Goal: Task Accomplishment & Management: Complete application form

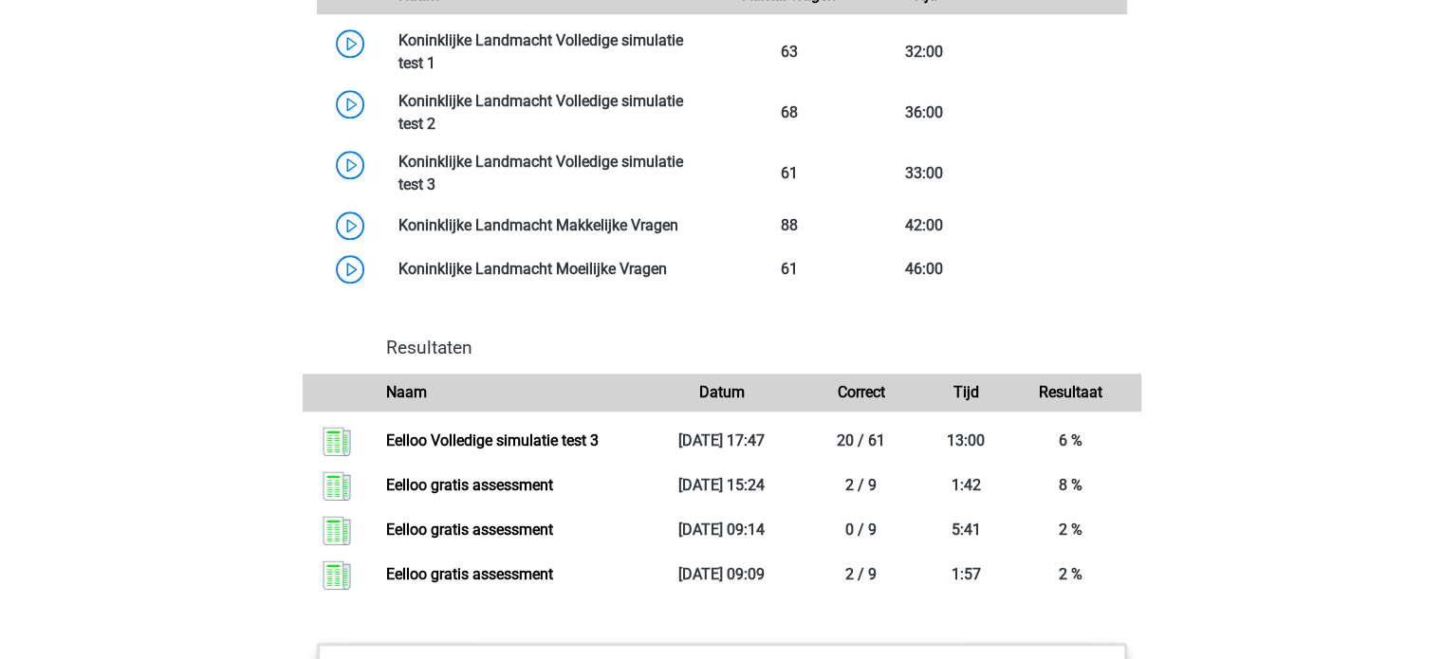
scroll to position [1897, 0]
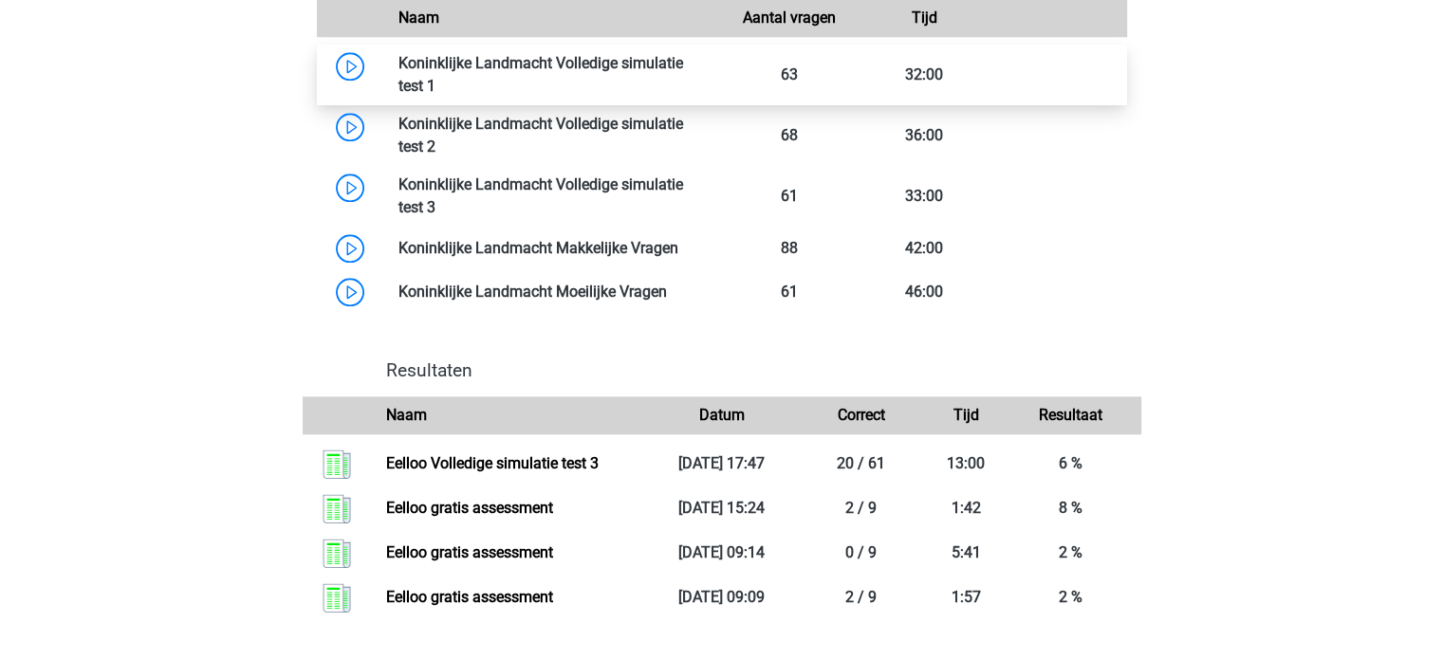
click at [435, 77] on link at bounding box center [435, 86] width 0 height 18
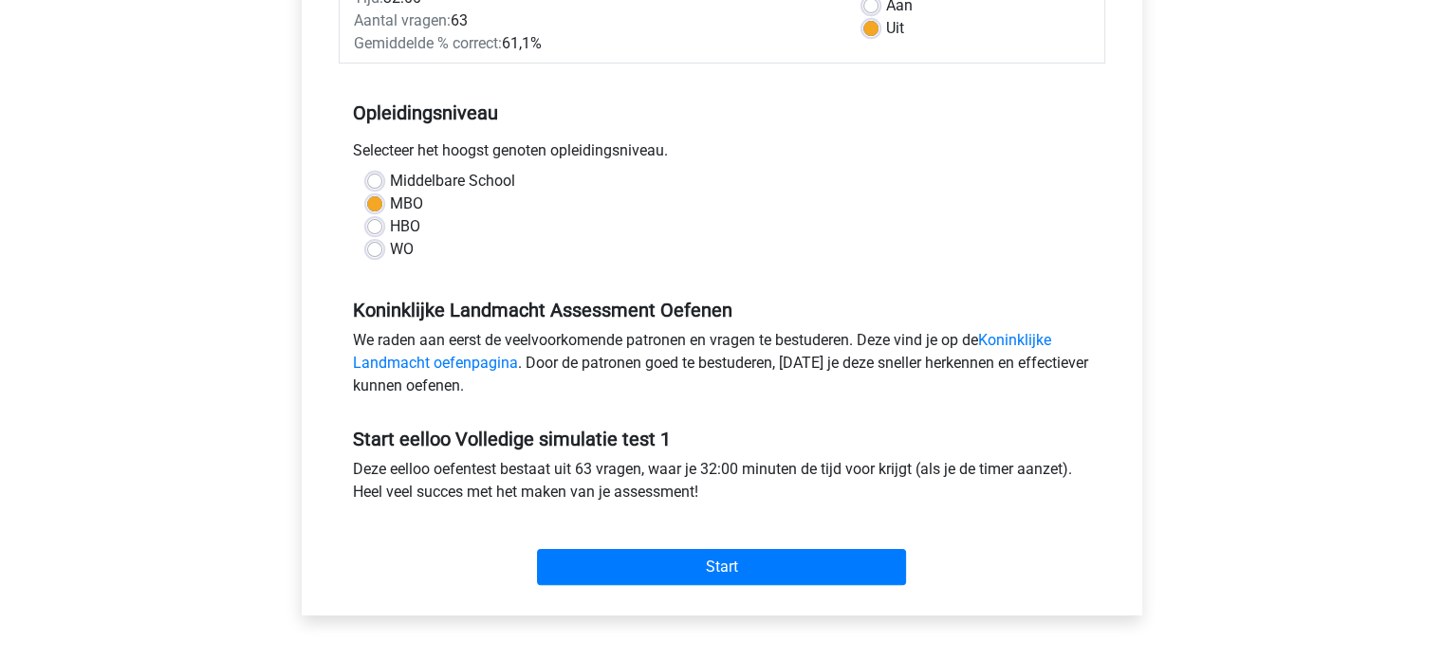
scroll to position [379, 0]
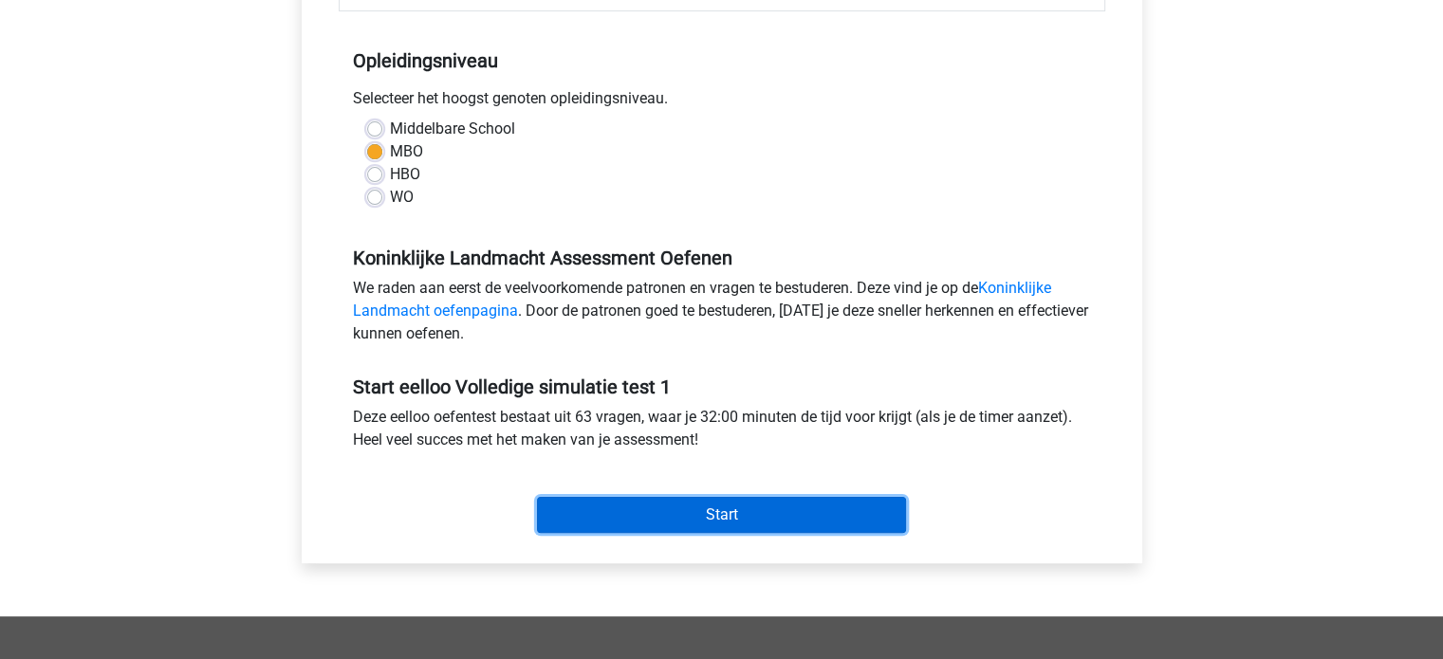
click at [746, 511] on input "Start" at bounding box center [721, 515] width 369 height 36
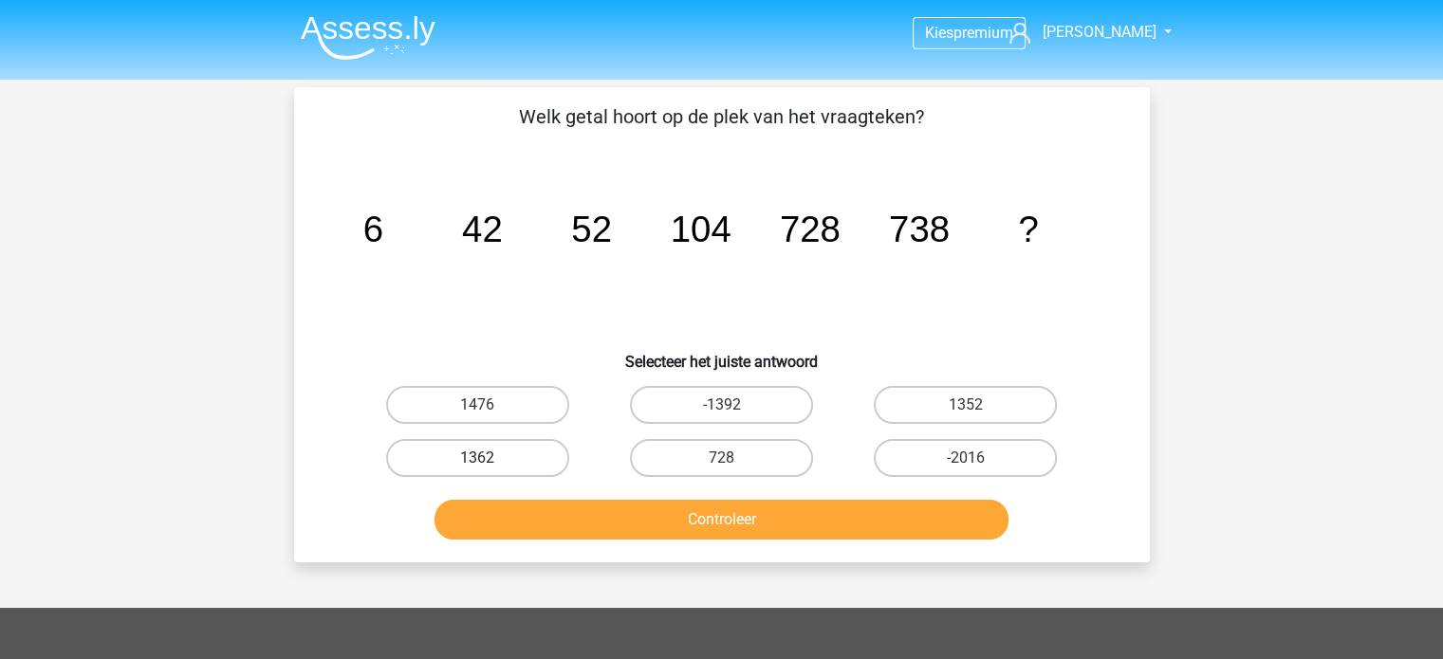
click at [534, 453] on label "1362" at bounding box center [477, 458] width 183 height 38
click at [489, 458] on input "1362" at bounding box center [483, 464] width 12 height 12
radio input "true"
click at [977, 416] on div "1352" at bounding box center [965, 405] width 229 height 38
click at [911, 387] on label "1352" at bounding box center [965, 405] width 183 height 38
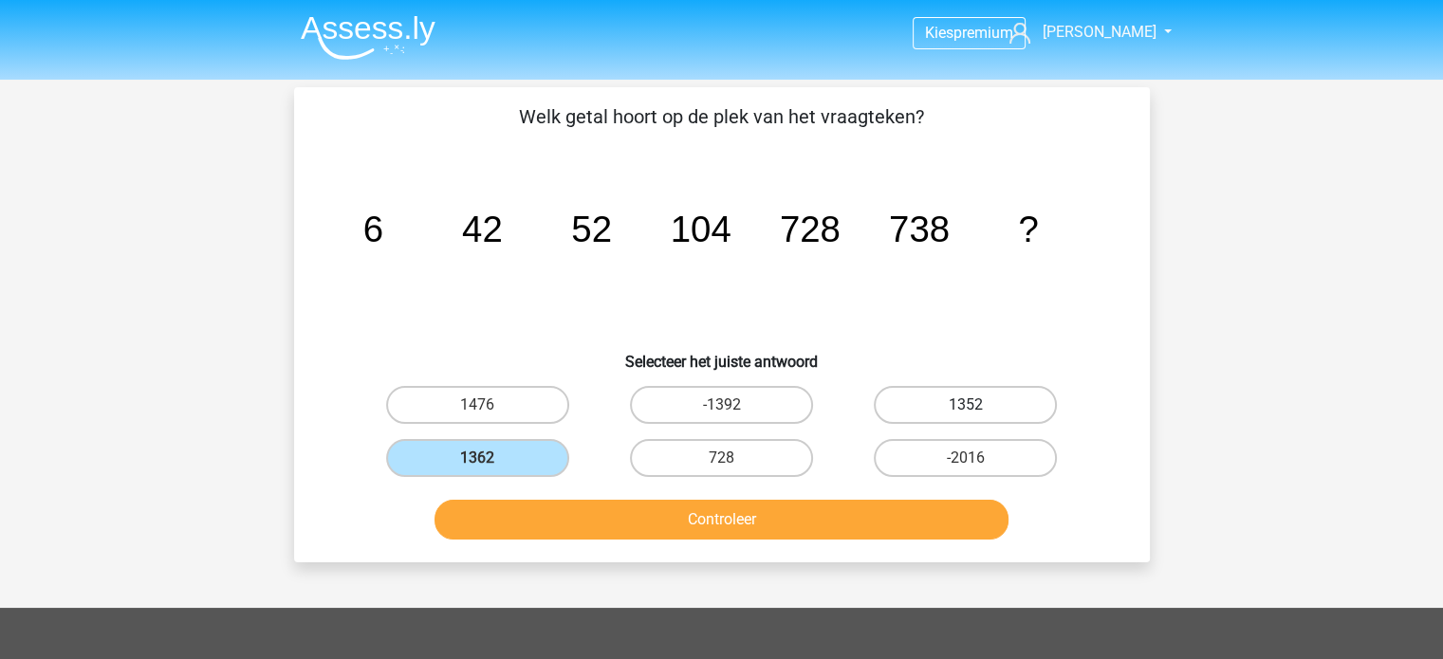
click at [966, 405] on input "1352" at bounding box center [972, 411] width 12 height 12
radio input "true"
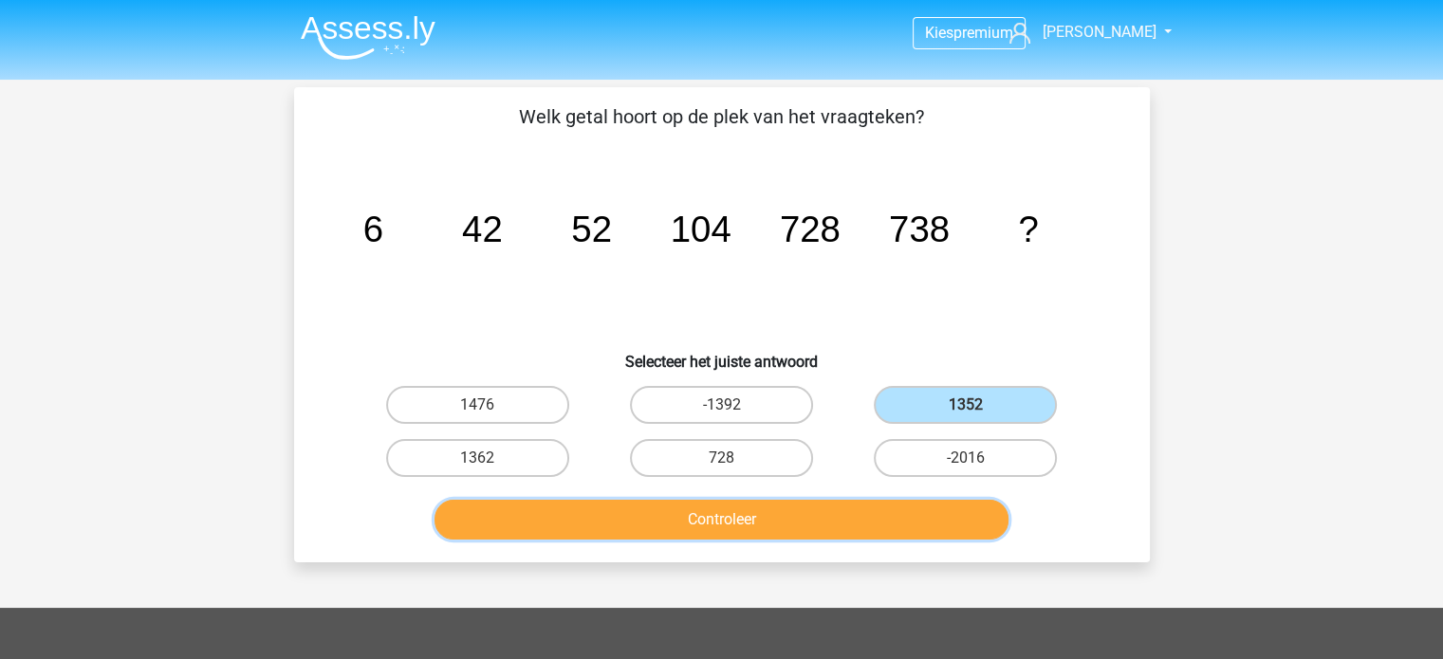
click at [835, 515] on button "Controleer" at bounding box center [721, 520] width 574 height 40
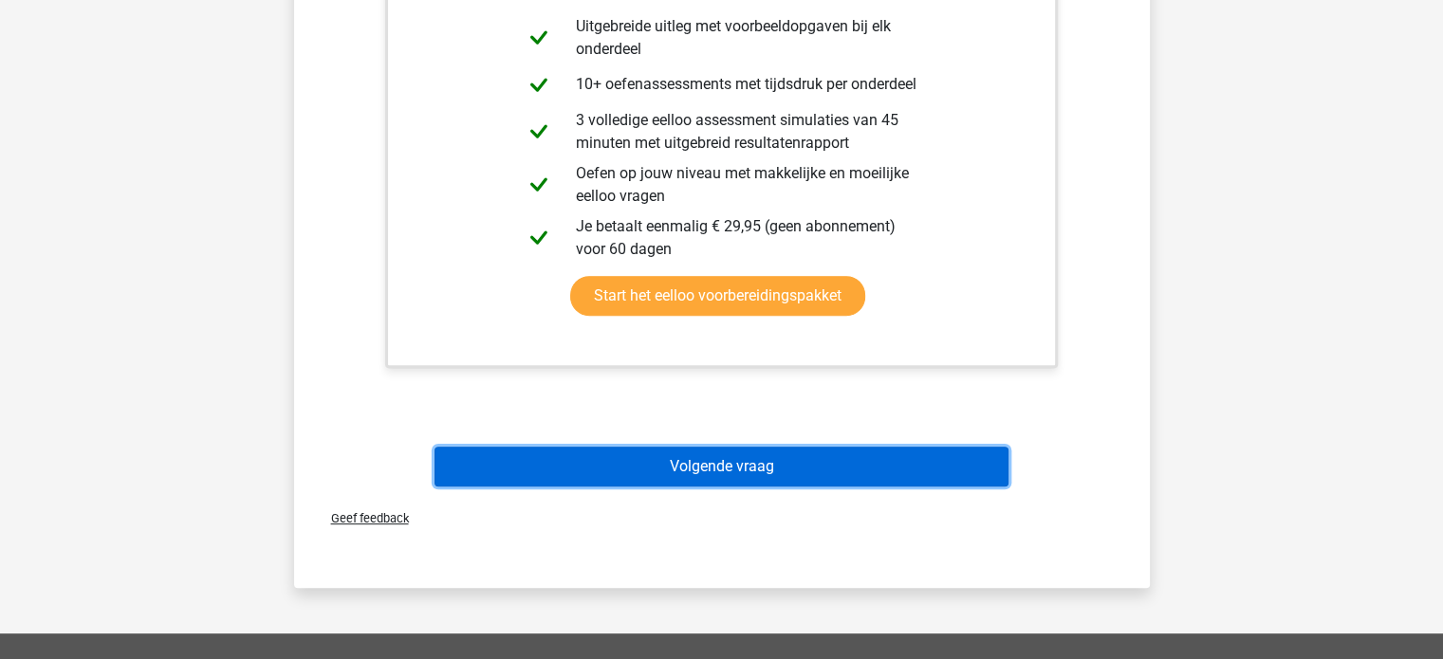
click at [654, 462] on button "Volgende vraag" at bounding box center [721, 467] width 574 height 40
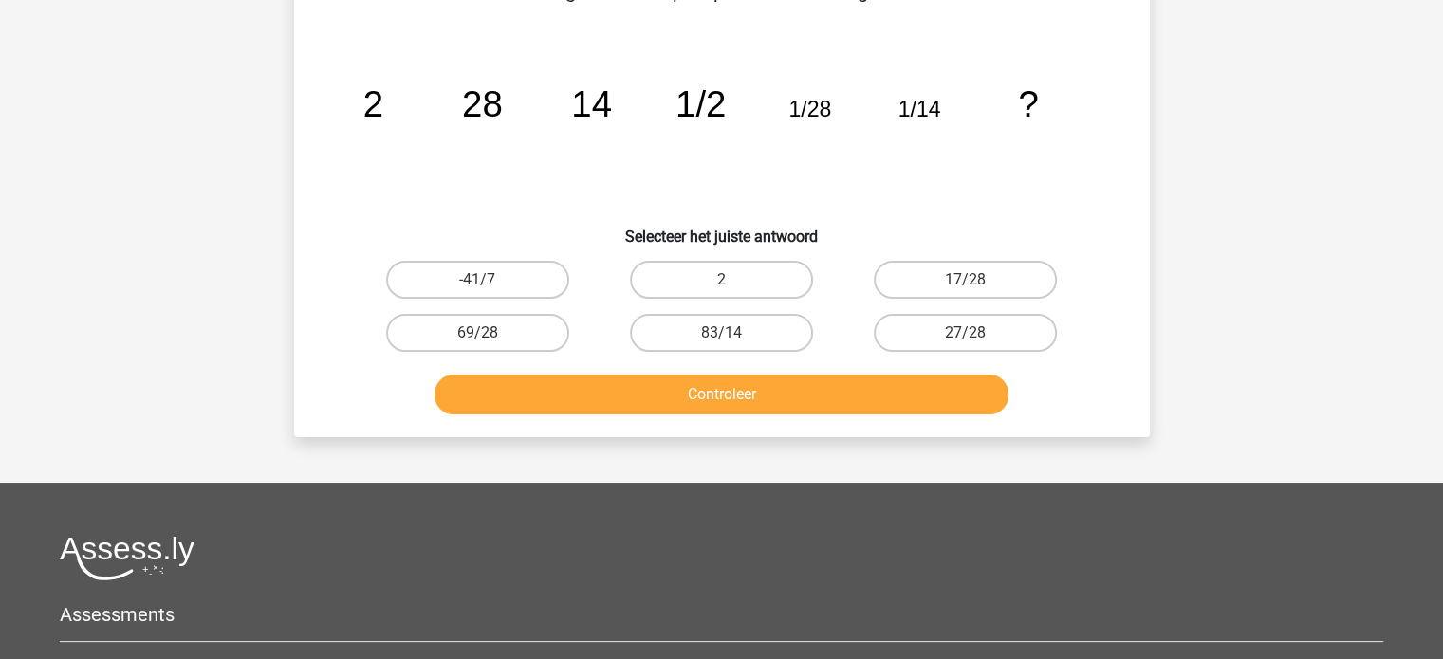
scroll to position [87, 0]
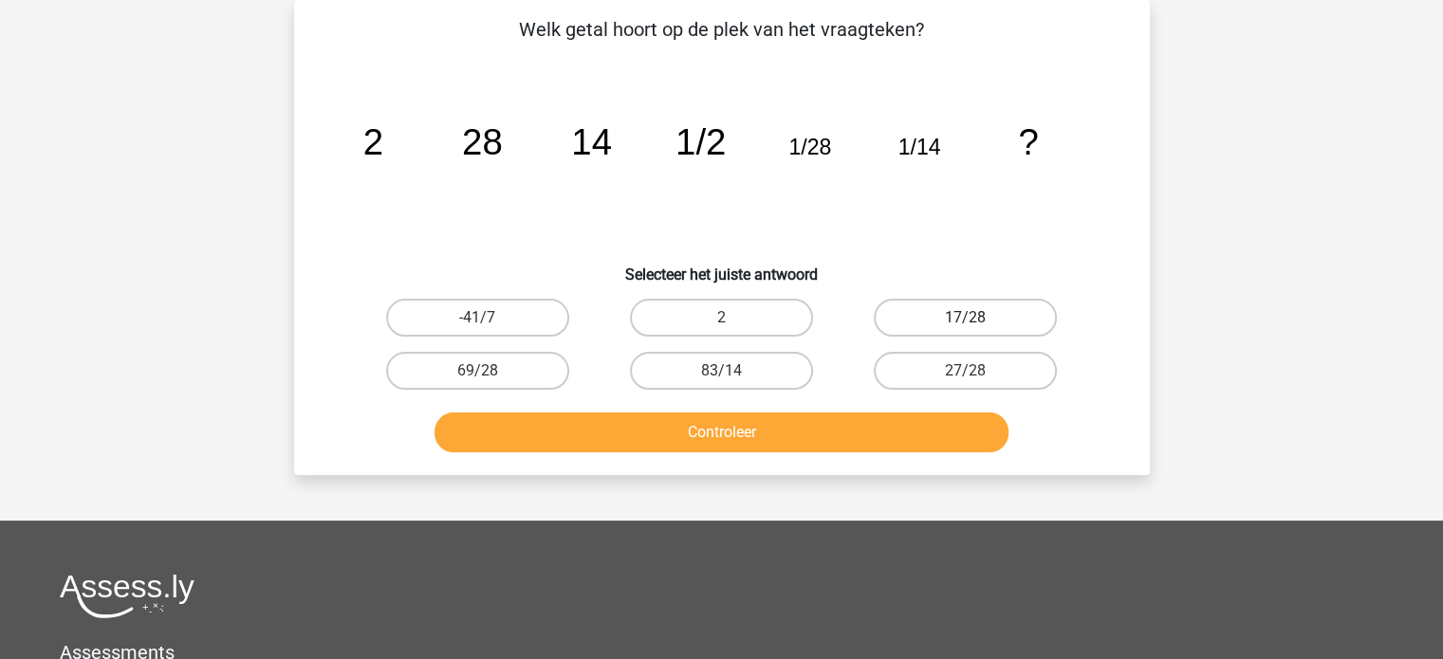
click at [930, 322] on label "17/28" at bounding box center [965, 318] width 183 height 38
click at [966, 322] on input "17/28" at bounding box center [972, 324] width 12 height 12
radio input "true"
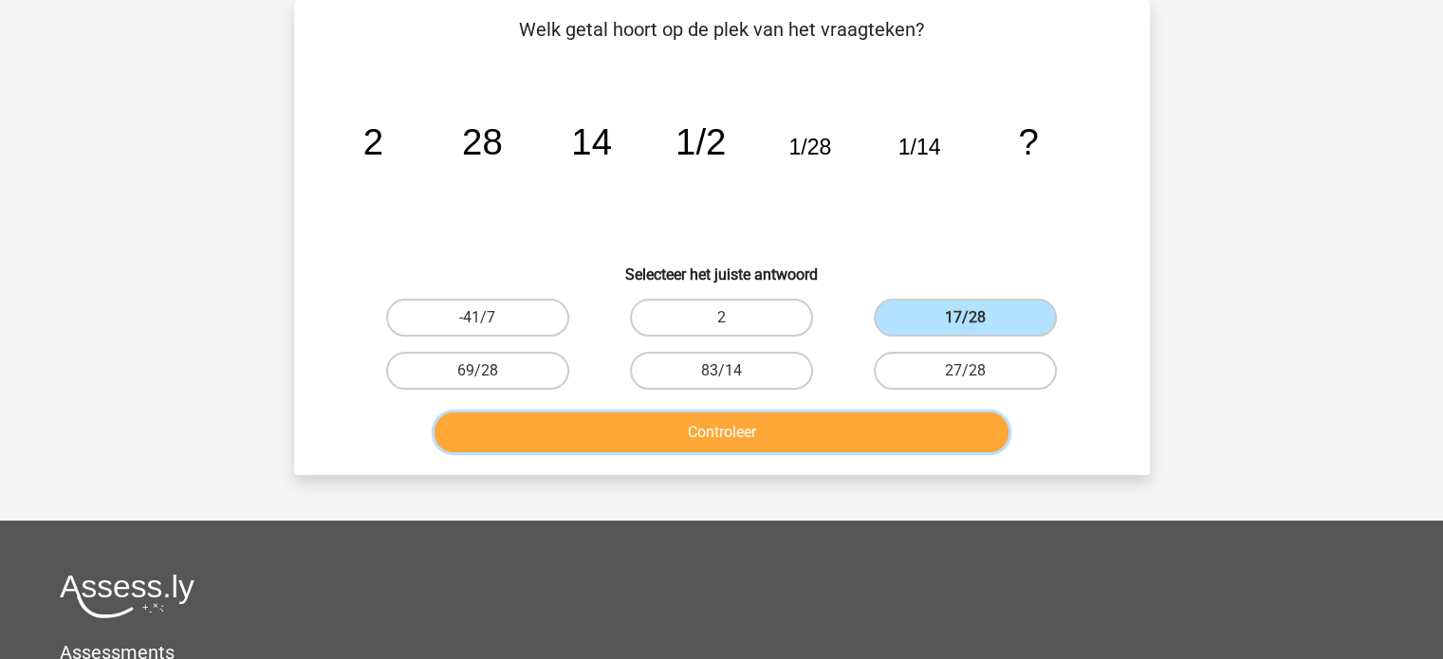
click at [774, 425] on button "Controleer" at bounding box center [721, 433] width 574 height 40
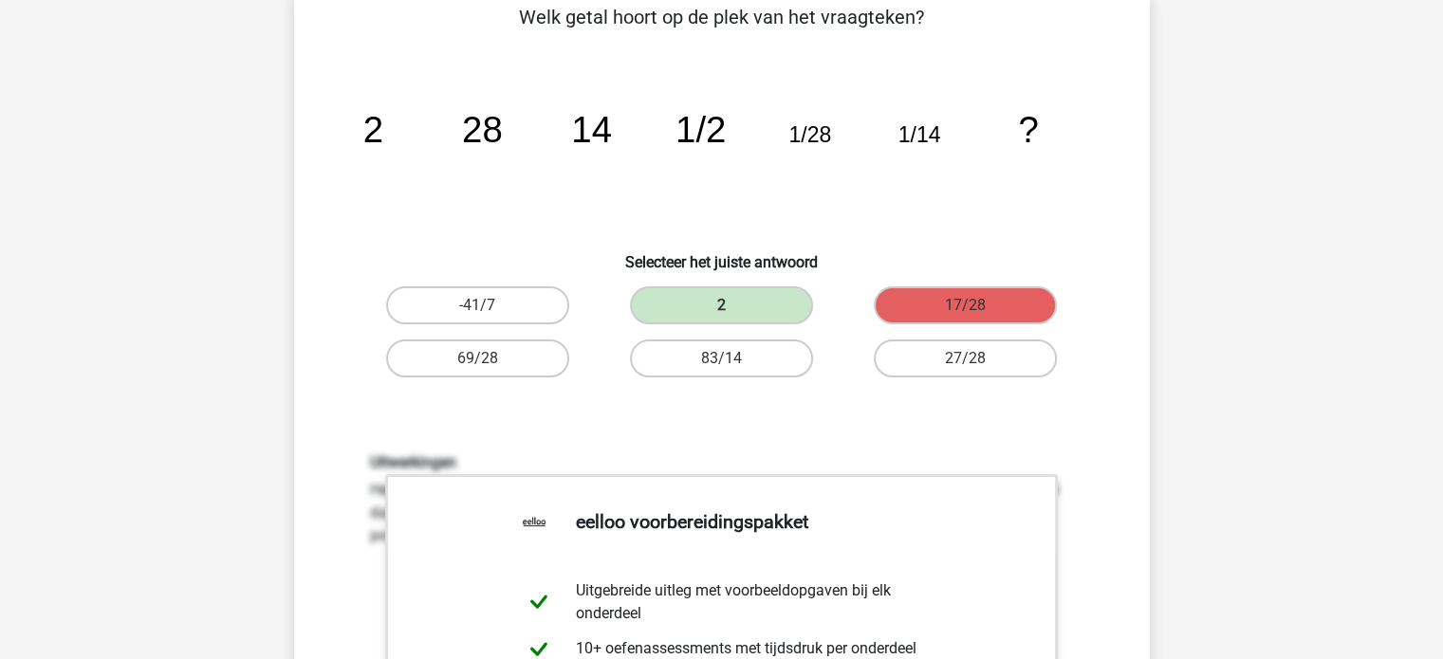
scroll to position [277, 0]
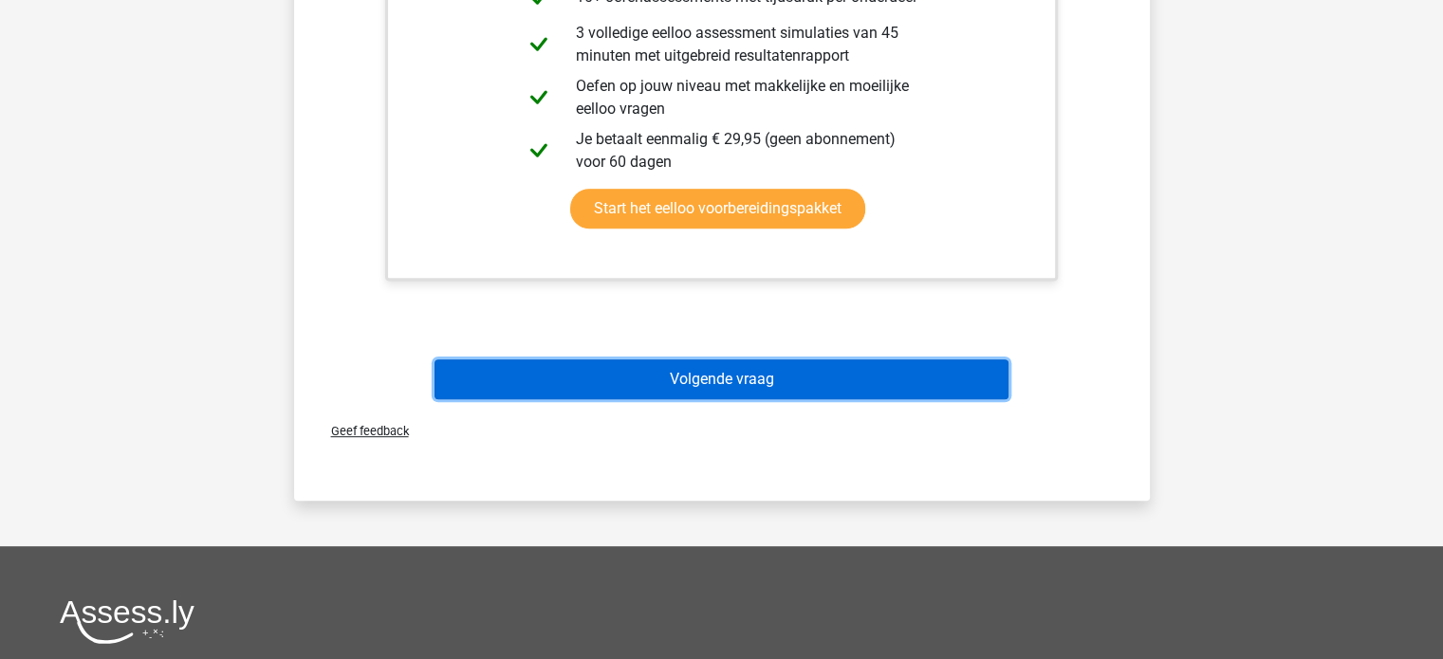
click at [707, 386] on button "Volgende vraag" at bounding box center [721, 379] width 574 height 40
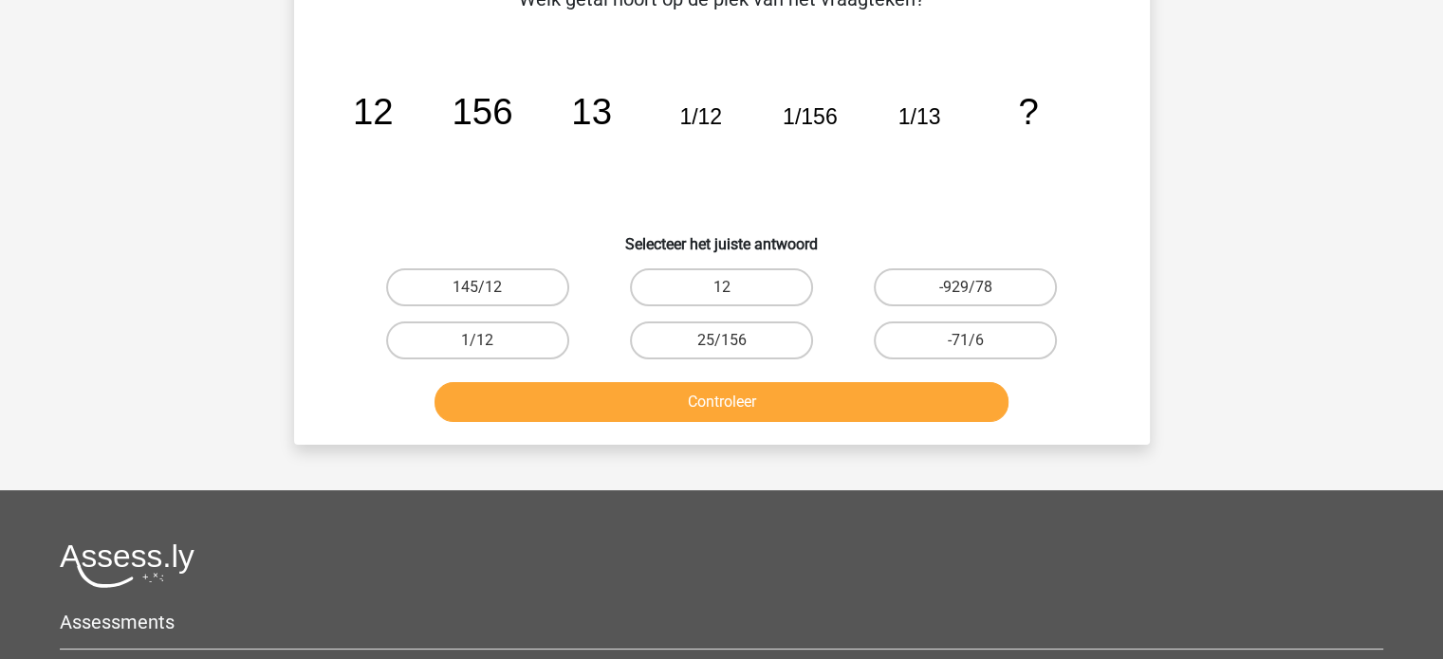
scroll to position [87, 0]
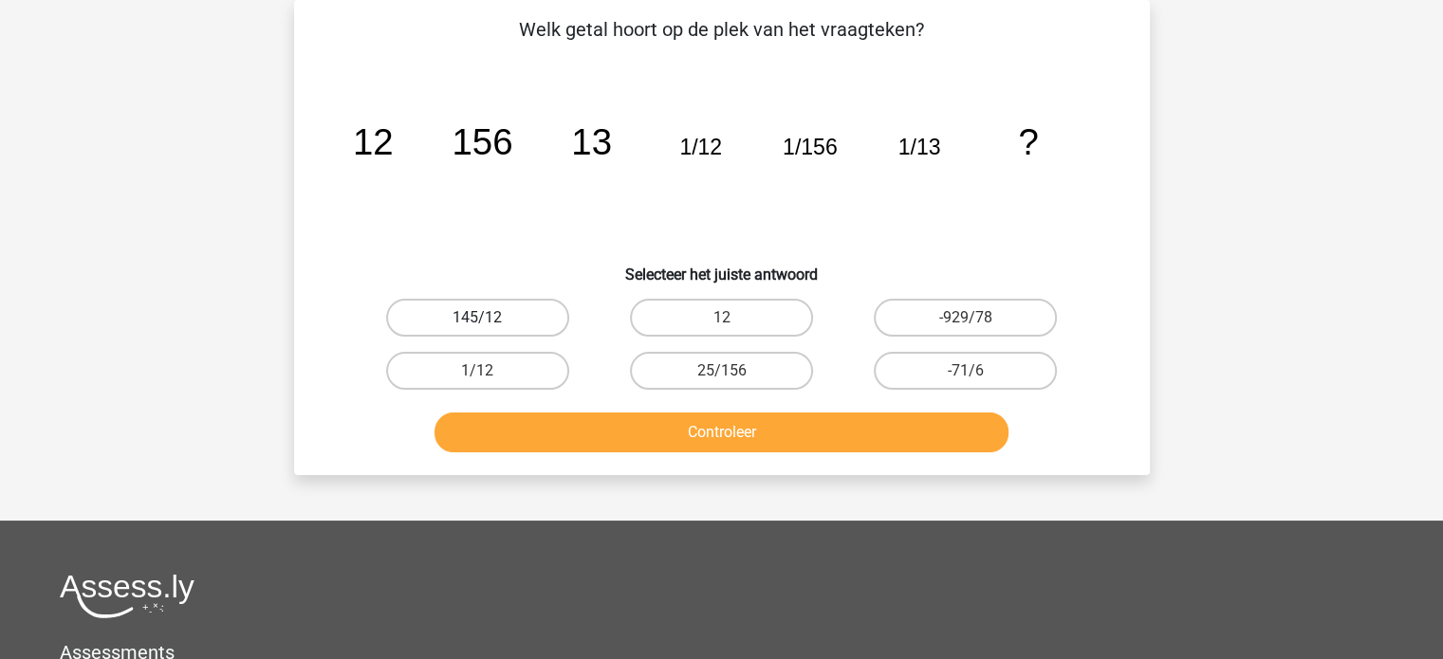
click at [500, 316] on label "145/12" at bounding box center [477, 318] width 183 height 38
click at [489, 318] on input "145/12" at bounding box center [483, 324] width 12 height 12
radio input "true"
click at [698, 376] on label "25/156" at bounding box center [721, 371] width 183 height 38
click at [721, 376] on input "25/156" at bounding box center [727, 377] width 12 height 12
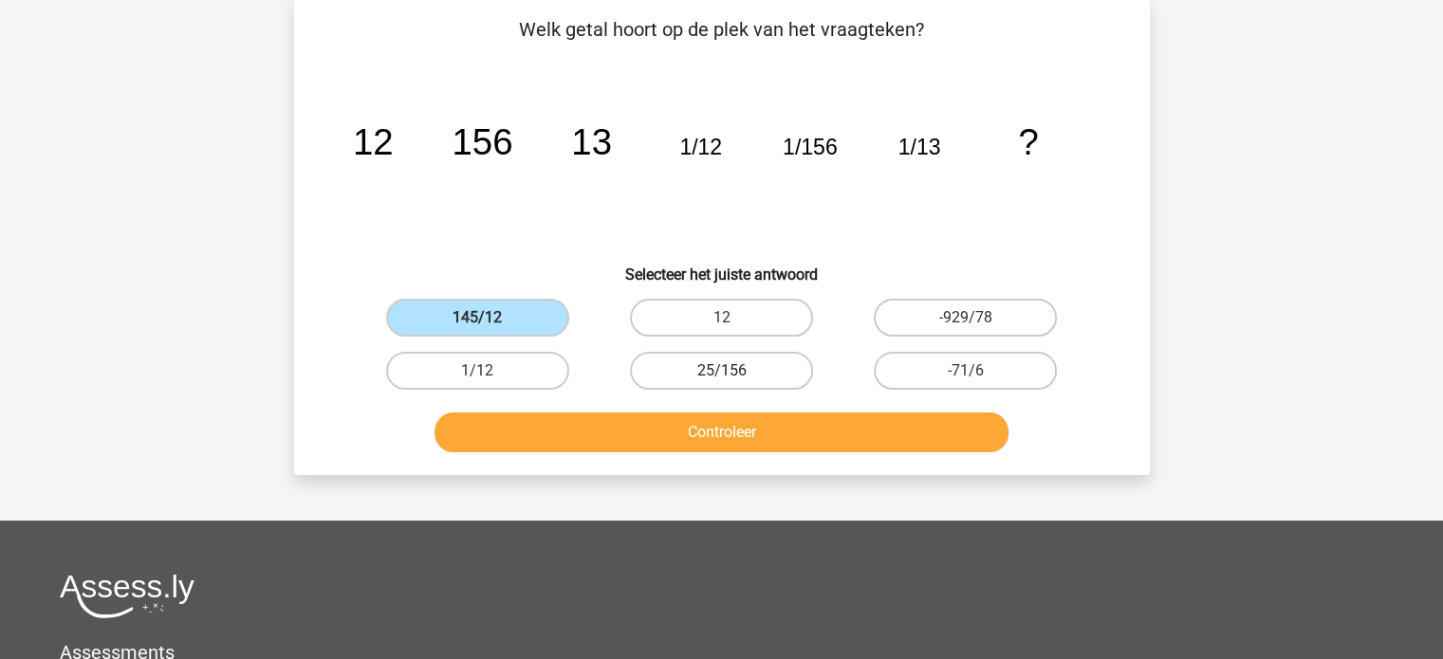
radio input "true"
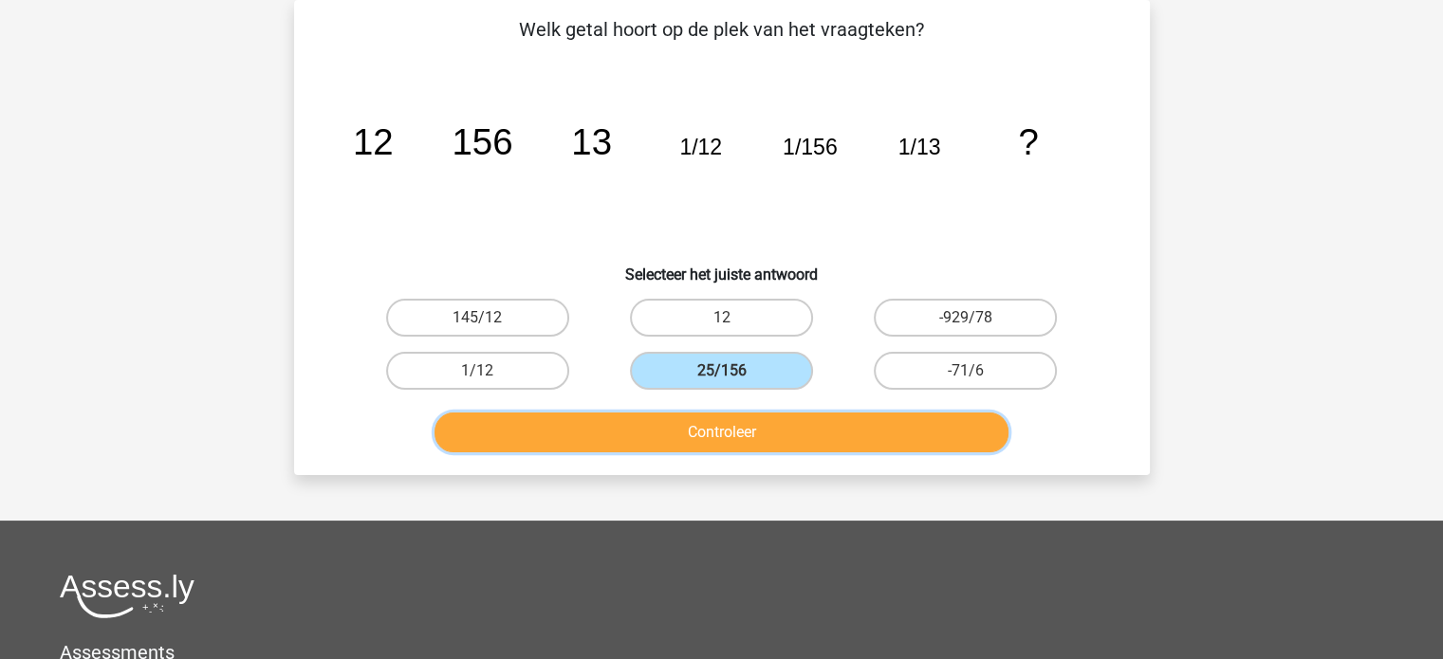
click at [706, 427] on button "Controleer" at bounding box center [721, 433] width 574 height 40
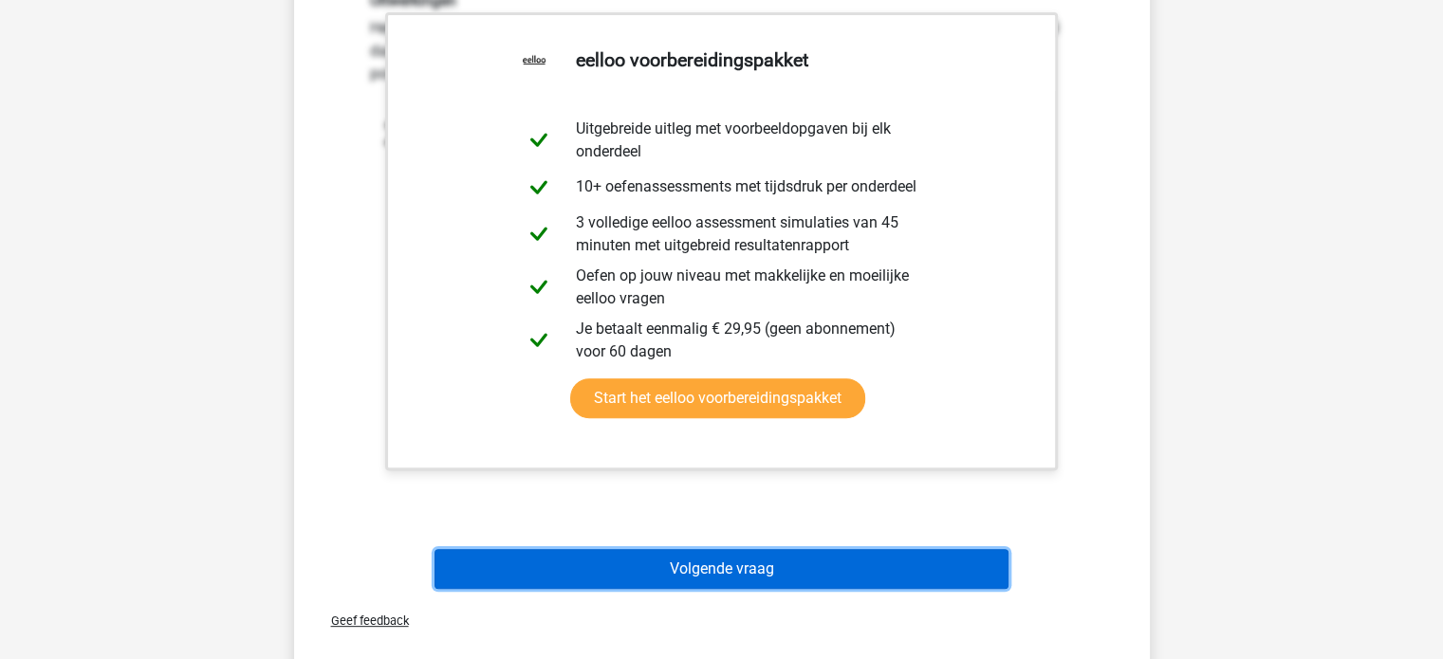
click at [735, 564] on button "Volgende vraag" at bounding box center [721, 569] width 574 height 40
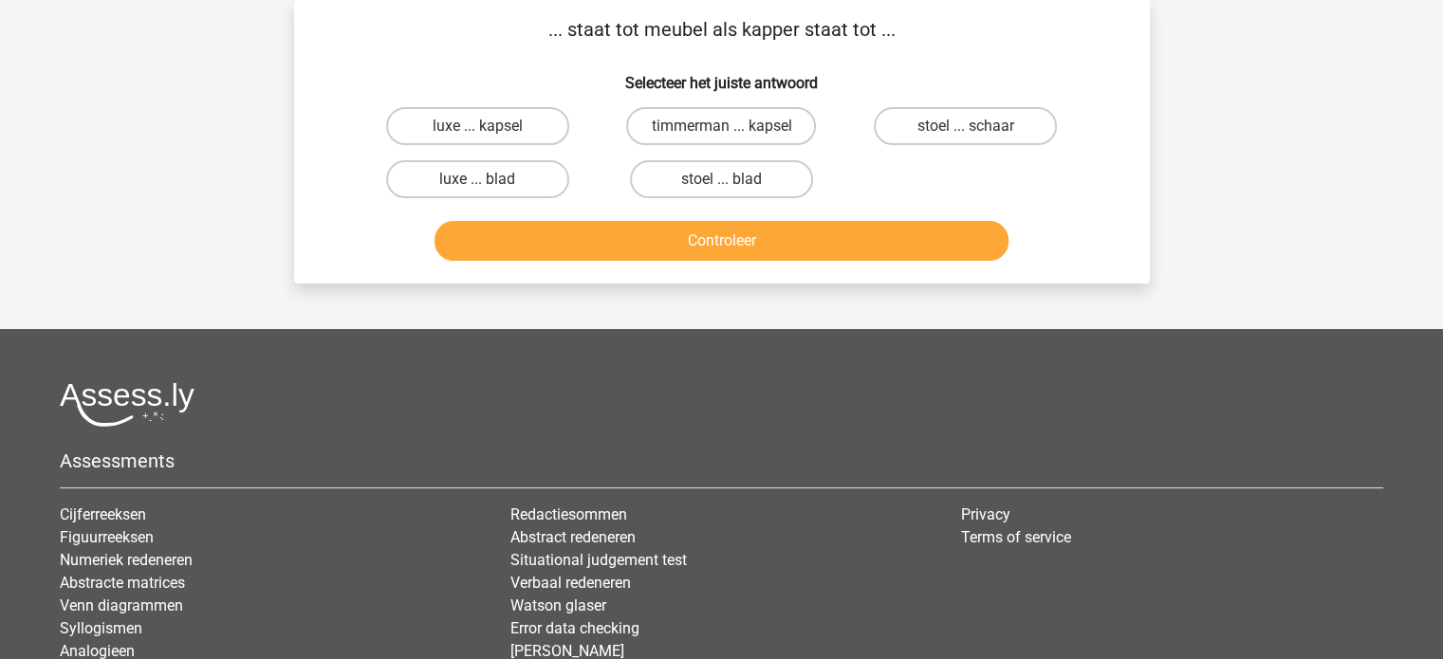
scroll to position [0, 0]
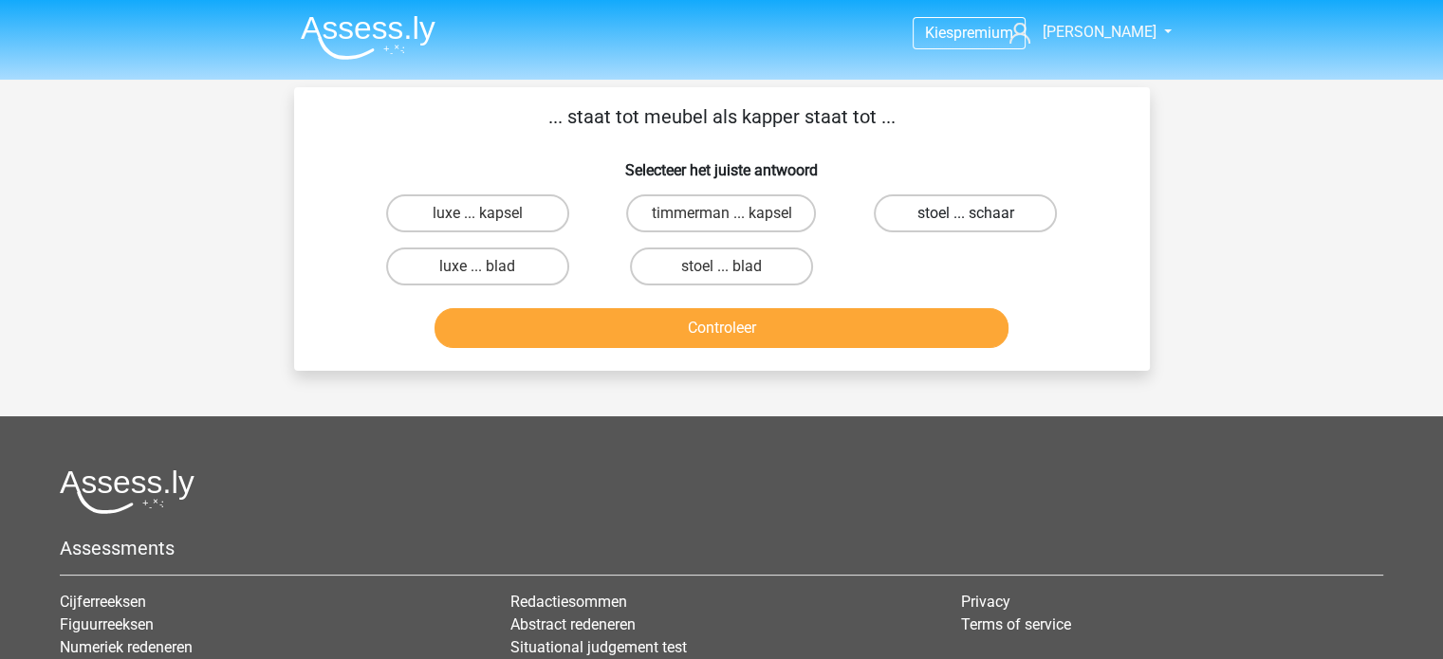
click at [906, 212] on label "stoel ... schaar" at bounding box center [965, 213] width 183 height 38
click at [966, 213] on input "stoel ... schaar" at bounding box center [972, 219] width 12 height 12
radio input "true"
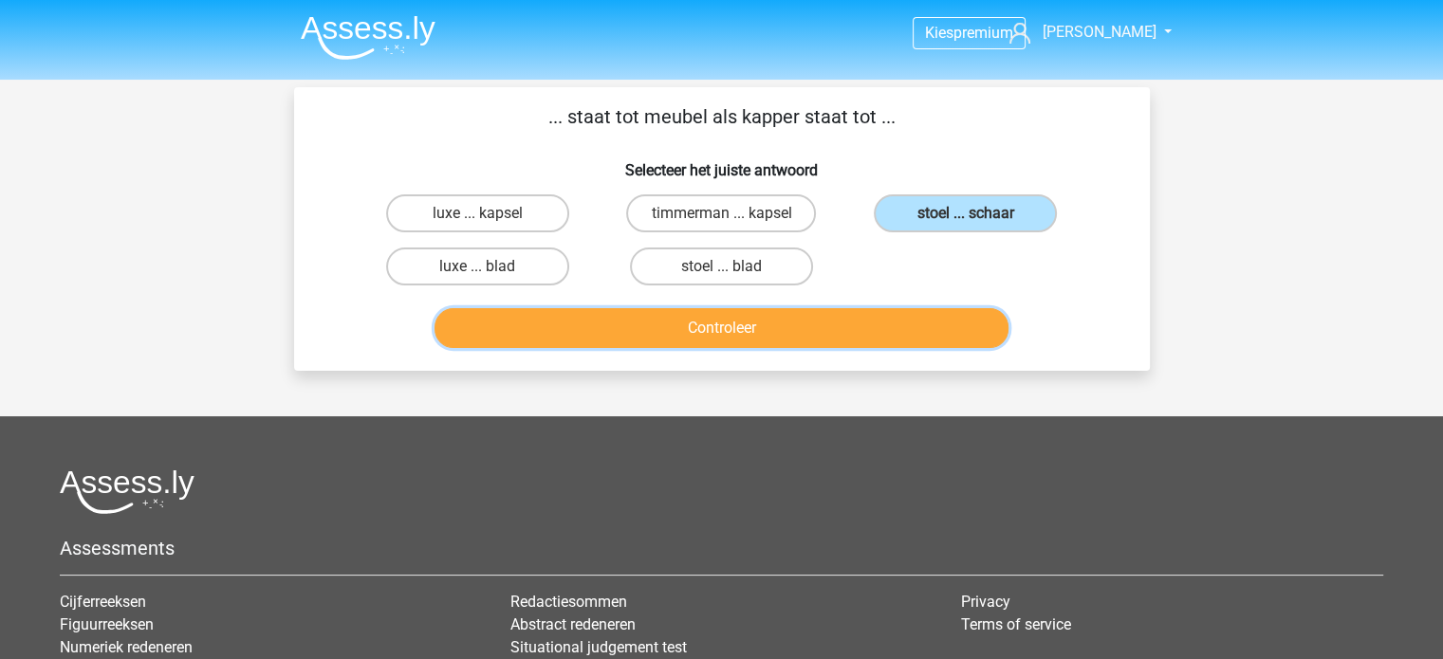
click at [819, 318] on button "Controleer" at bounding box center [721, 328] width 574 height 40
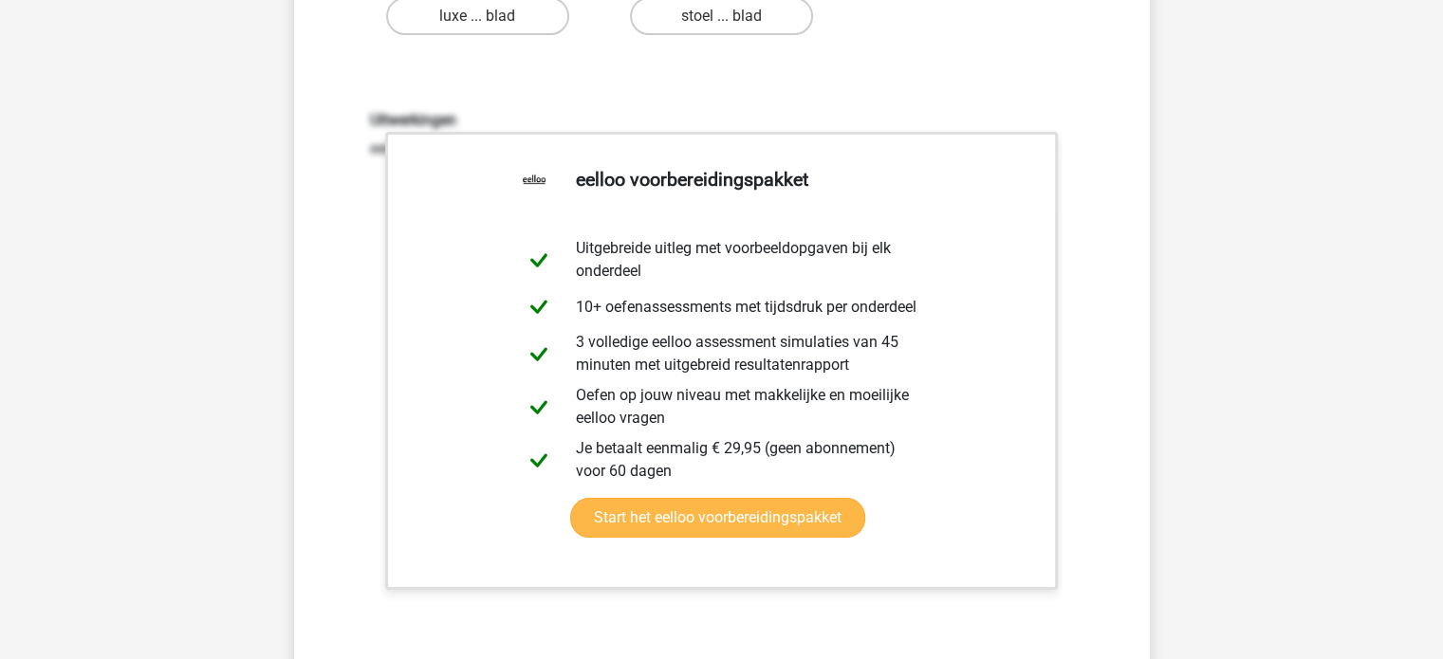
scroll to position [664, 0]
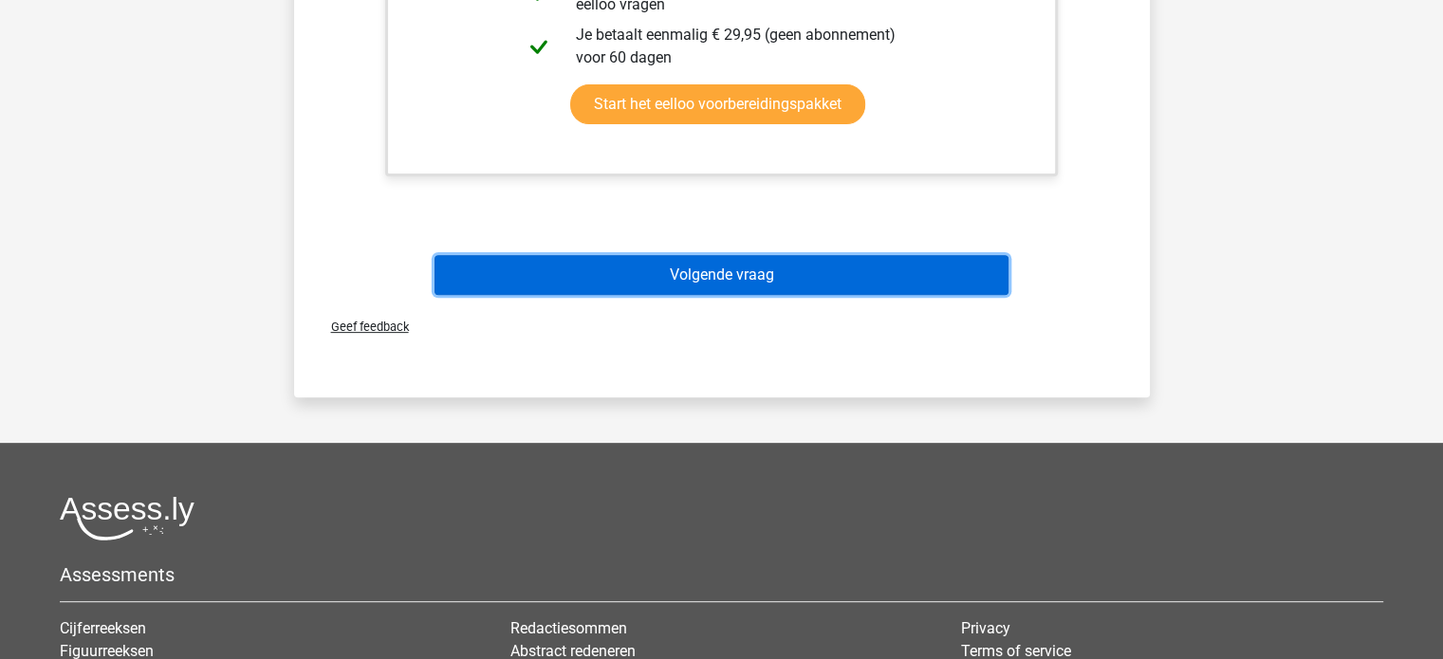
click at [694, 283] on button "Volgende vraag" at bounding box center [721, 275] width 574 height 40
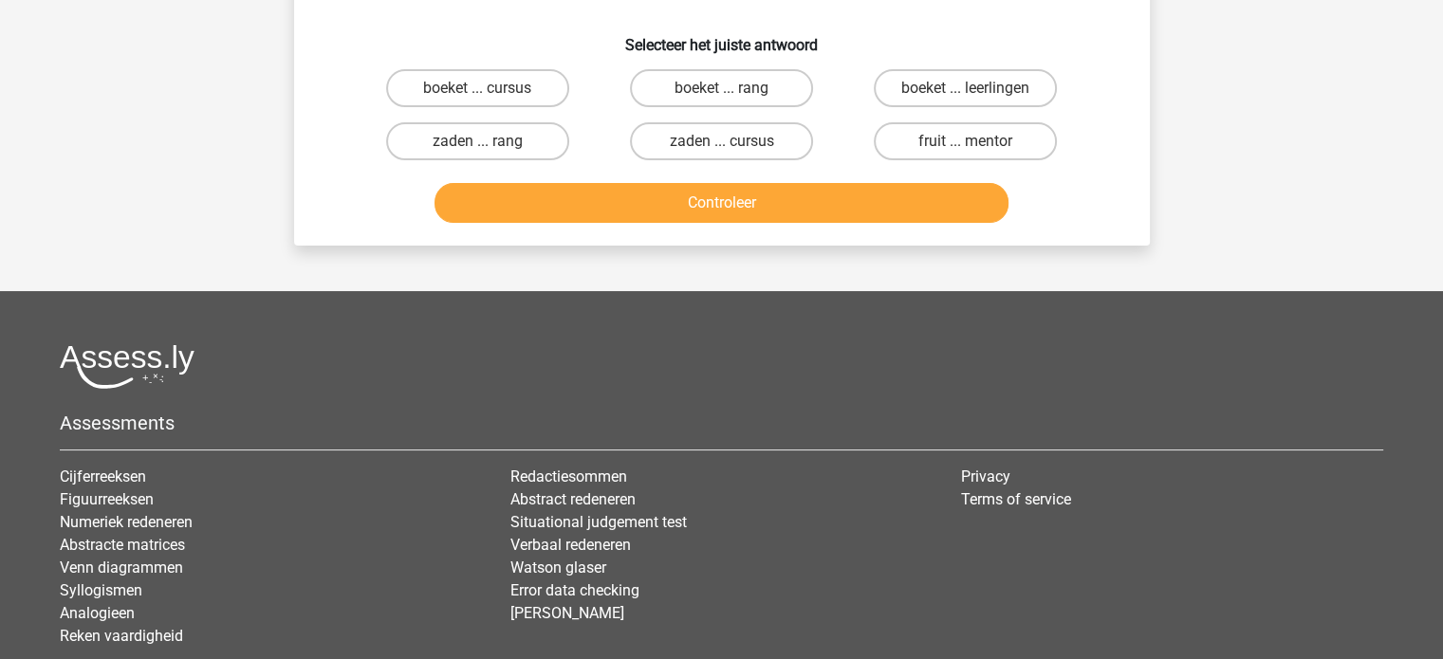
scroll to position [87, 0]
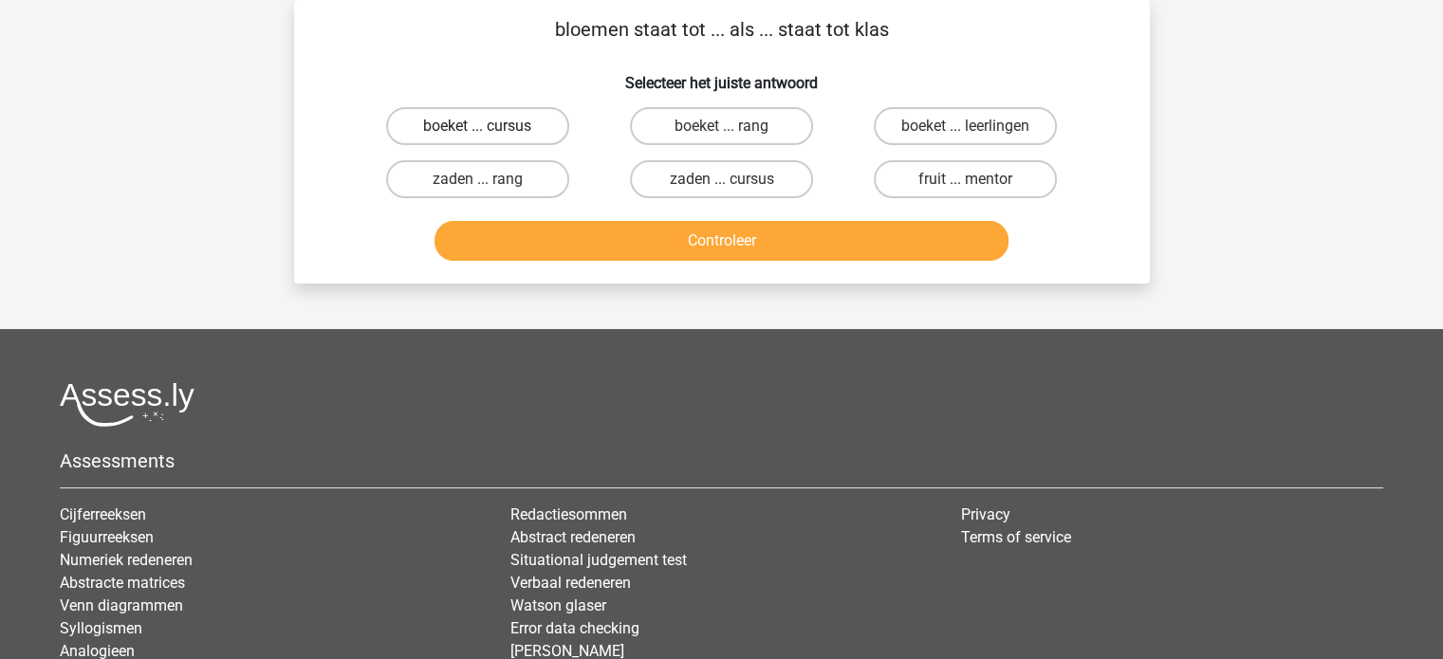
click at [489, 117] on label "boeket ... cursus" at bounding box center [477, 126] width 183 height 38
click at [489, 126] on input "boeket ... cursus" at bounding box center [483, 132] width 12 height 12
radio input "true"
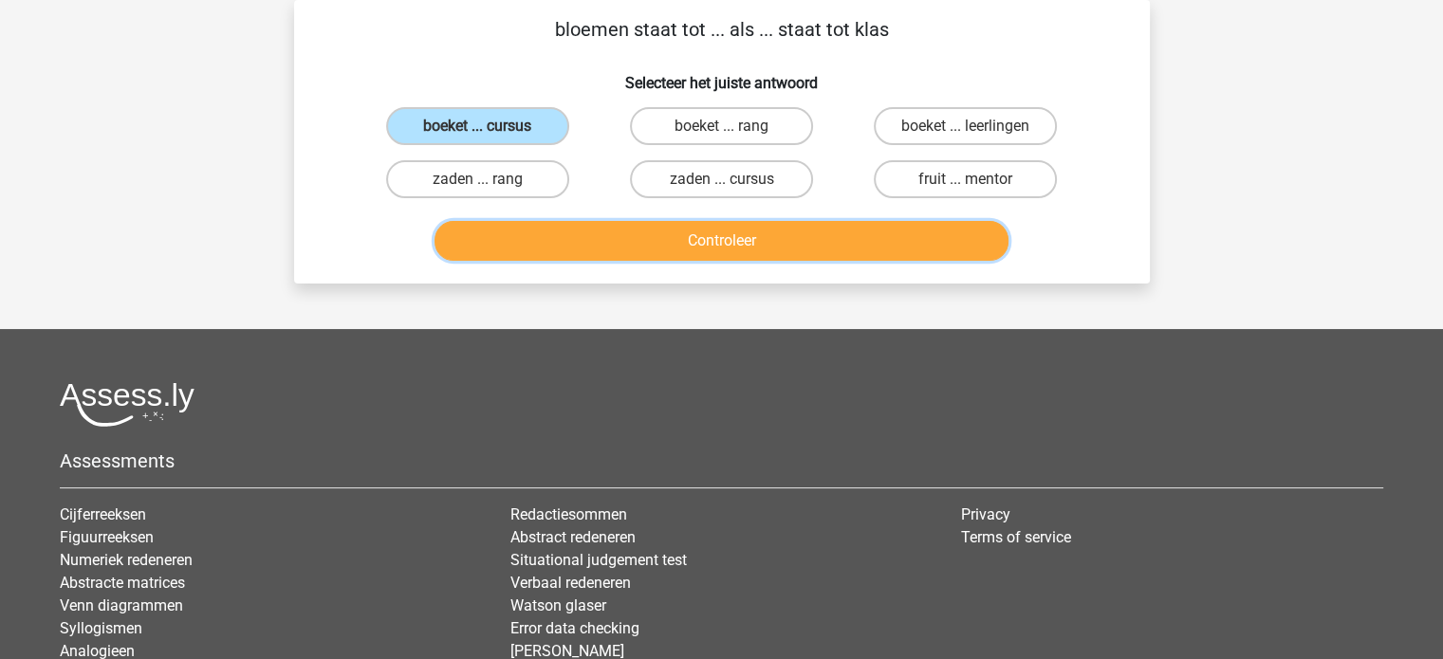
click at [672, 238] on button "Controleer" at bounding box center [721, 241] width 574 height 40
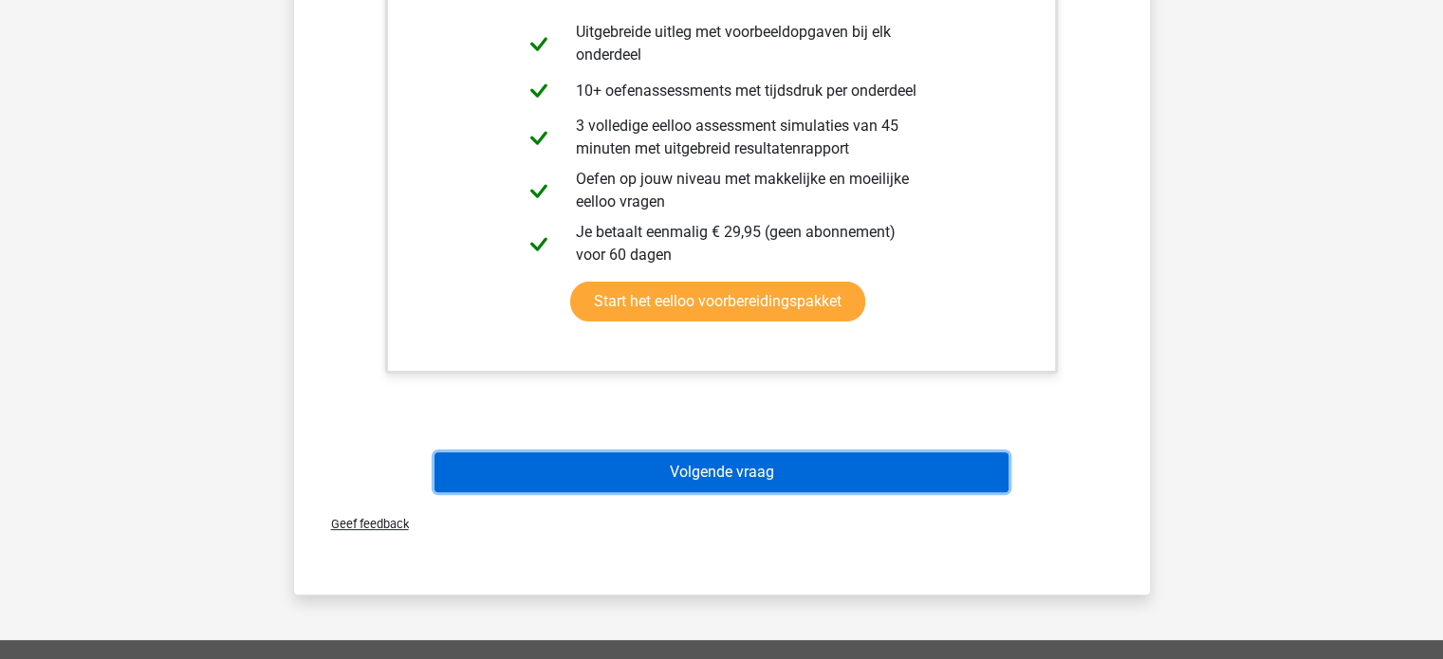
click at [836, 459] on button "Volgende vraag" at bounding box center [721, 472] width 574 height 40
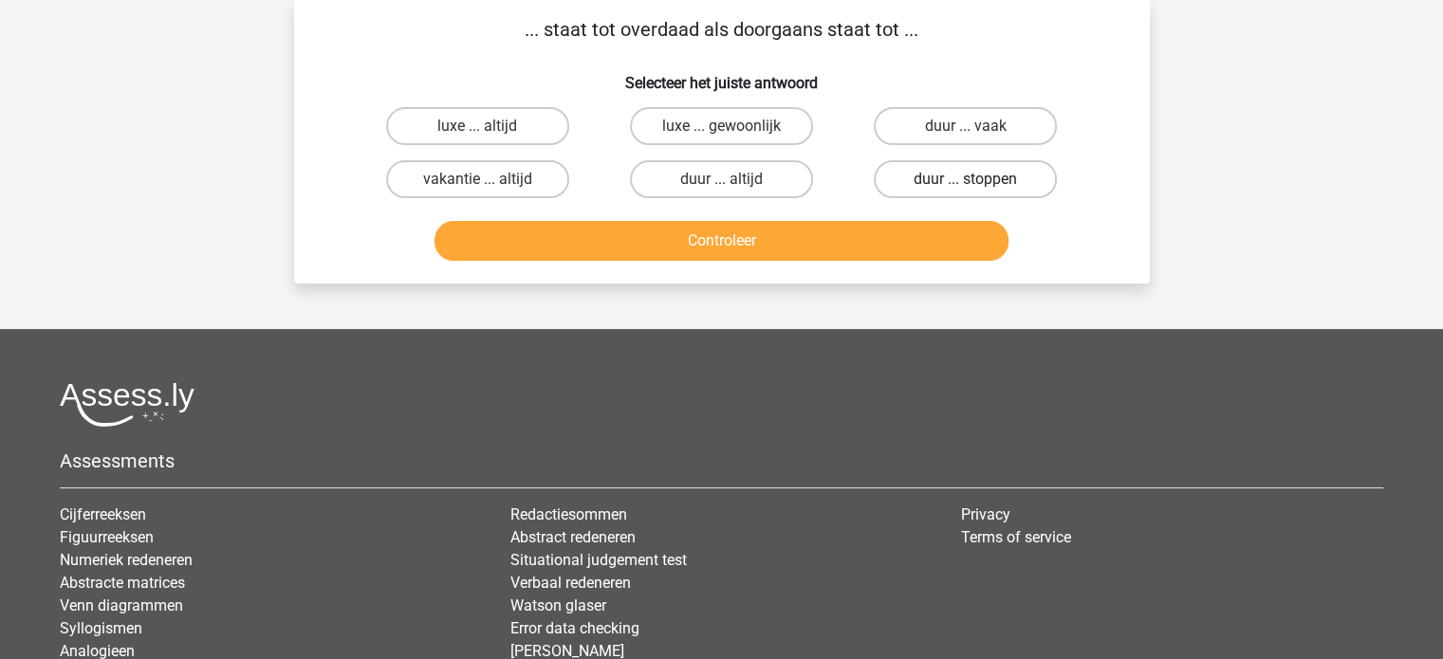
click at [1019, 176] on label "duur ... stoppen" at bounding box center [965, 179] width 183 height 38
click at [978, 179] on input "duur ... stoppen" at bounding box center [972, 185] width 12 height 12
radio input "true"
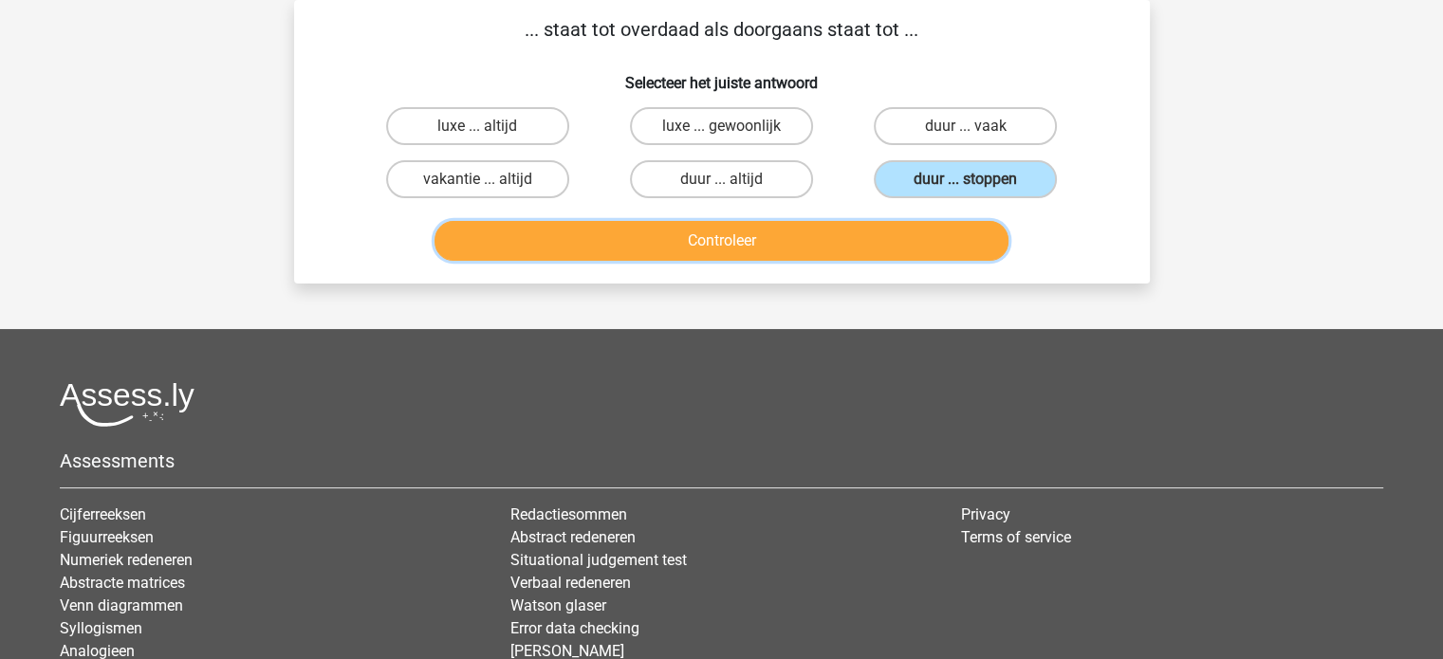
click at [861, 246] on button "Controleer" at bounding box center [721, 241] width 574 height 40
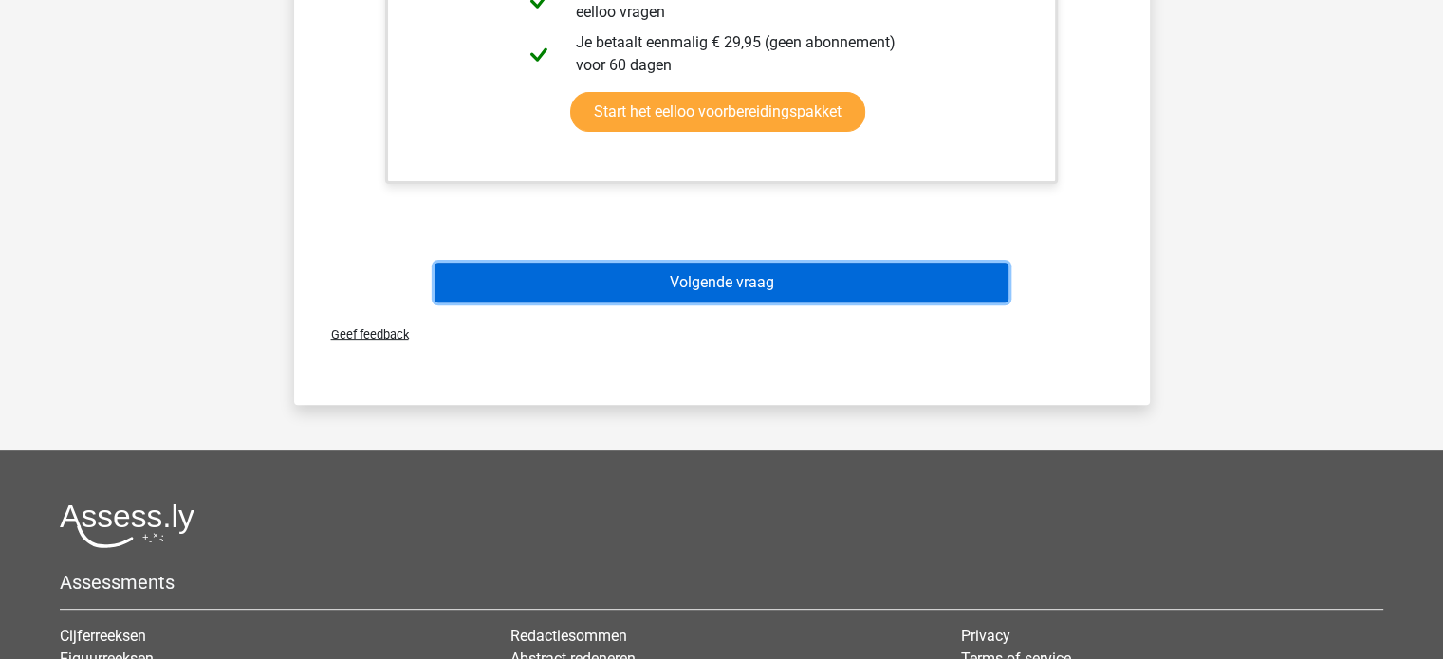
click at [790, 272] on button "Volgende vraag" at bounding box center [721, 283] width 574 height 40
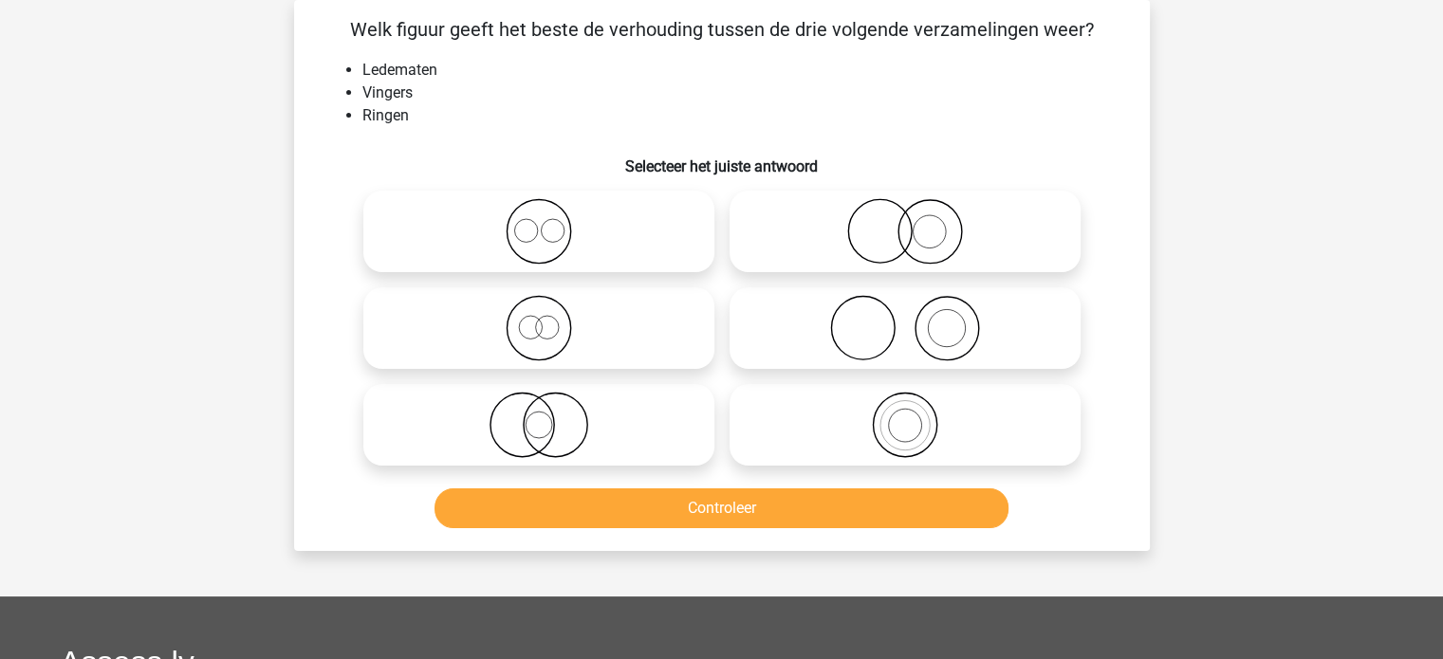
click at [662, 411] on icon at bounding box center [539, 425] width 336 height 66
click at [551, 411] on input "radio" at bounding box center [545, 409] width 12 height 12
radio input "true"
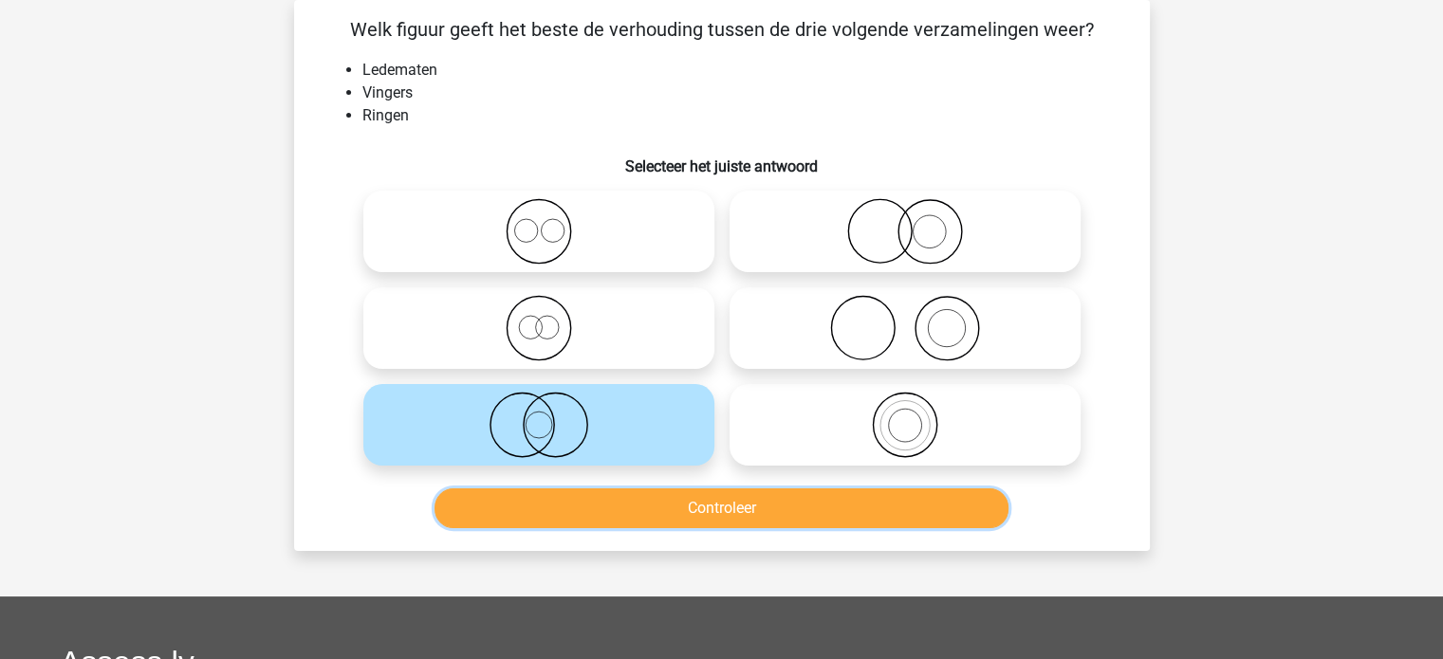
click at [746, 515] on button "Controleer" at bounding box center [721, 508] width 574 height 40
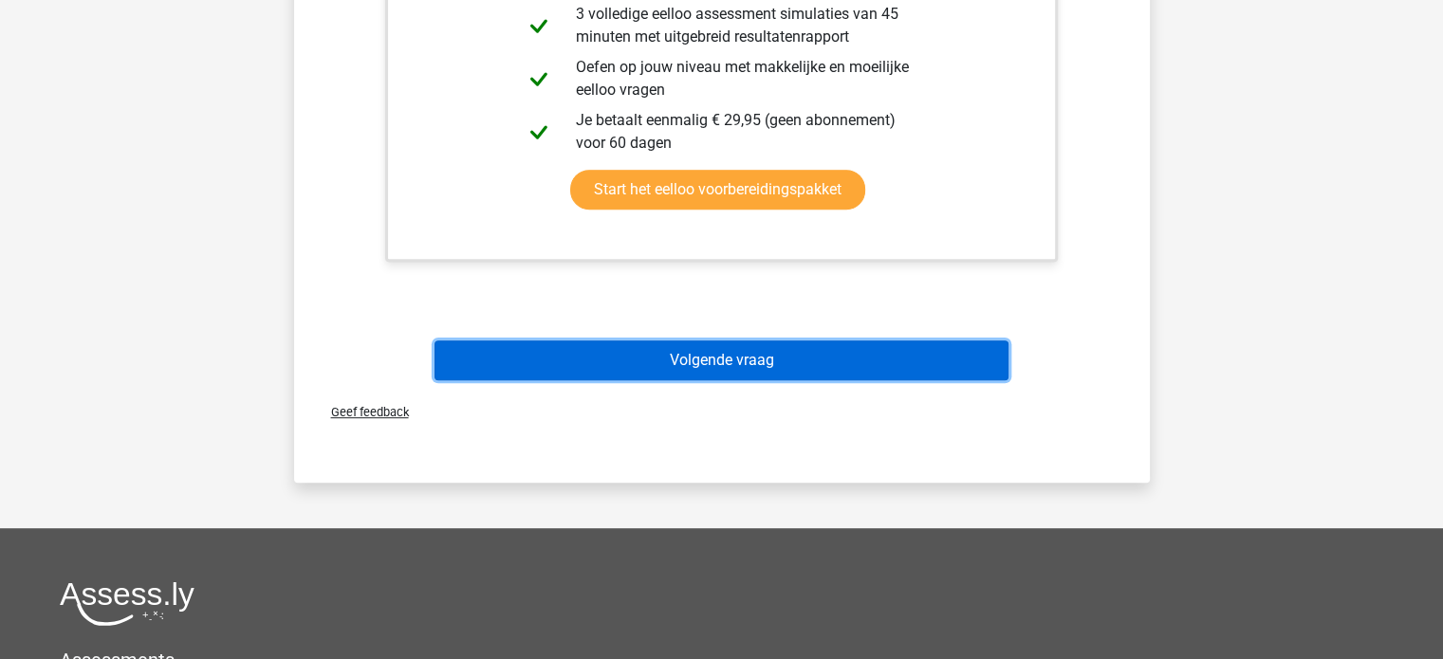
click at [776, 361] on button "Volgende vraag" at bounding box center [721, 361] width 574 height 40
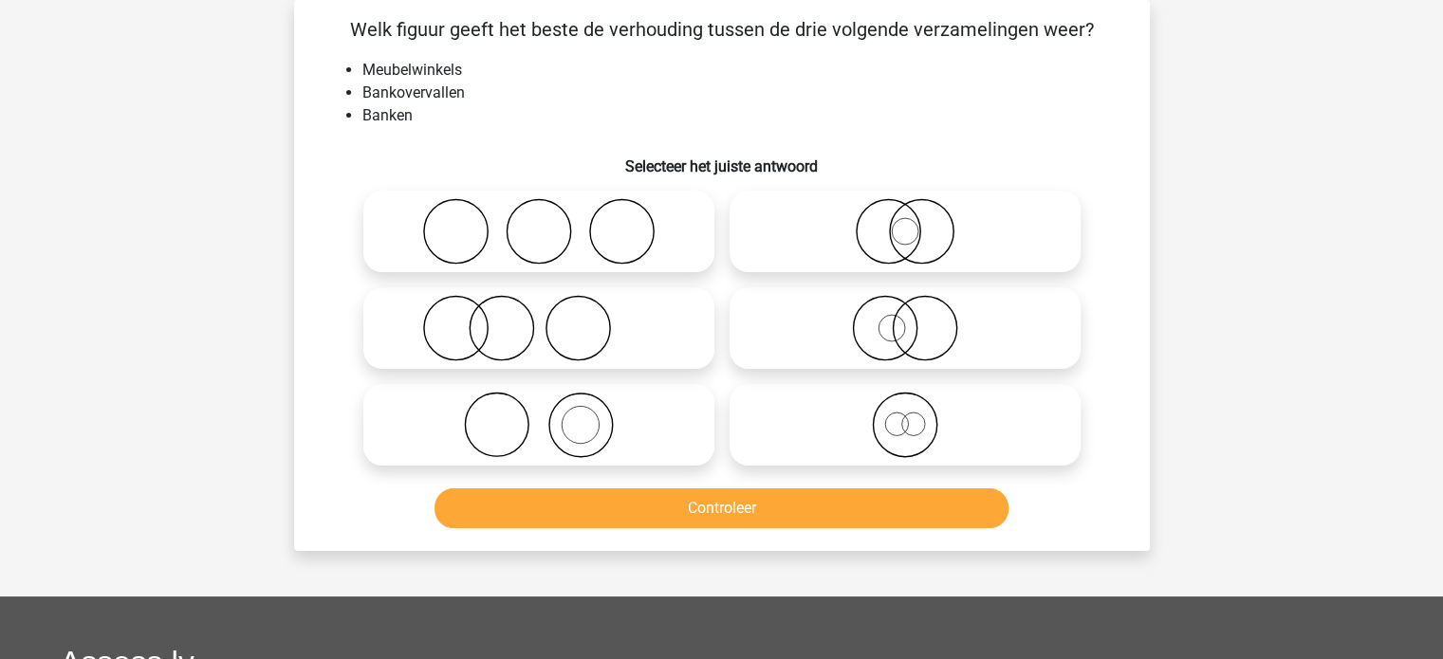
click at [582, 438] on icon at bounding box center [539, 425] width 336 height 66
click at [551, 415] on input "radio" at bounding box center [545, 409] width 12 height 12
radio input "true"
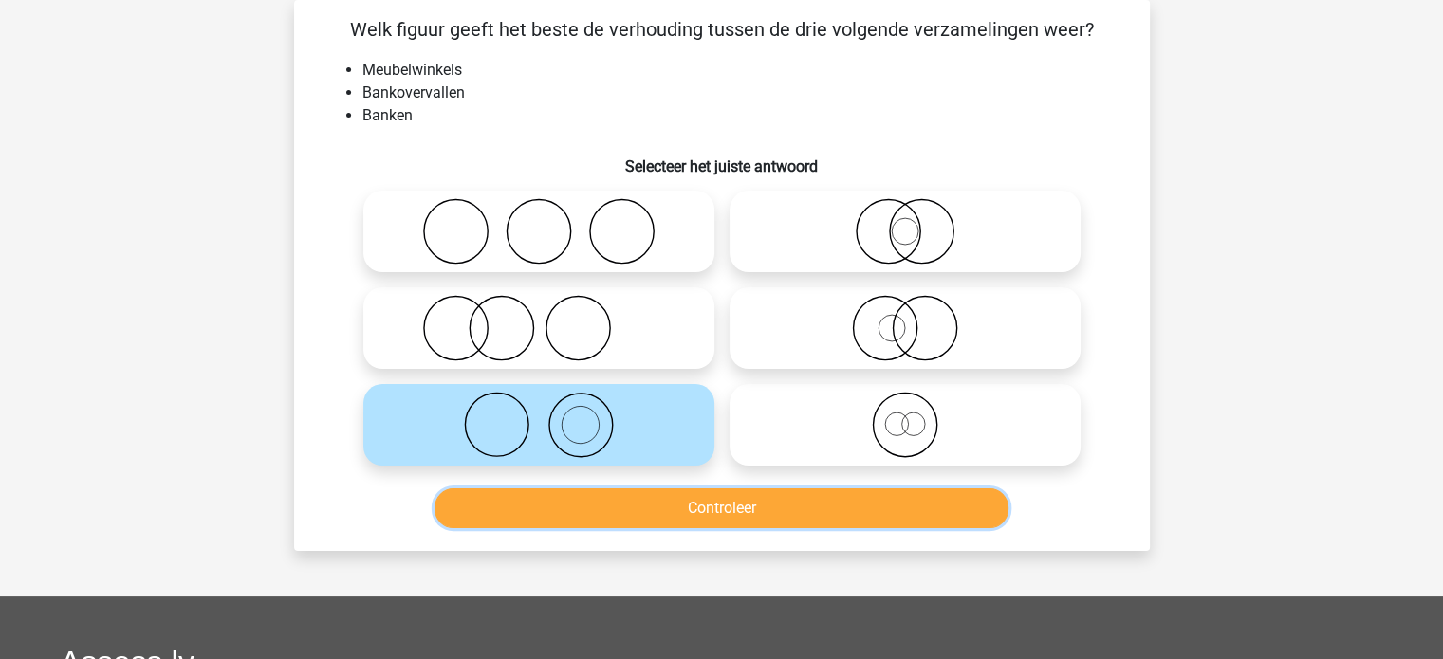
click at [633, 520] on button "Controleer" at bounding box center [721, 508] width 574 height 40
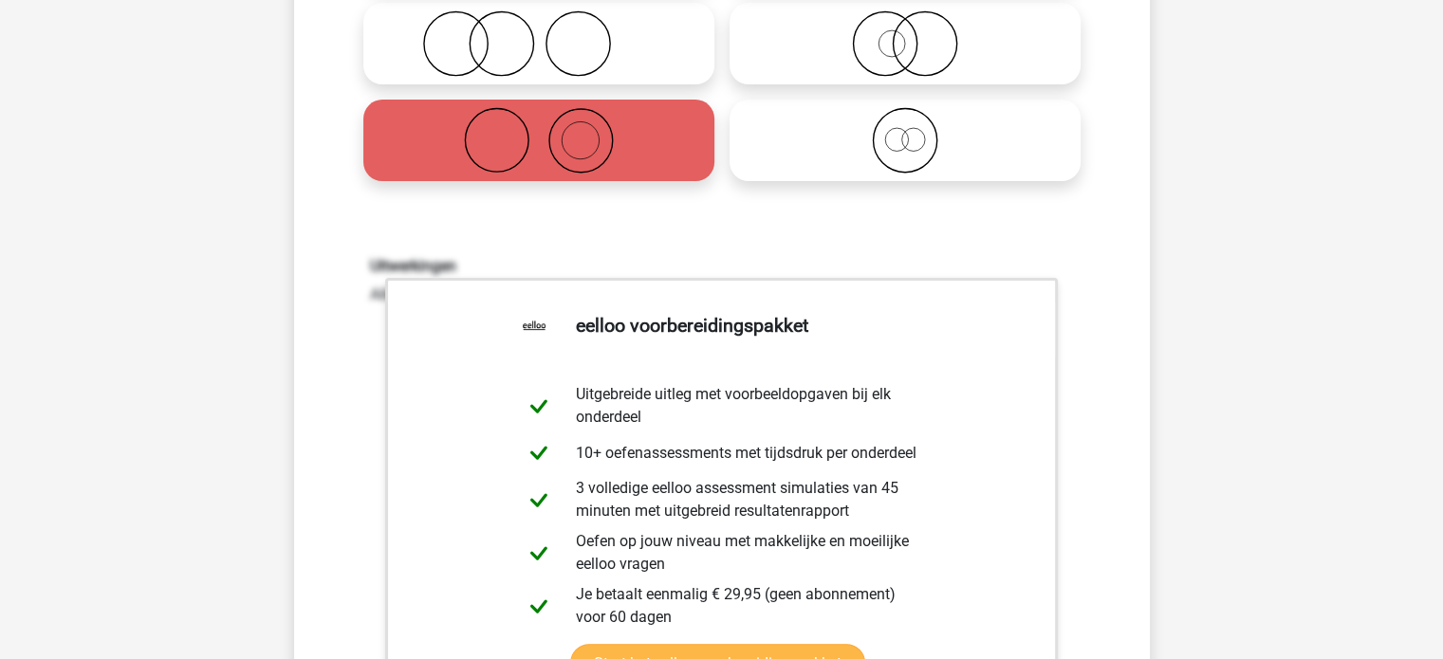
scroll to position [277, 0]
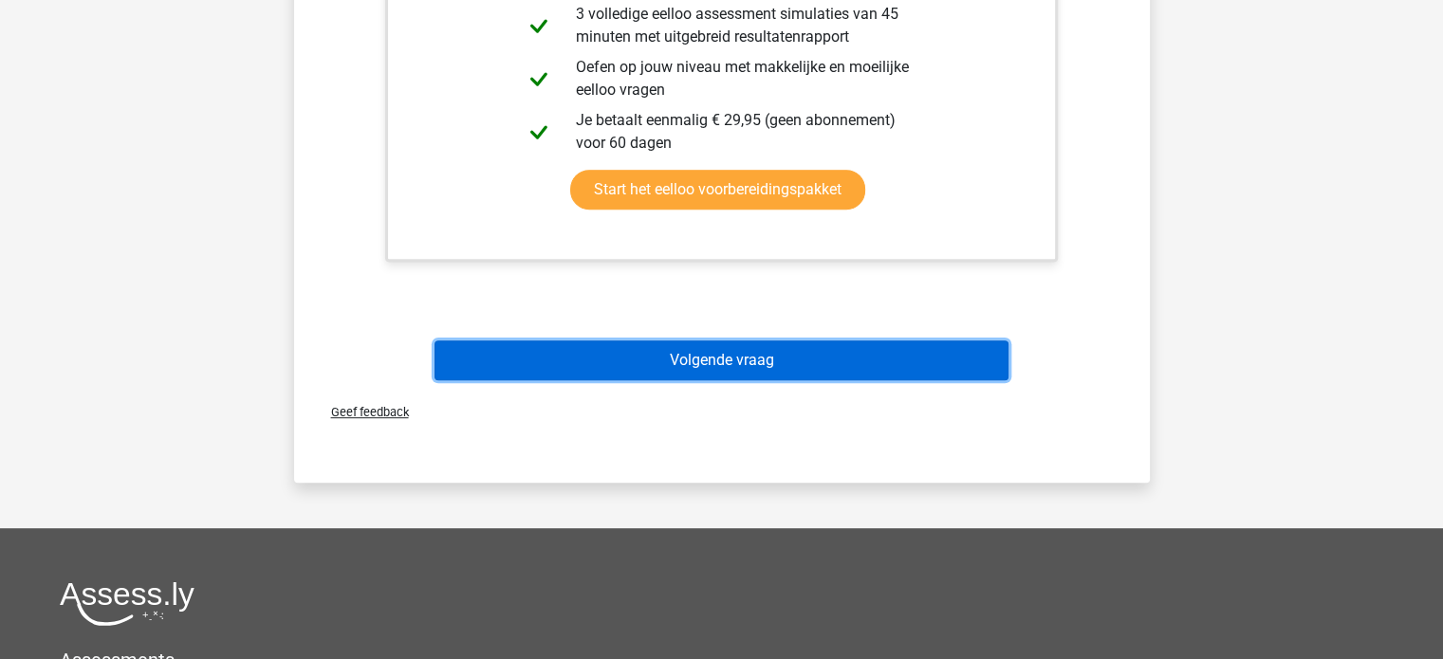
click at [746, 367] on button "Volgende vraag" at bounding box center [721, 361] width 574 height 40
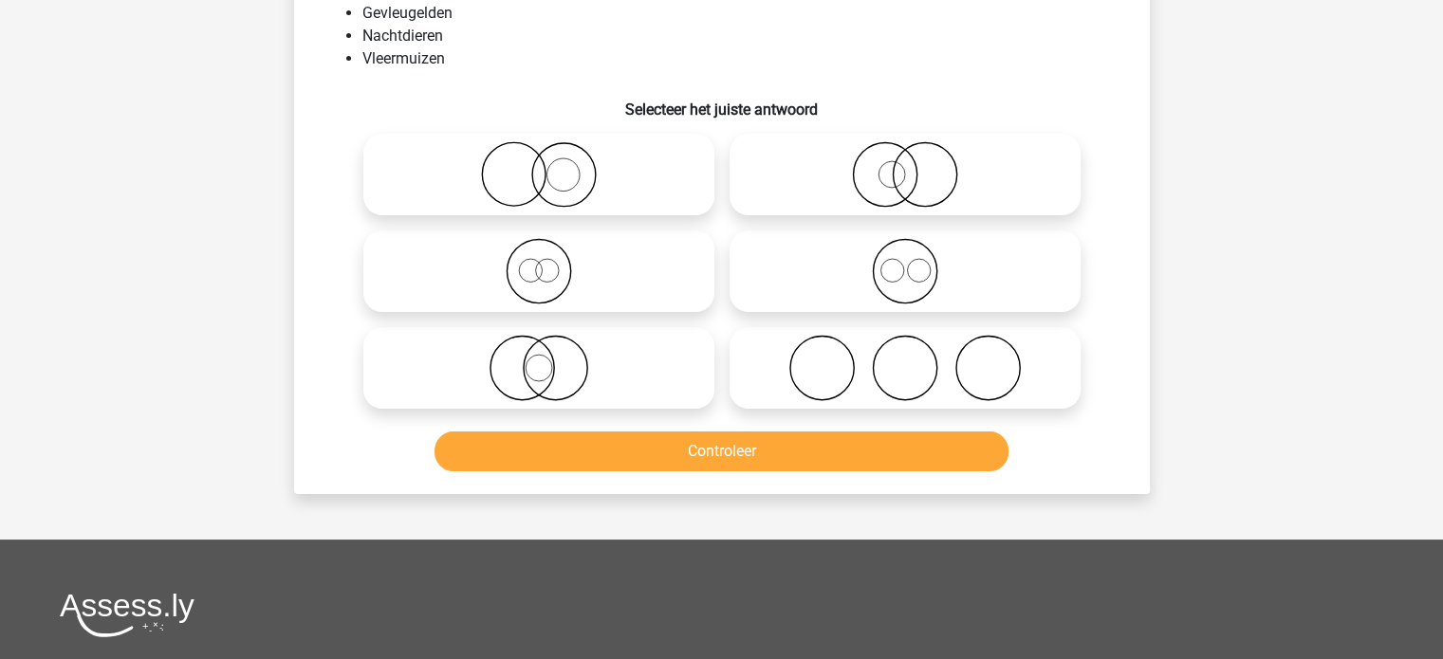
scroll to position [87, 0]
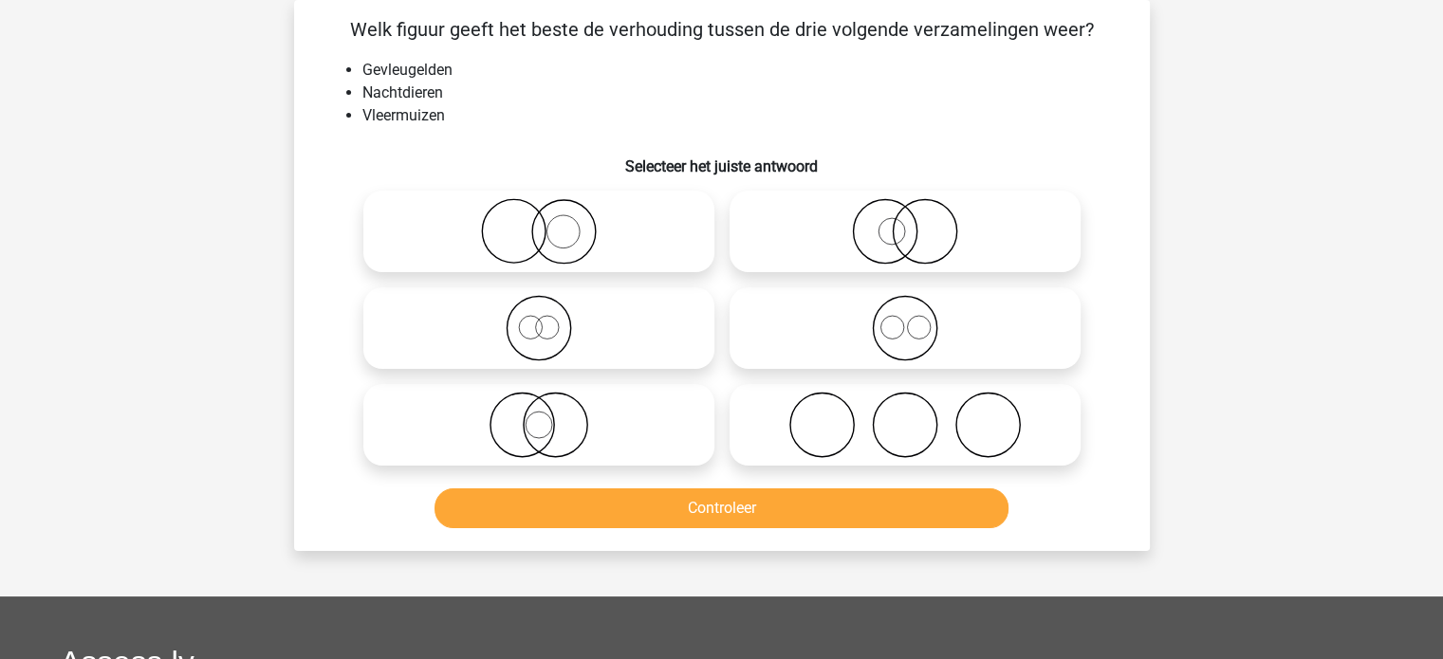
click at [612, 440] on icon at bounding box center [539, 425] width 336 height 66
click at [551, 415] on input "radio" at bounding box center [545, 409] width 12 height 12
radio input "true"
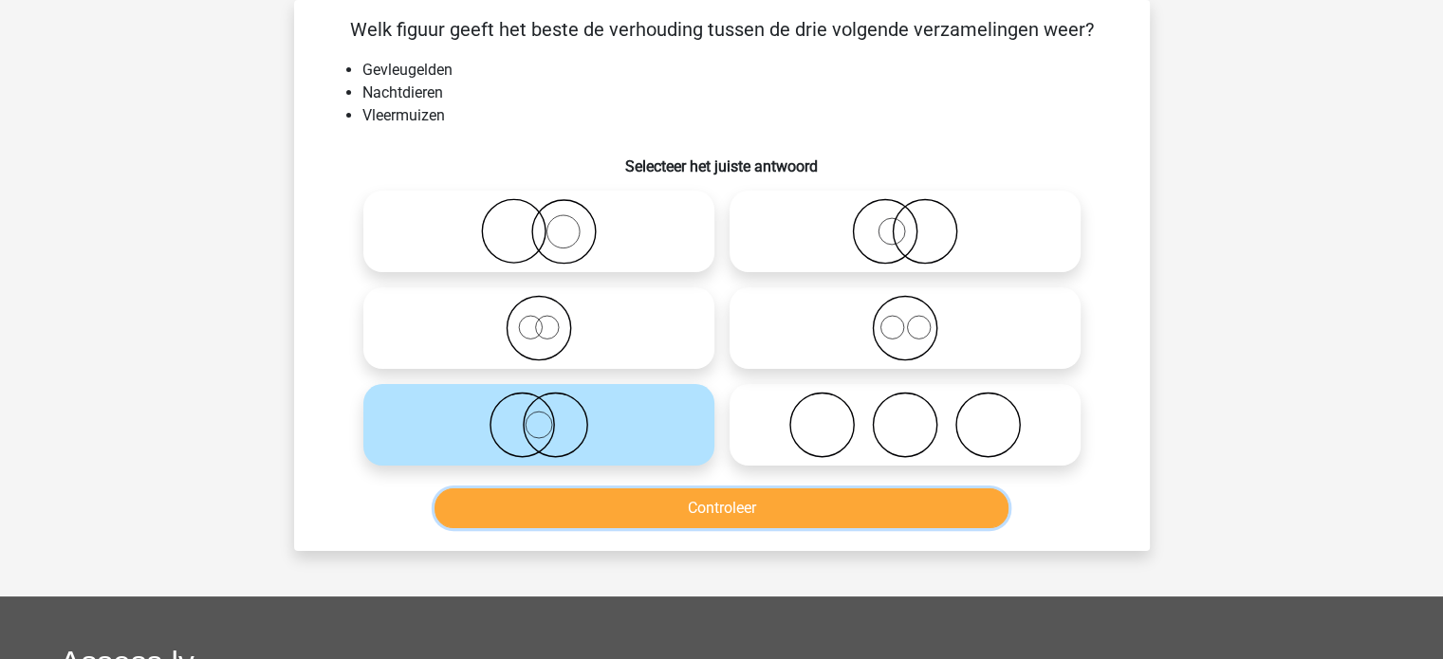
click at [645, 507] on button "Controleer" at bounding box center [721, 508] width 574 height 40
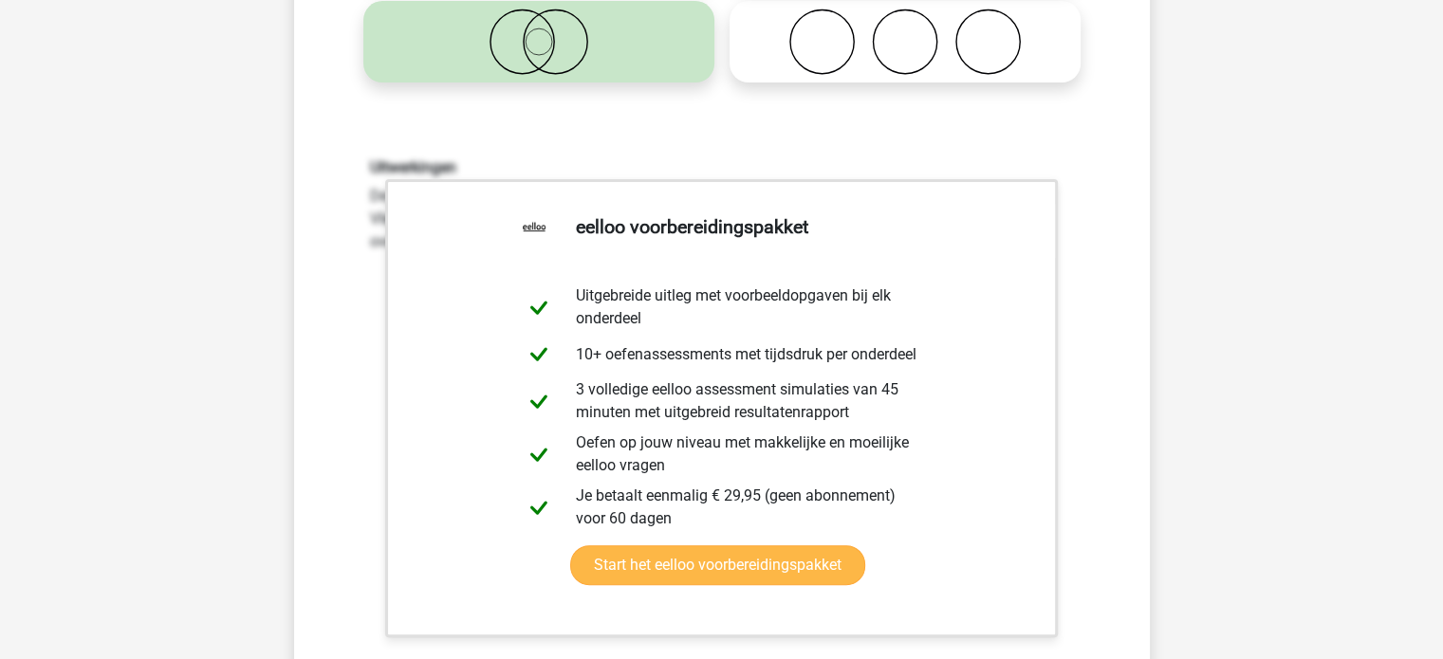
scroll to position [846, 0]
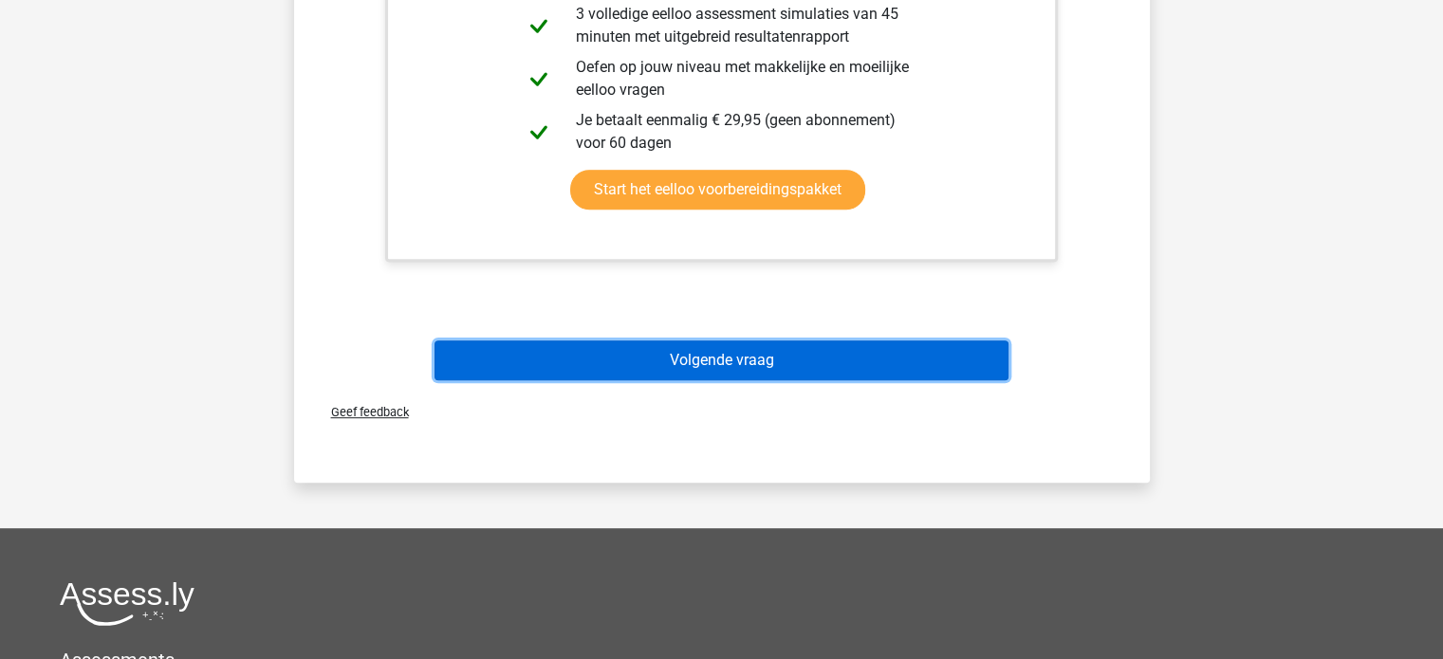
click at [680, 344] on button "Volgende vraag" at bounding box center [721, 361] width 574 height 40
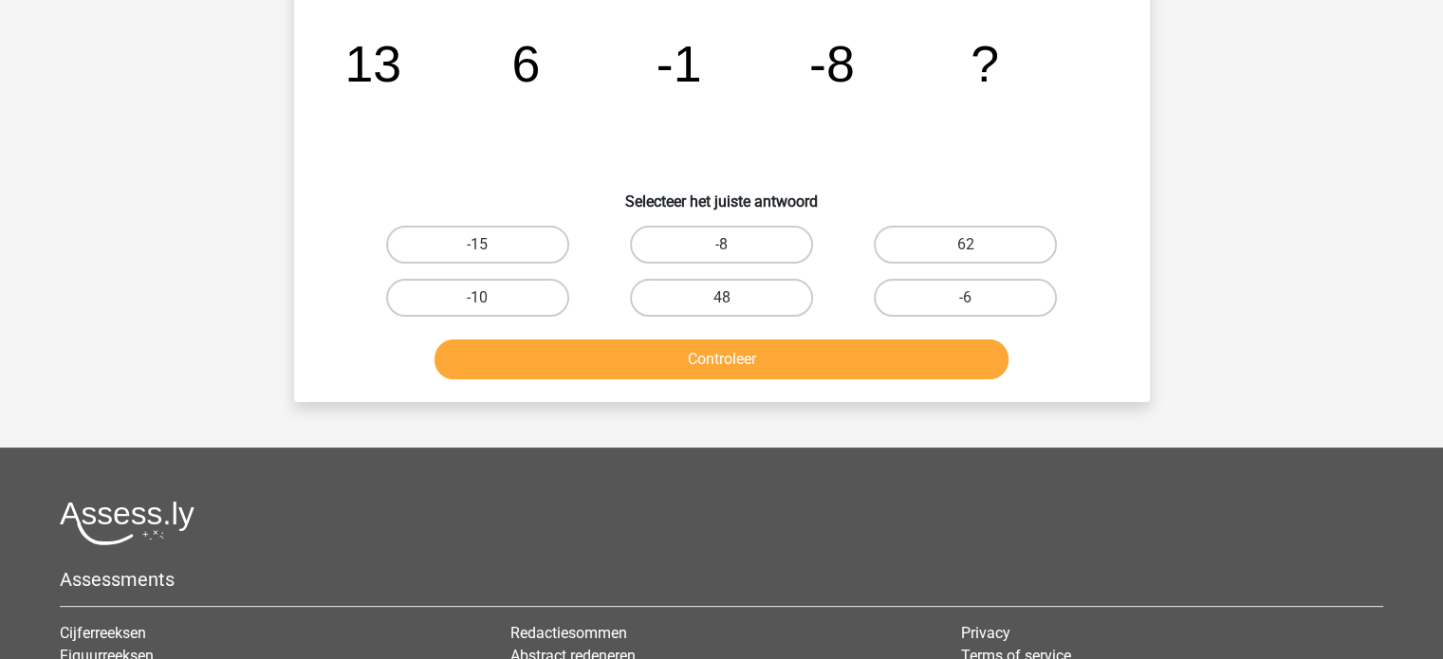
scroll to position [87, 0]
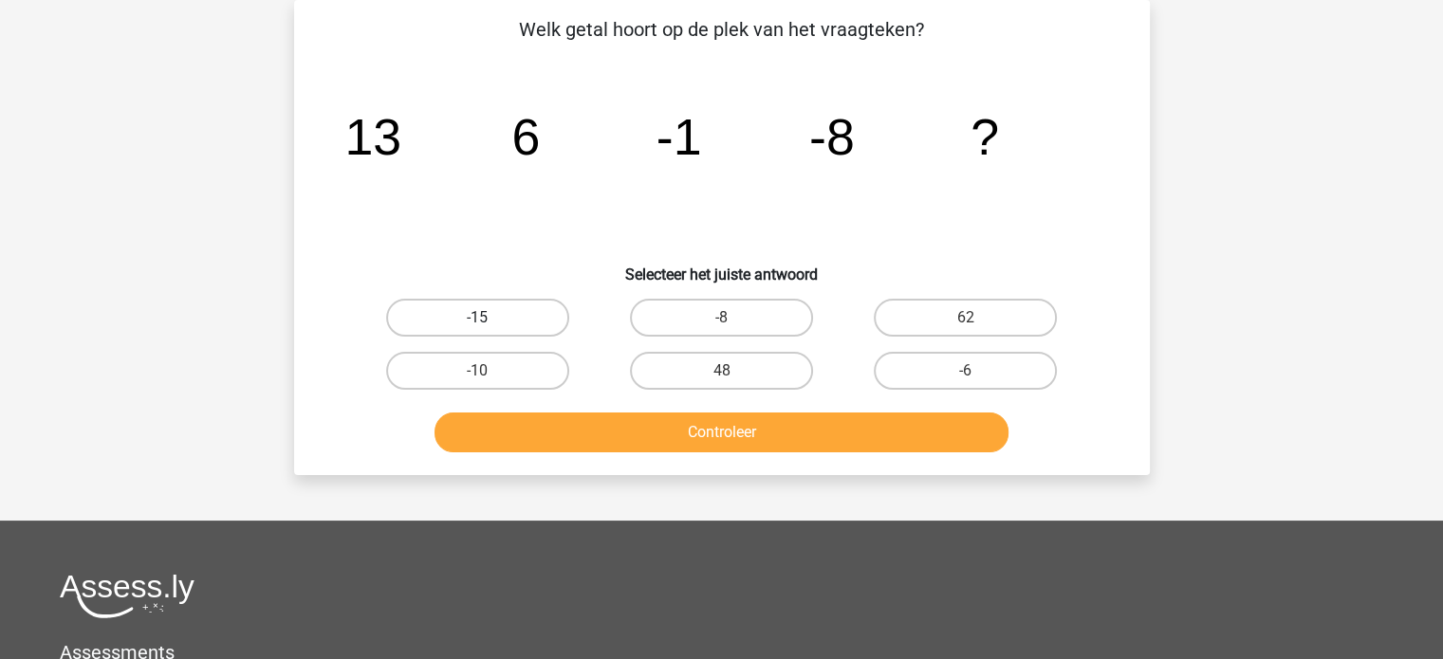
click at [529, 314] on label "-15" at bounding box center [477, 318] width 183 height 38
click at [489, 318] on input "-15" at bounding box center [483, 324] width 12 height 12
radio input "true"
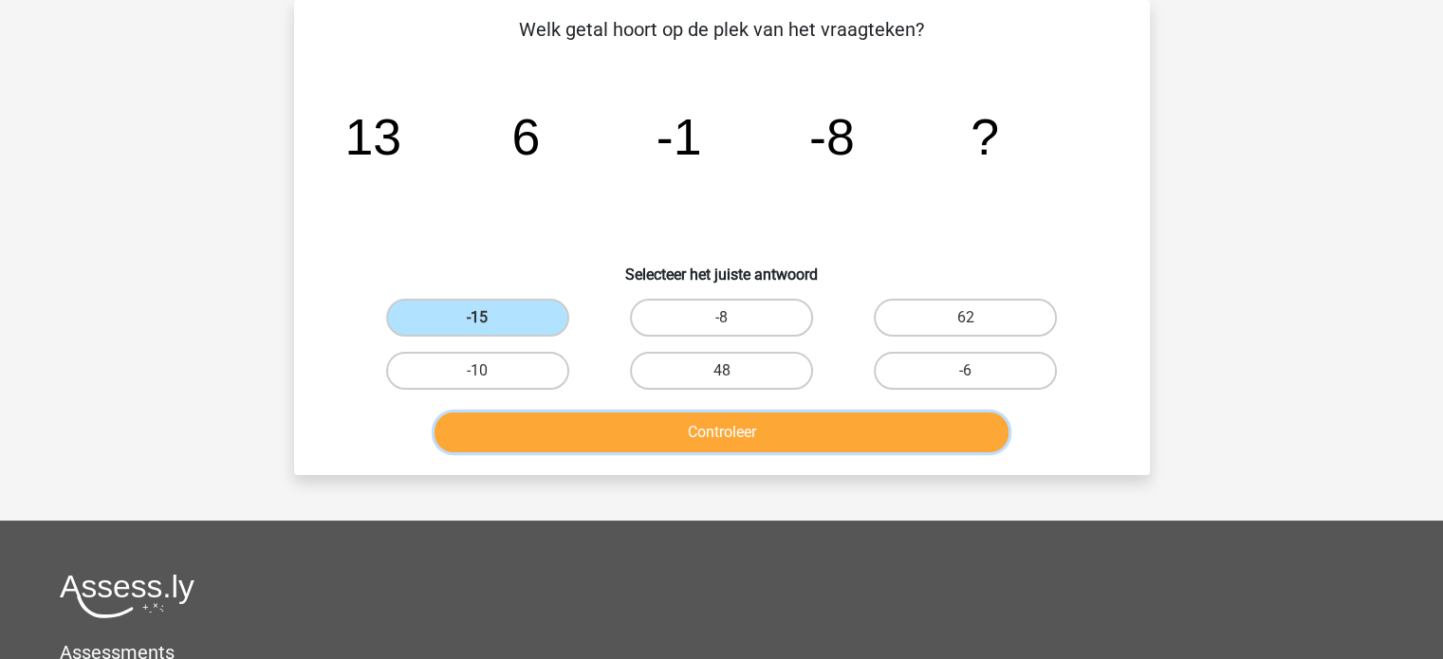
click at [617, 445] on button "Controleer" at bounding box center [721, 433] width 574 height 40
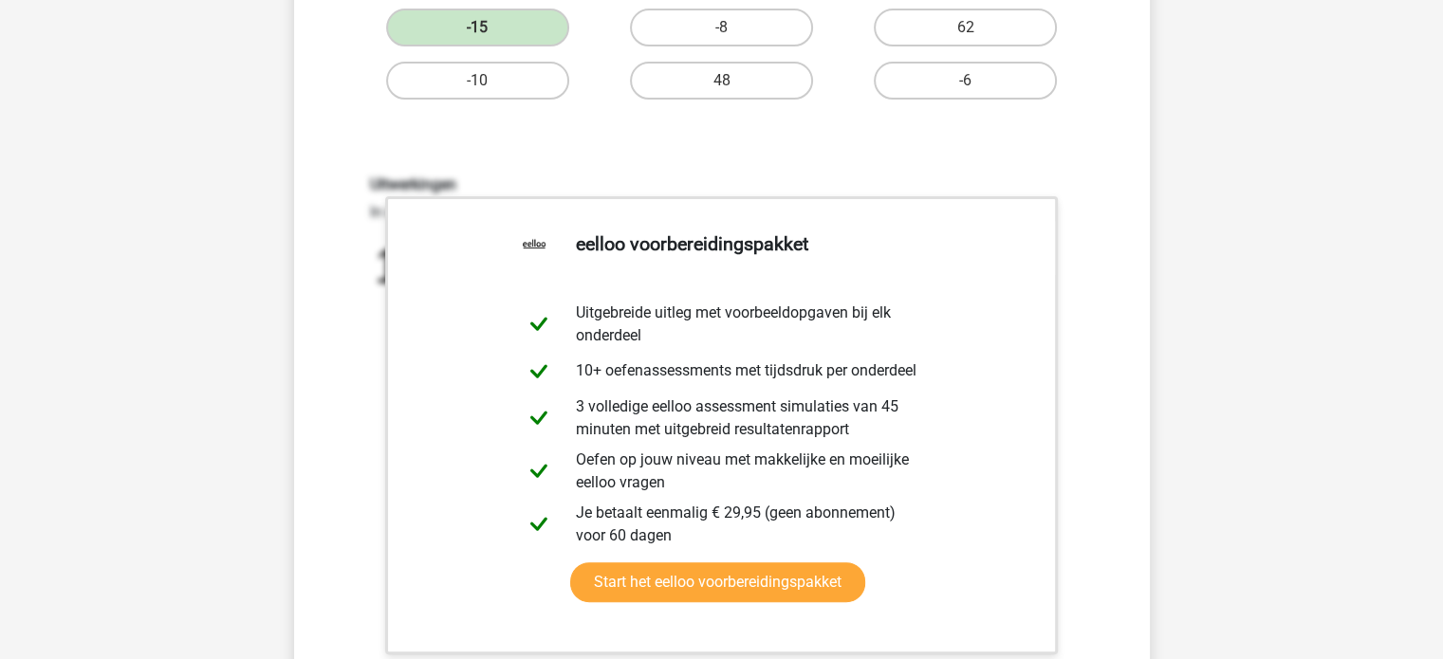
scroll to position [1036, 0]
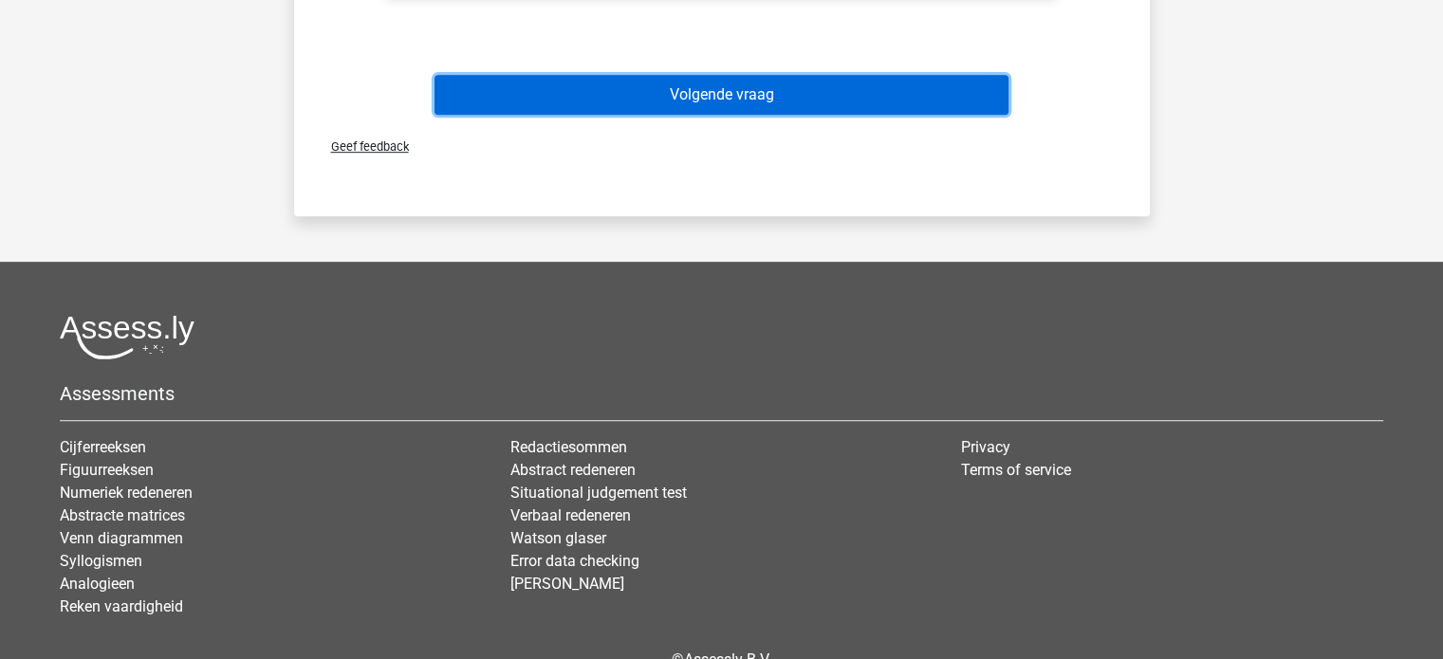
click at [694, 103] on button "Volgende vraag" at bounding box center [721, 95] width 574 height 40
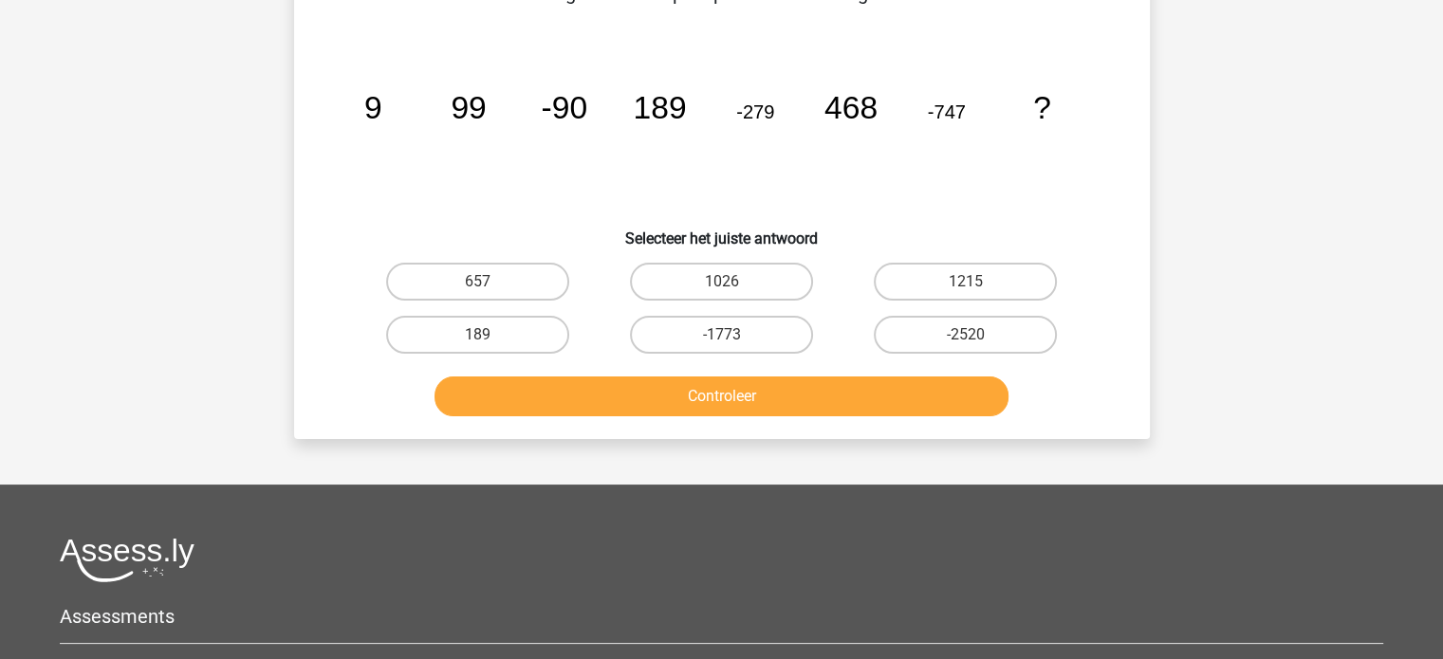
scroll to position [87, 0]
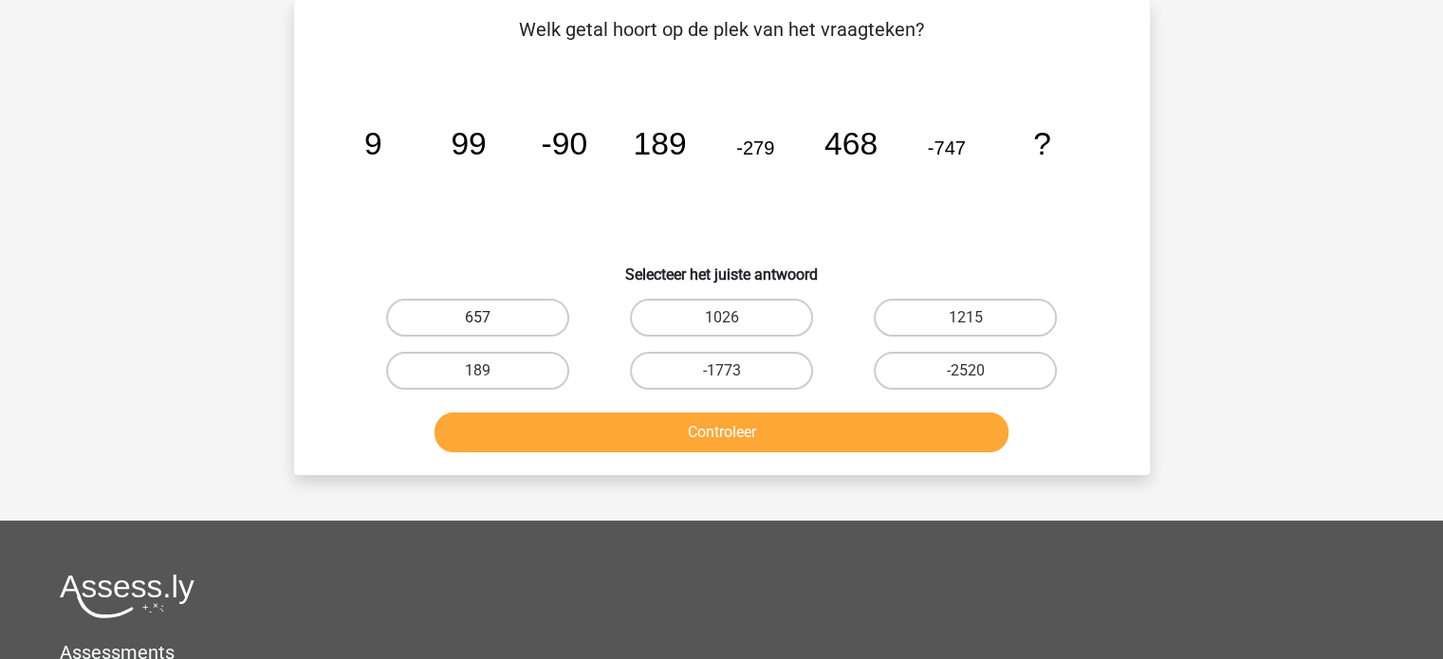
click at [520, 313] on label "657" at bounding box center [477, 318] width 183 height 38
click at [489, 318] on input "657" at bounding box center [483, 324] width 12 height 12
radio input "true"
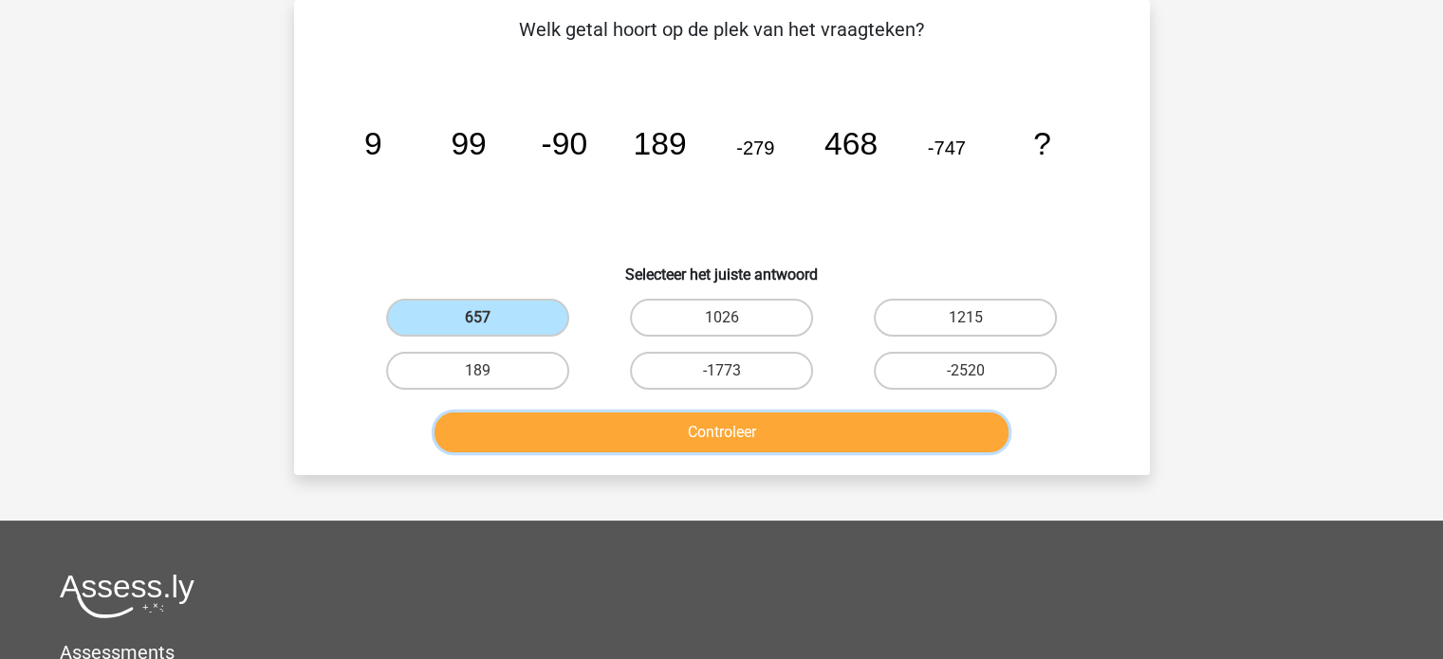
click at [596, 419] on button "Controleer" at bounding box center [721, 433] width 574 height 40
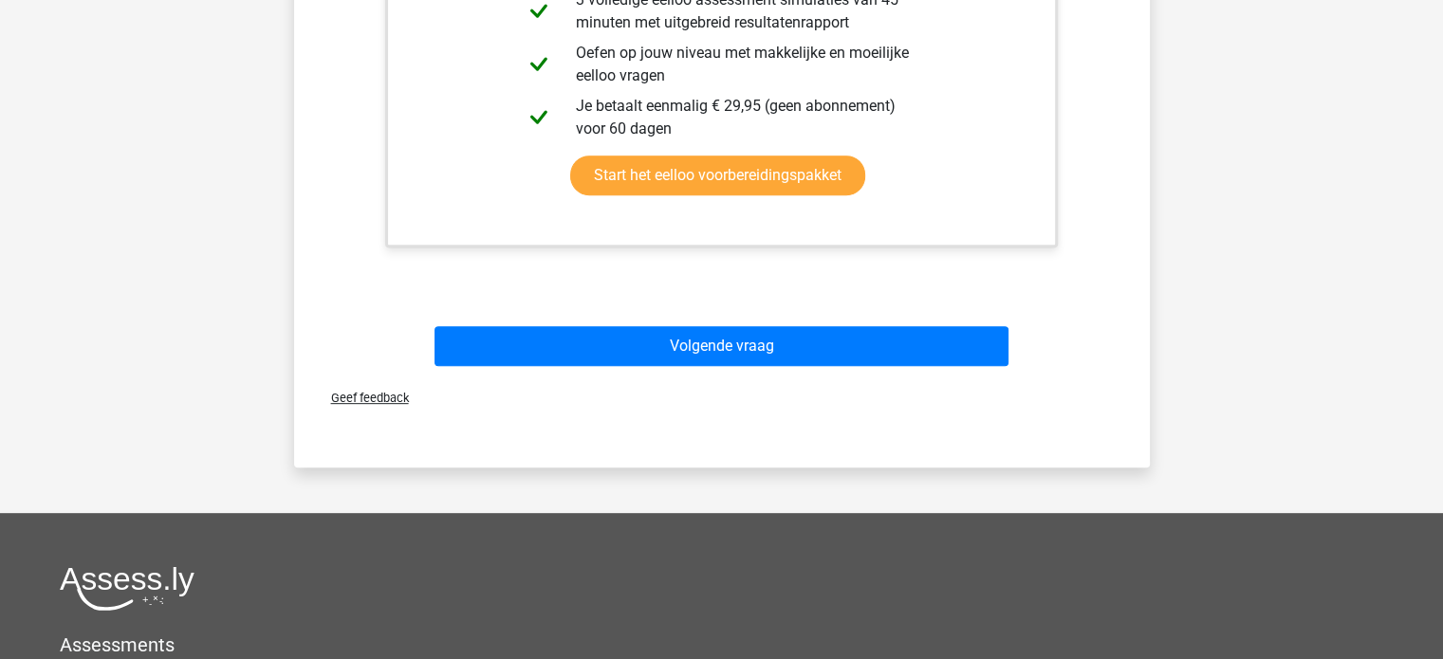
scroll to position [854, 0]
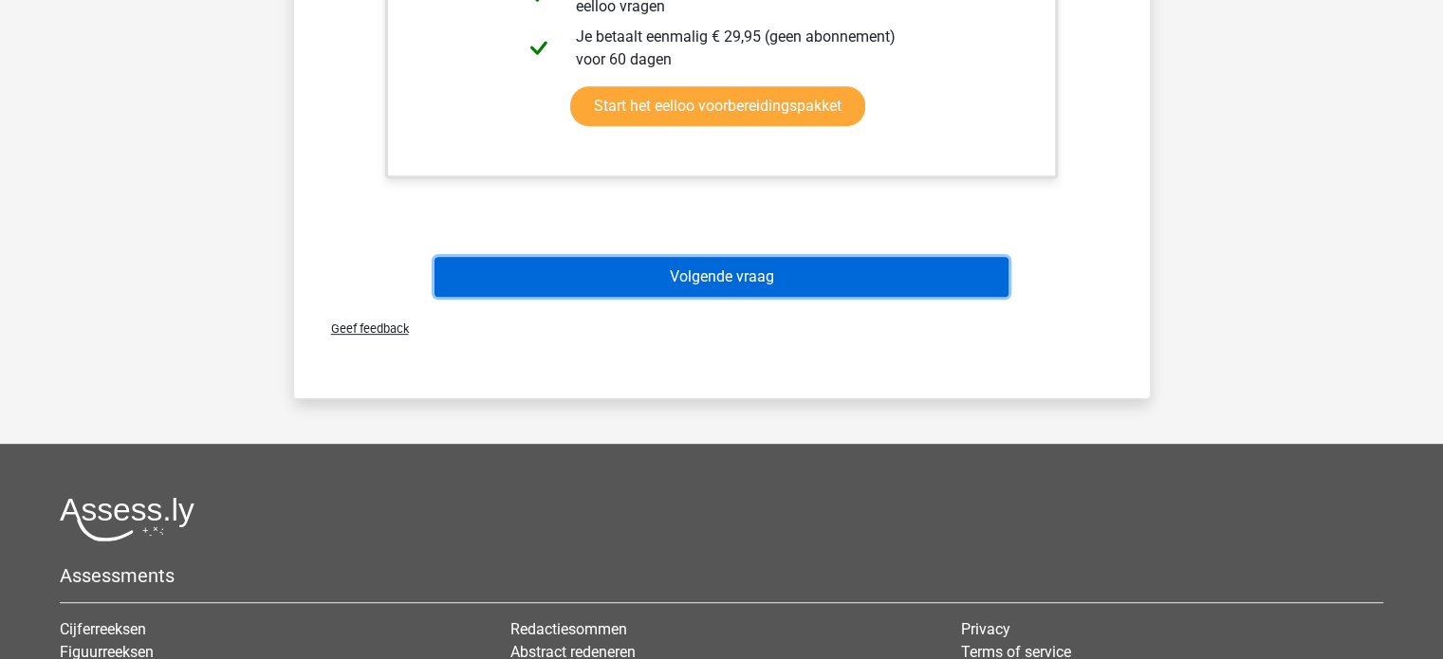
click at [694, 287] on button "Volgende vraag" at bounding box center [721, 277] width 574 height 40
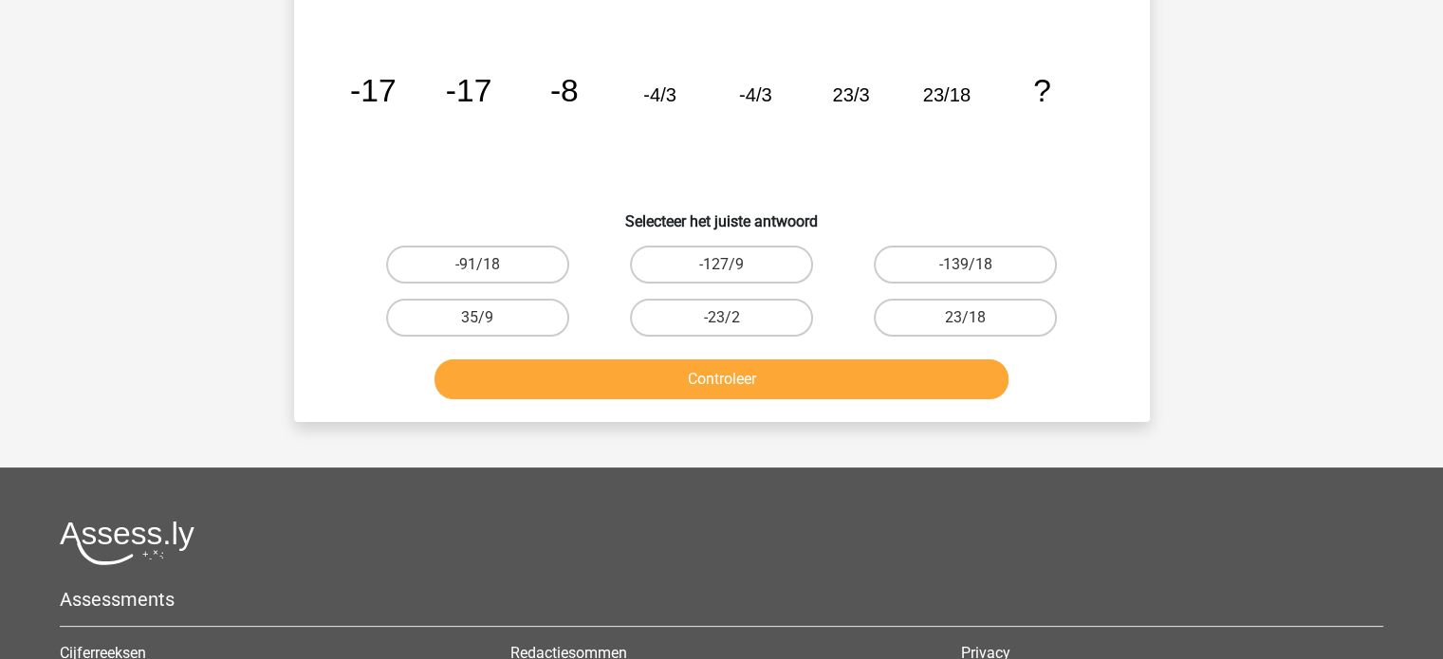
scroll to position [87, 0]
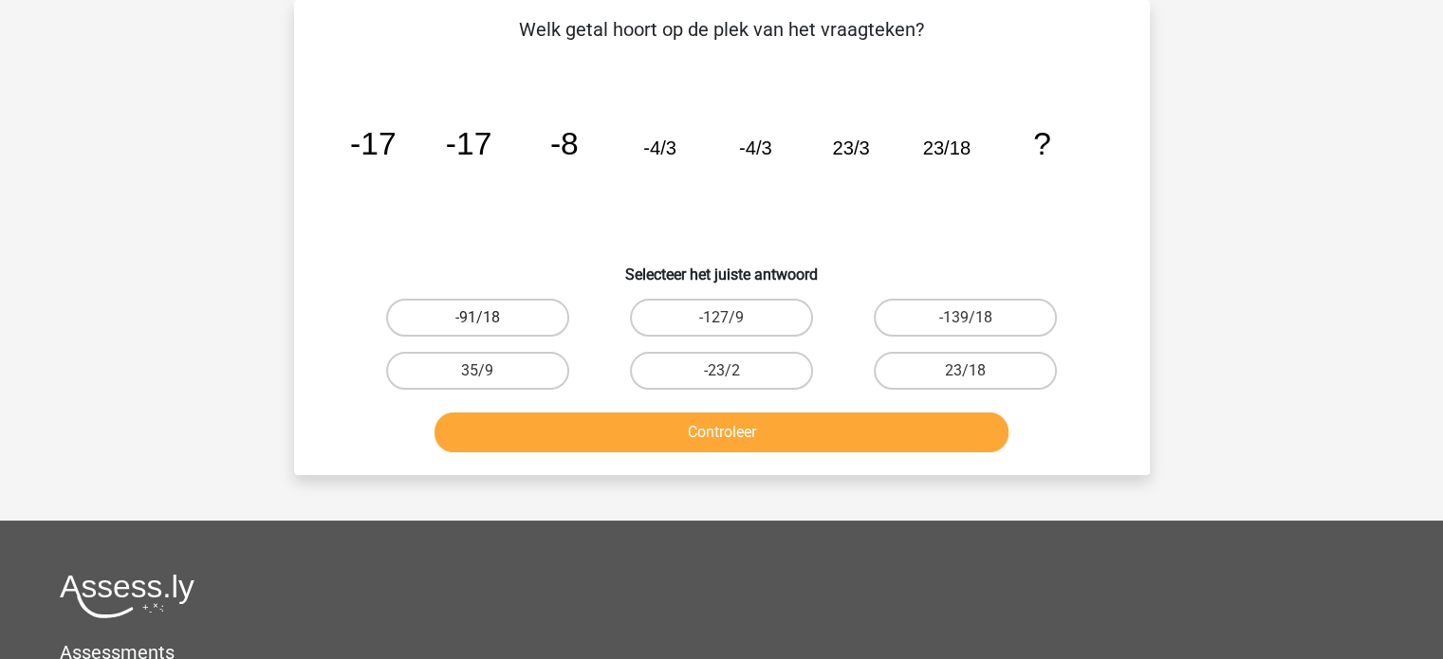
click at [543, 322] on label "-91/18" at bounding box center [477, 318] width 183 height 38
click at [489, 322] on input "-91/18" at bounding box center [483, 324] width 12 height 12
radio input "true"
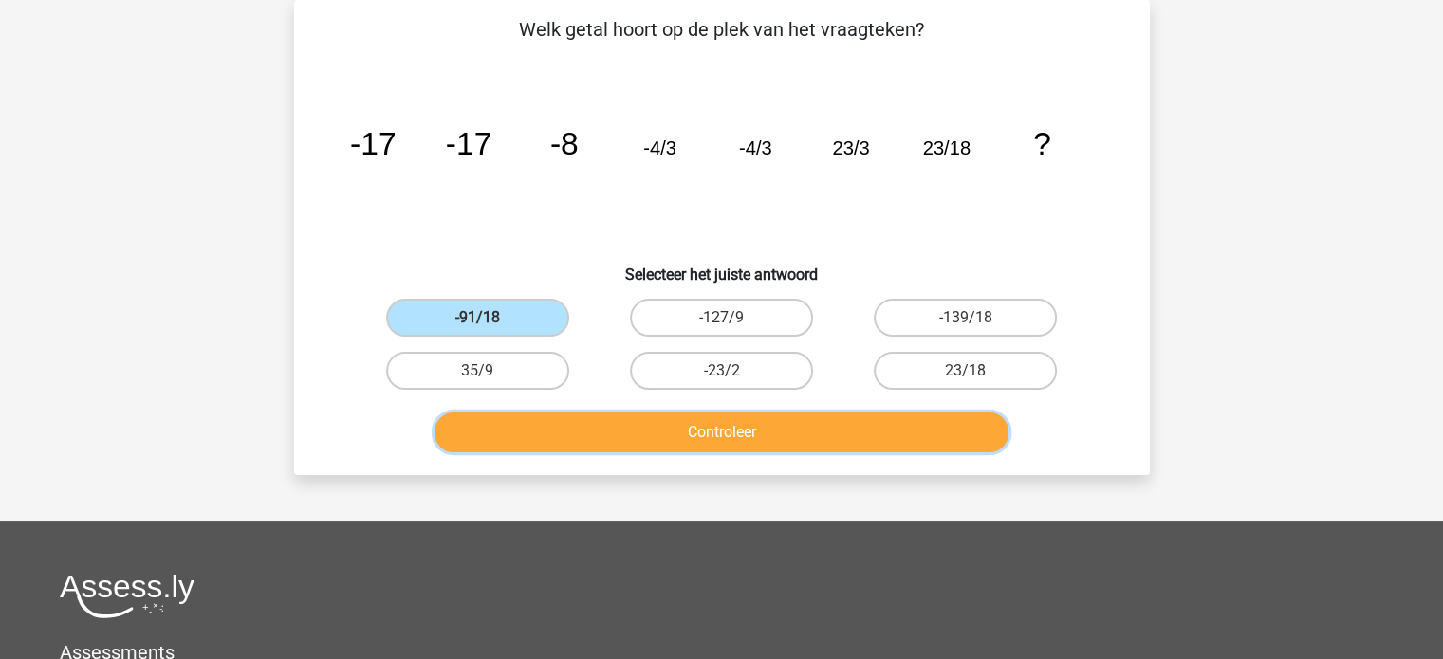
click at [597, 428] on button "Controleer" at bounding box center [721, 433] width 574 height 40
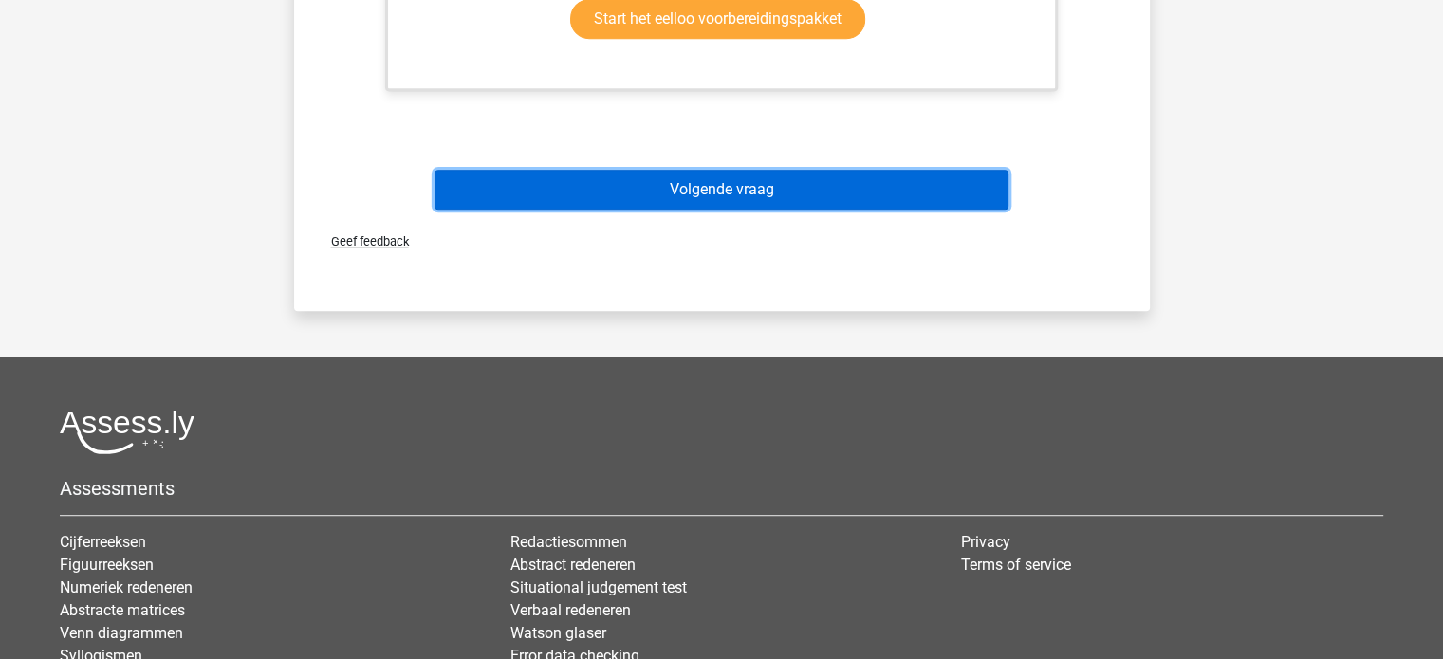
click at [741, 193] on button "Volgende vraag" at bounding box center [721, 190] width 574 height 40
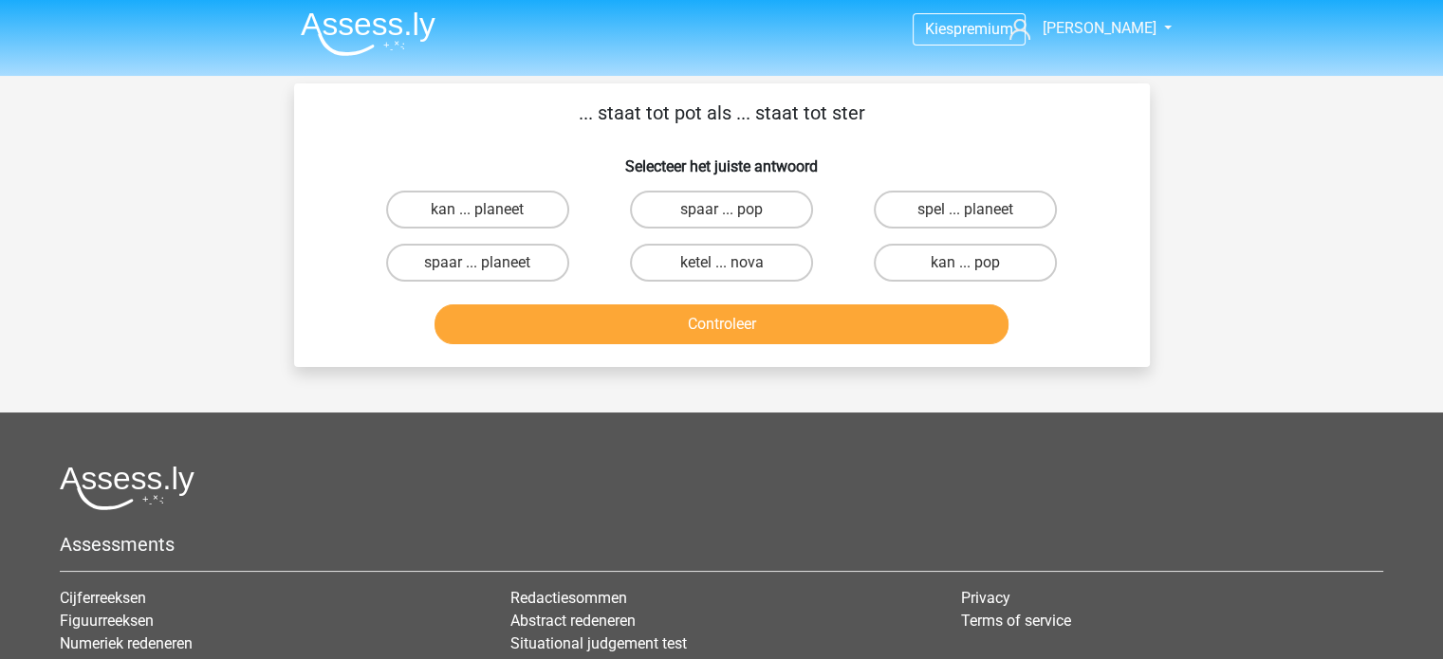
scroll to position [0, 0]
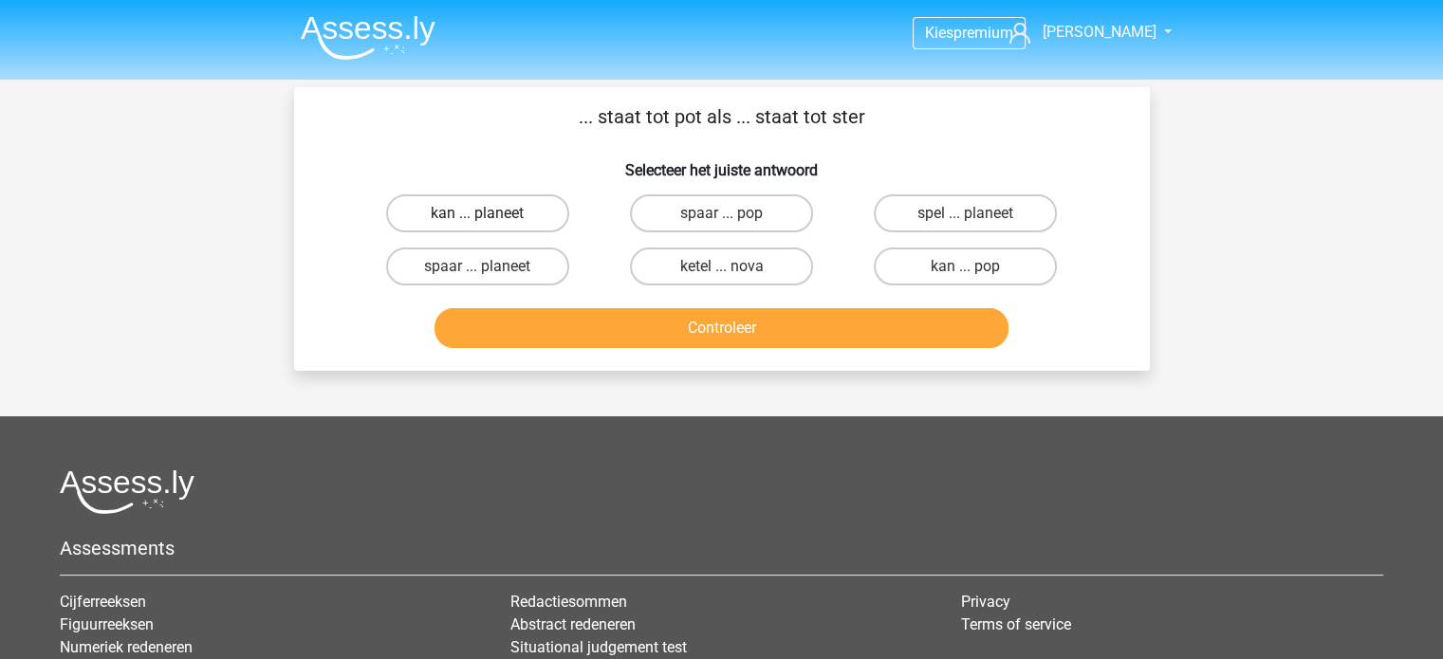
click at [531, 218] on label "kan ... planeet" at bounding box center [477, 213] width 183 height 38
click at [489, 218] on input "kan ... planeet" at bounding box center [483, 219] width 12 height 12
radio input "true"
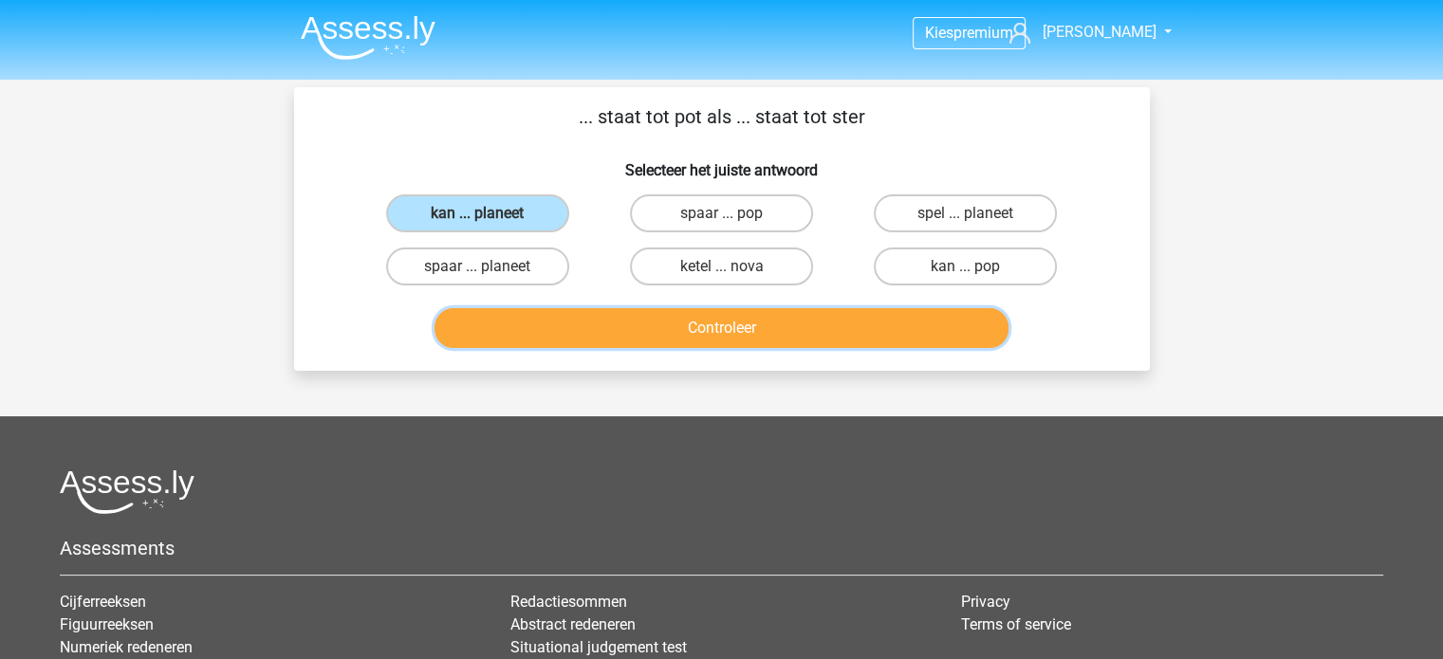
click at [595, 327] on button "Controleer" at bounding box center [721, 328] width 574 height 40
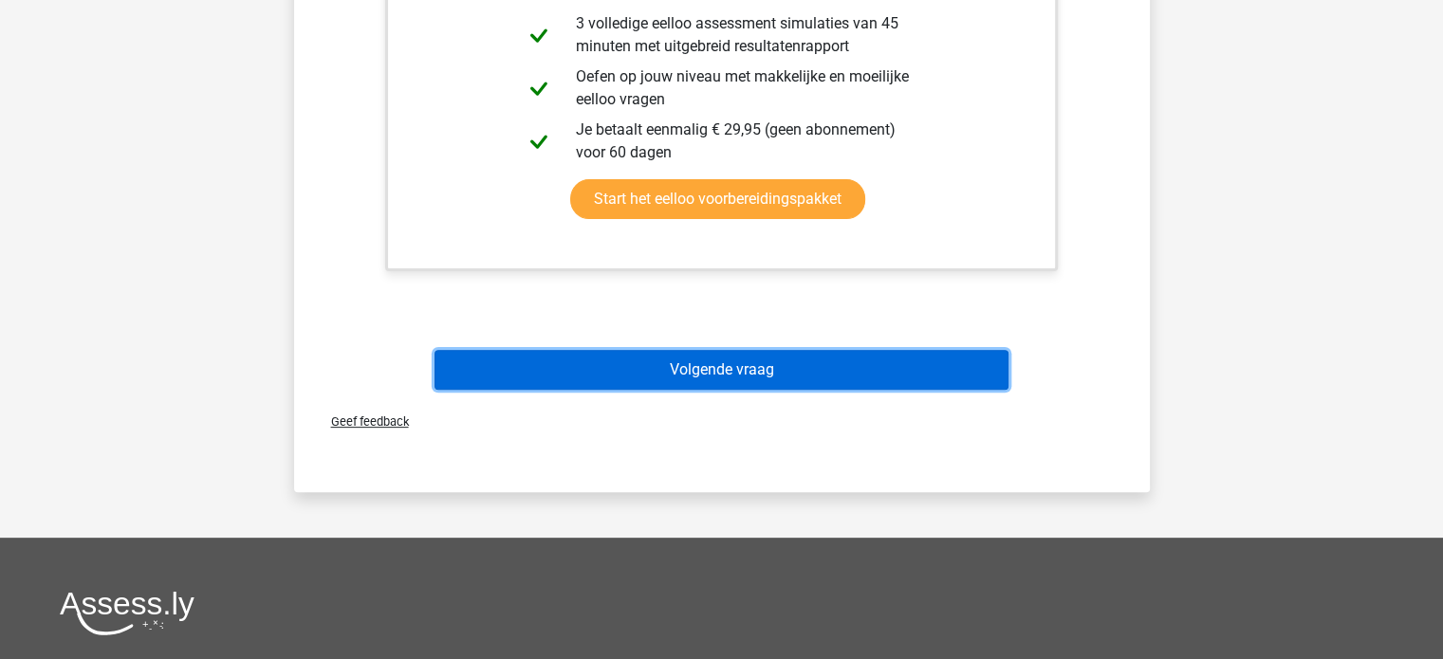
click at [732, 359] on button "Volgende vraag" at bounding box center [721, 370] width 574 height 40
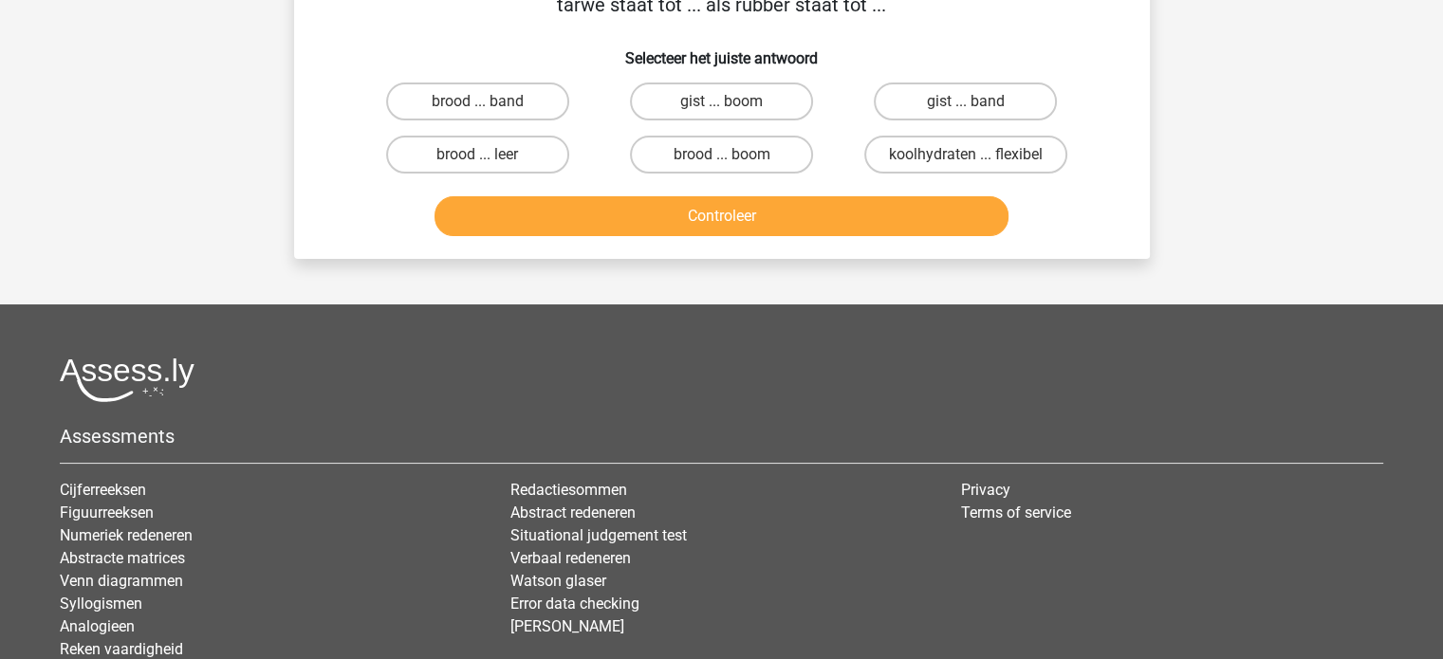
scroll to position [87, 0]
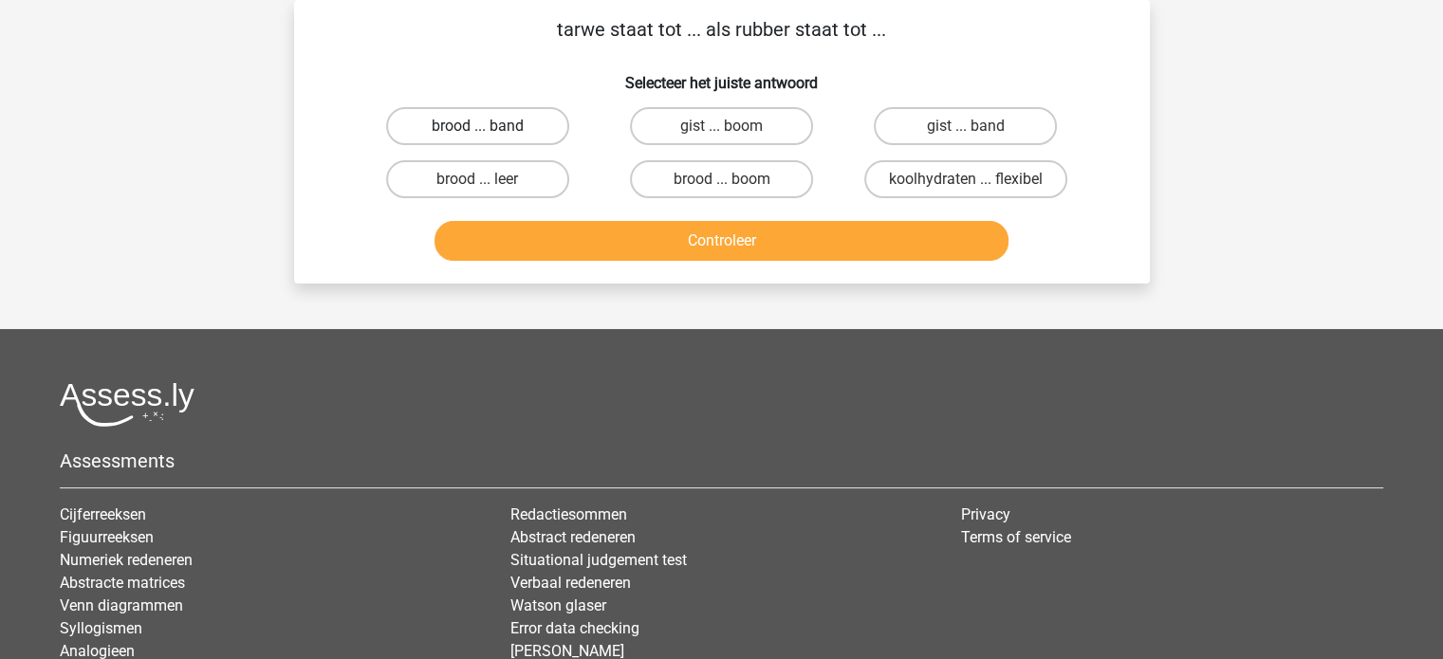
click at [531, 140] on label "brood ... band" at bounding box center [477, 126] width 183 height 38
click at [489, 138] on input "brood ... band" at bounding box center [483, 132] width 12 height 12
radio input "true"
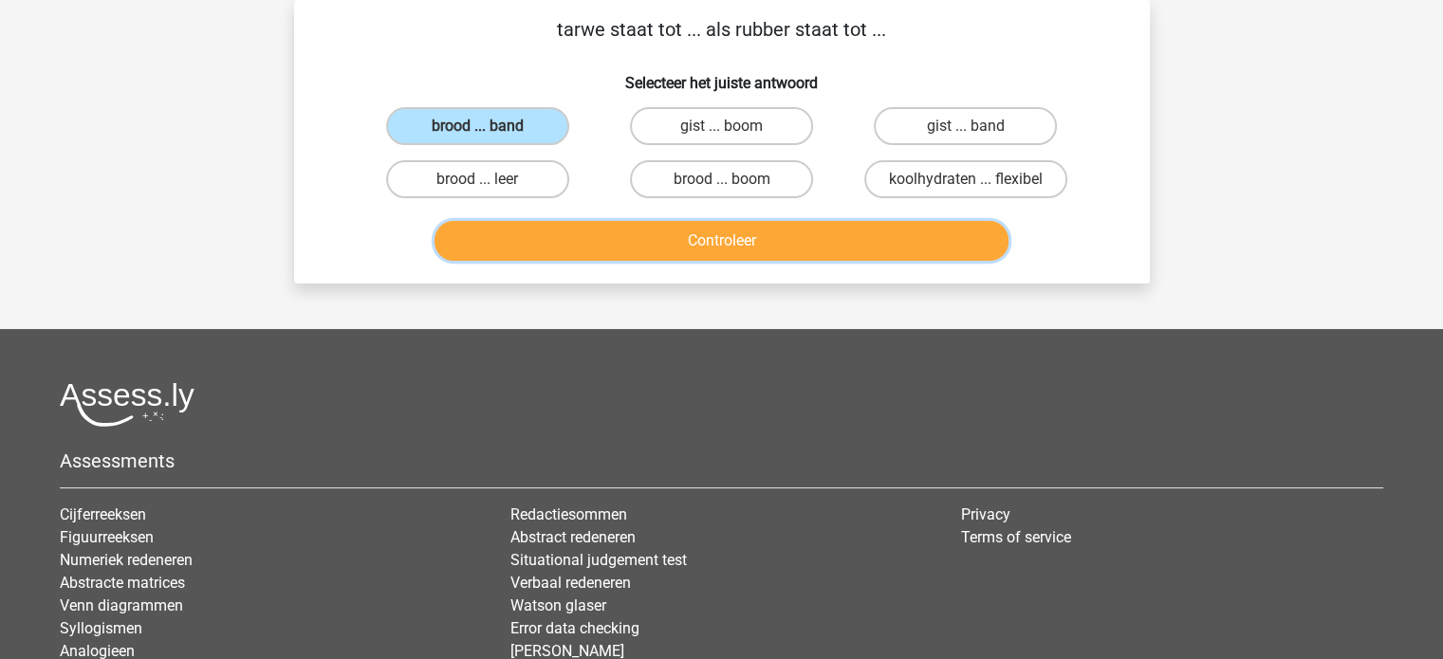
click at [623, 234] on button "Controleer" at bounding box center [721, 241] width 574 height 40
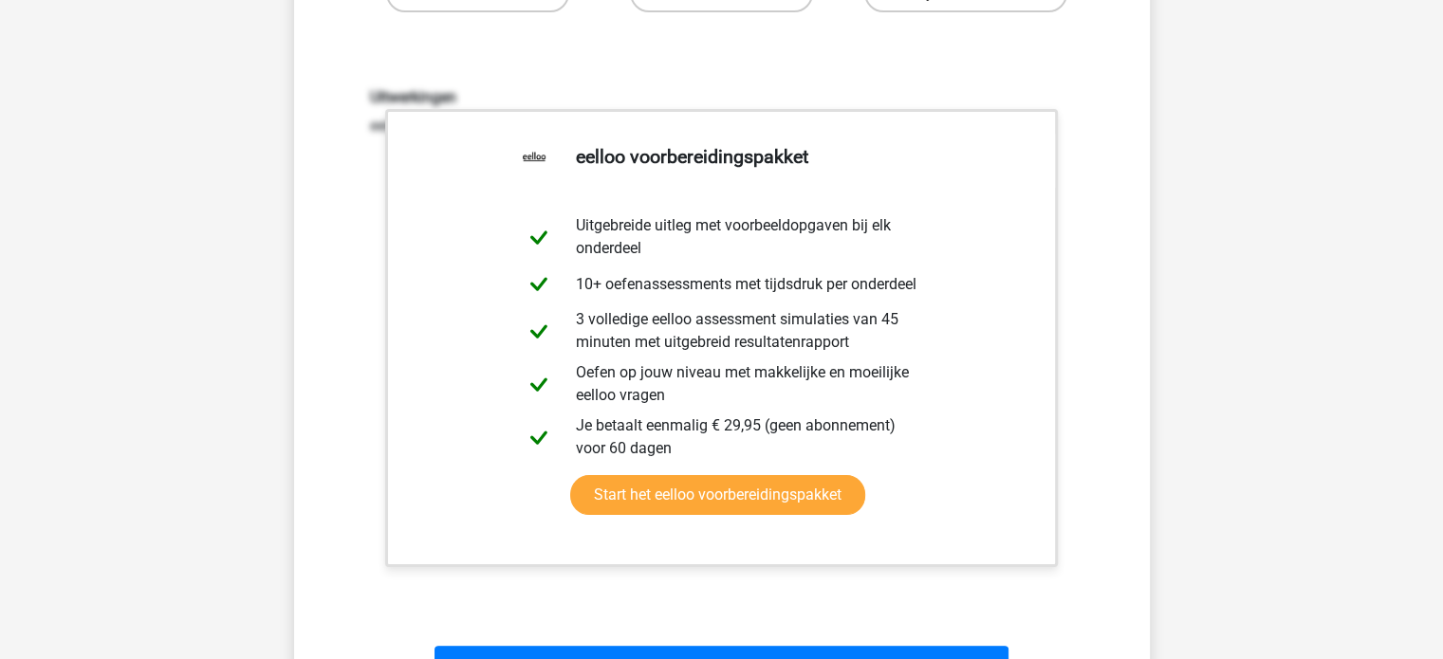
scroll to position [277, 0]
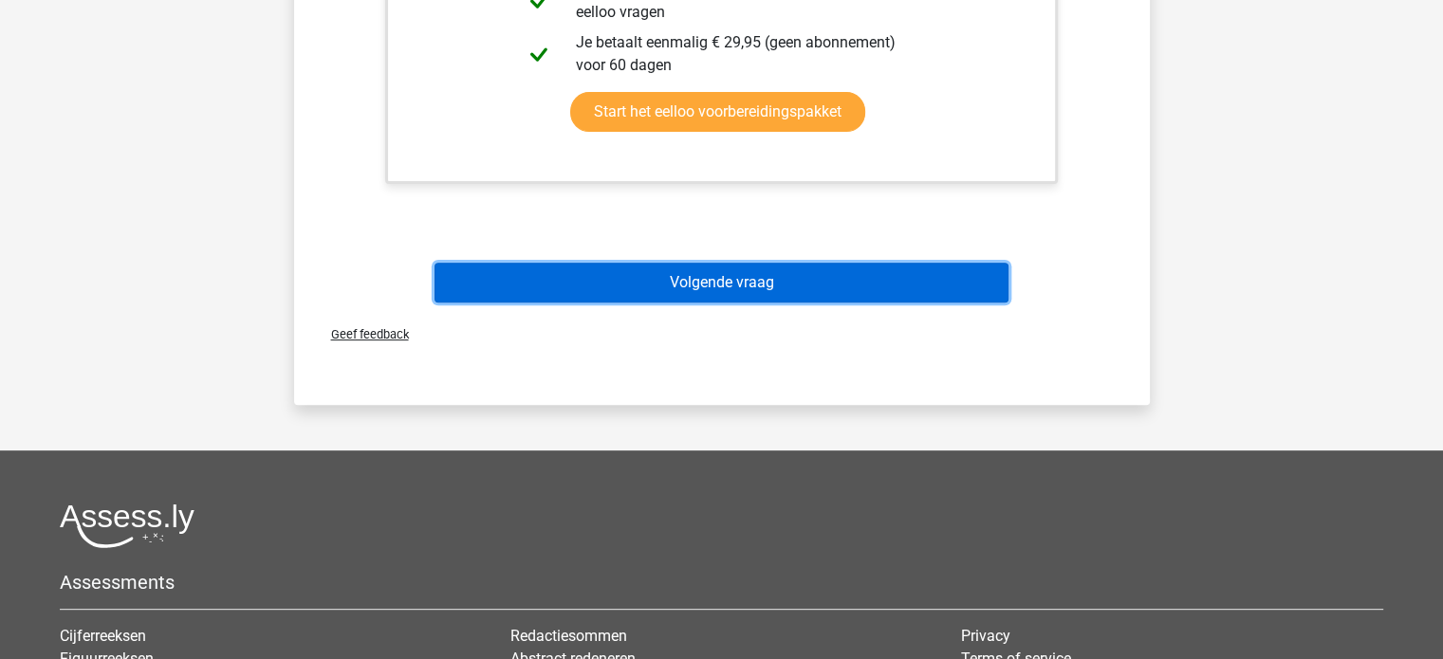
click at [577, 281] on button "Volgende vraag" at bounding box center [721, 283] width 574 height 40
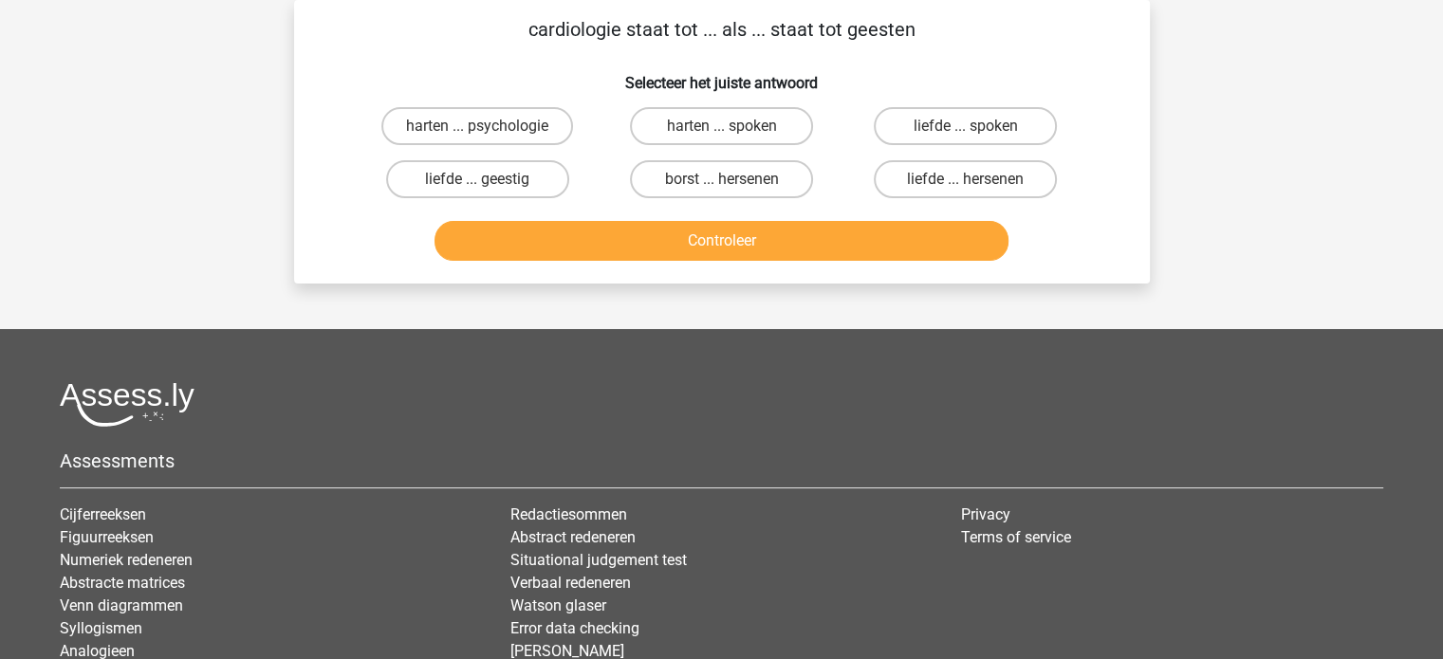
scroll to position [0, 0]
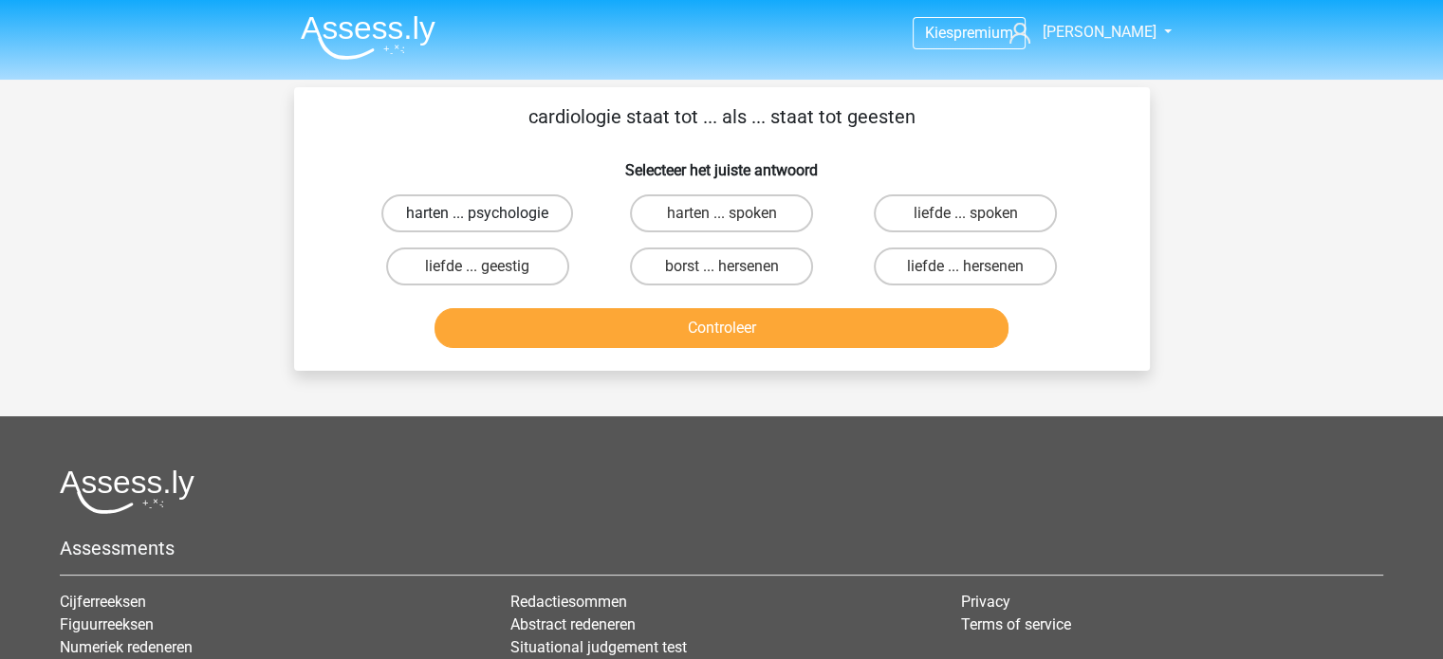
click at [547, 208] on label "harten ... psychologie" at bounding box center [477, 213] width 192 height 38
click at [489, 213] on input "harten ... psychologie" at bounding box center [483, 219] width 12 height 12
radio input "true"
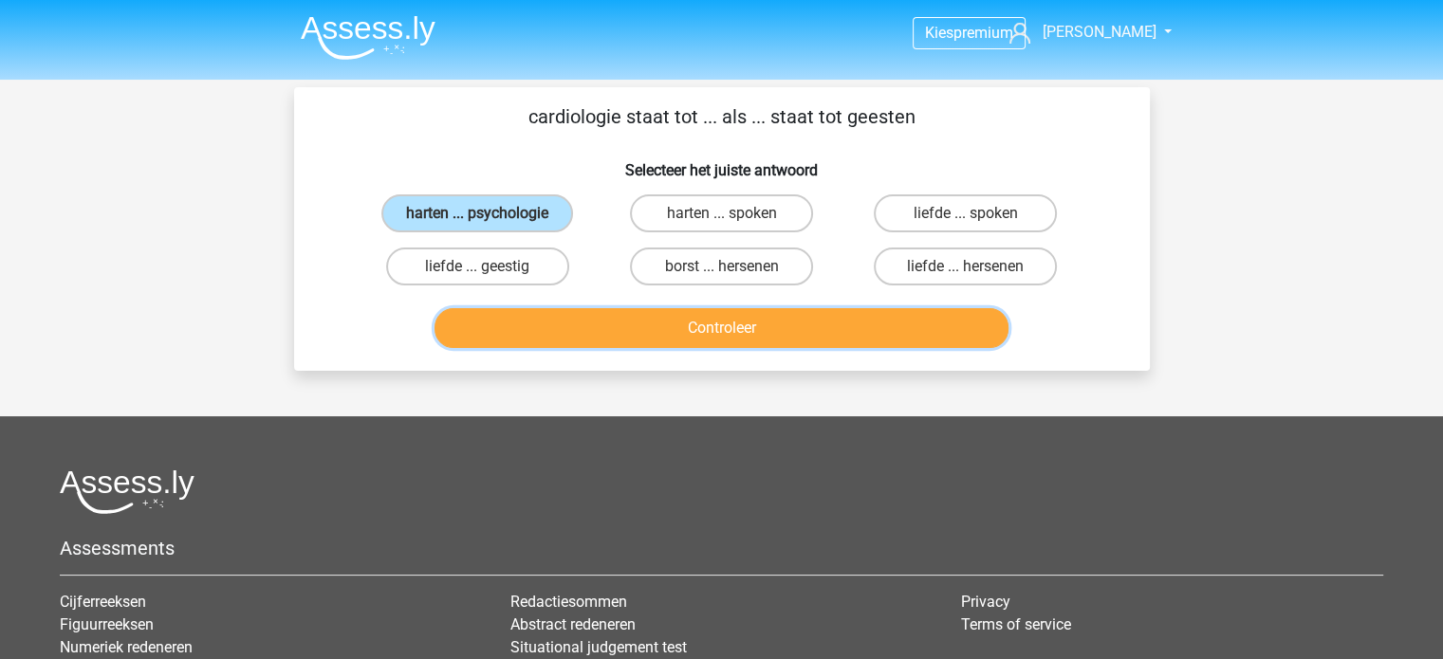
click at [603, 334] on button "Controleer" at bounding box center [721, 328] width 574 height 40
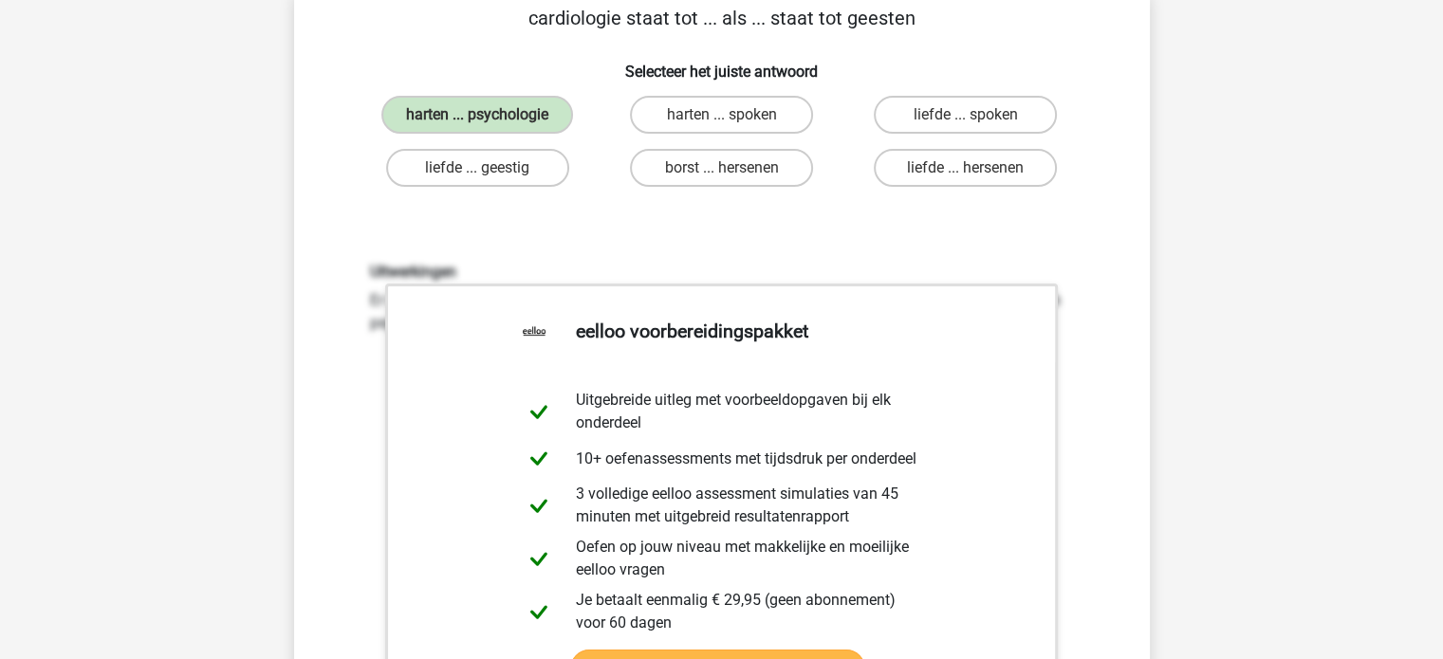
scroll to position [95, 0]
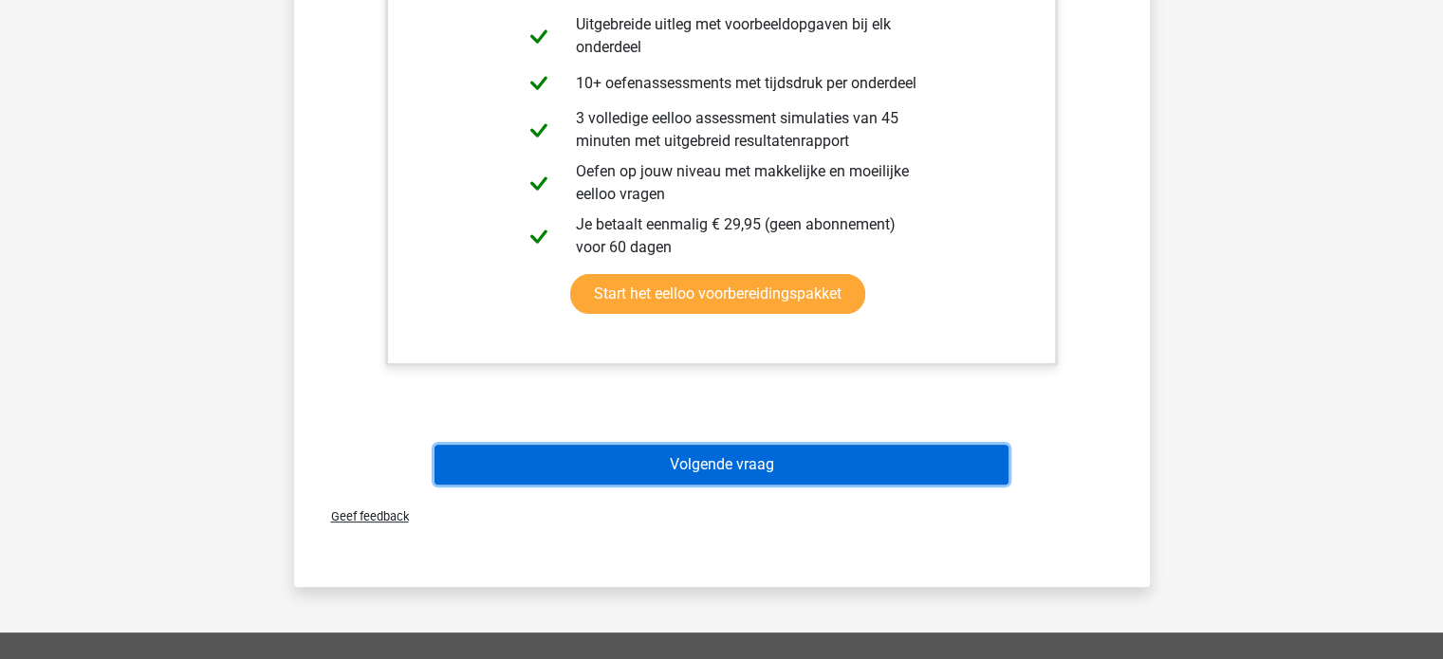
click at [691, 466] on button "Volgende vraag" at bounding box center [721, 465] width 574 height 40
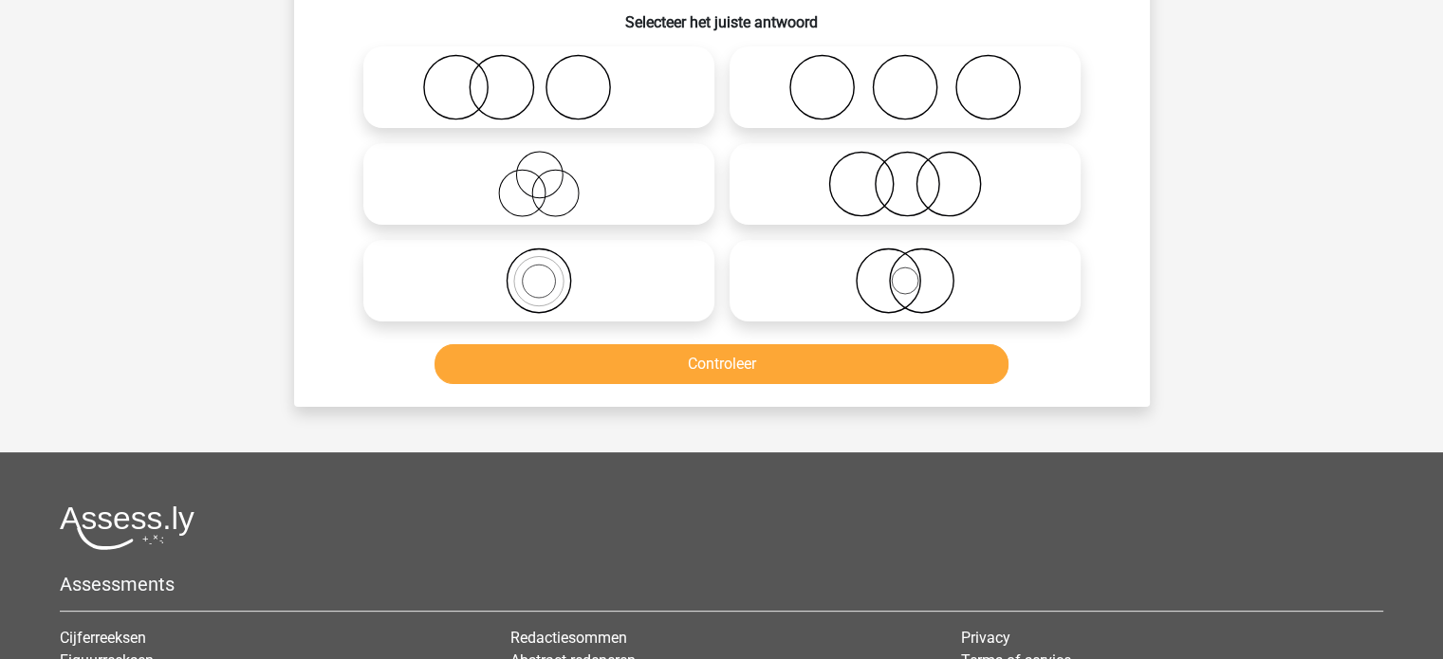
scroll to position [87, 0]
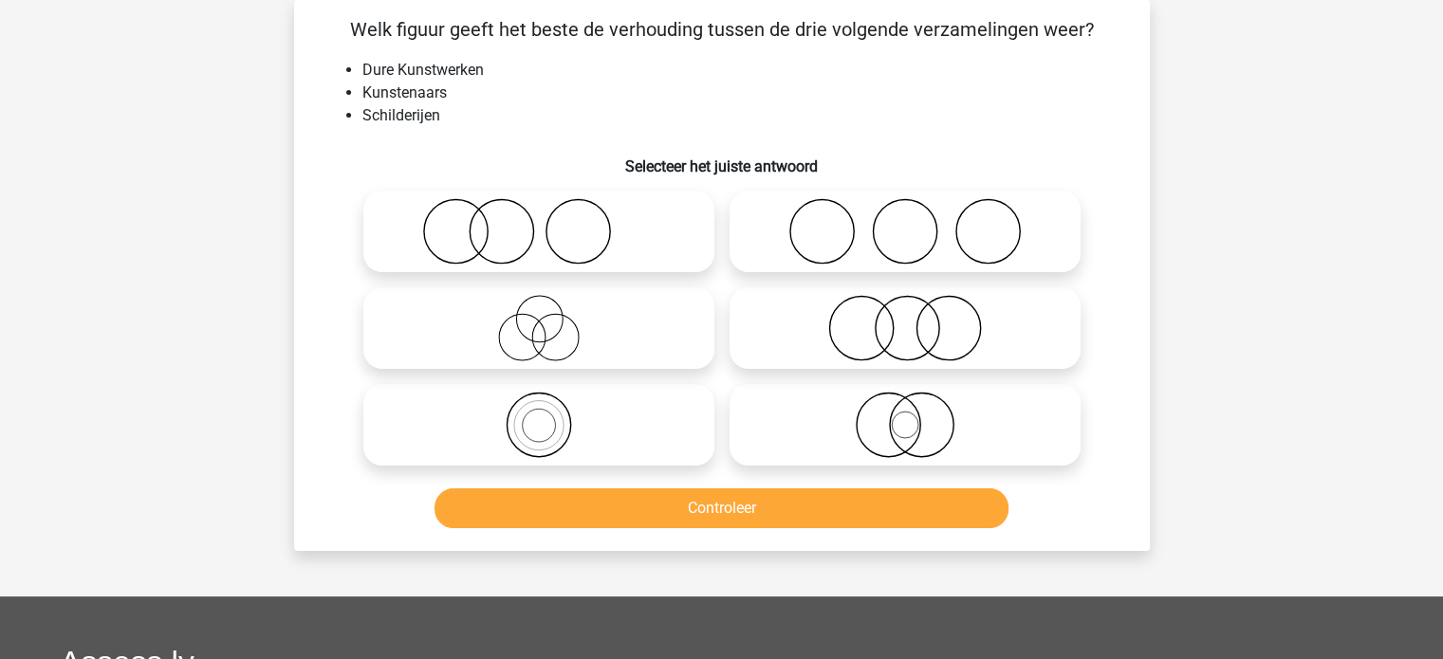
click at [821, 322] on icon at bounding box center [905, 328] width 336 height 66
click at [905, 319] on input "radio" at bounding box center [911, 312] width 12 height 12
radio input "true"
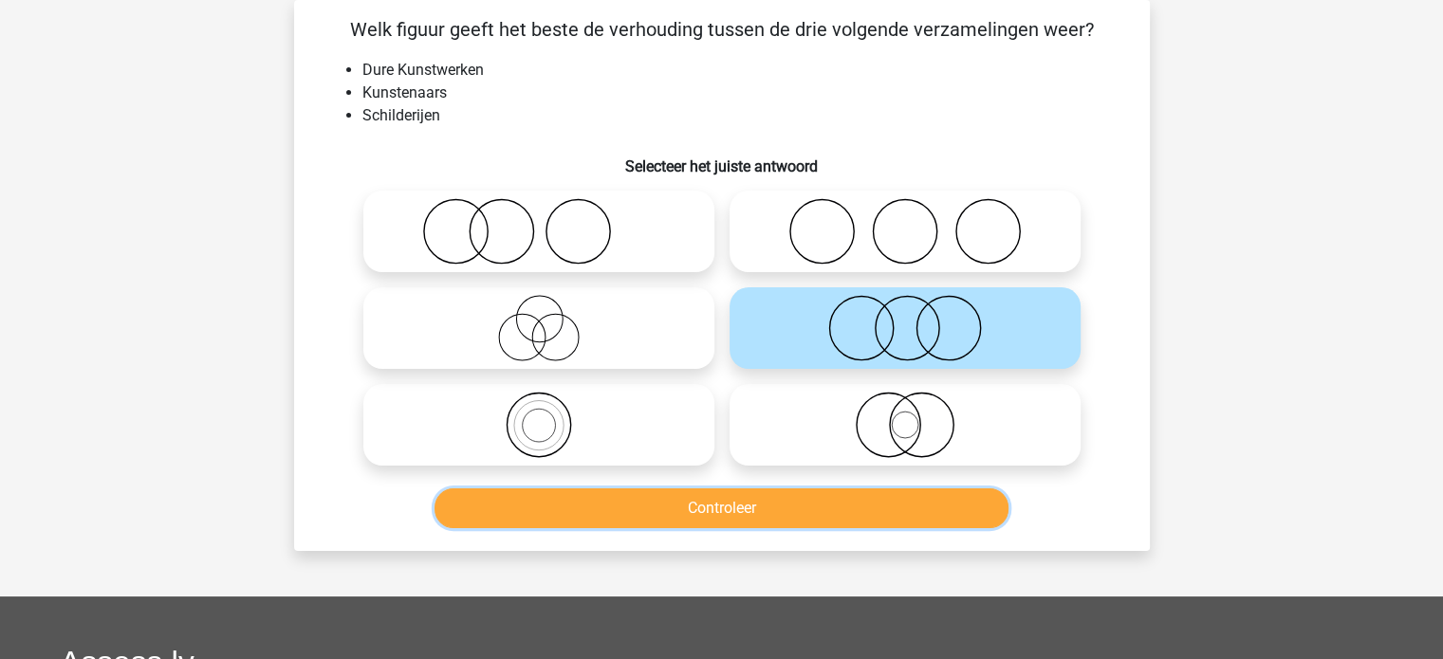
click at [821, 490] on button "Controleer" at bounding box center [721, 508] width 574 height 40
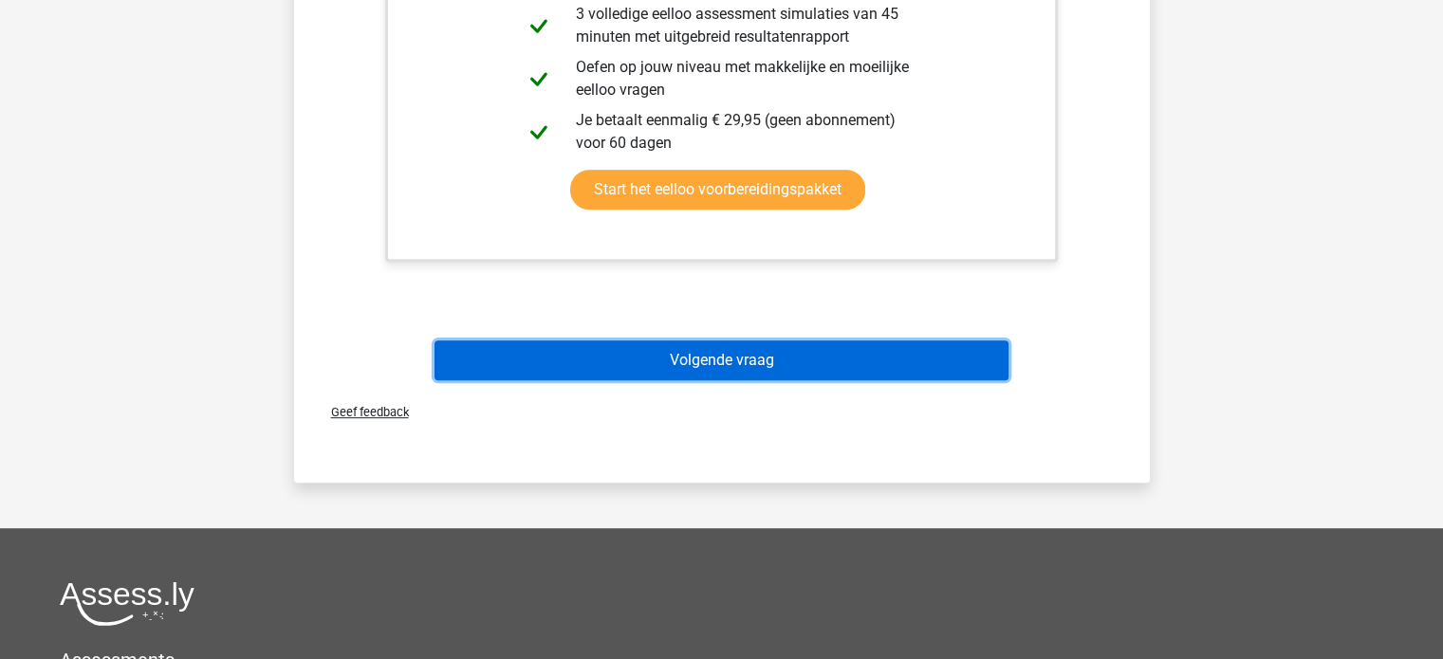
click at [732, 353] on button "Volgende vraag" at bounding box center [721, 361] width 574 height 40
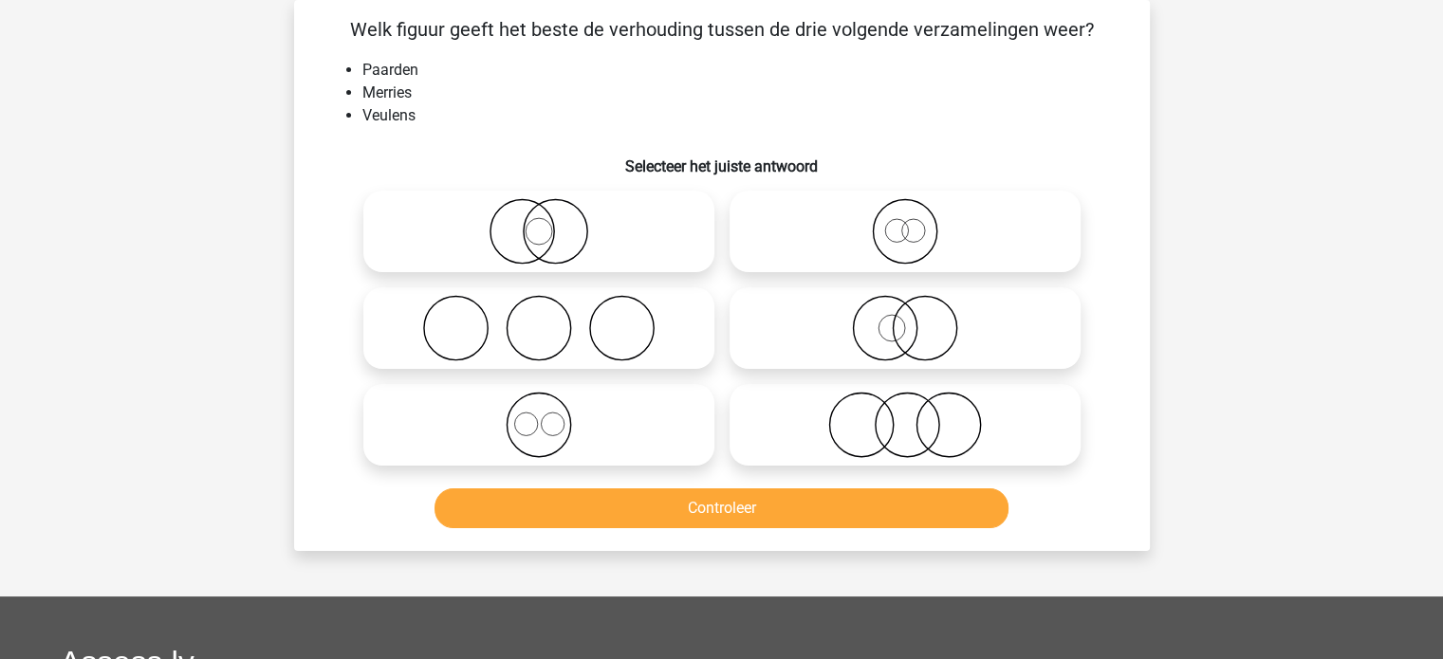
click at [621, 408] on icon at bounding box center [539, 425] width 336 height 66
click at [551, 408] on input "radio" at bounding box center [545, 409] width 12 height 12
radio input "true"
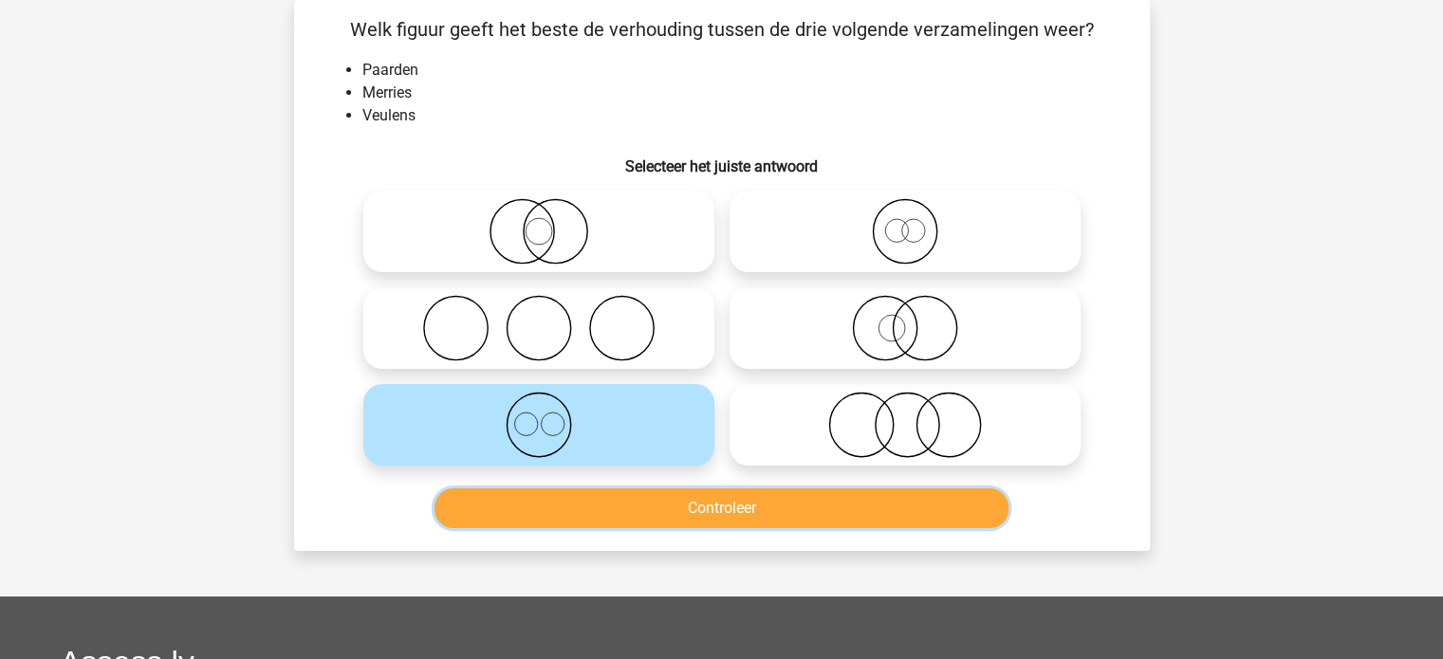
click at [652, 508] on button "Controleer" at bounding box center [721, 508] width 574 height 40
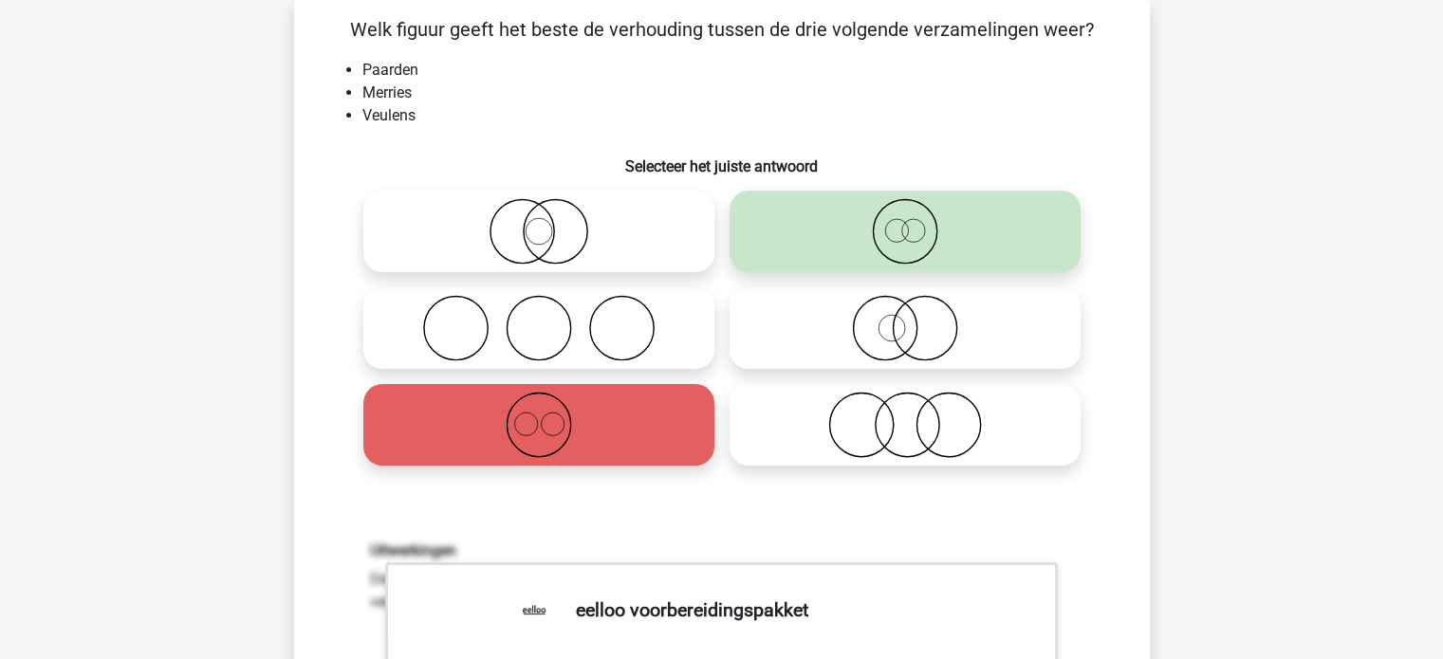
scroll to position [751, 0]
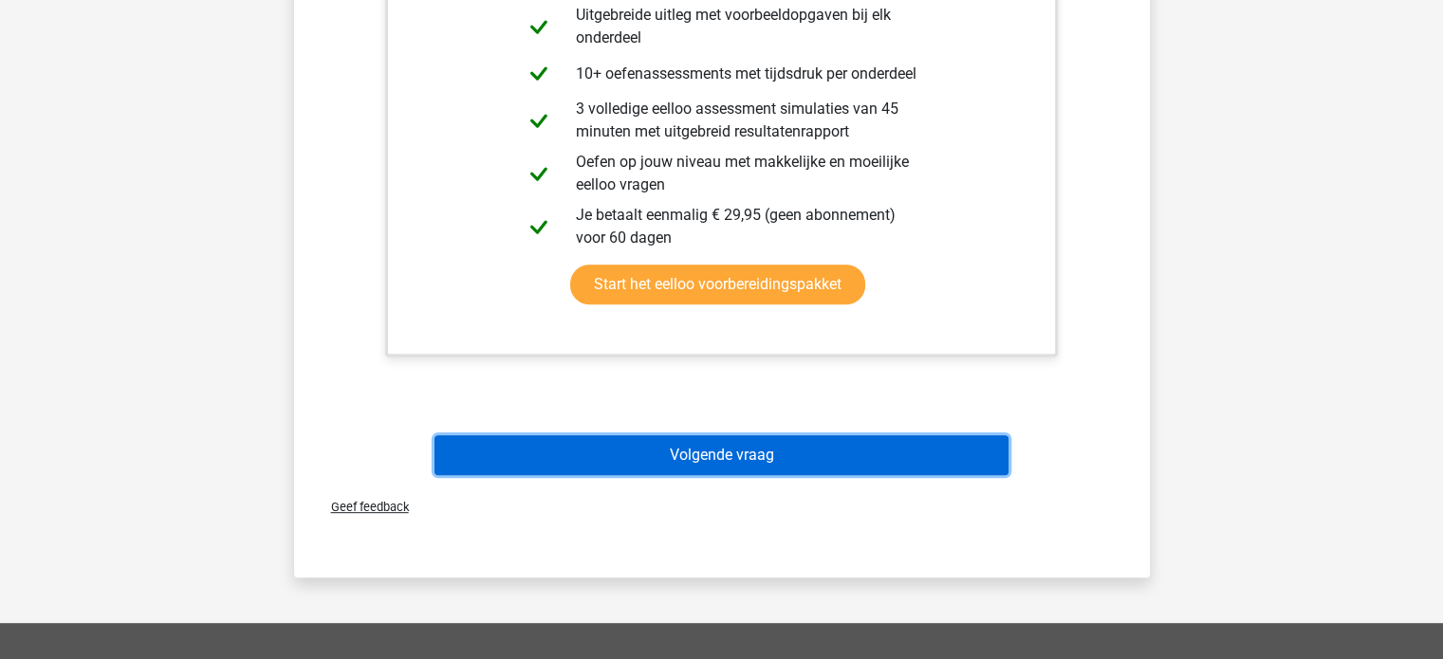
click at [744, 447] on button "Volgende vraag" at bounding box center [721, 455] width 574 height 40
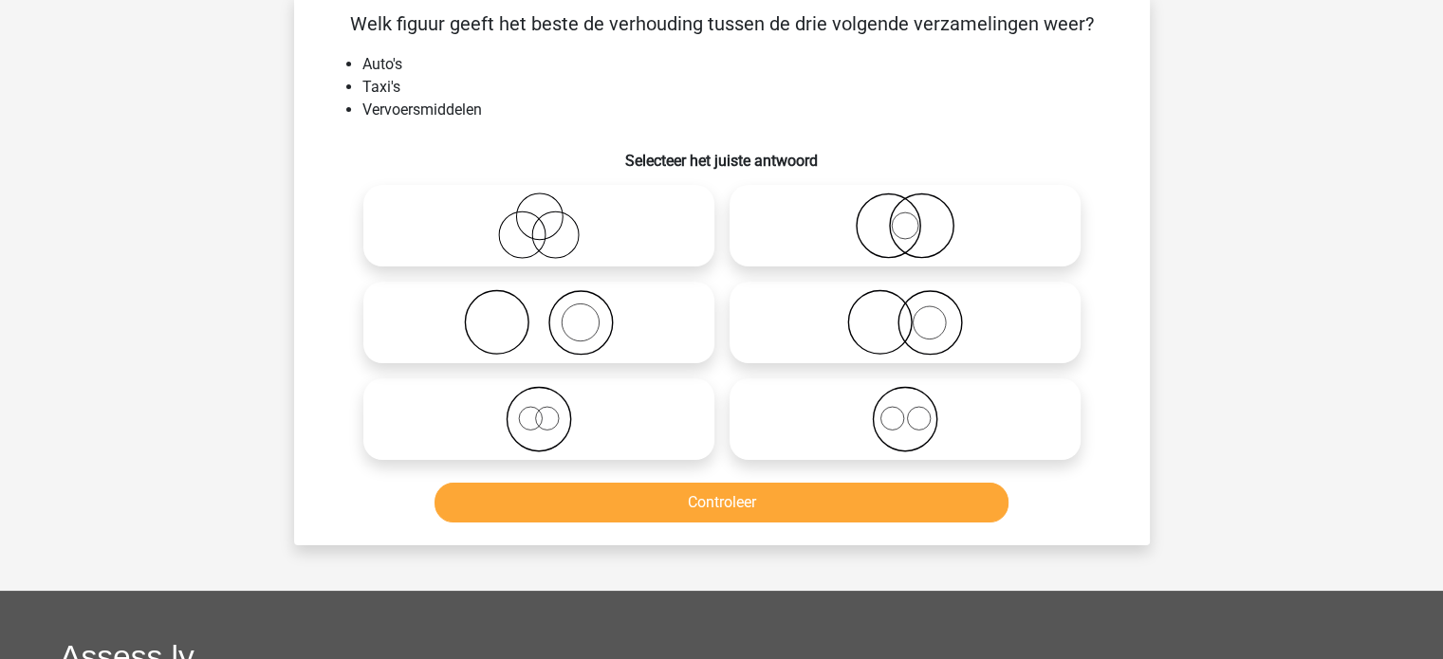
scroll to position [87, 0]
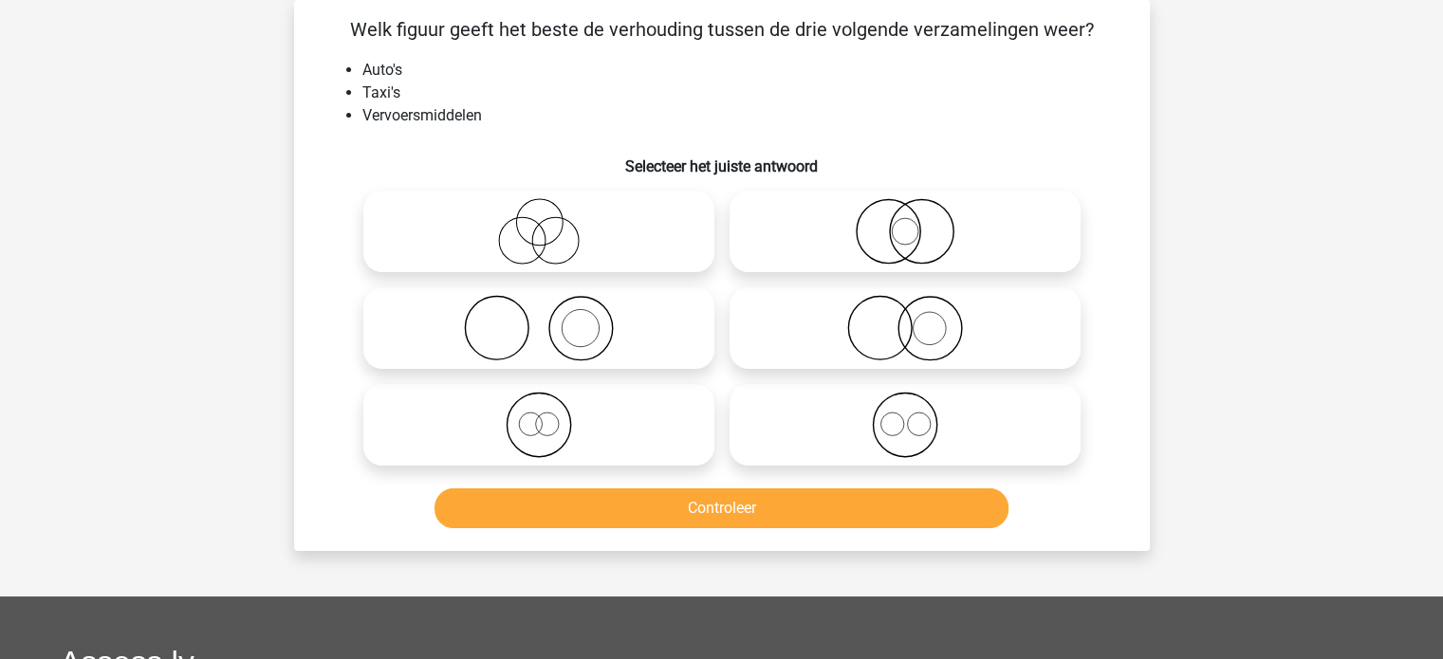
click at [603, 436] on icon at bounding box center [539, 425] width 336 height 66
click at [551, 415] on input "radio" at bounding box center [545, 409] width 12 height 12
radio input "true"
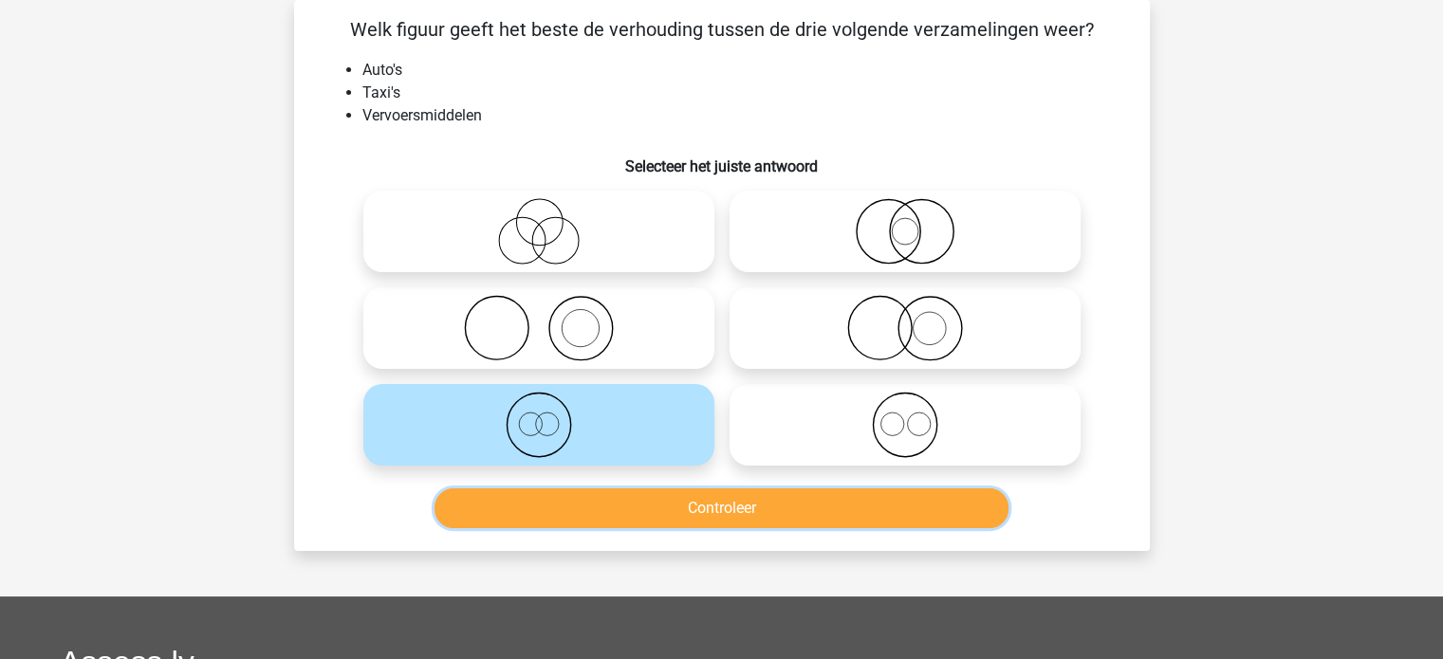
click at [645, 493] on button "Controleer" at bounding box center [721, 508] width 574 height 40
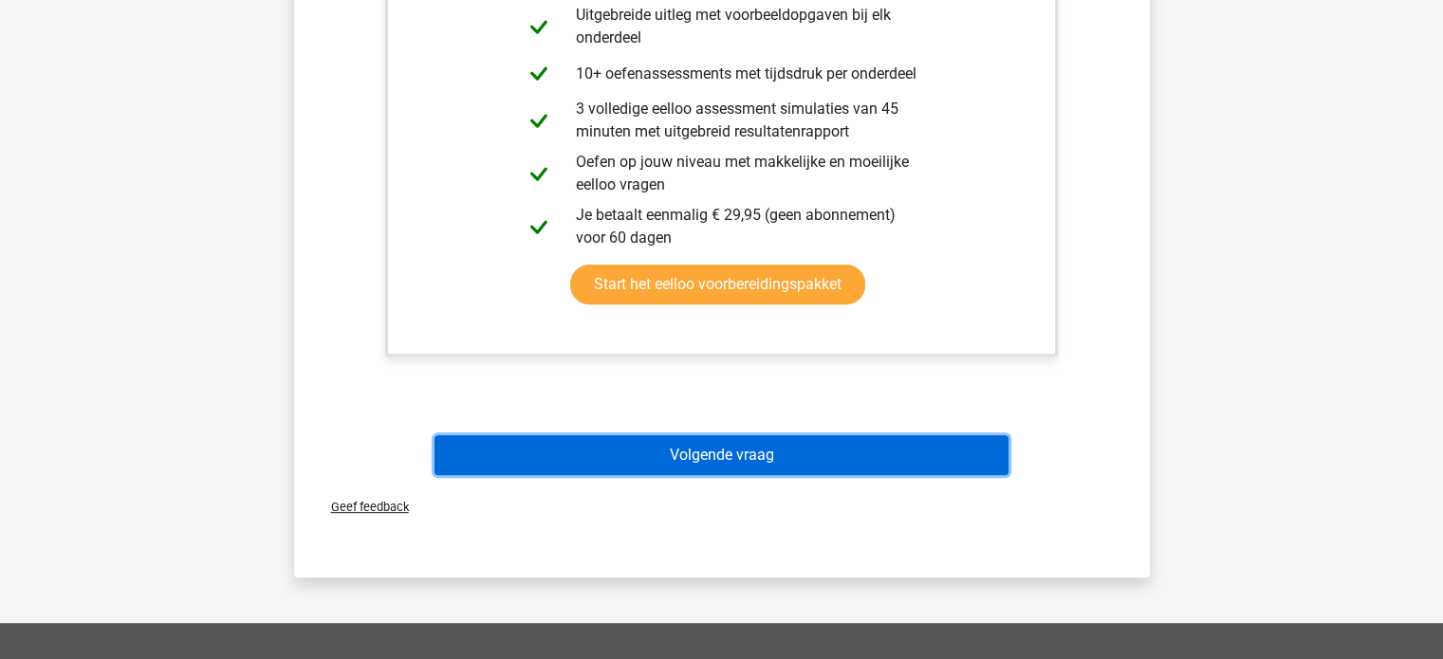
click at [751, 464] on button "Volgende vraag" at bounding box center [721, 455] width 574 height 40
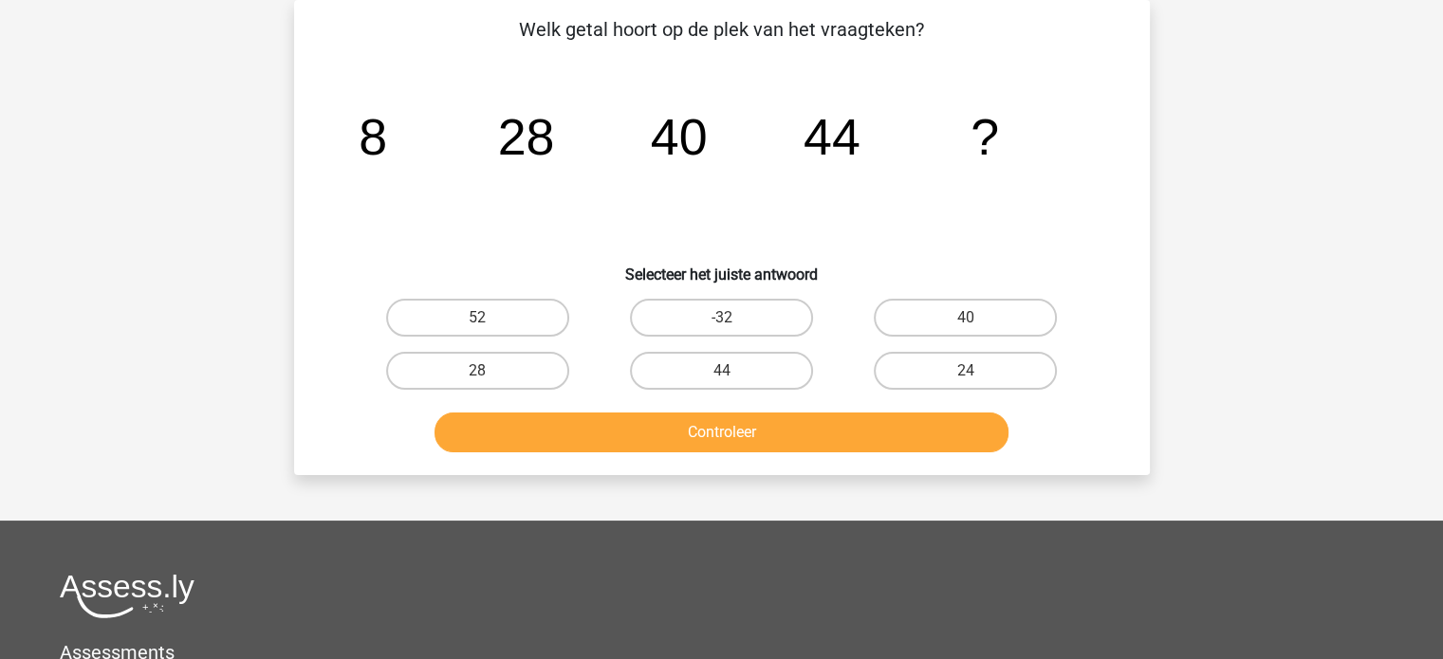
click at [516, 298] on div "52" at bounding box center [478, 317] width 244 height 53
click at [527, 322] on label "52" at bounding box center [477, 318] width 183 height 38
click at [489, 322] on input "52" at bounding box center [483, 324] width 12 height 12
radio input "true"
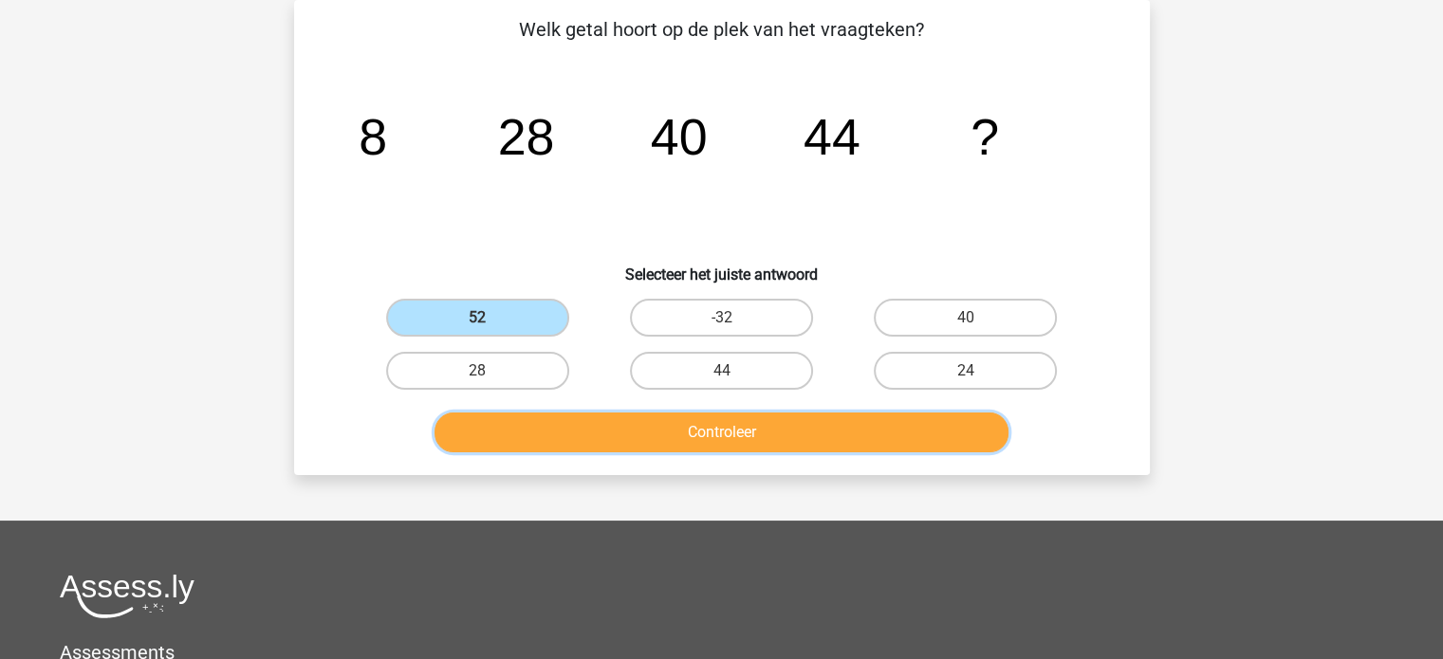
click at [624, 413] on button "Controleer" at bounding box center [721, 433] width 574 height 40
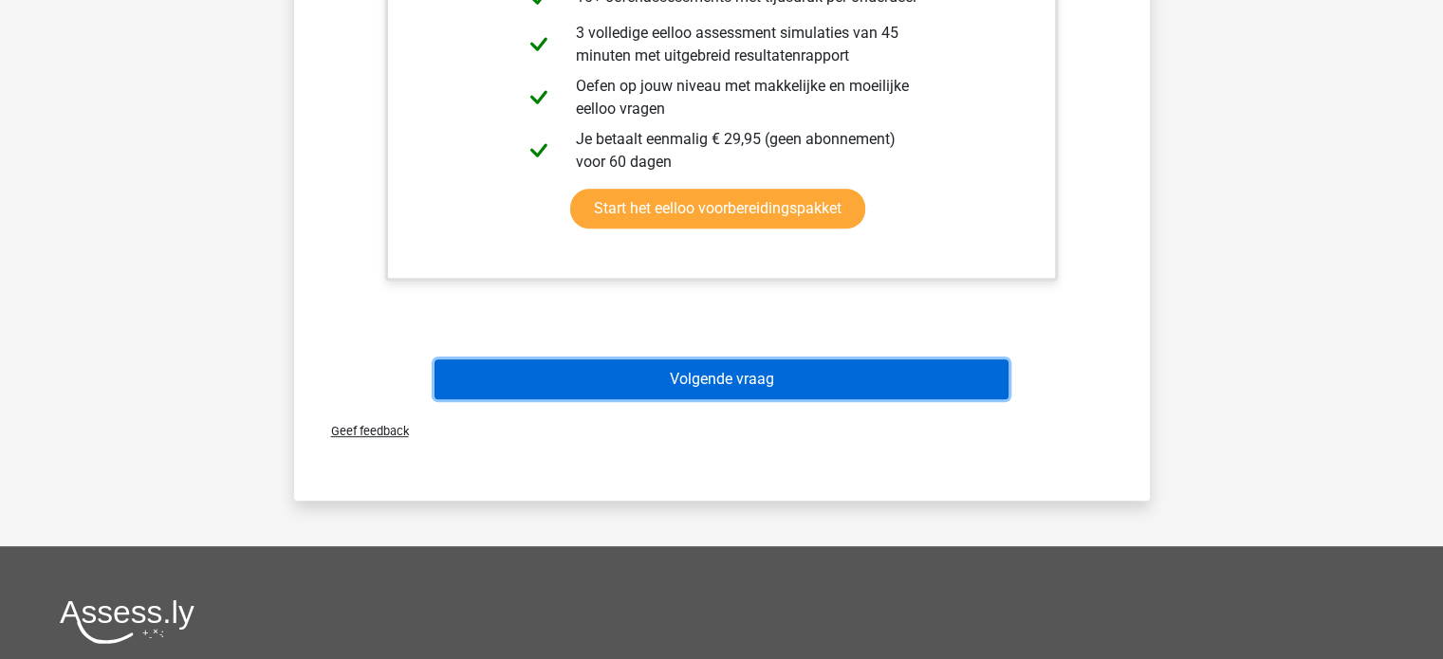
click at [777, 390] on button "Volgende vraag" at bounding box center [721, 379] width 574 height 40
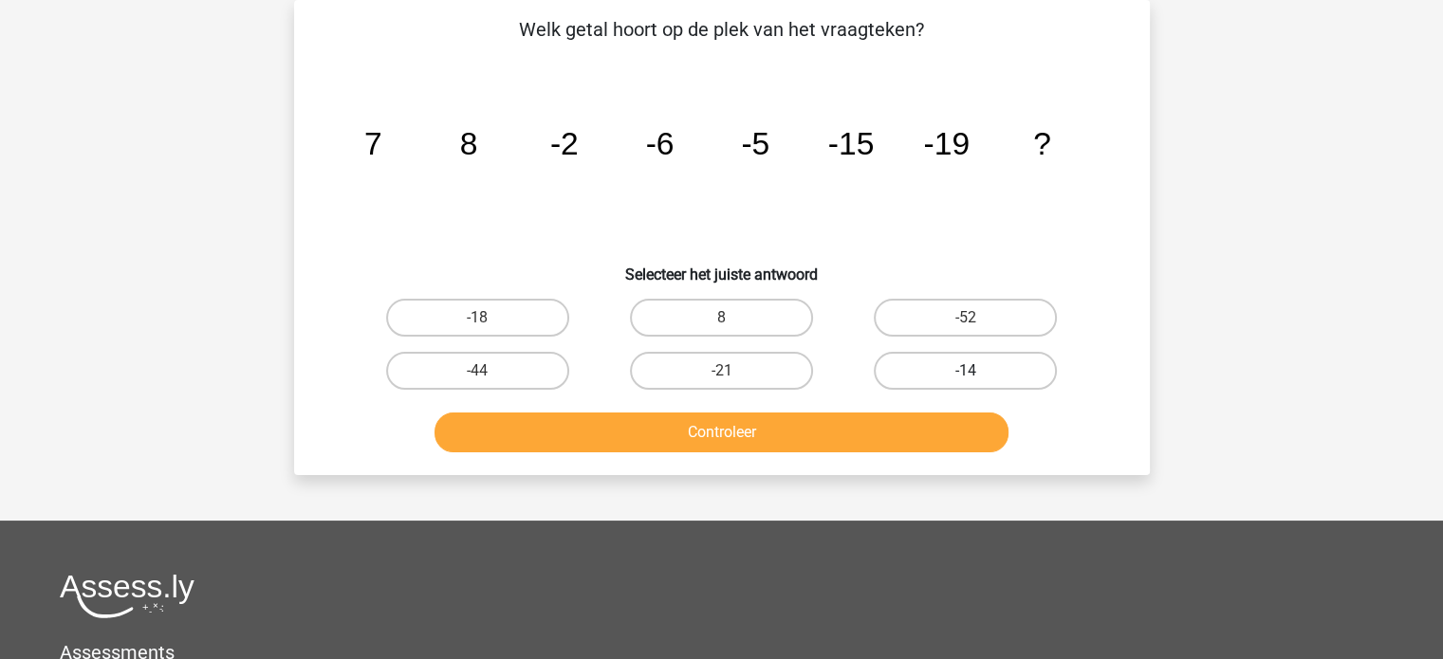
click at [904, 371] on label "-14" at bounding box center [965, 371] width 183 height 38
click at [966, 371] on input "-14" at bounding box center [972, 377] width 12 height 12
radio input "true"
click at [837, 458] on div "Welk getal hoort op de plek van het vraagteken? image/svg+xml 7 8 -2 -6 -5 -15 …" at bounding box center [722, 237] width 856 height 475
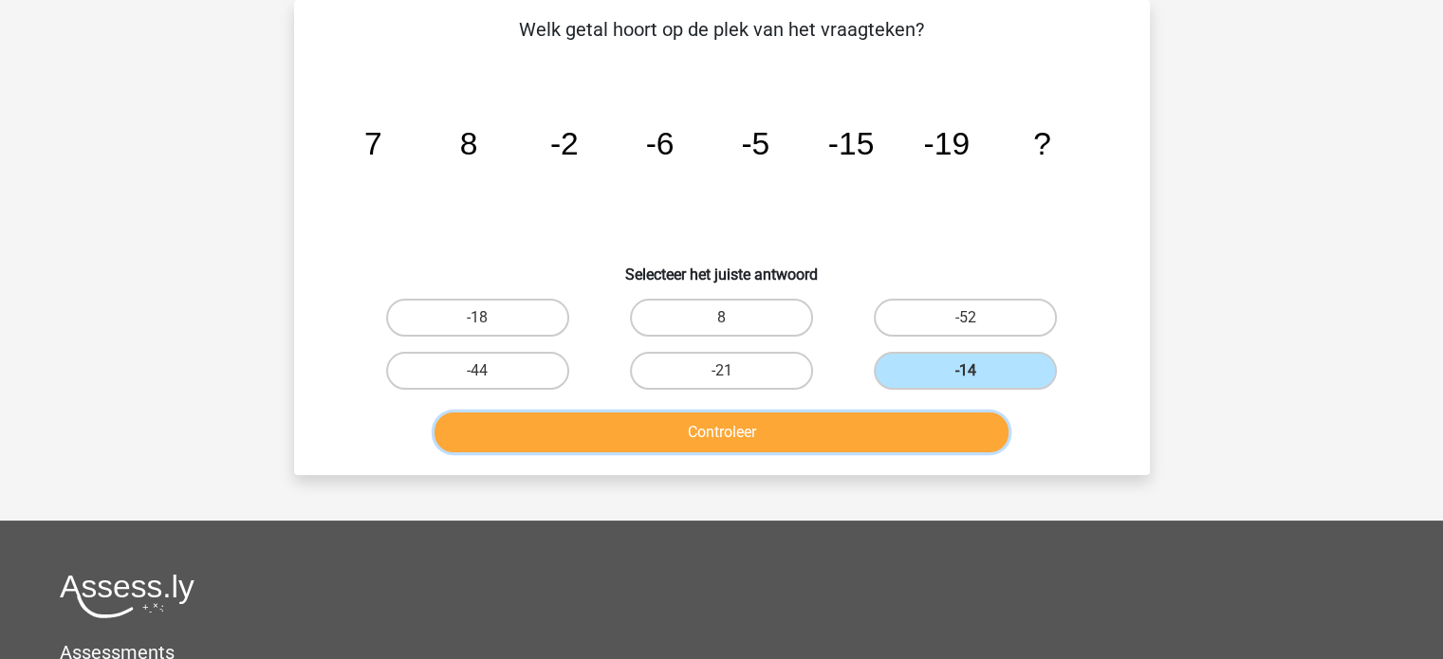
click at [830, 427] on button "Controleer" at bounding box center [721, 433] width 574 height 40
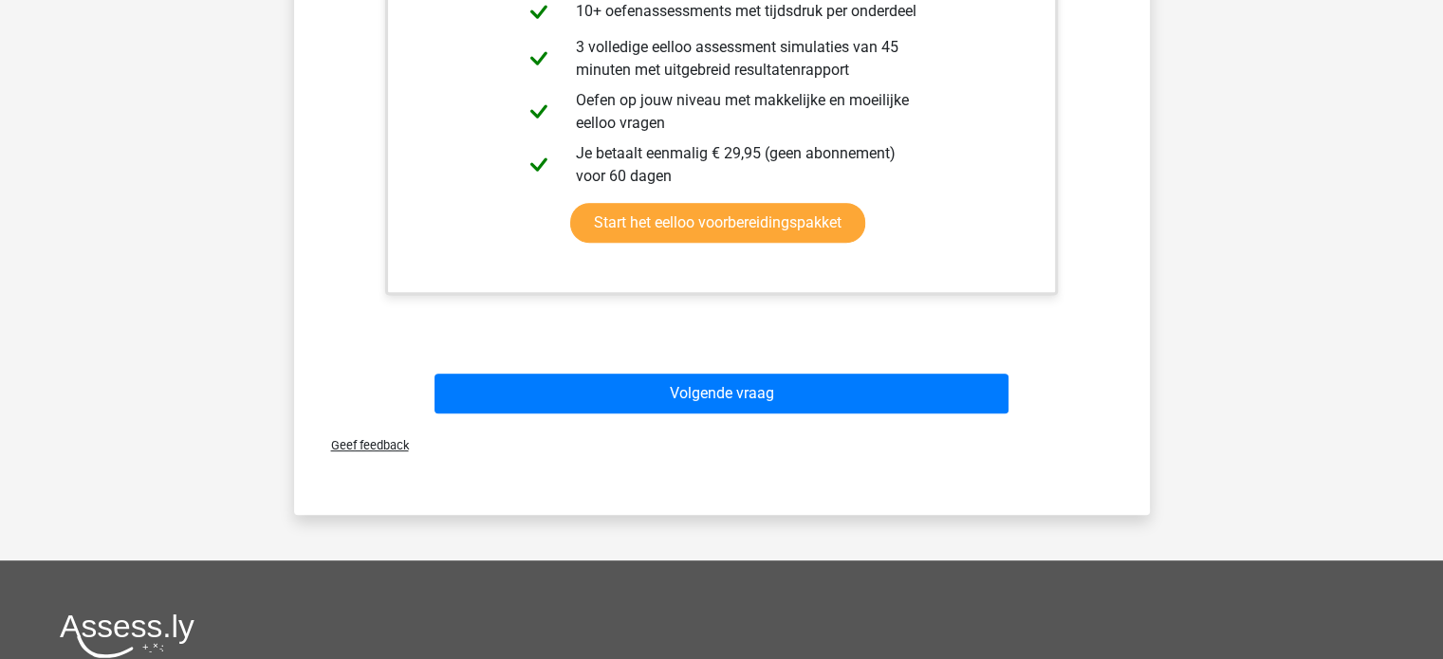
scroll to position [751, 0]
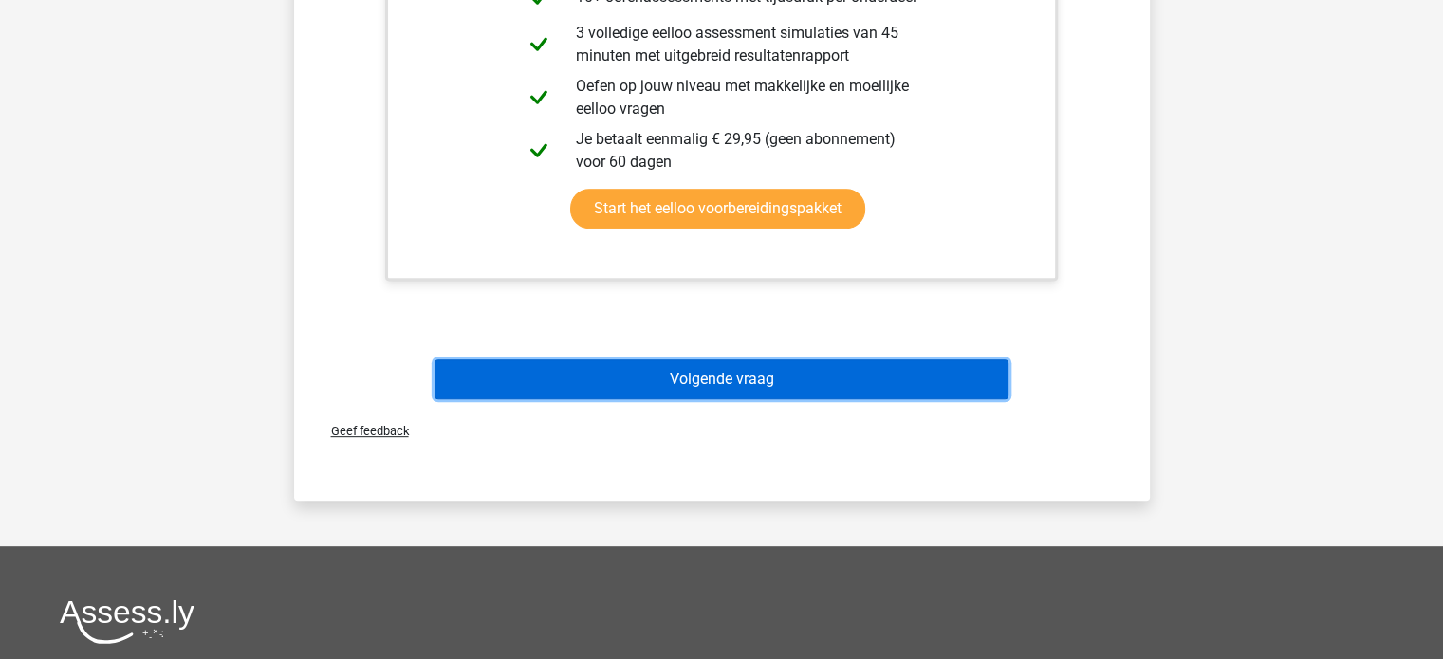
click at [728, 375] on button "Volgende vraag" at bounding box center [721, 379] width 574 height 40
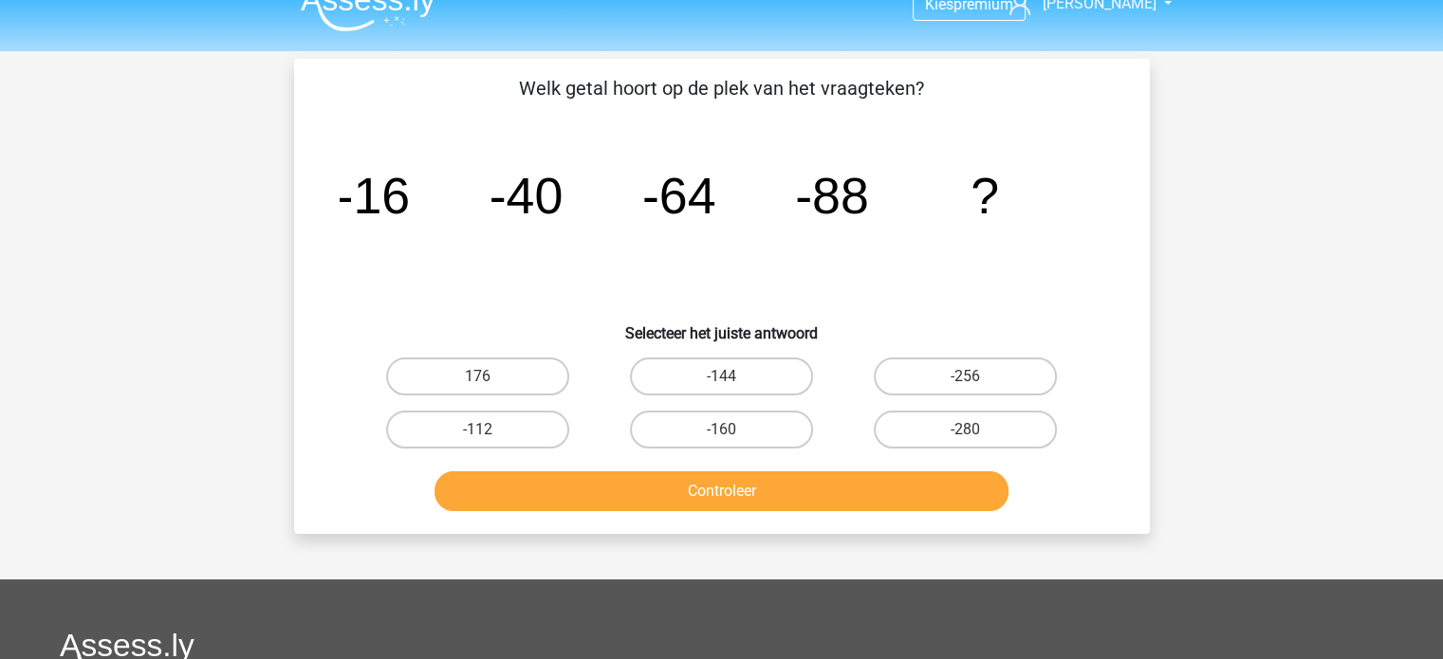
scroll to position [0, 0]
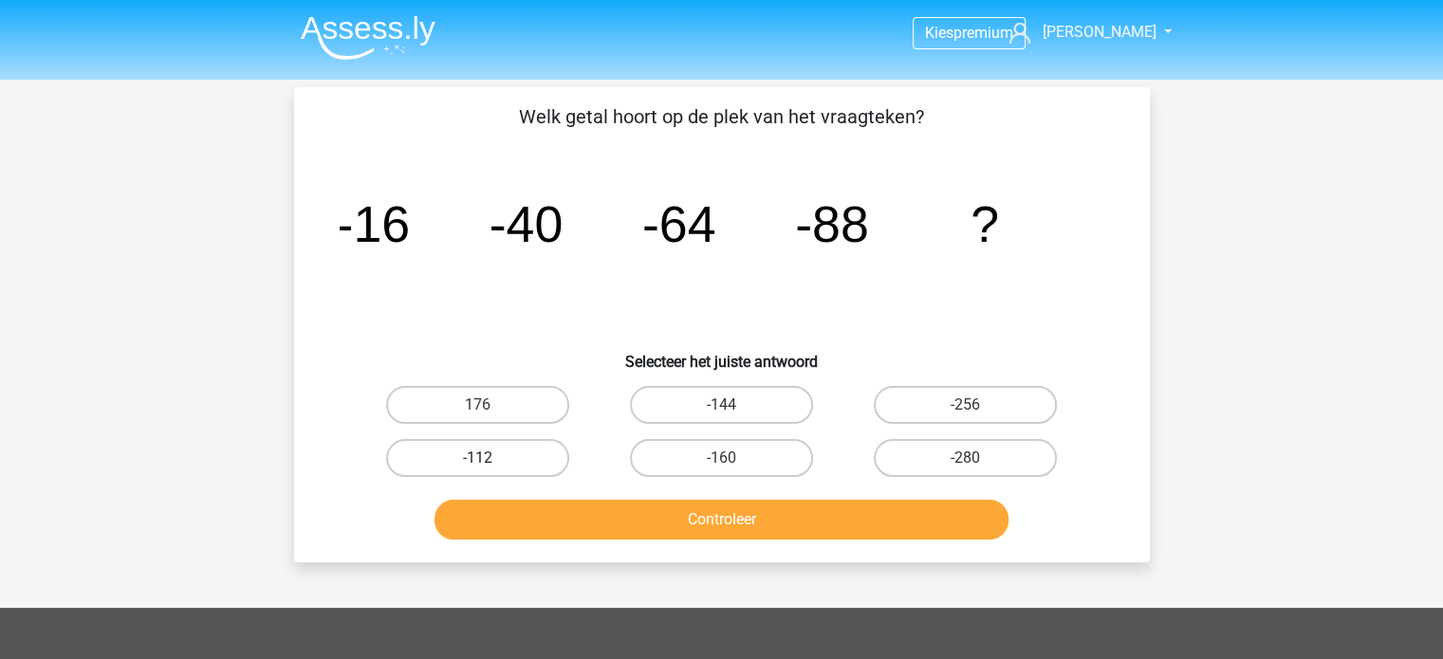
click at [550, 458] on label "-112" at bounding box center [477, 458] width 183 height 38
click at [489, 458] on input "-112" at bounding box center [483, 464] width 12 height 12
radio input "true"
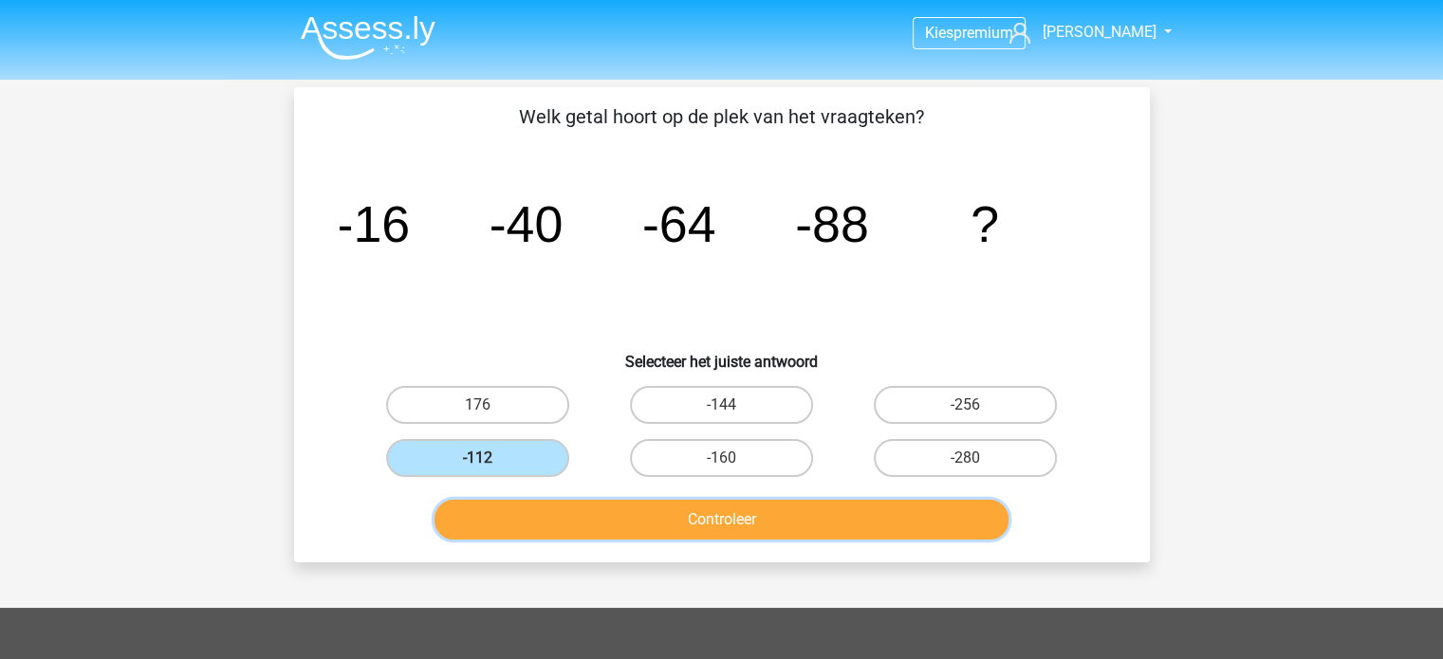
click at [656, 507] on button "Controleer" at bounding box center [721, 520] width 574 height 40
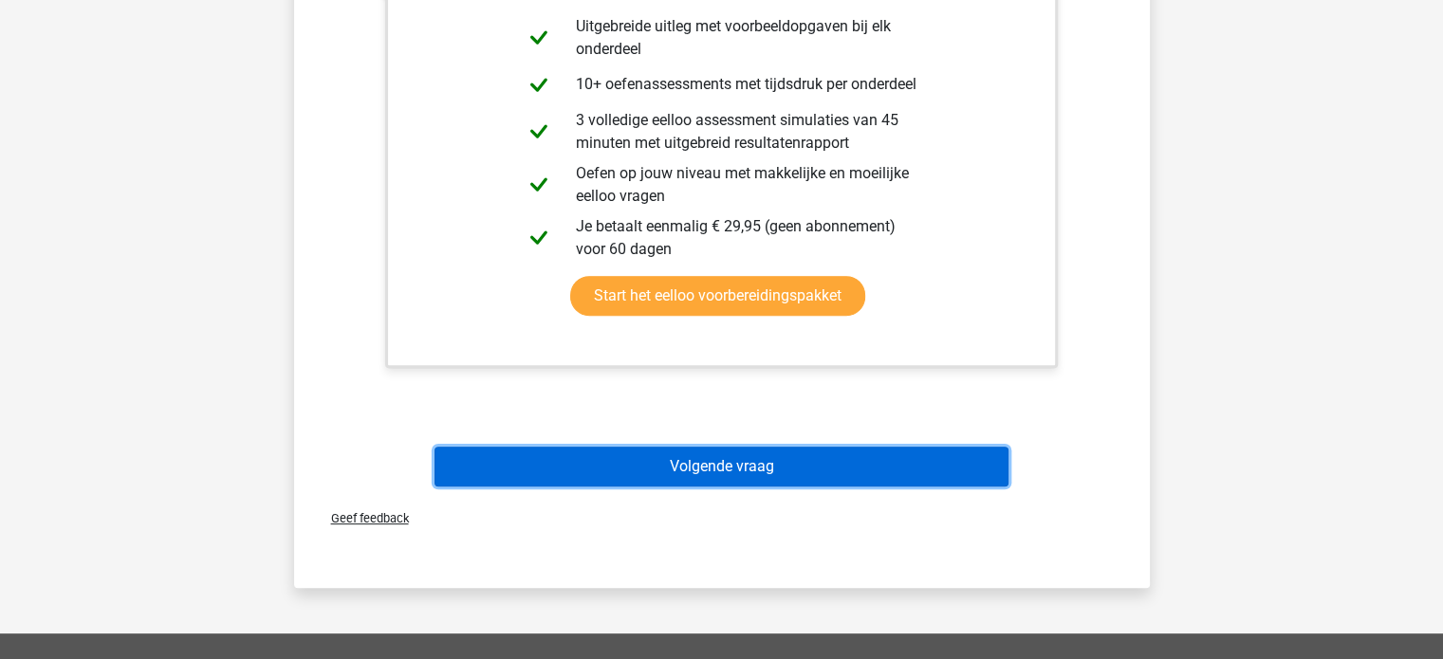
click at [778, 472] on button "Volgende vraag" at bounding box center [721, 467] width 574 height 40
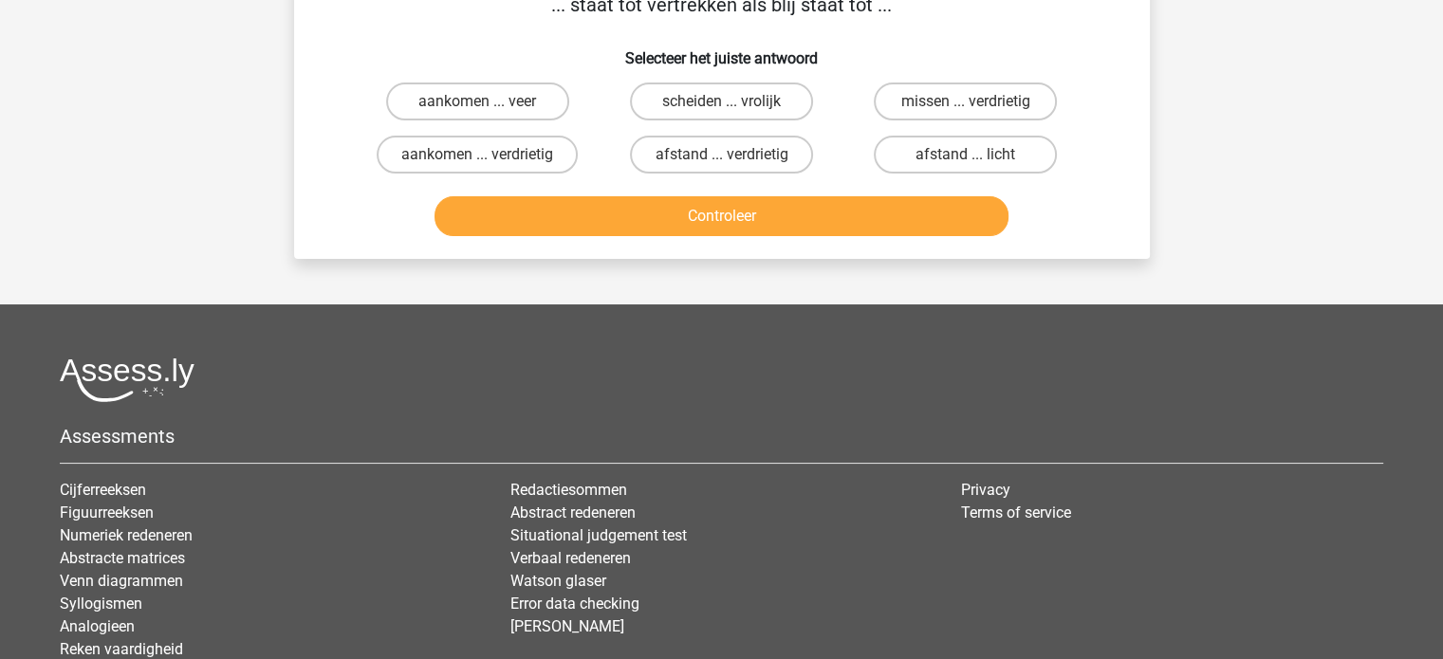
scroll to position [87, 0]
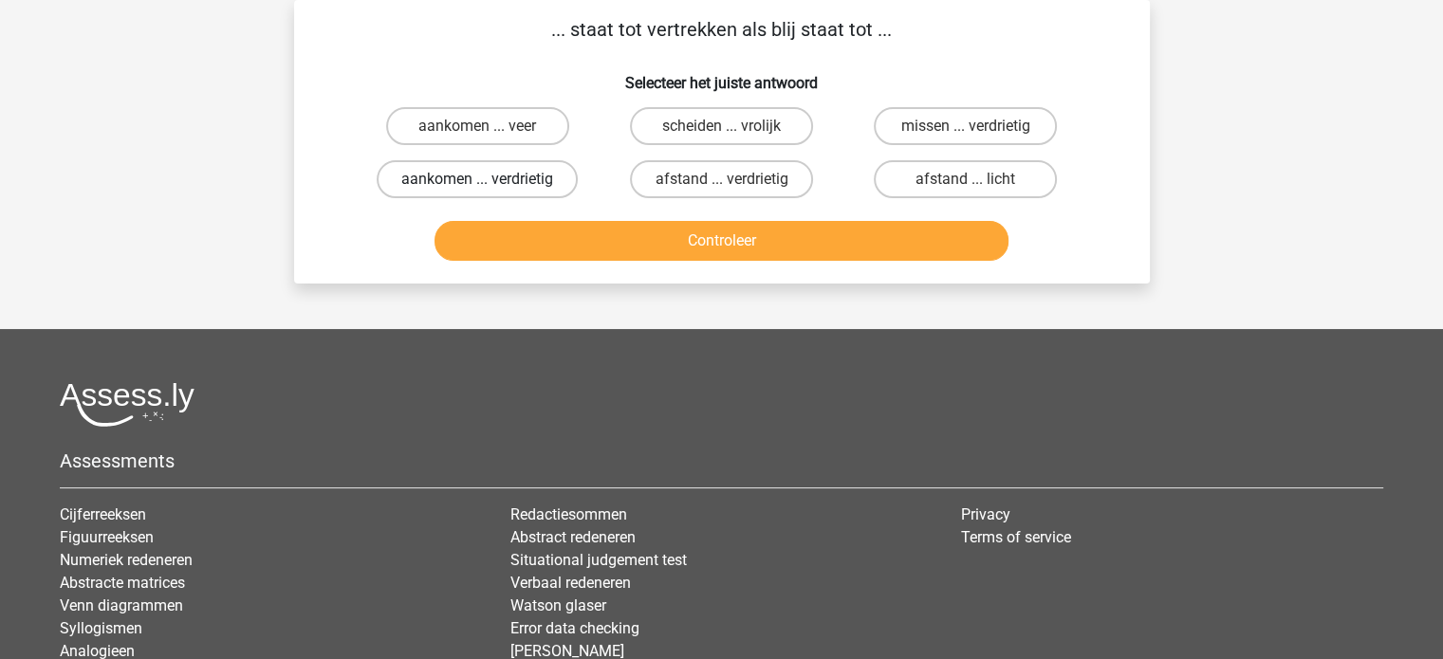
click at [521, 189] on label "aankomen ... verdrietig" at bounding box center [477, 179] width 201 height 38
click at [489, 189] on input "aankomen ... verdrietig" at bounding box center [483, 185] width 12 height 12
radio input "true"
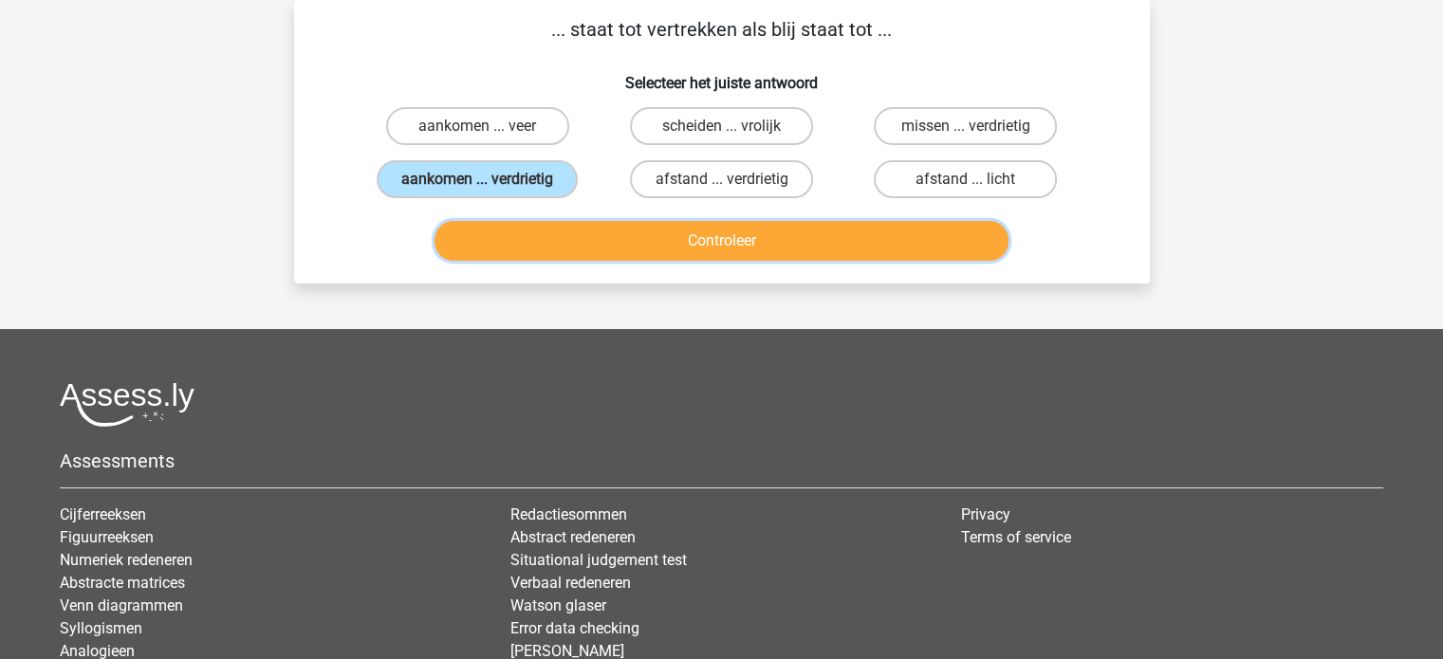
click at [588, 248] on button "Controleer" at bounding box center [721, 241] width 574 height 40
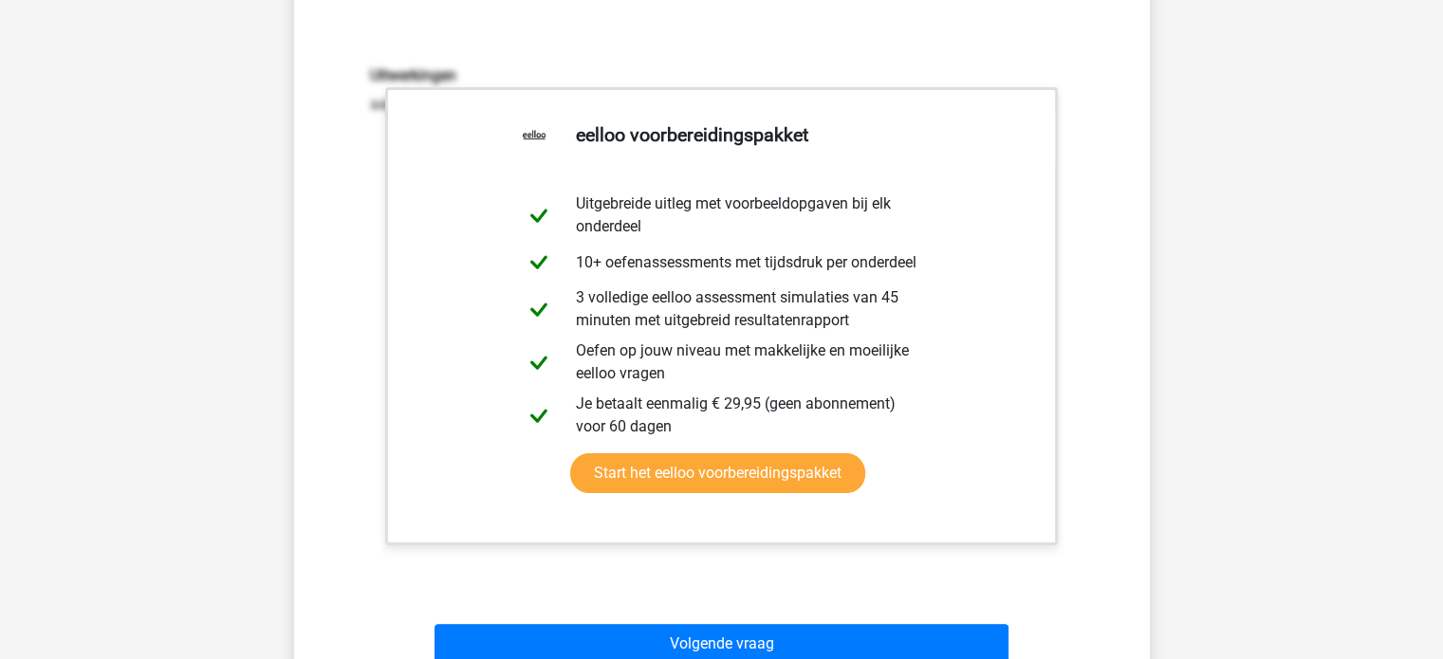
scroll to position [656, 0]
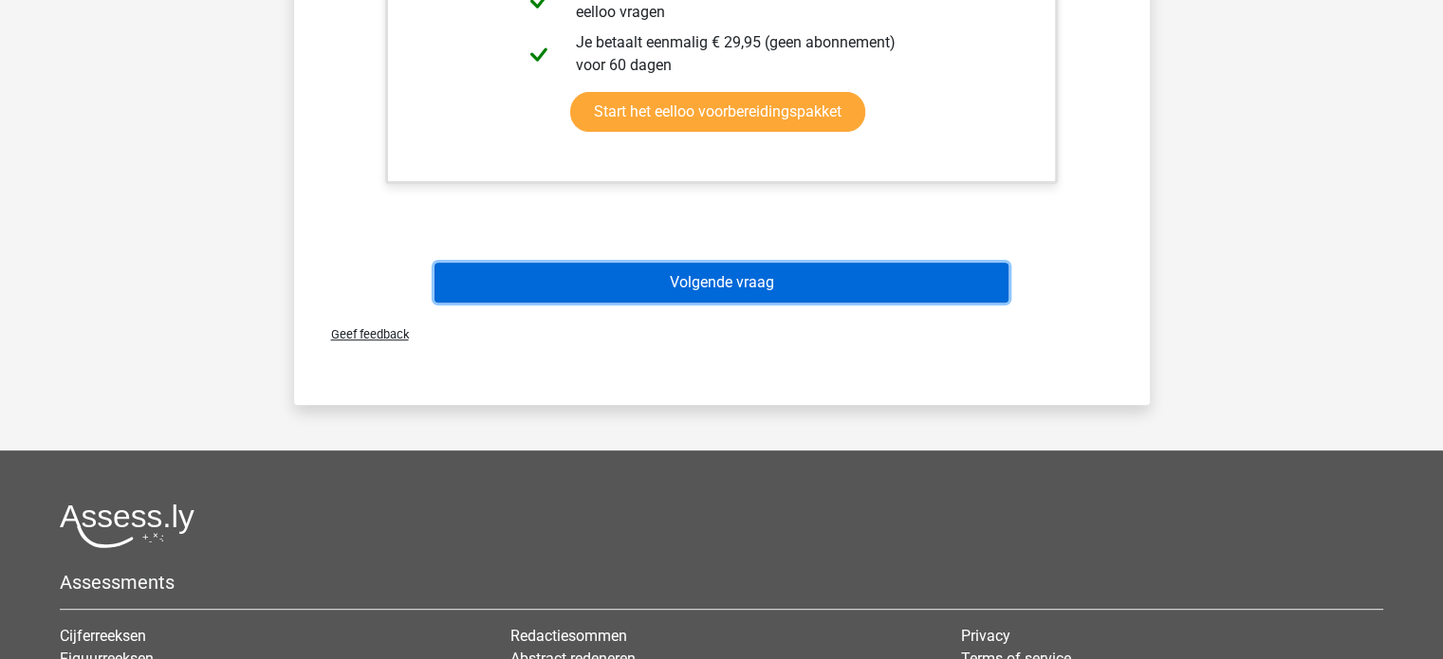
click at [727, 288] on button "Volgende vraag" at bounding box center [721, 283] width 574 height 40
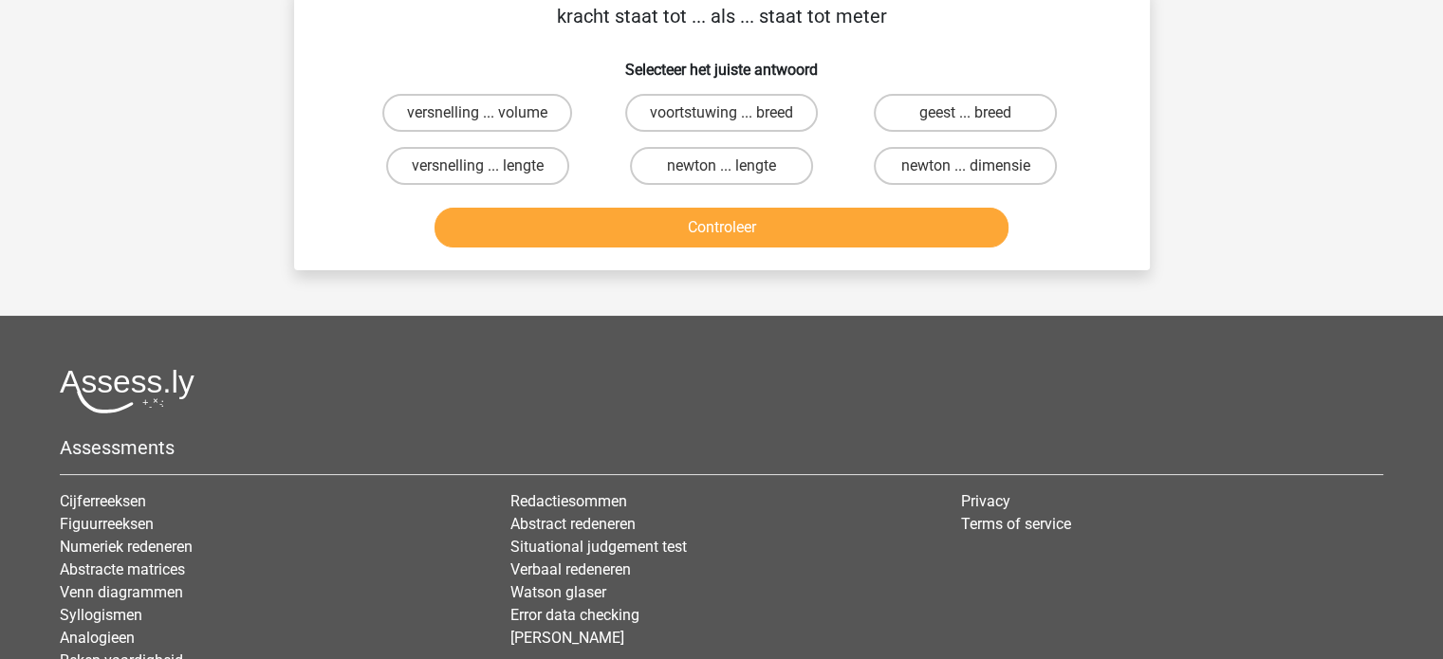
scroll to position [87, 0]
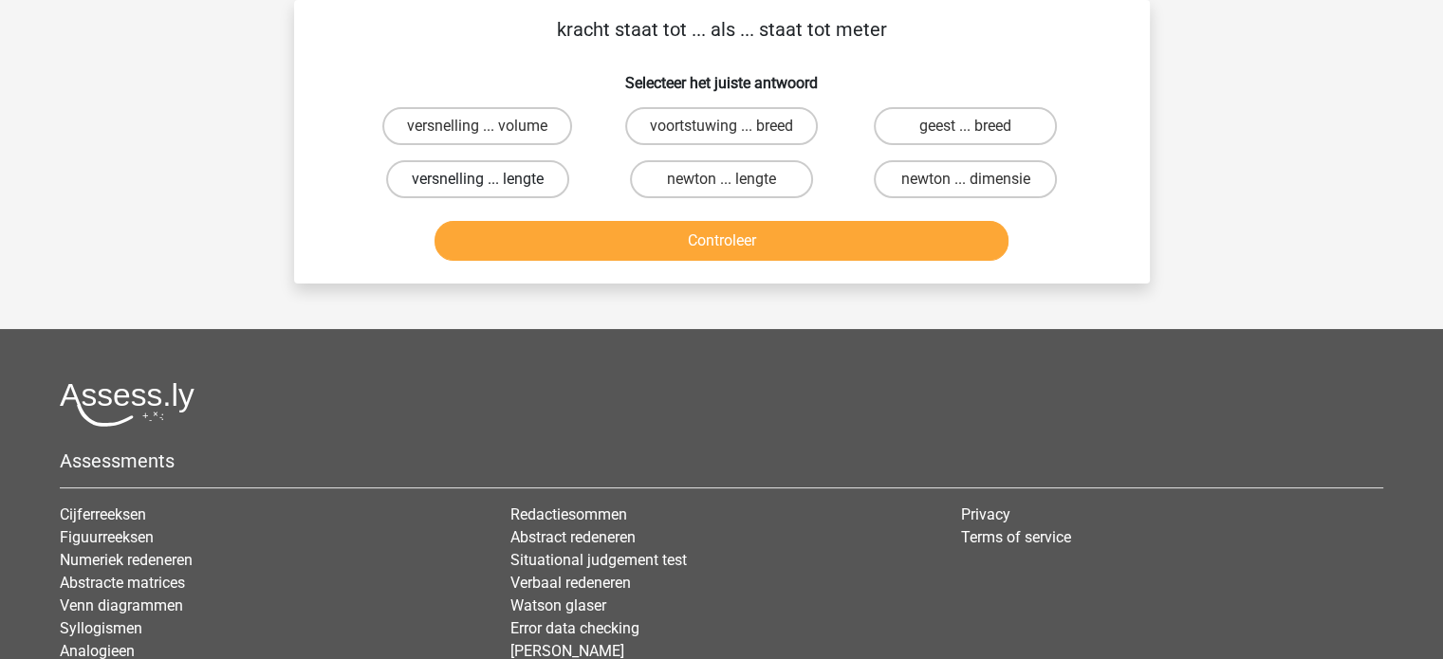
click at [561, 187] on label "versnelling ... lengte" at bounding box center [477, 179] width 183 height 38
click at [489, 187] on input "versnelling ... lengte" at bounding box center [483, 185] width 12 height 12
radio input "true"
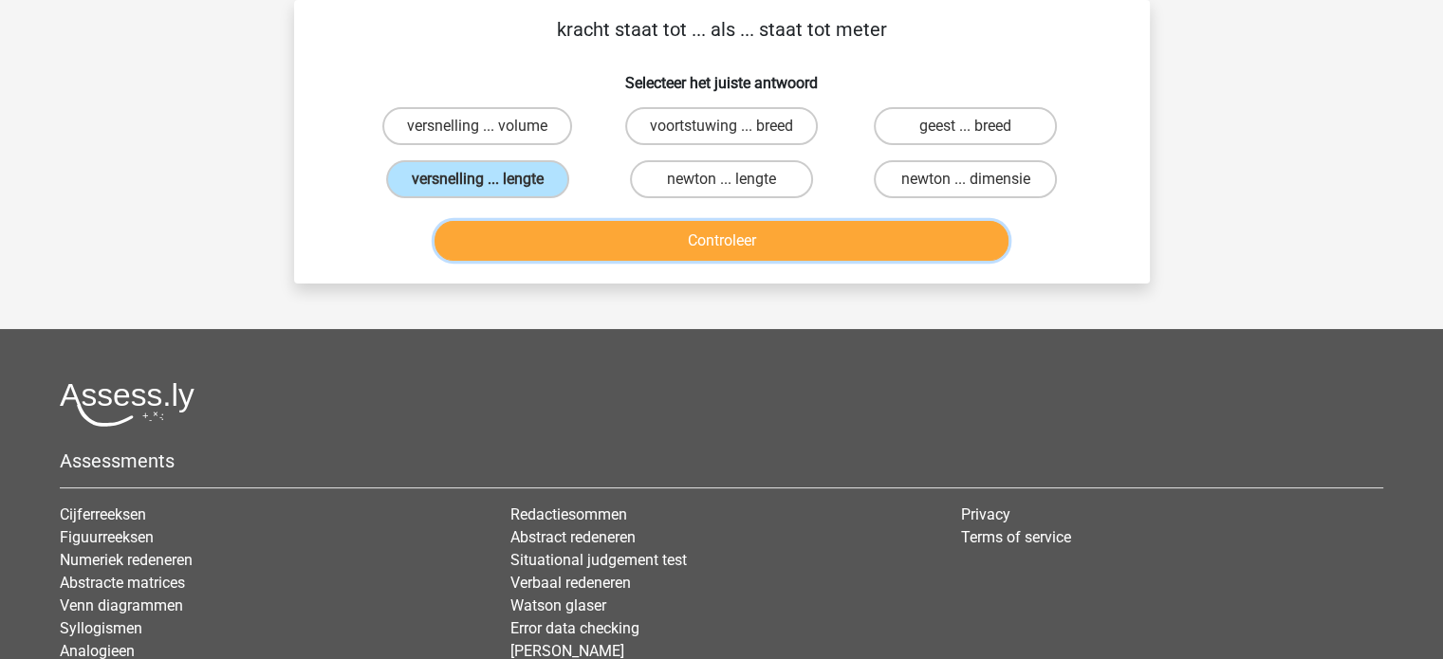
click at [624, 229] on button "Controleer" at bounding box center [721, 241] width 574 height 40
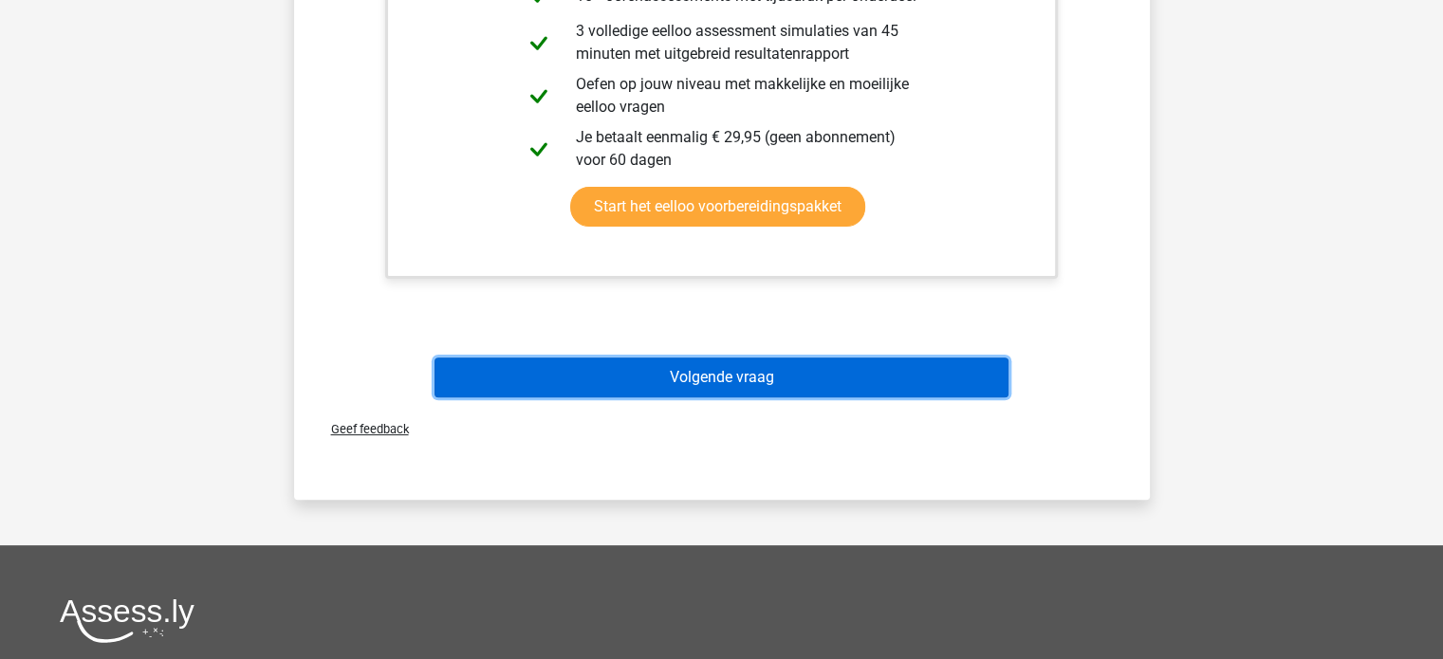
click at [778, 392] on button "Volgende vraag" at bounding box center [721, 378] width 574 height 40
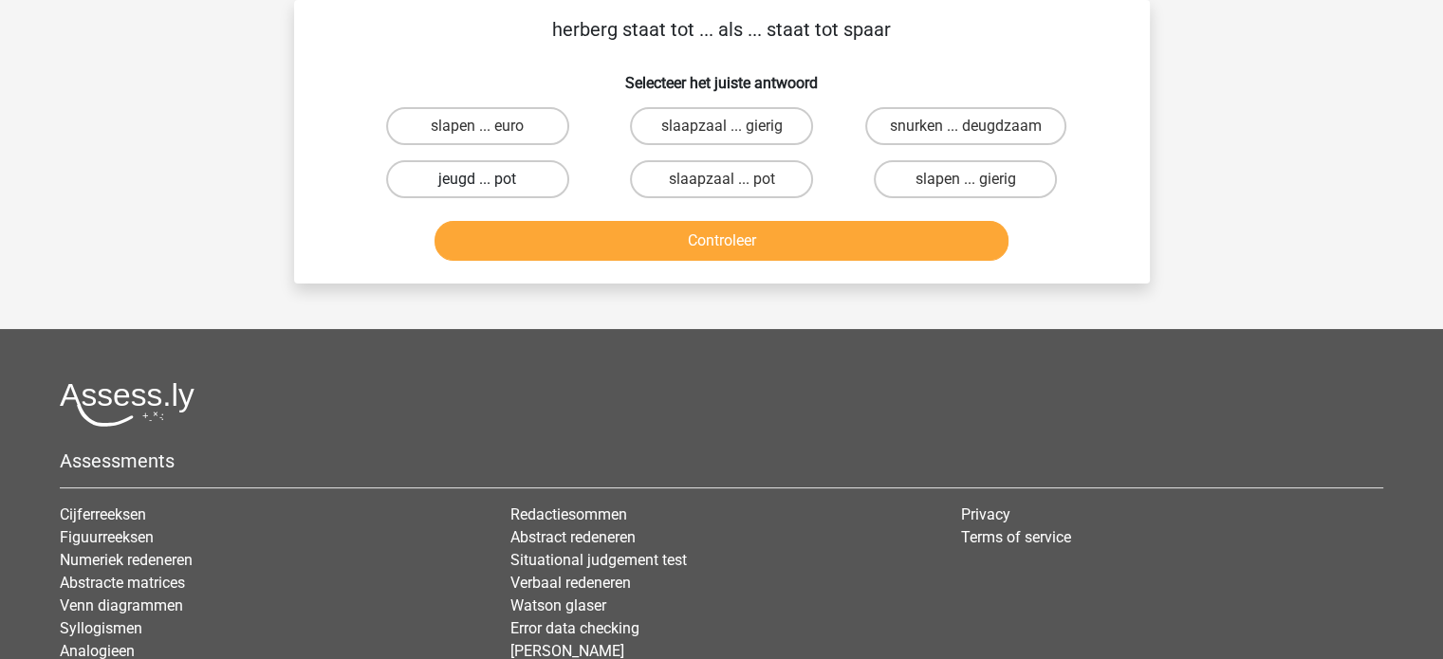
click at [543, 184] on label "jeugd ... pot" at bounding box center [477, 179] width 183 height 38
click at [489, 184] on input "jeugd ... pot" at bounding box center [483, 185] width 12 height 12
radio input "true"
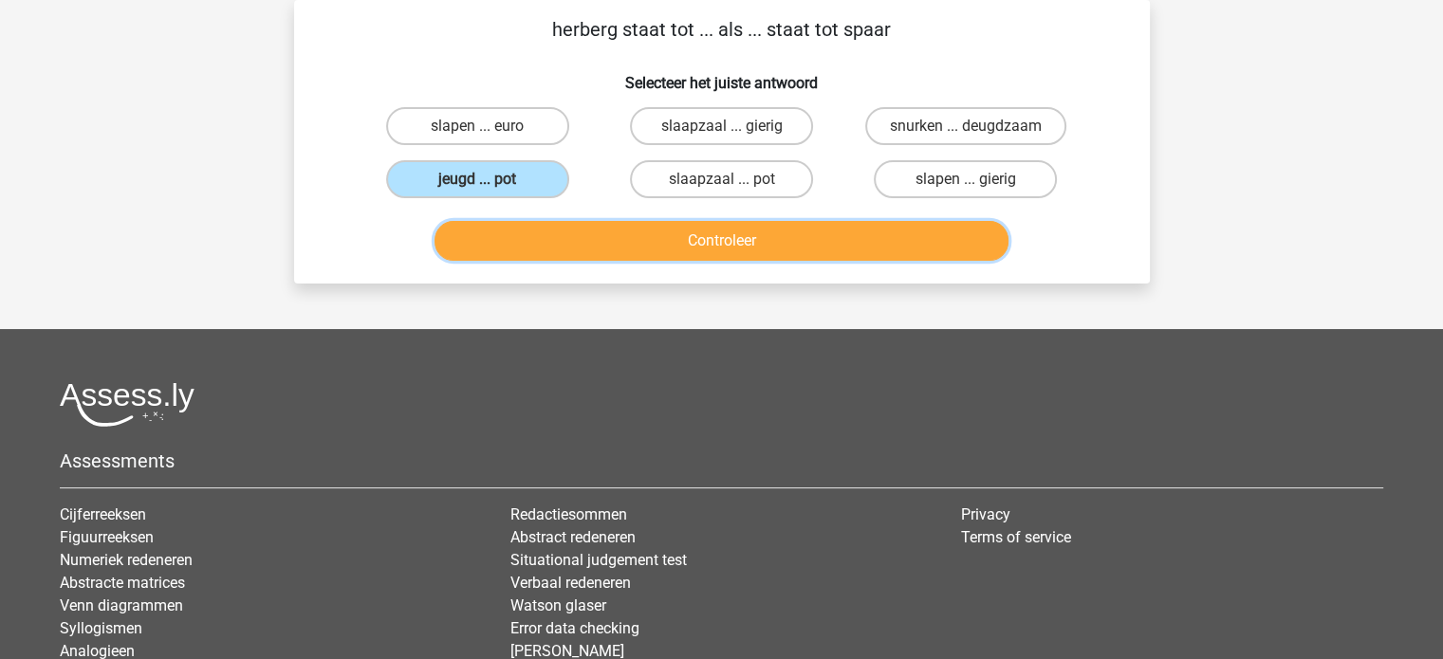
click at [654, 239] on button "Controleer" at bounding box center [721, 241] width 574 height 40
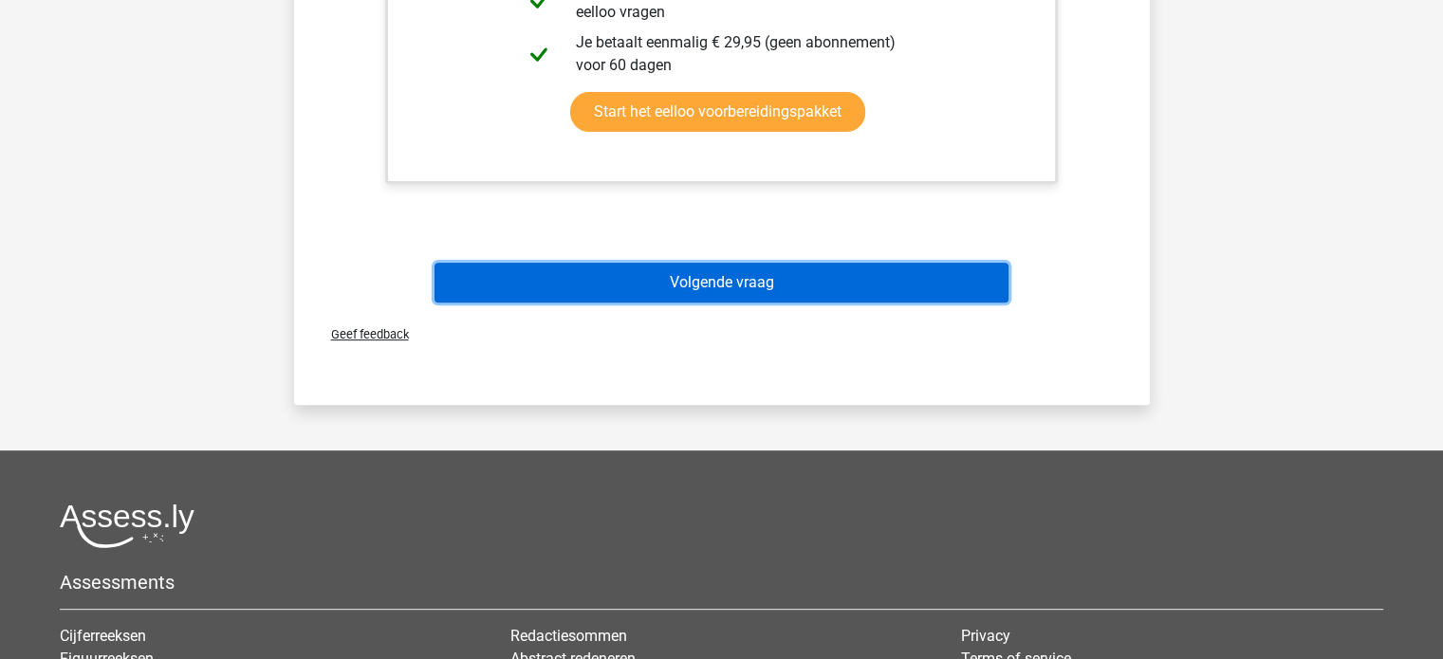
click at [781, 290] on button "Volgende vraag" at bounding box center [721, 283] width 574 height 40
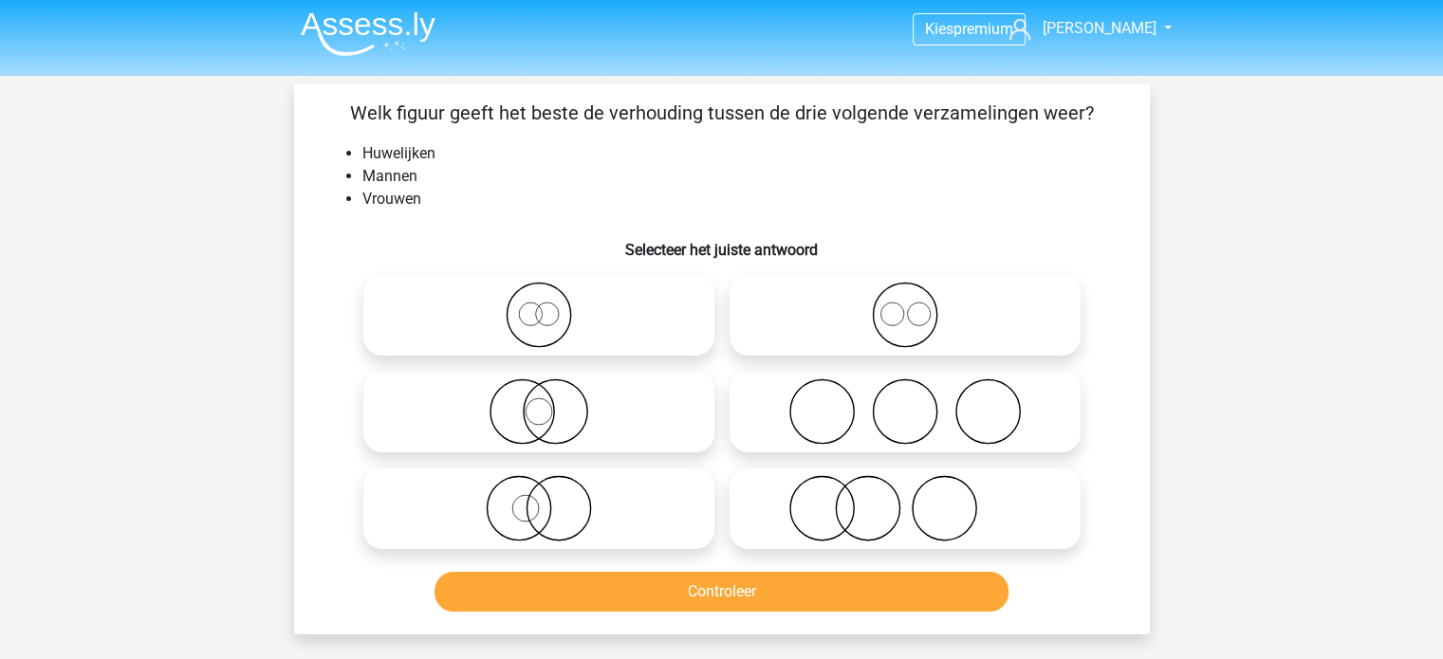
scroll to position [0, 0]
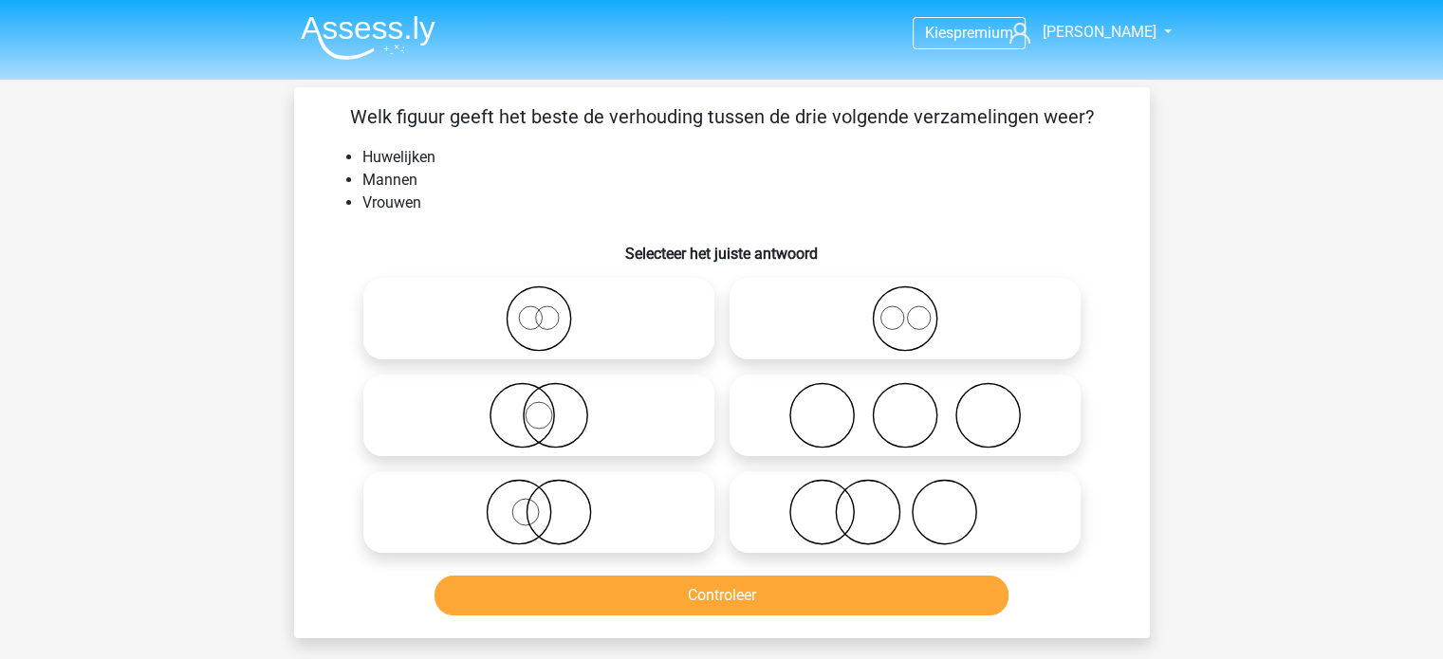
click at [551, 311] on icon at bounding box center [539, 318] width 336 height 66
click at [551, 309] on input "radio" at bounding box center [545, 303] width 12 height 12
radio input "true"
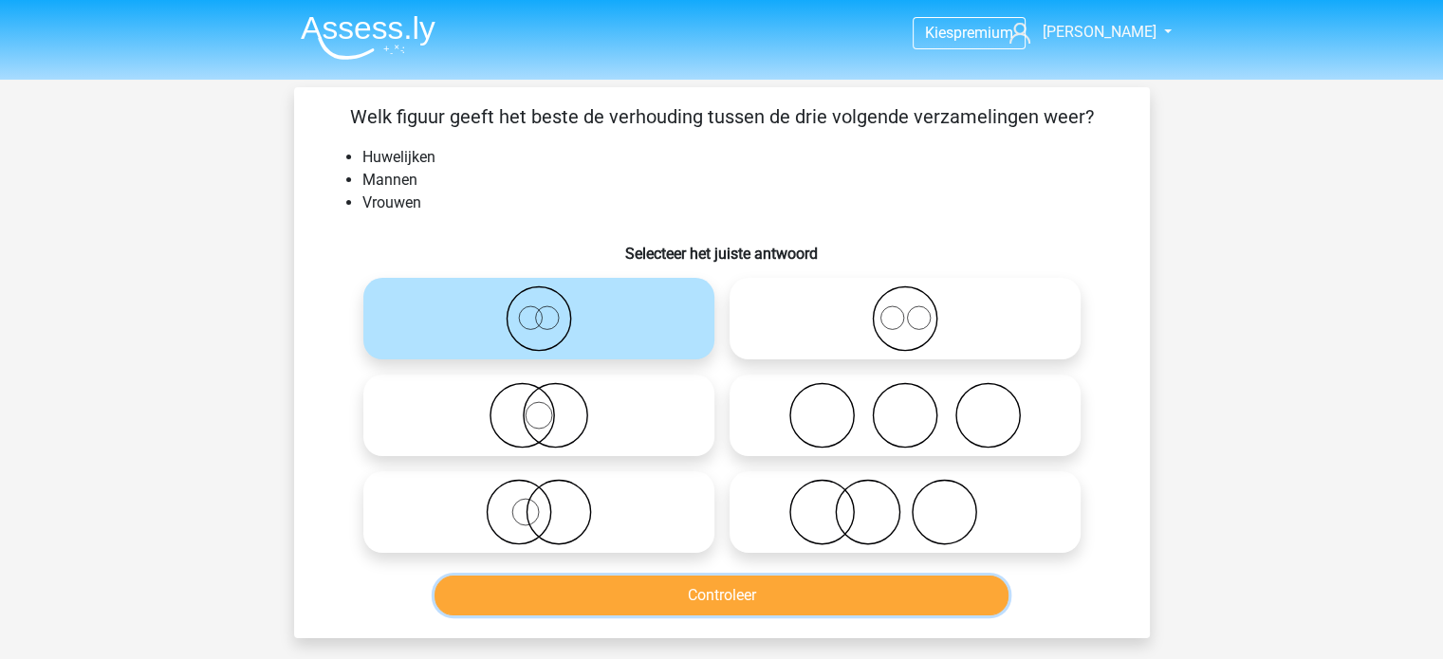
click at [642, 593] on button "Controleer" at bounding box center [721, 596] width 574 height 40
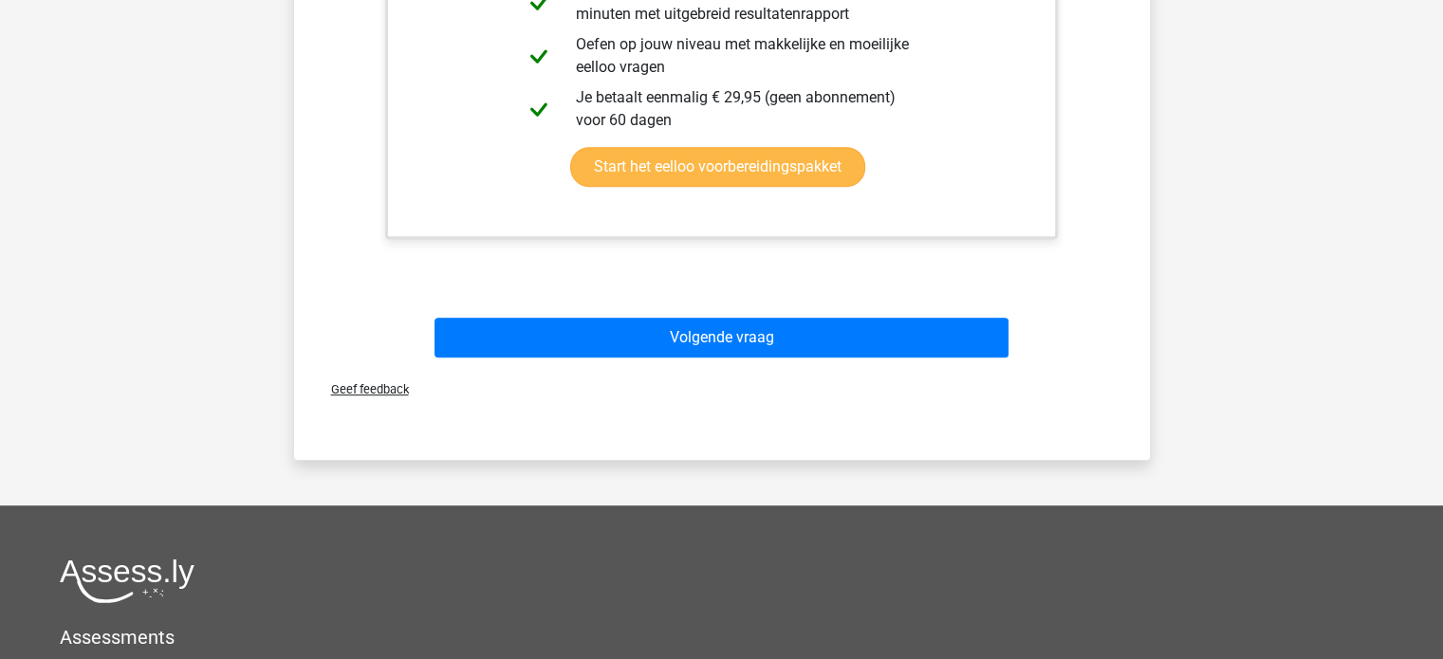
scroll to position [948, 0]
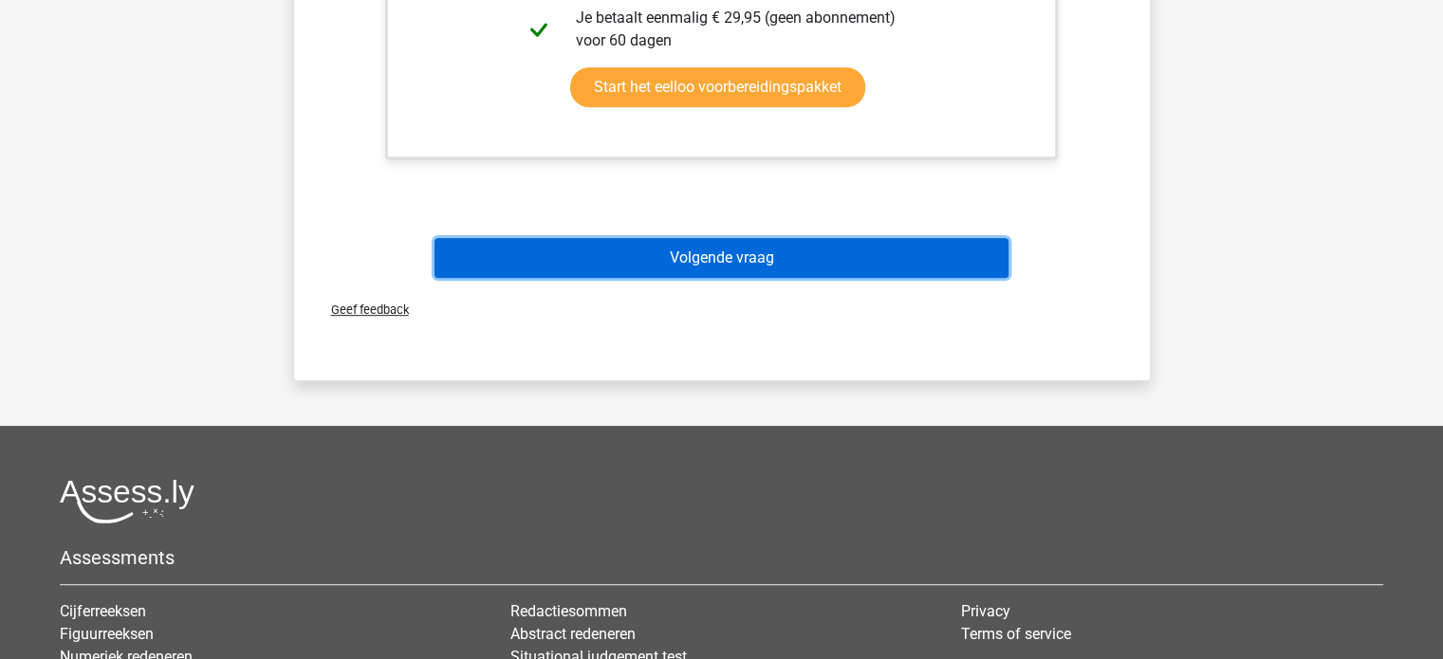
click at [697, 254] on button "Volgende vraag" at bounding box center [721, 258] width 574 height 40
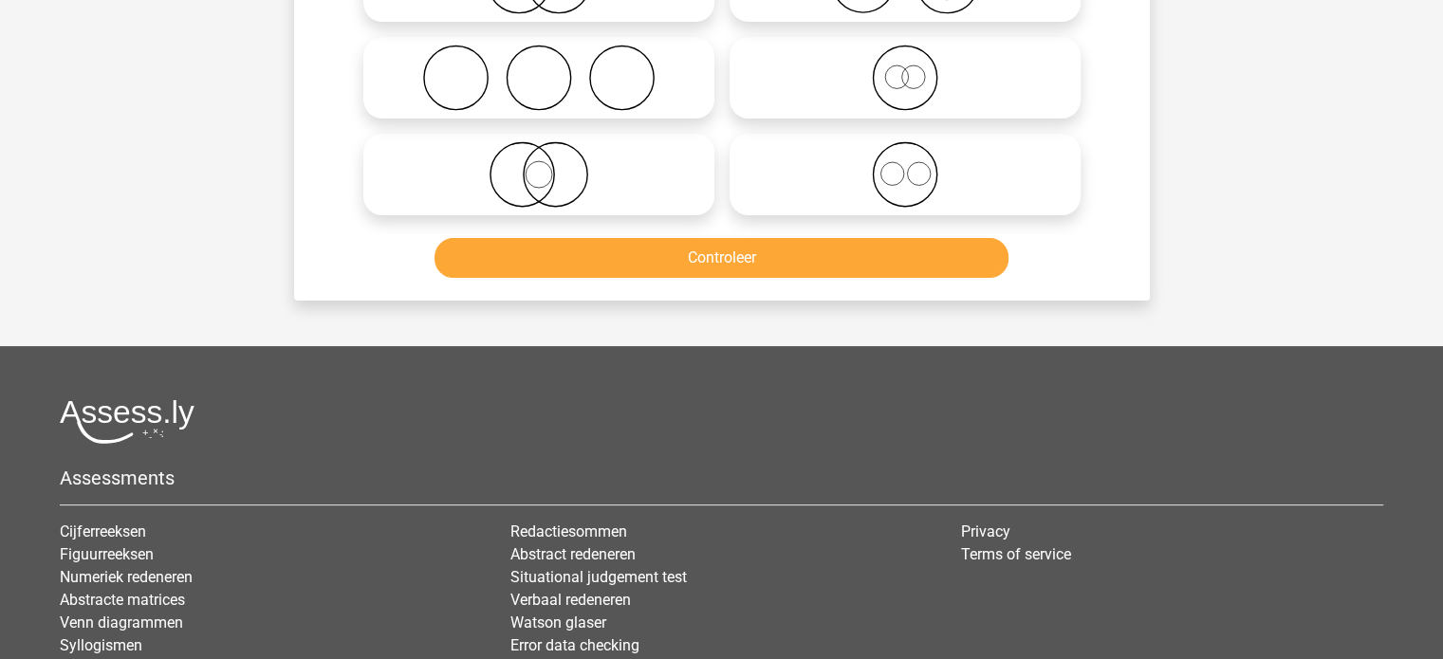
scroll to position [87, 0]
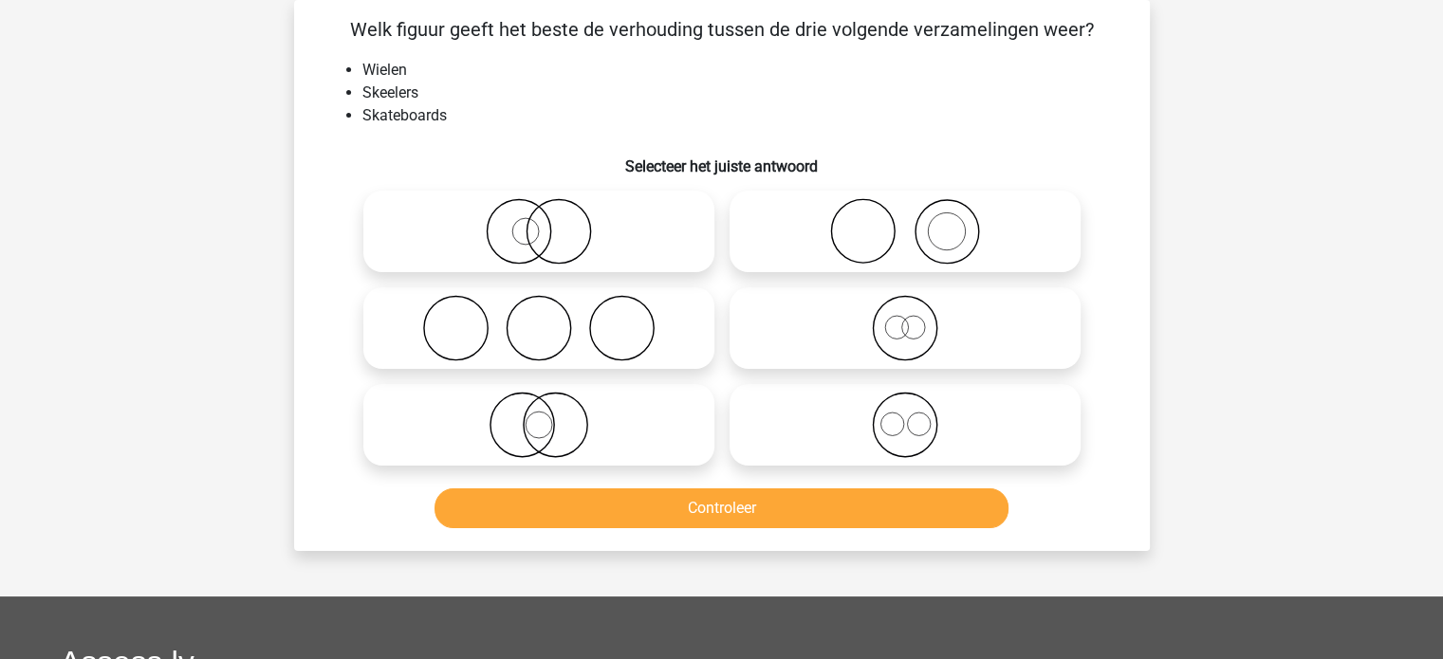
click at [621, 400] on icon at bounding box center [539, 425] width 336 height 66
click at [551, 403] on input "radio" at bounding box center [545, 409] width 12 height 12
radio input "true"
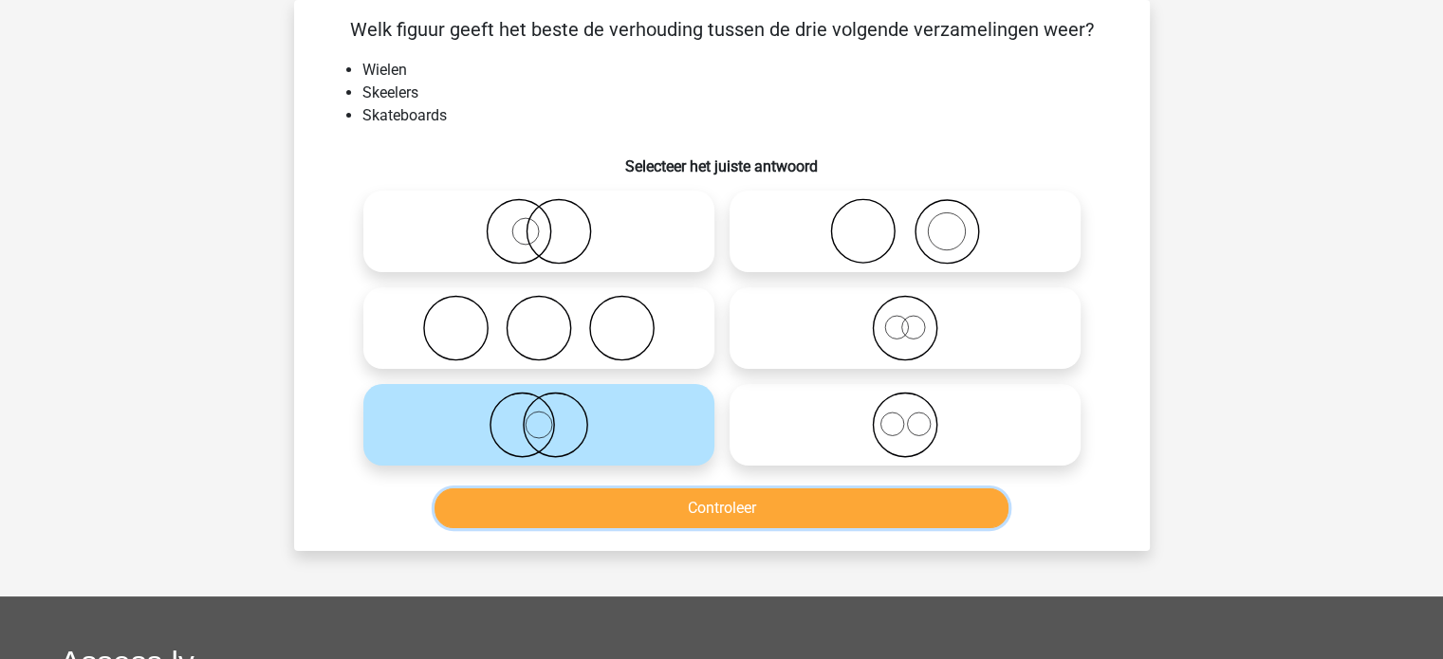
click at [664, 488] on button "Controleer" at bounding box center [721, 508] width 574 height 40
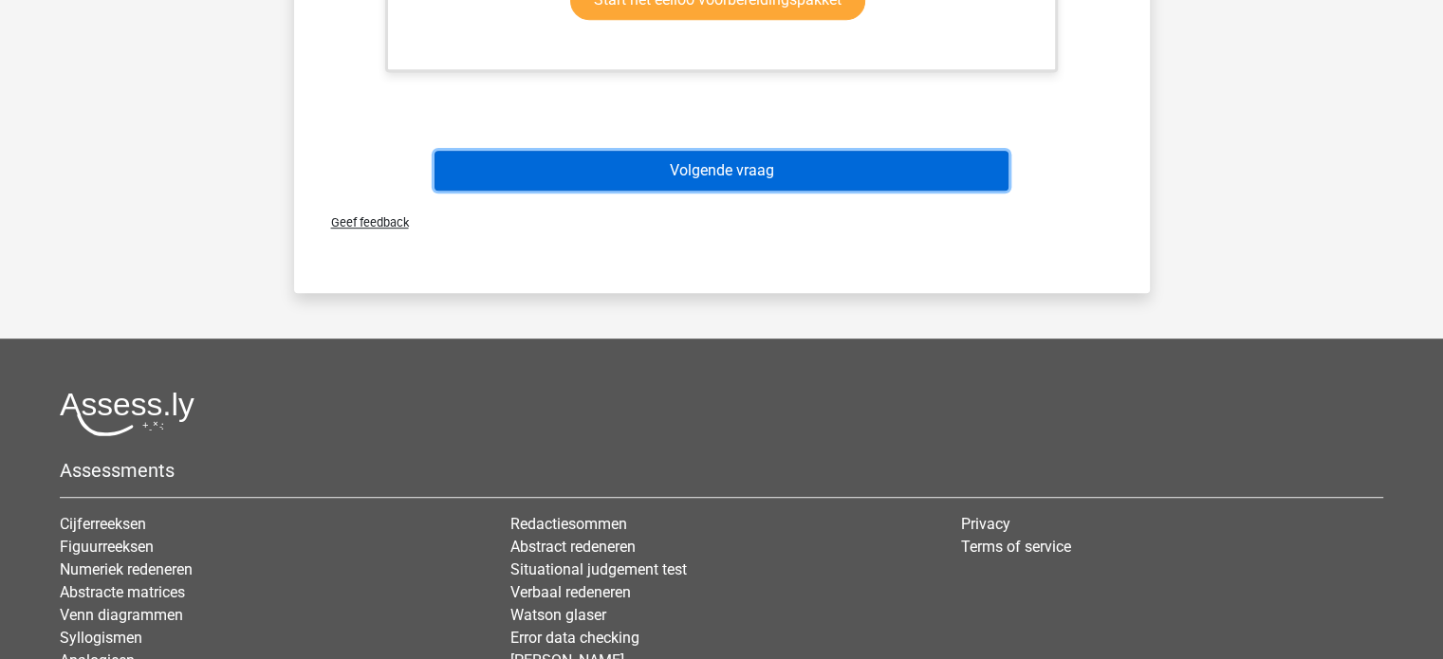
click at [667, 167] on button "Volgende vraag" at bounding box center [721, 171] width 574 height 40
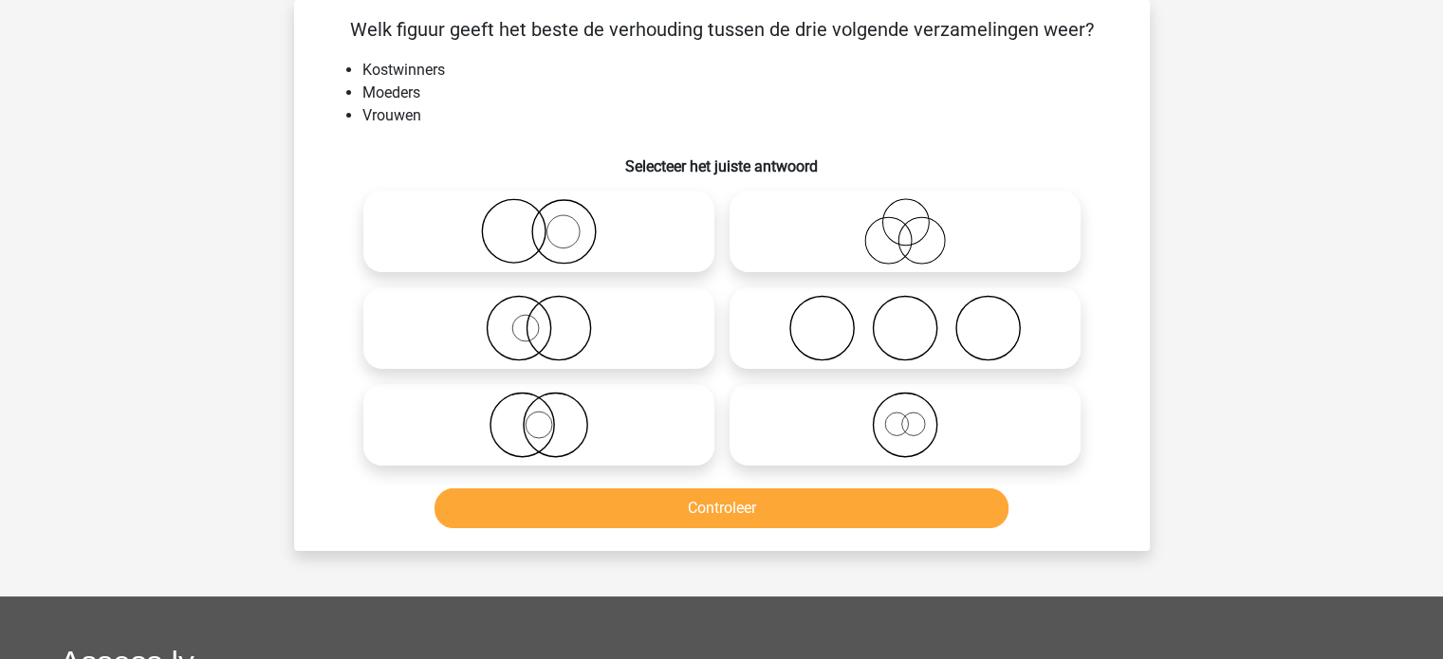
click at [594, 227] on circle at bounding box center [564, 232] width 64 height 64
click at [551, 222] on input "radio" at bounding box center [545, 216] width 12 height 12
radio input "true"
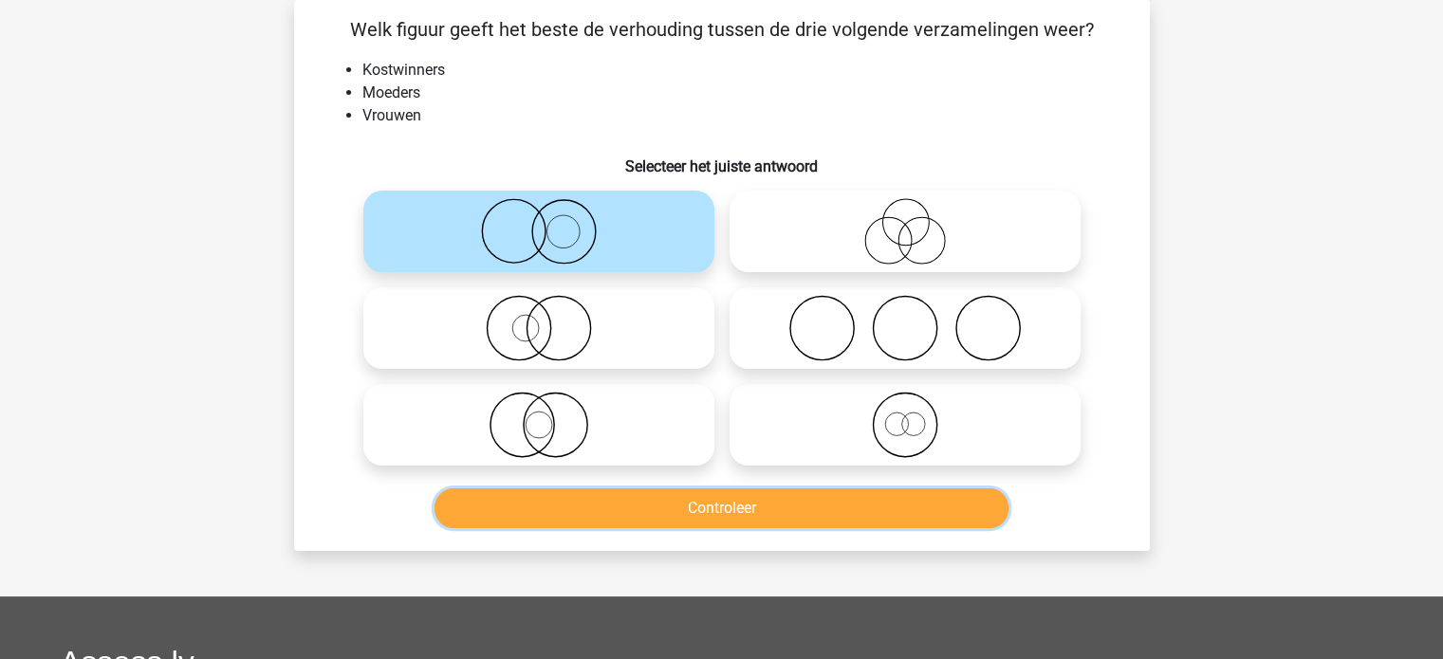
click at [646, 502] on button "Controleer" at bounding box center [721, 508] width 574 height 40
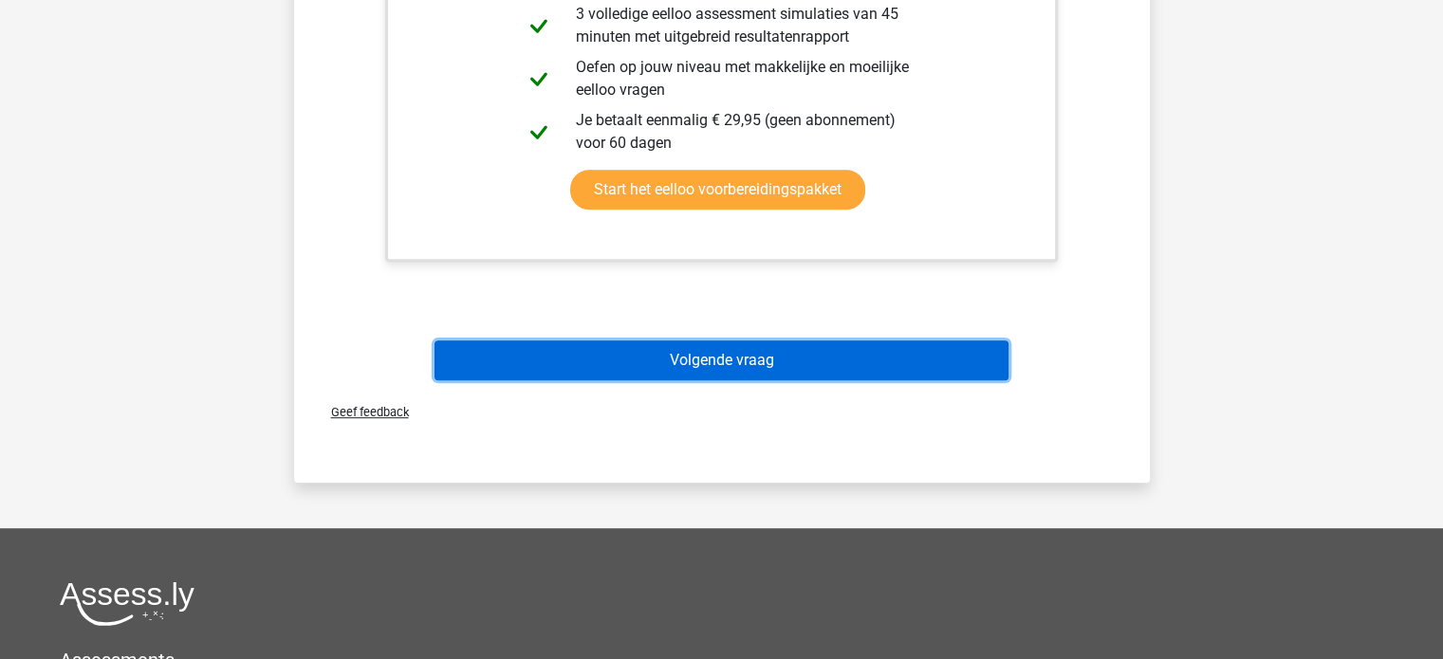
click at [712, 359] on button "Volgende vraag" at bounding box center [721, 361] width 574 height 40
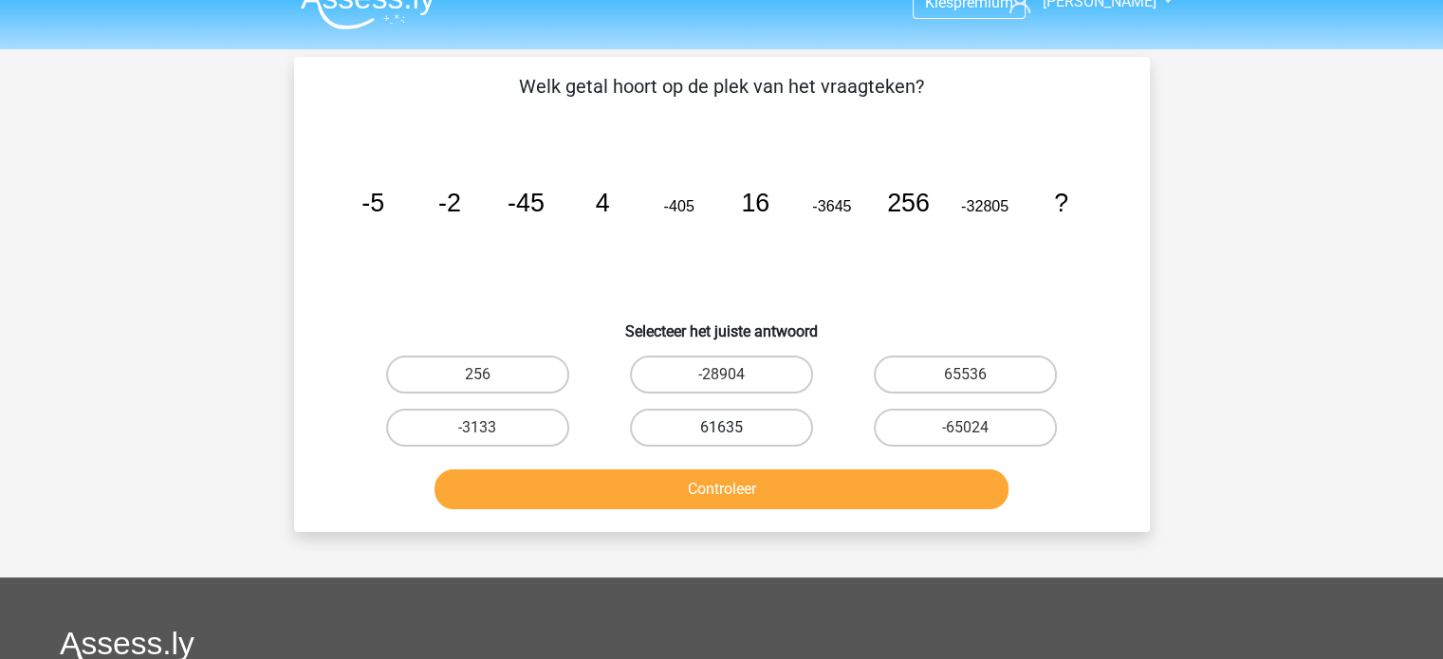
scroll to position [0, 0]
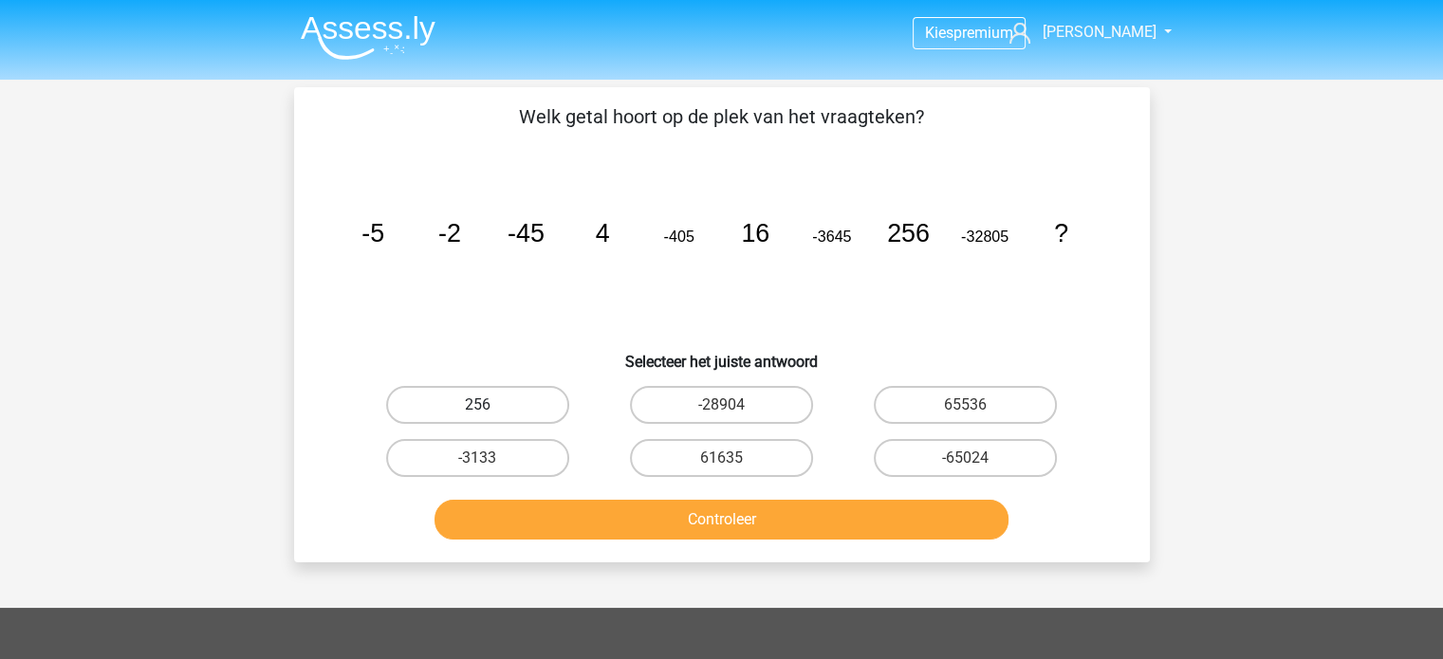
click at [518, 406] on label "256" at bounding box center [477, 405] width 183 height 38
click at [489, 406] on input "256" at bounding box center [483, 411] width 12 height 12
radio input "true"
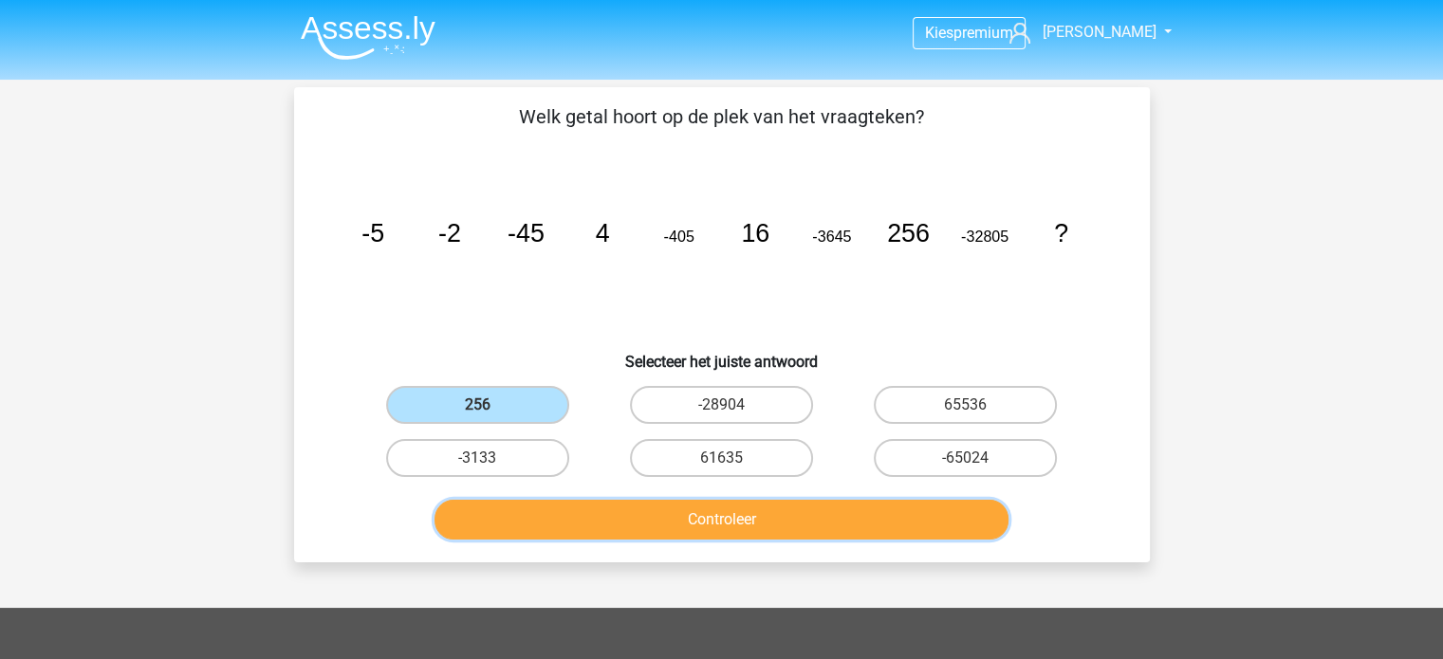
click at [585, 520] on button "Controleer" at bounding box center [721, 520] width 574 height 40
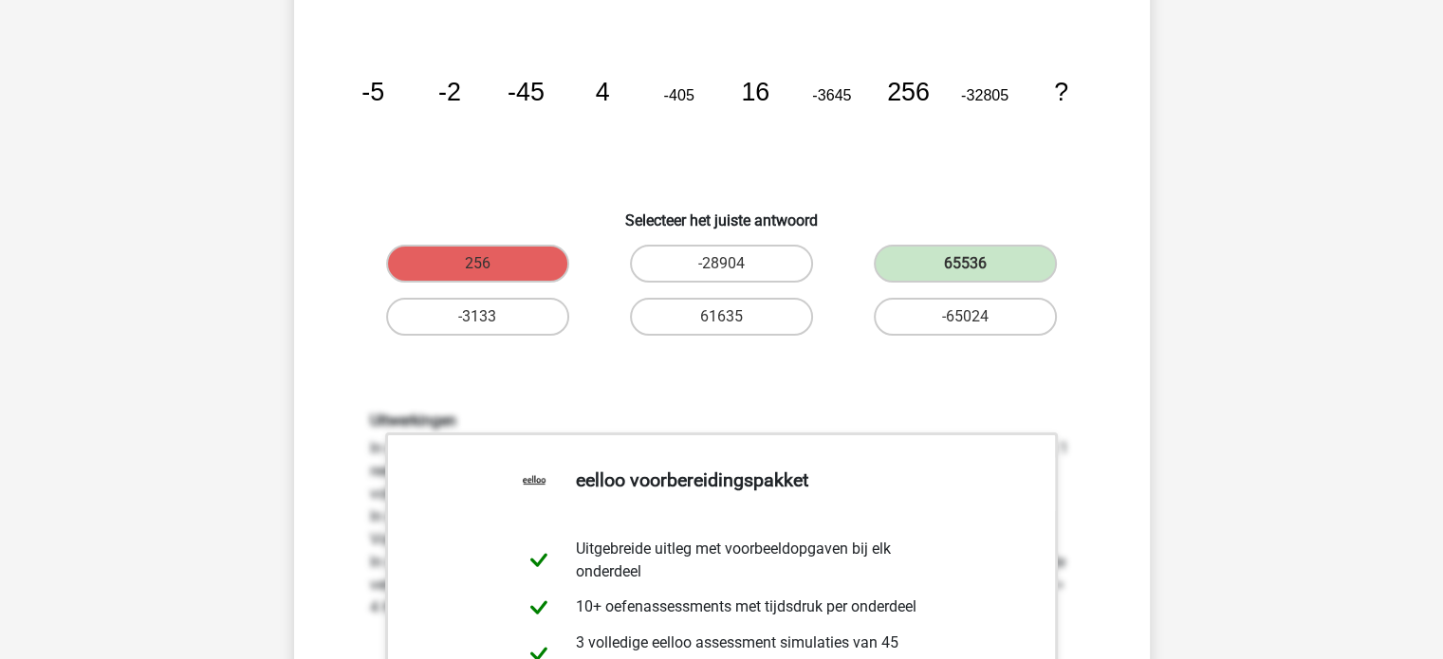
scroll to position [95, 0]
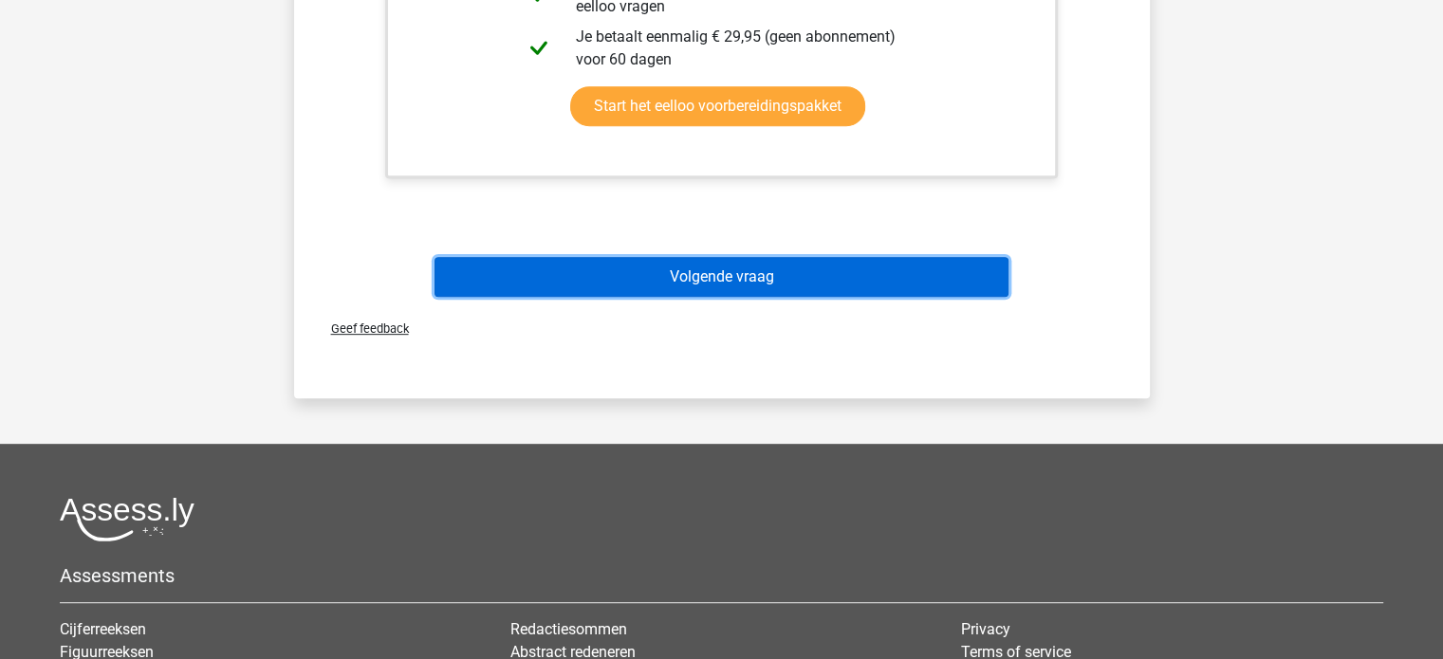
click at [745, 280] on button "Volgende vraag" at bounding box center [721, 277] width 574 height 40
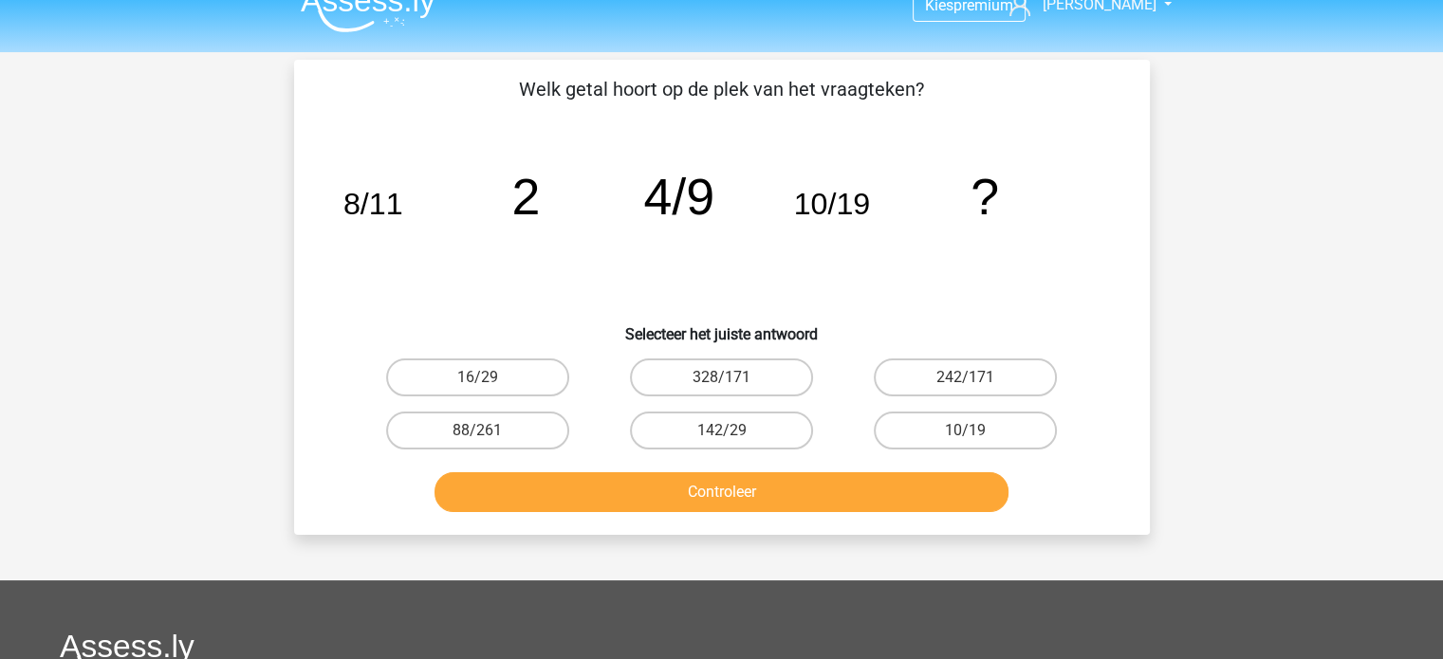
scroll to position [0, 0]
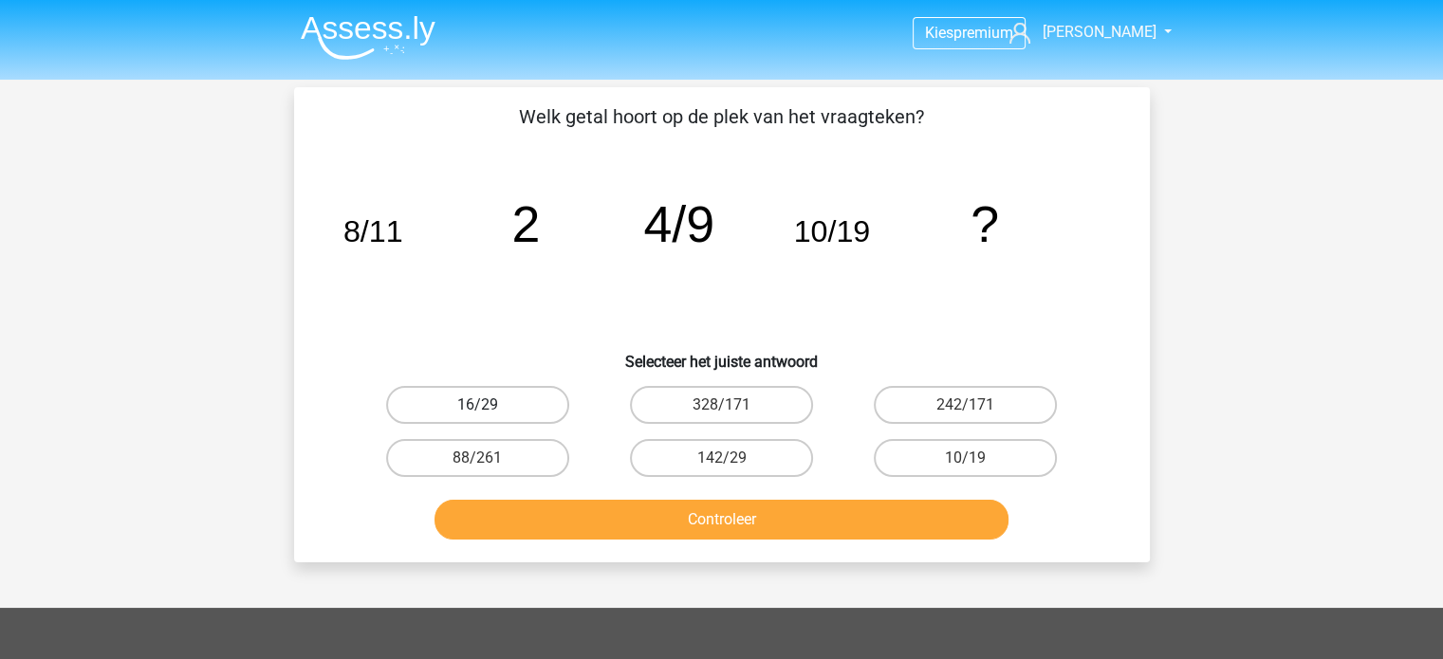
click at [549, 405] on label "16/29" at bounding box center [477, 405] width 183 height 38
click at [489, 405] on input "16/29" at bounding box center [483, 411] width 12 height 12
radio input "true"
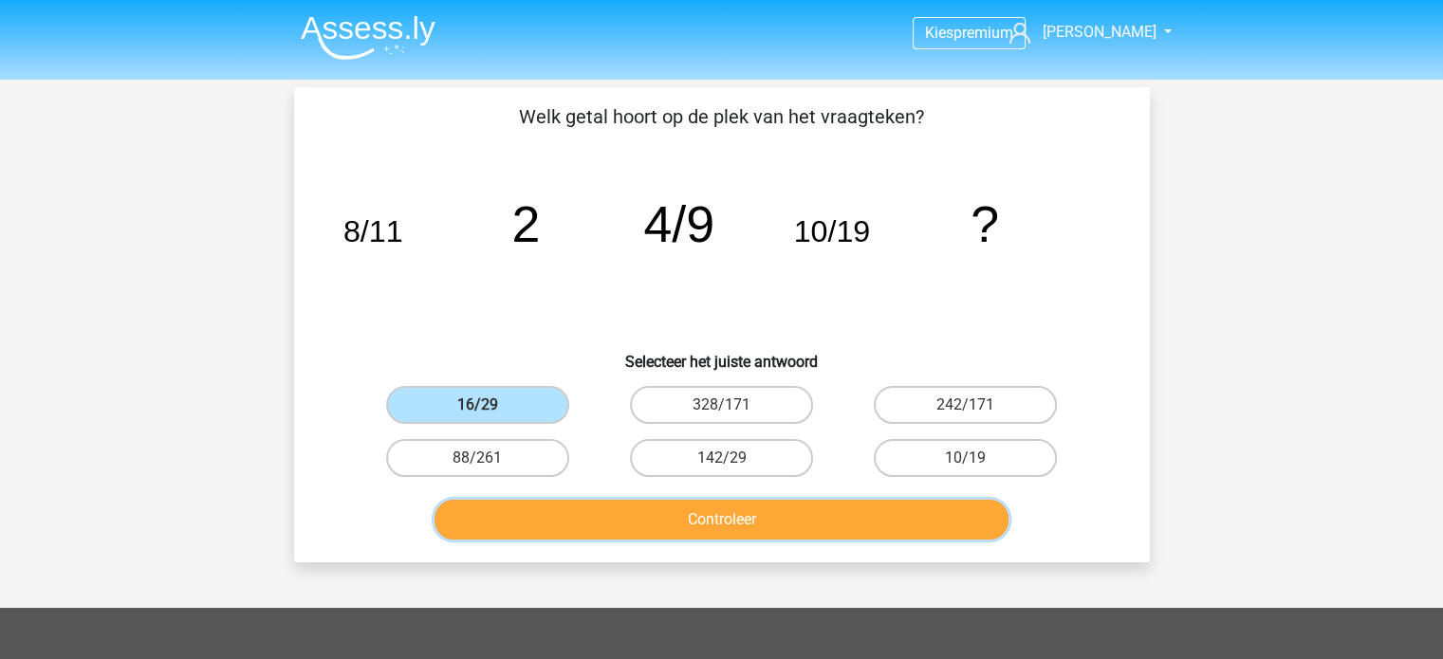
click at [656, 530] on button "Controleer" at bounding box center [721, 520] width 574 height 40
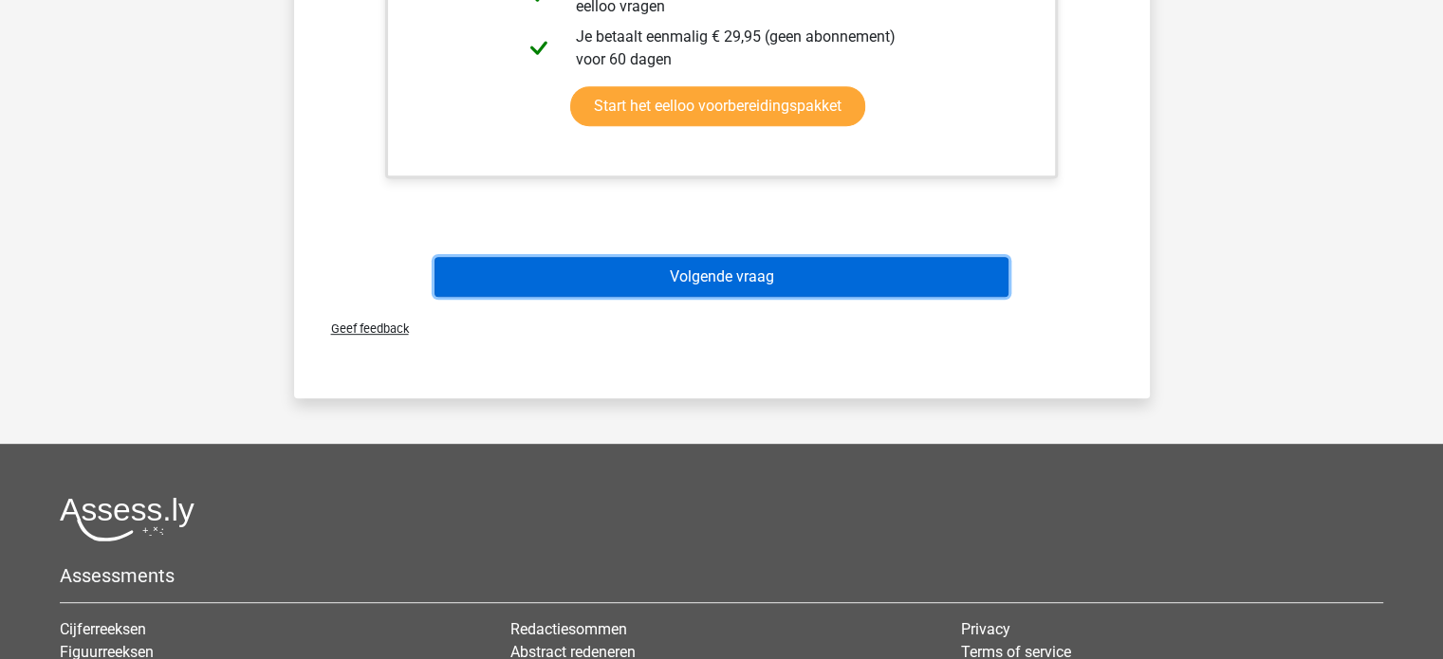
click at [717, 282] on button "Volgende vraag" at bounding box center [721, 277] width 574 height 40
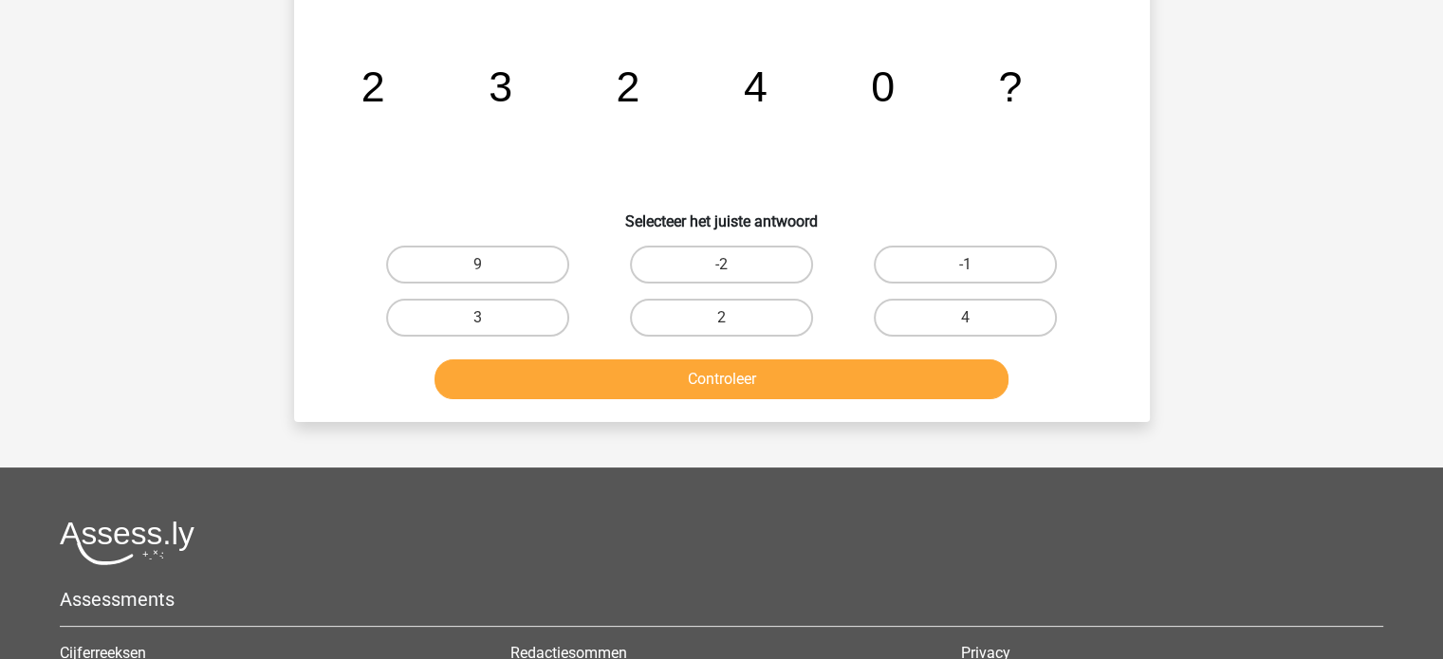
scroll to position [87, 0]
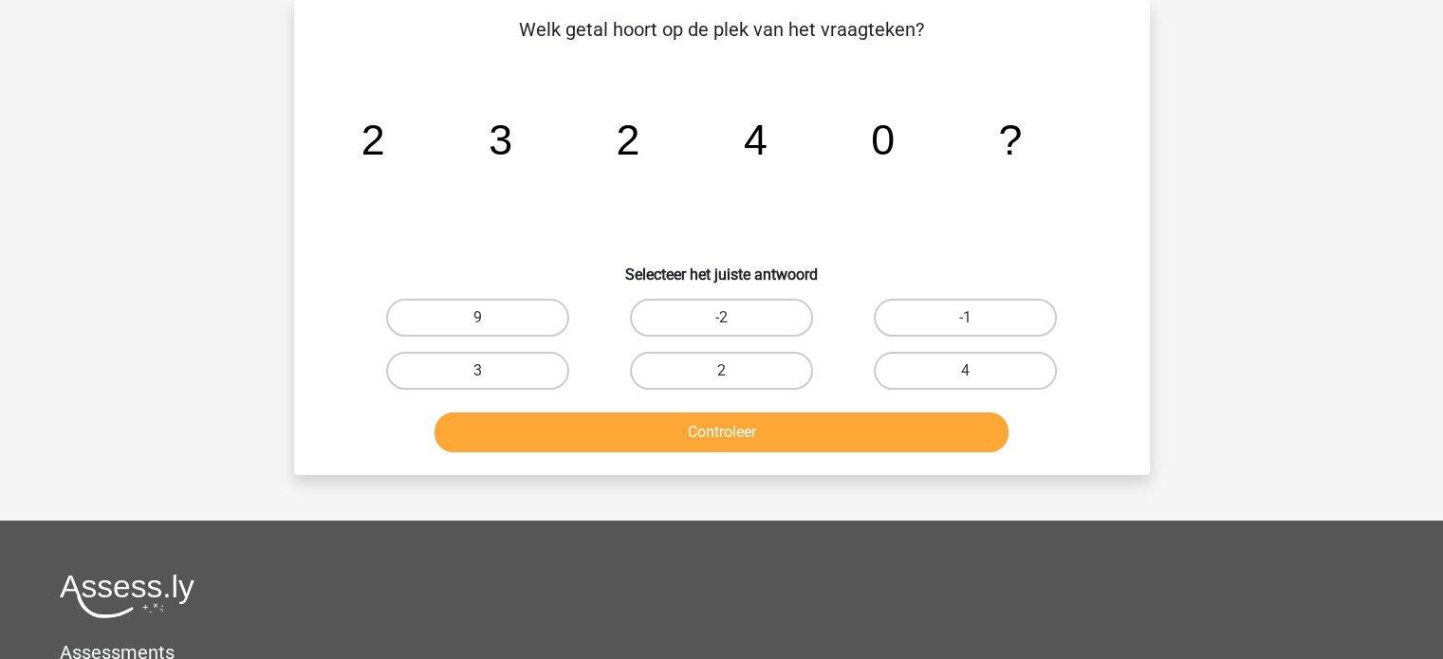
click at [479, 390] on div "3" at bounding box center [478, 370] width 244 height 53
click at [501, 368] on label "3" at bounding box center [477, 371] width 183 height 38
click at [489, 371] on input "3" at bounding box center [483, 377] width 12 height 12
radio input "true"
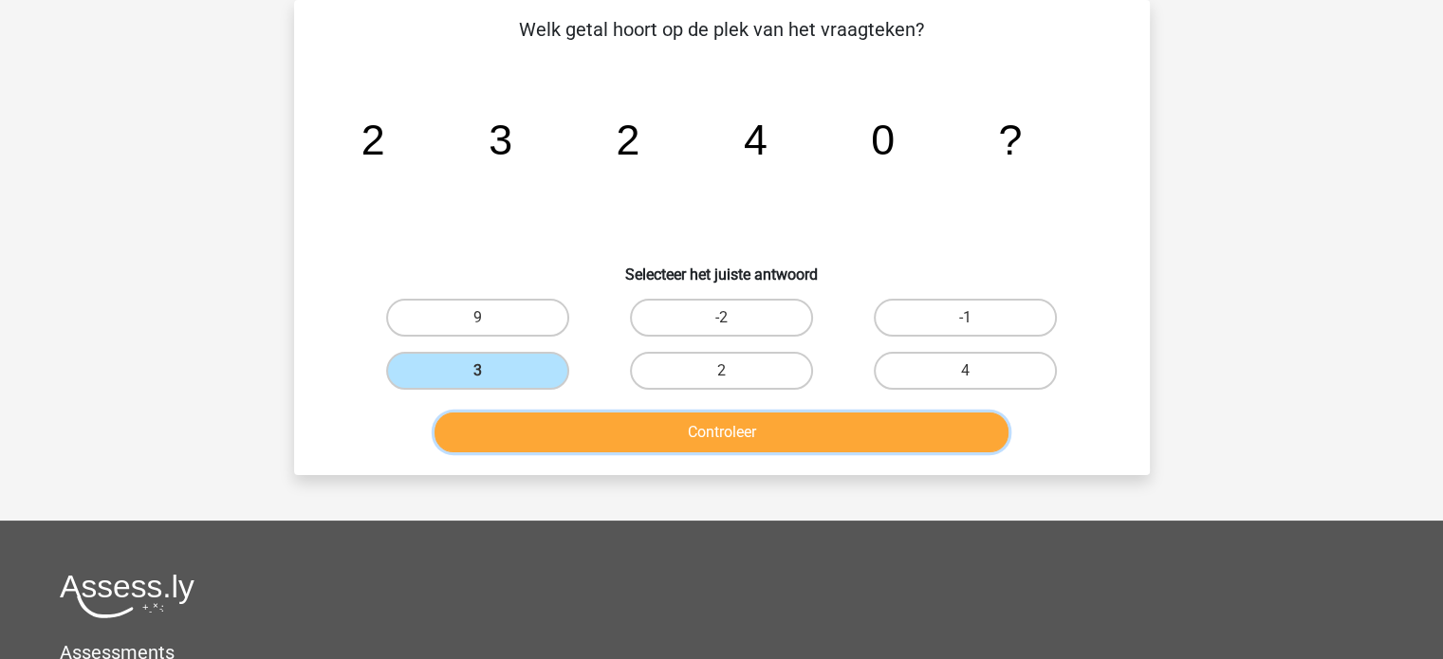
click at [557, 435] on button "Controleer" at bounding box center [721, 433] width 574 height 40
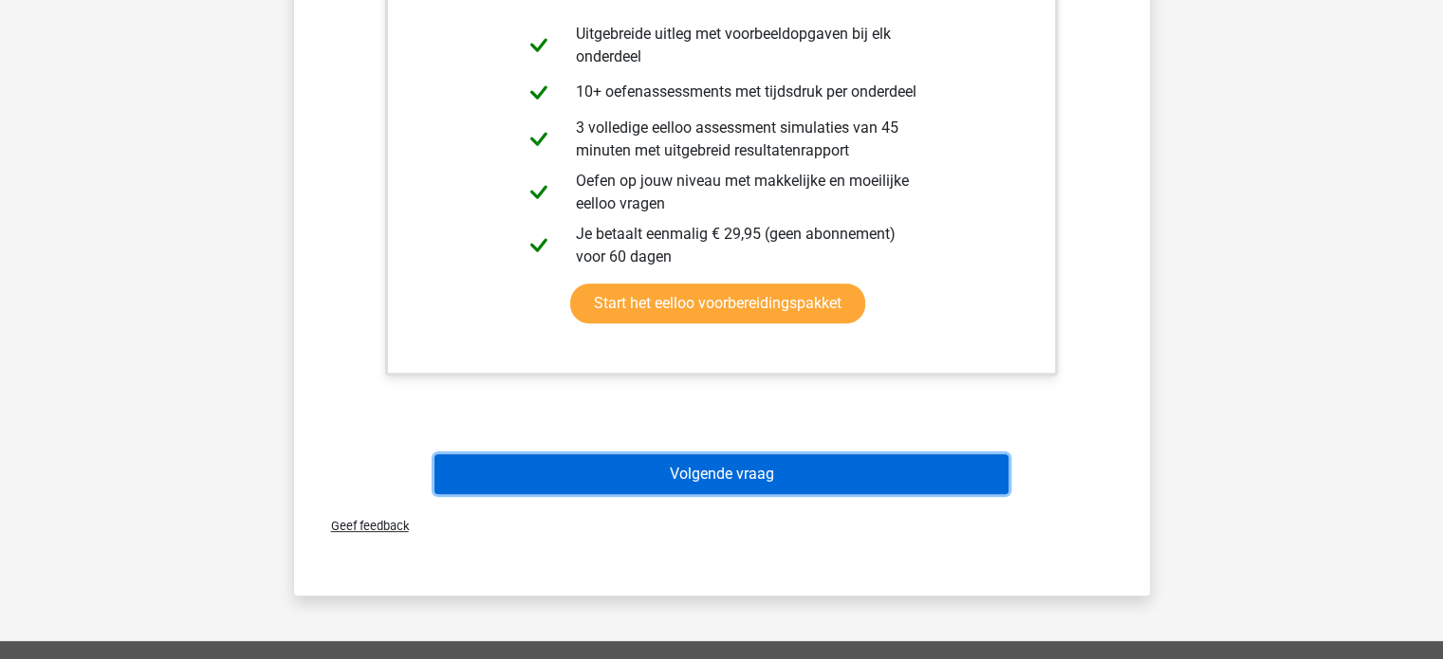
click at [773, 467] on button "Volgende vraag" at bounding box center [721, 474] width 574 height 40
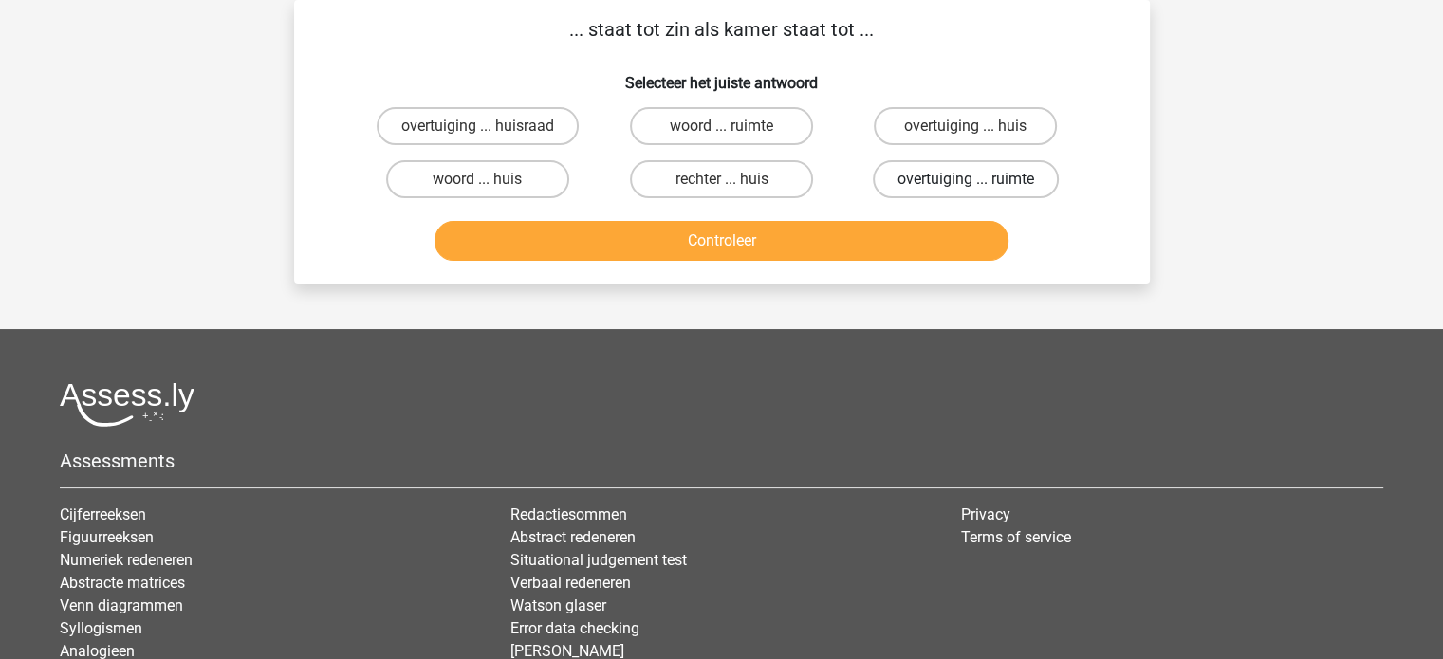
drag, startPoint x: 954, startPoint y: 175, endPoint x: 952, endPoint y: 191, distance: 16.2
click at [954, 175] on label "overtuiging ... ruimte" at bounding box center [966, 179] width 186 height 38
click at [966, 179] on input "overtuiging ... ruimte" at bounding box center [972, 185] width 12 height 12
radio input "true"
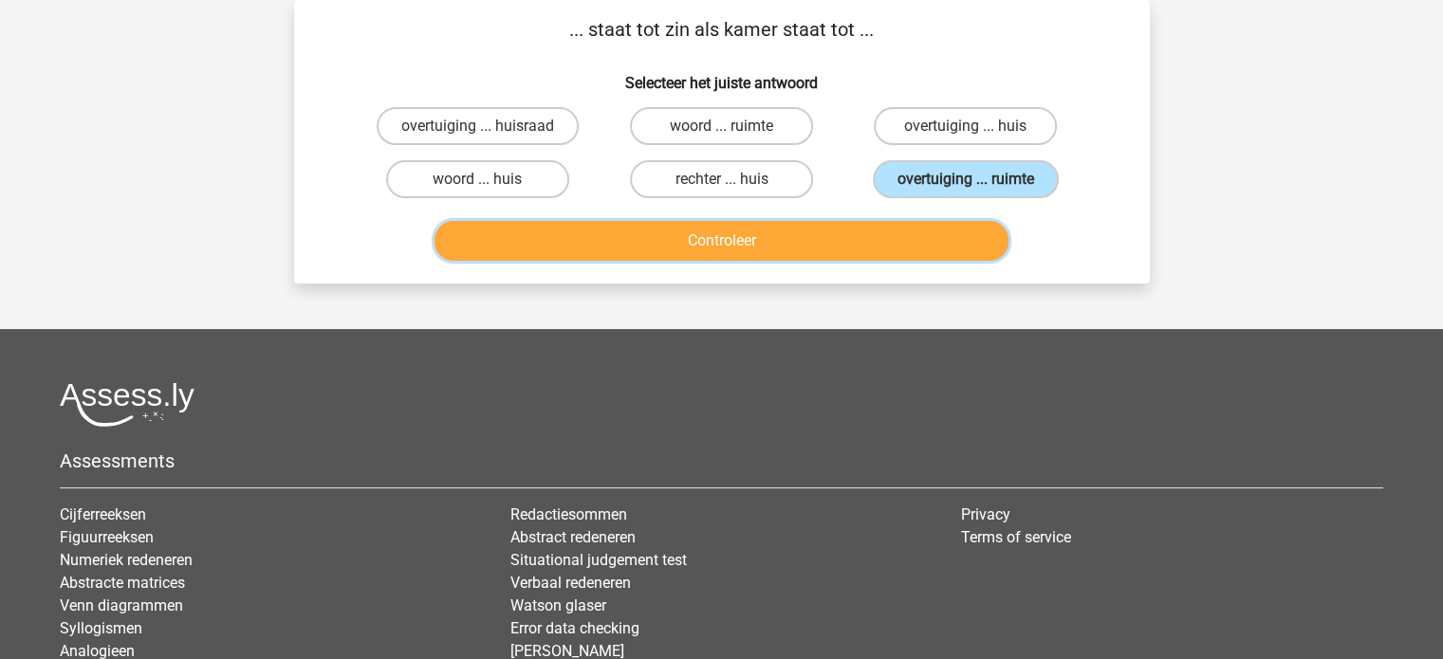
click at [938, 234] on button "Controleer" at bounding box center [721, 241] width 574 height 40
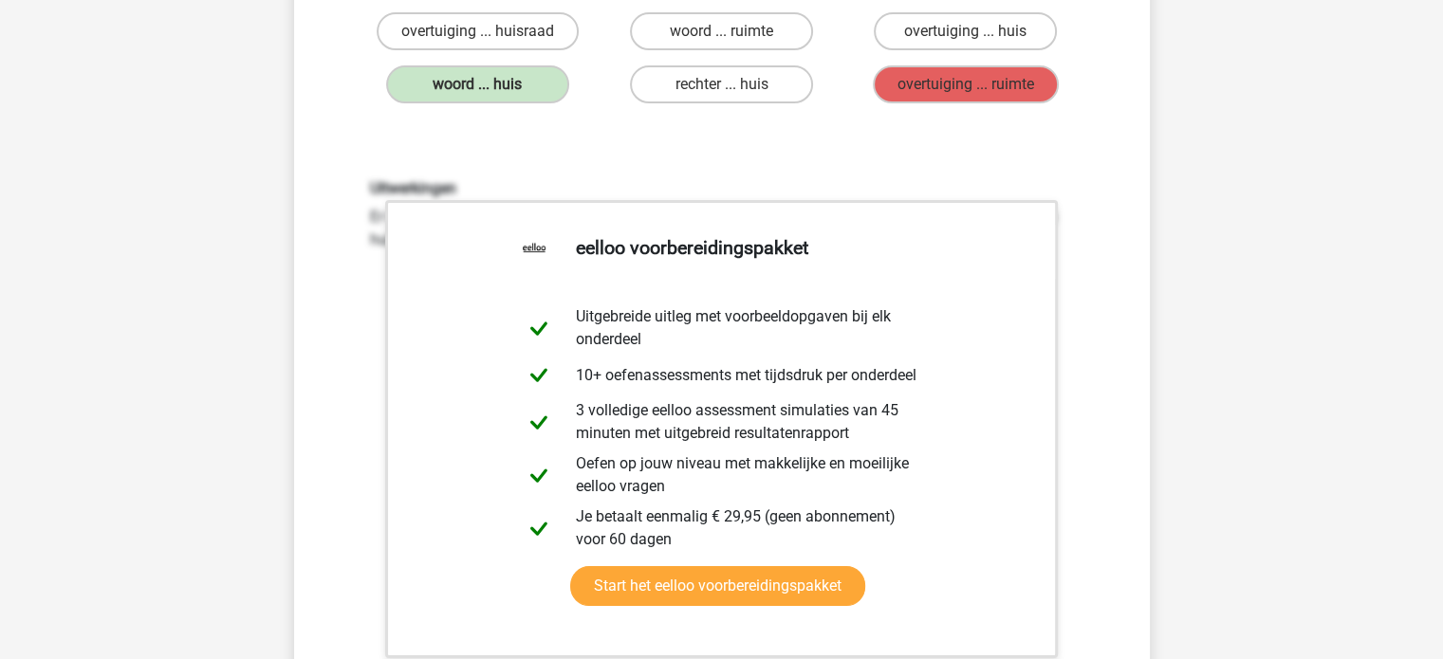
scroll to position [0, 0]
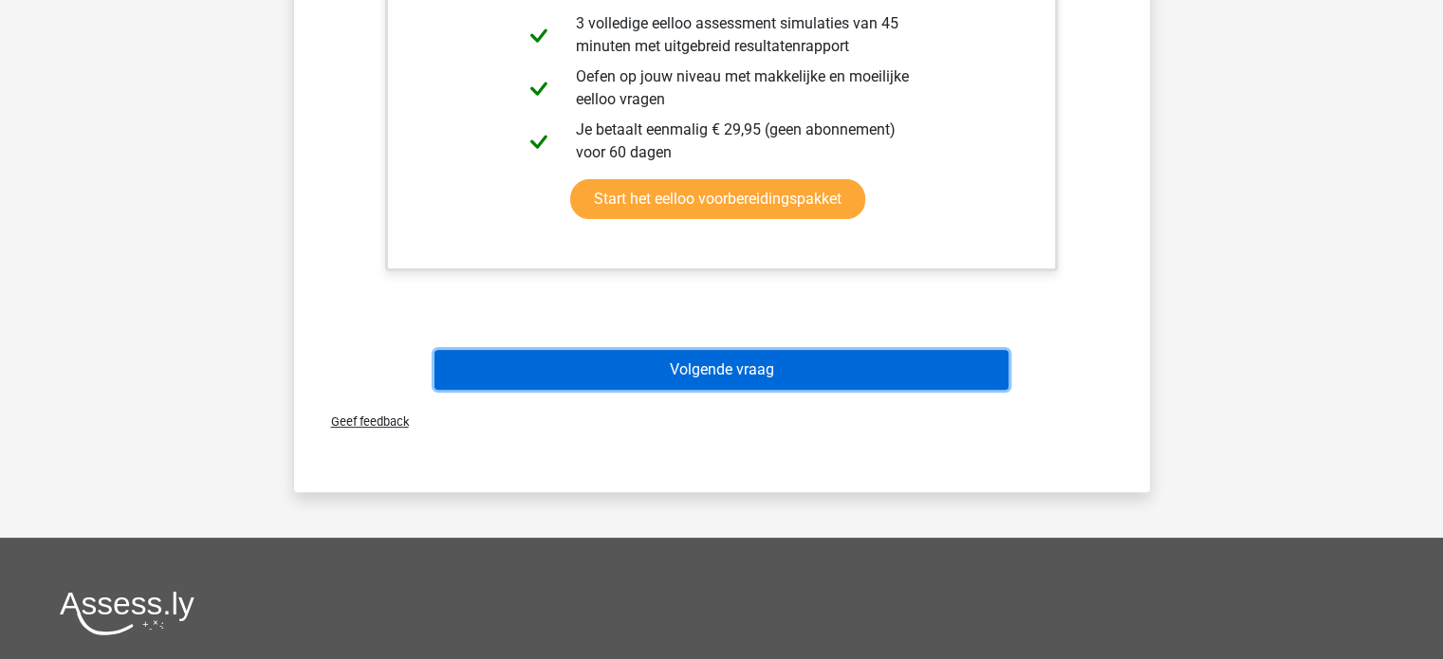
click at [766, 366] on button "Volgende vraag" at bounding box center [721, 370] width 574 height 40
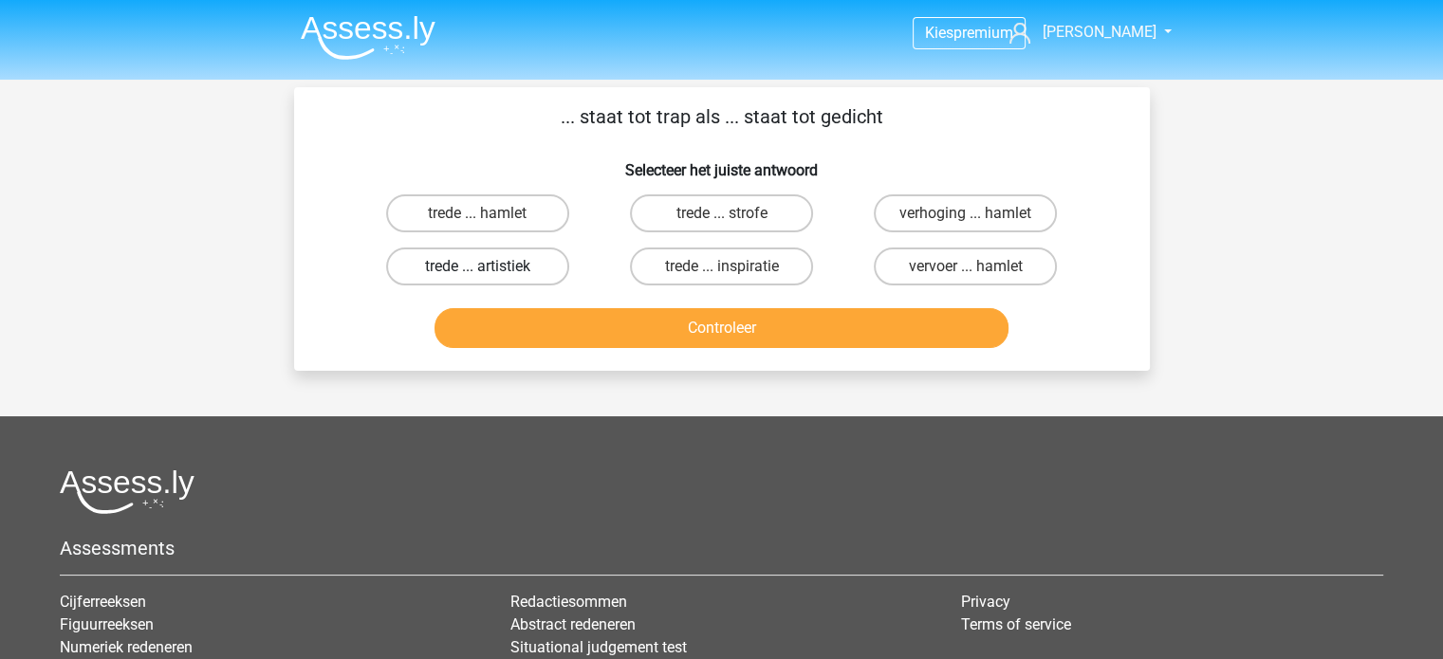
click at [553, 262] on label "trede ... artistiek" at bounding box center [477, 267] width 183 height 38
click at [489, 267] on input "trede ... artistiek" at bounding box center [483, 273] width 12 height 12
radio input "true"
click at [514, 205] on label "trede ... hamlet" at bounding box center [477, 213] width 183 height 38
click at [489, 213] on input "trede ... hamlet" at bounding box center [483, 219] width 12 height 12
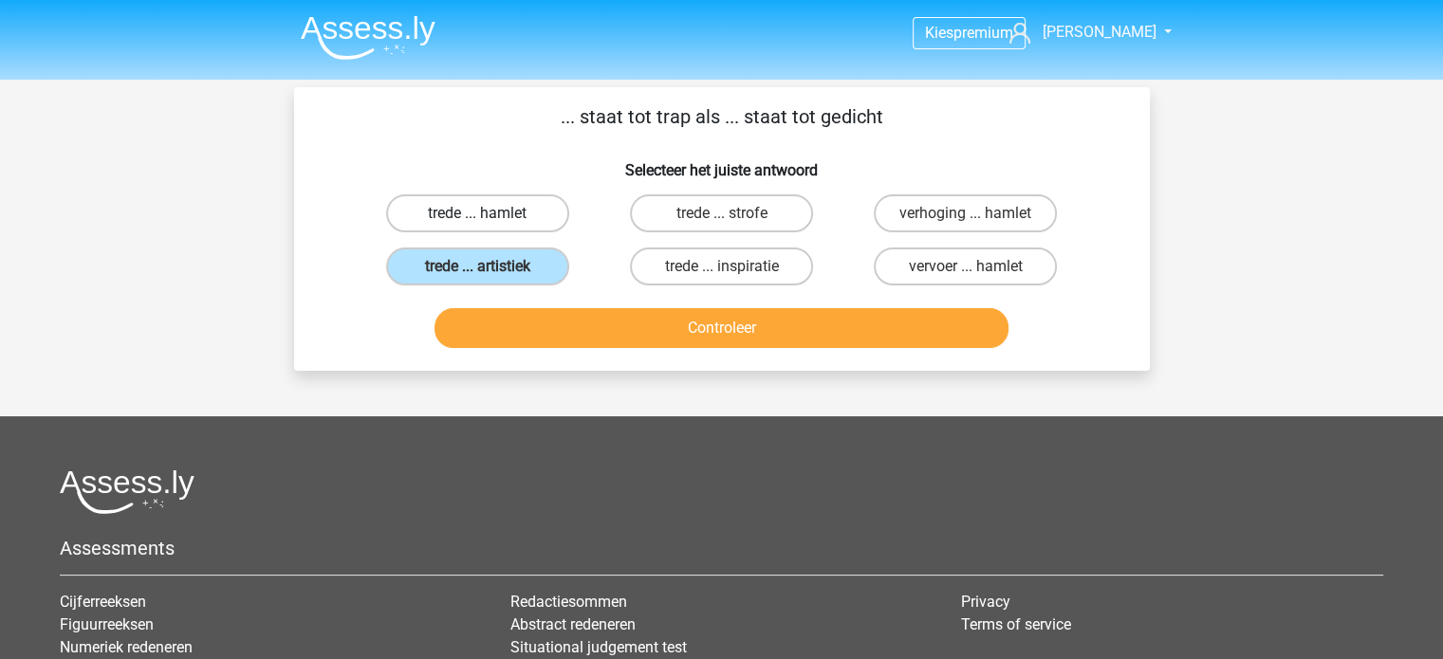
radio input "true"
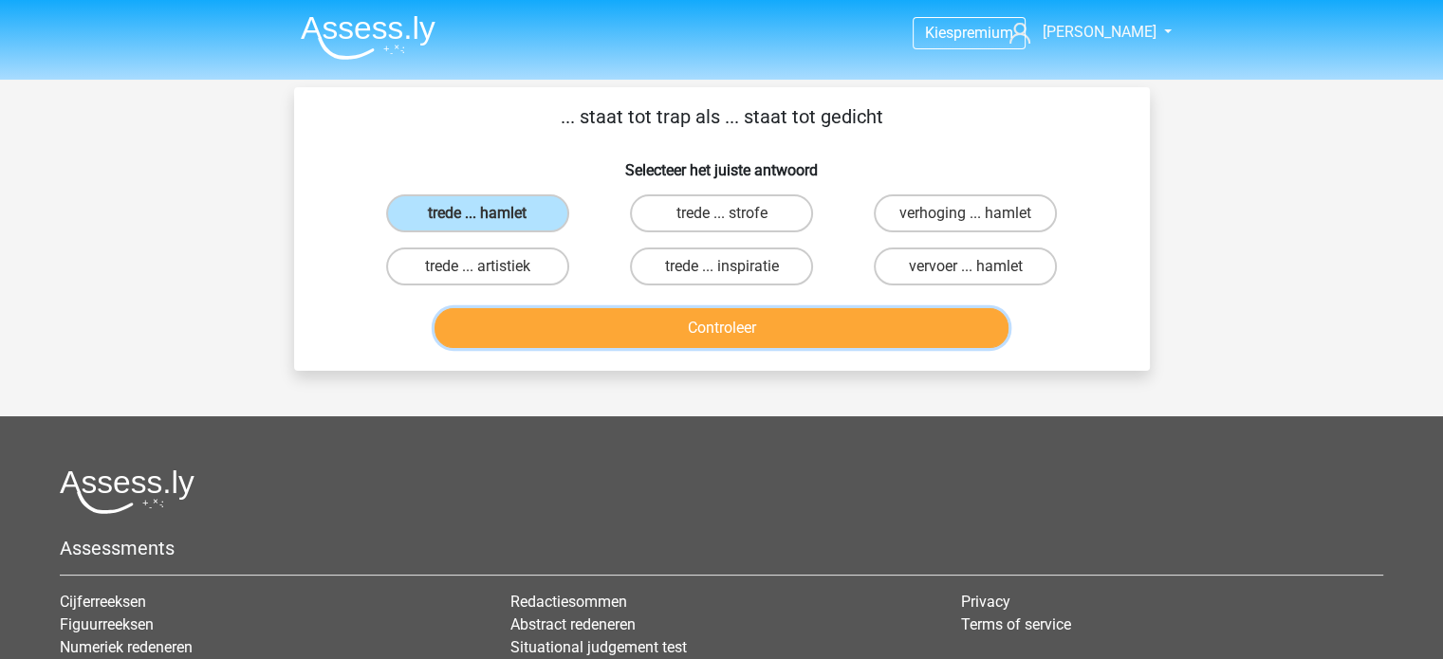
click at [580, 325] on button "Controleer" at bounding box center [721, 328] width 574 height 40
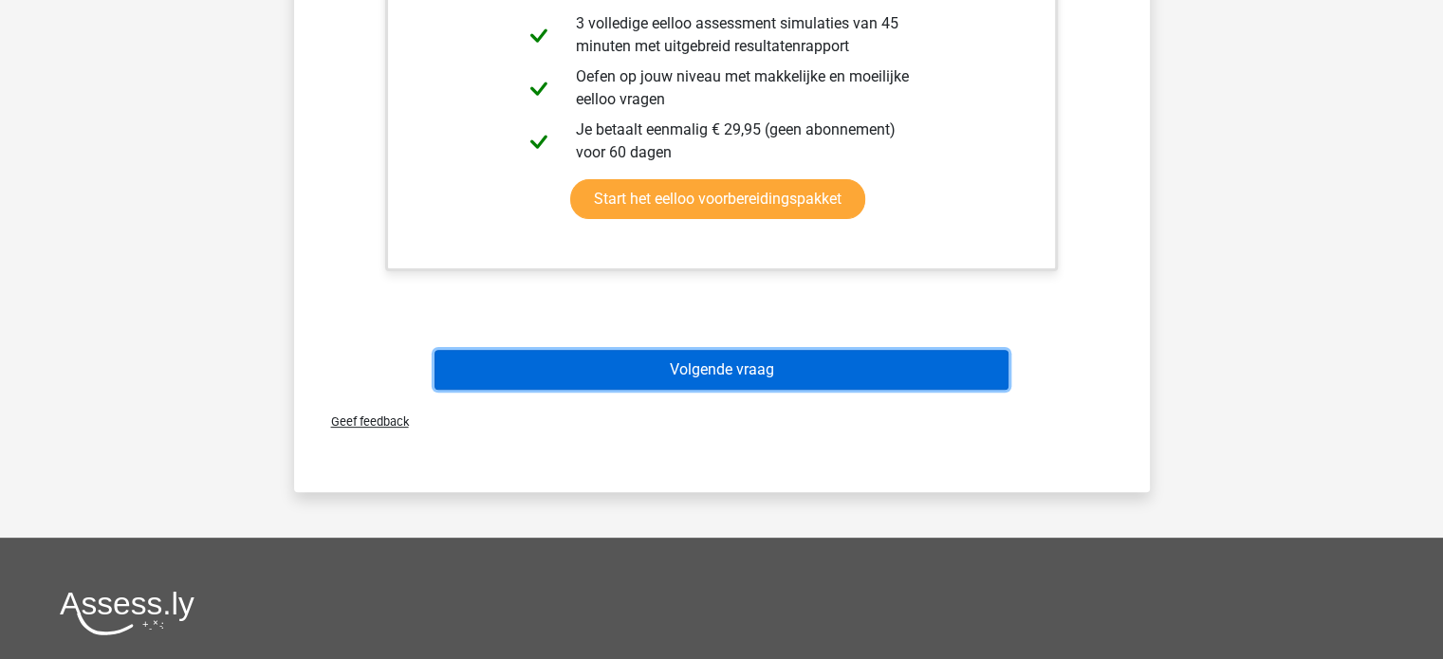
click at [645, 350] on button "Volgende vraag" at bounding box center [721, 370] width 574 height 40
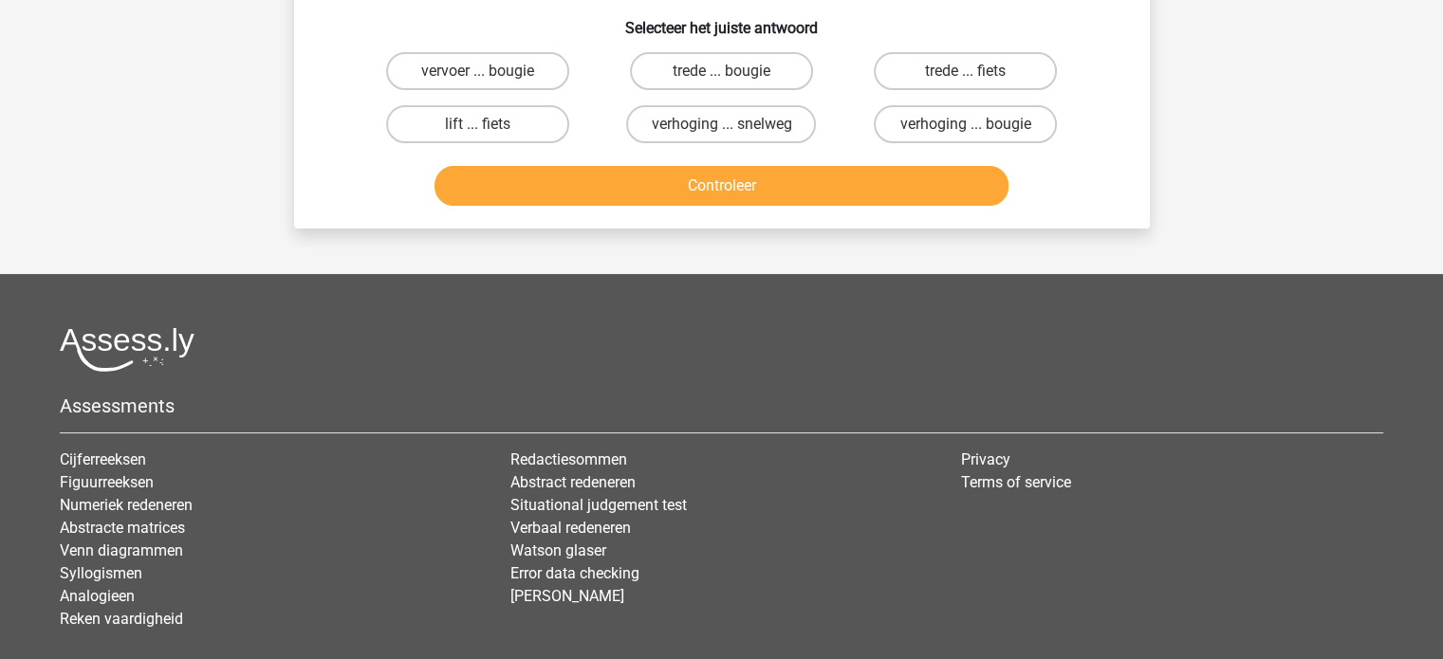
scroll to position [87, 0]
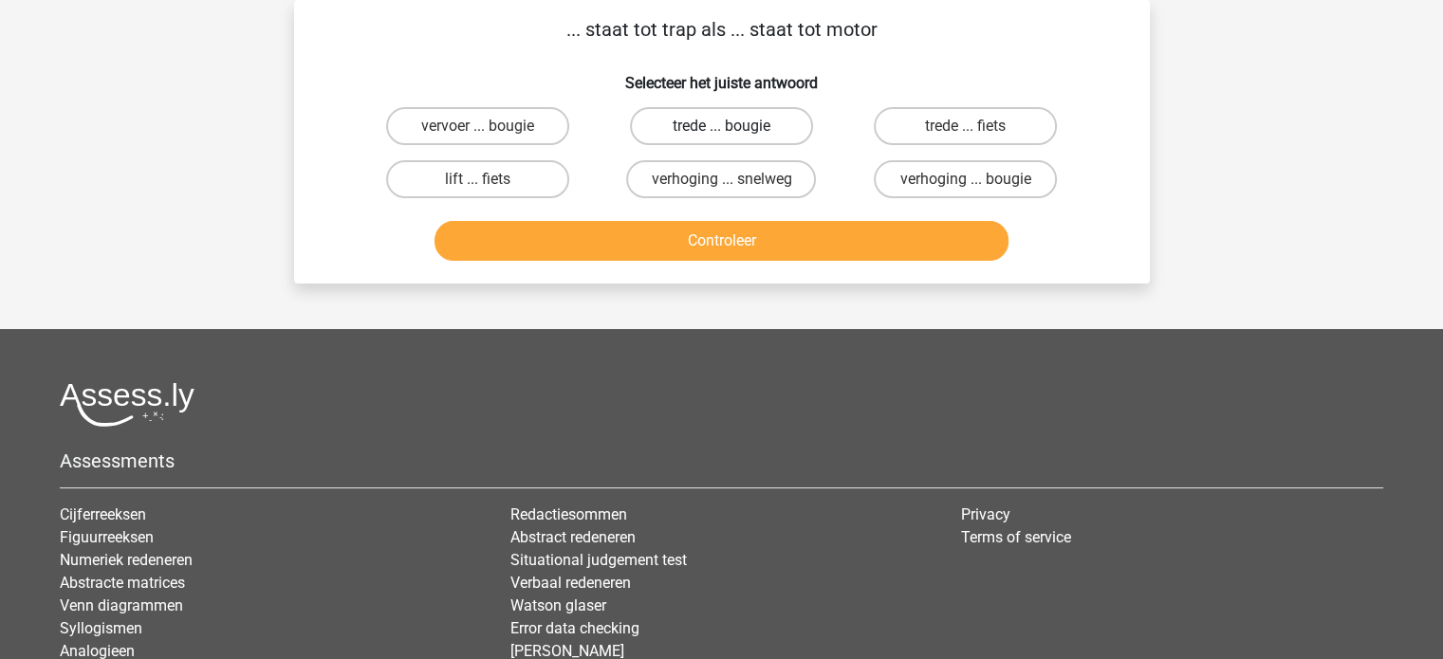
click at [707, 121] on label "trede ... bougie" at bounding box center [721, 126] width 183 height 38
click at [721, 126] on input "trede ... bougie" at bounding box center [727, 132] width 12 height 12
radio input "true"
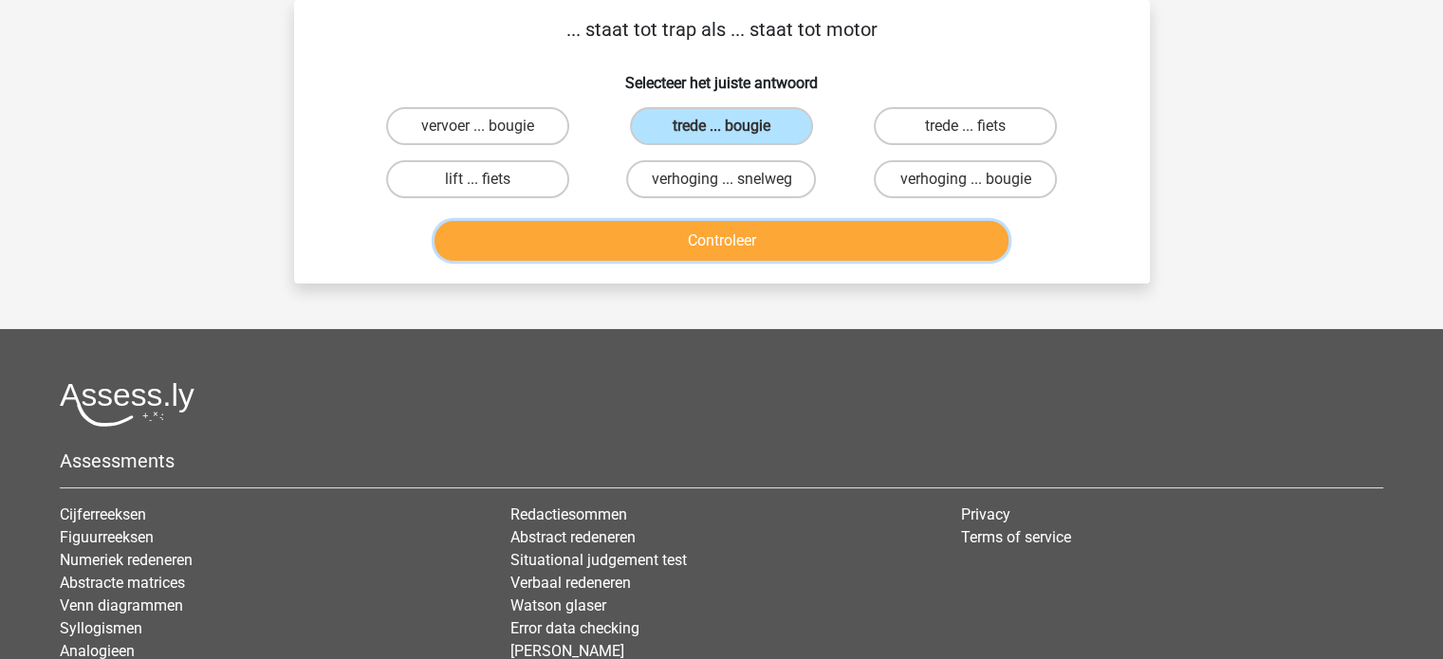
click at [693, 222] on button "Controleer" at bounding box center [721, 241] width 574 height 40
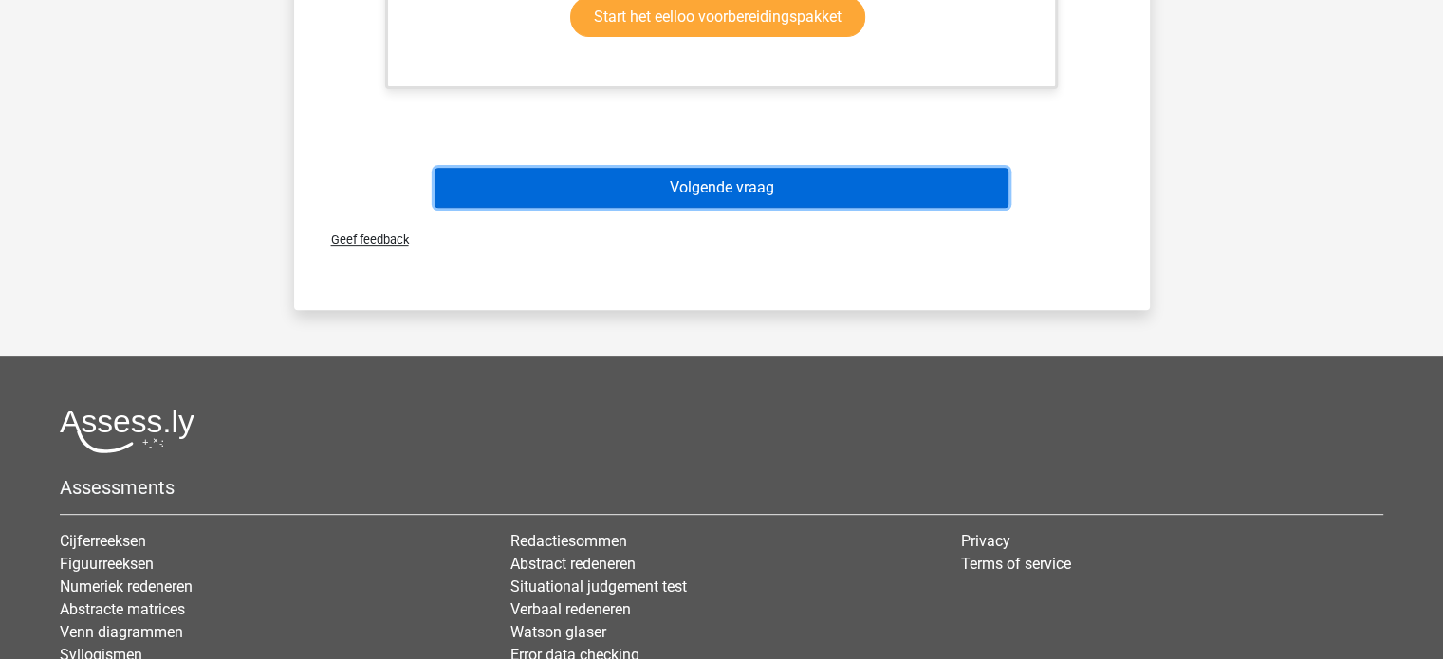
click at [696, 181] on button "Volgende vraag" at bounding box center [721, 188] width 574 height 40
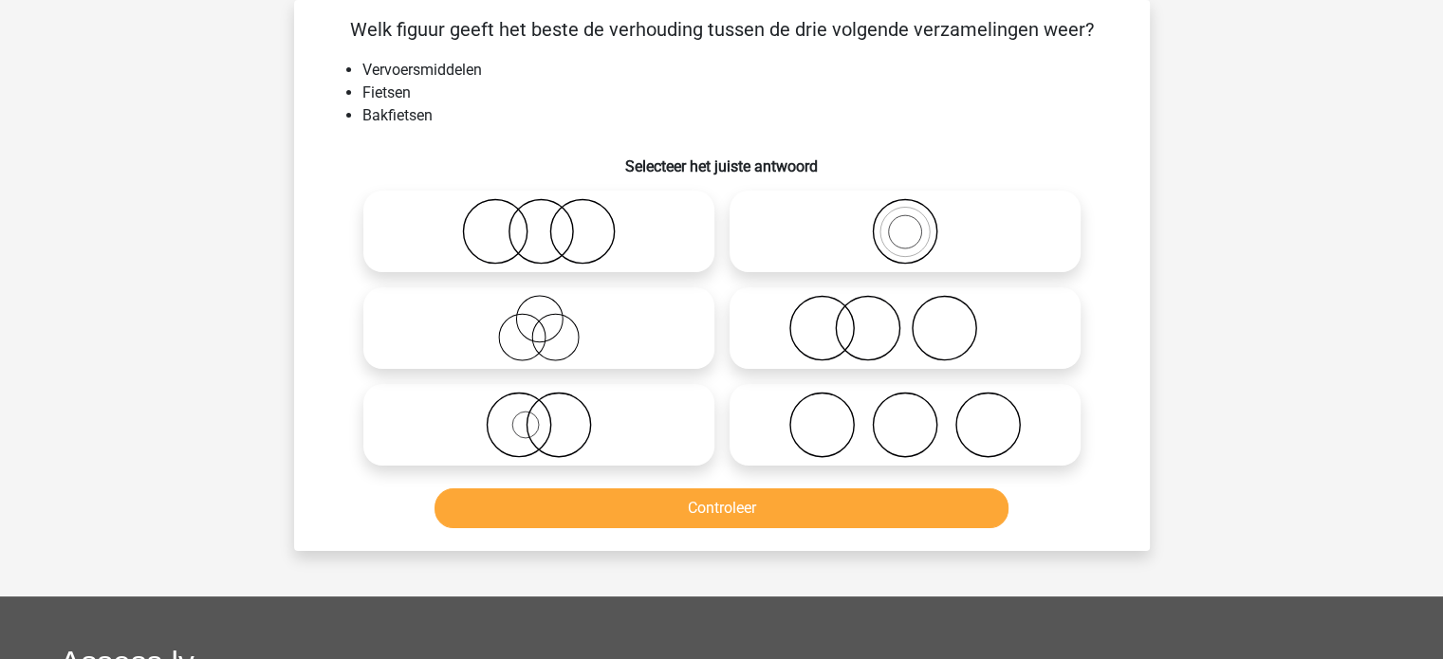
drag, startPoint x: 663, startPoint y: 301, endPoint x: 651, endPoint y: 367, distance: 67.5
click at [662, 301] on icon at bounding box center [539, 328] width 336 height 66
click at [551, 306] on input "radio" at bounding box center [545, 312] width 12 height 12
radio input "true"
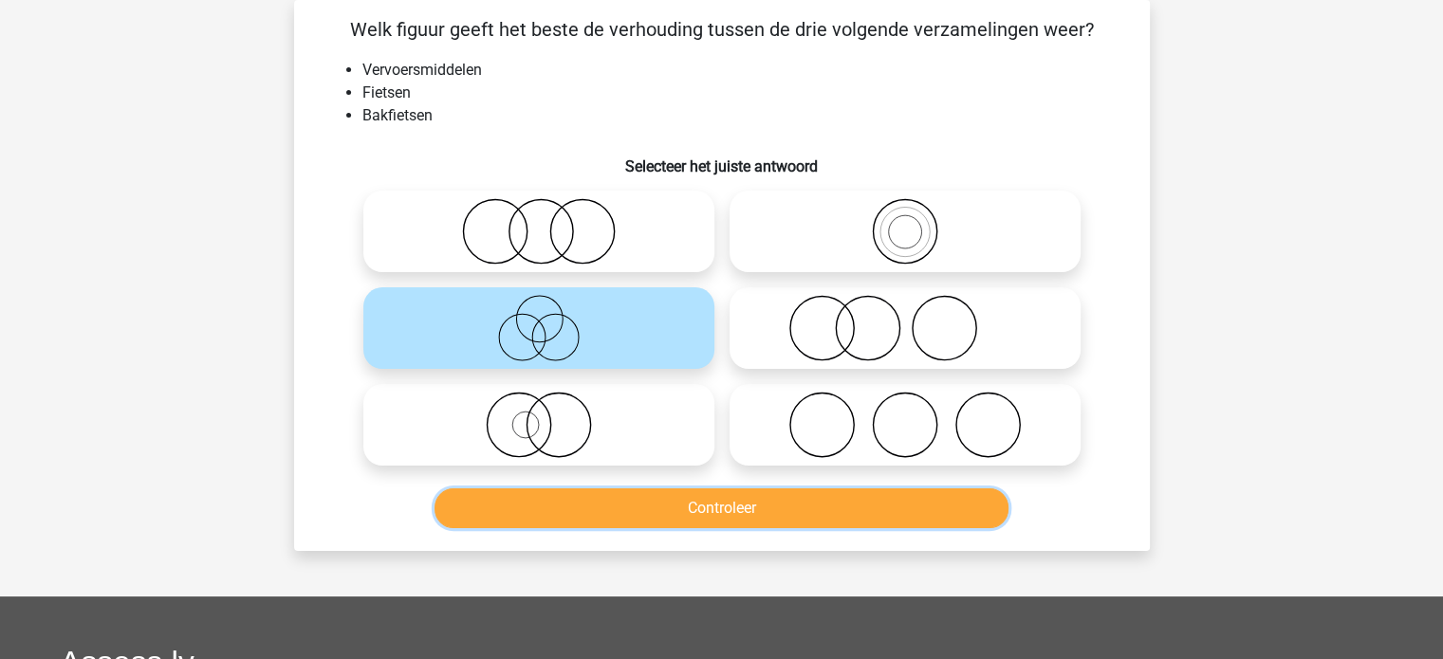
click at [709, 513] on button "Controleer" at bounding box center [721, 508] width 574 height 40
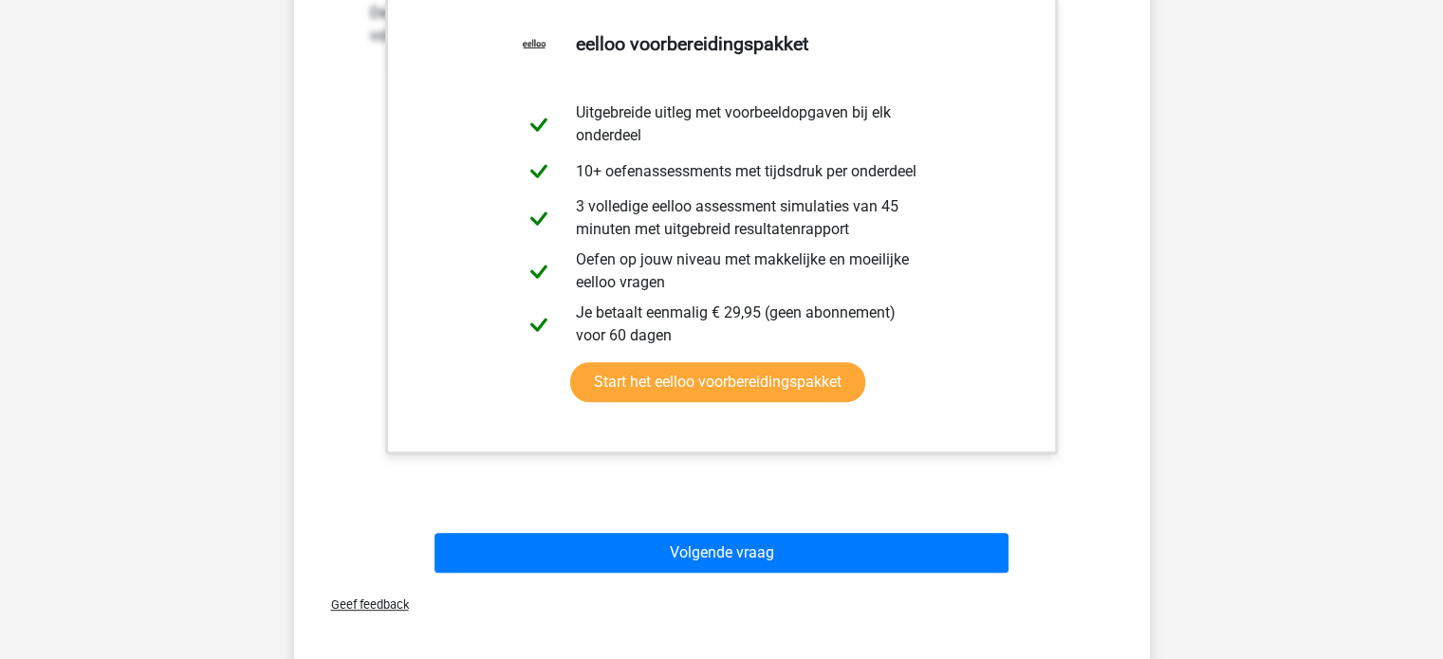
scroll to position [656, 0]
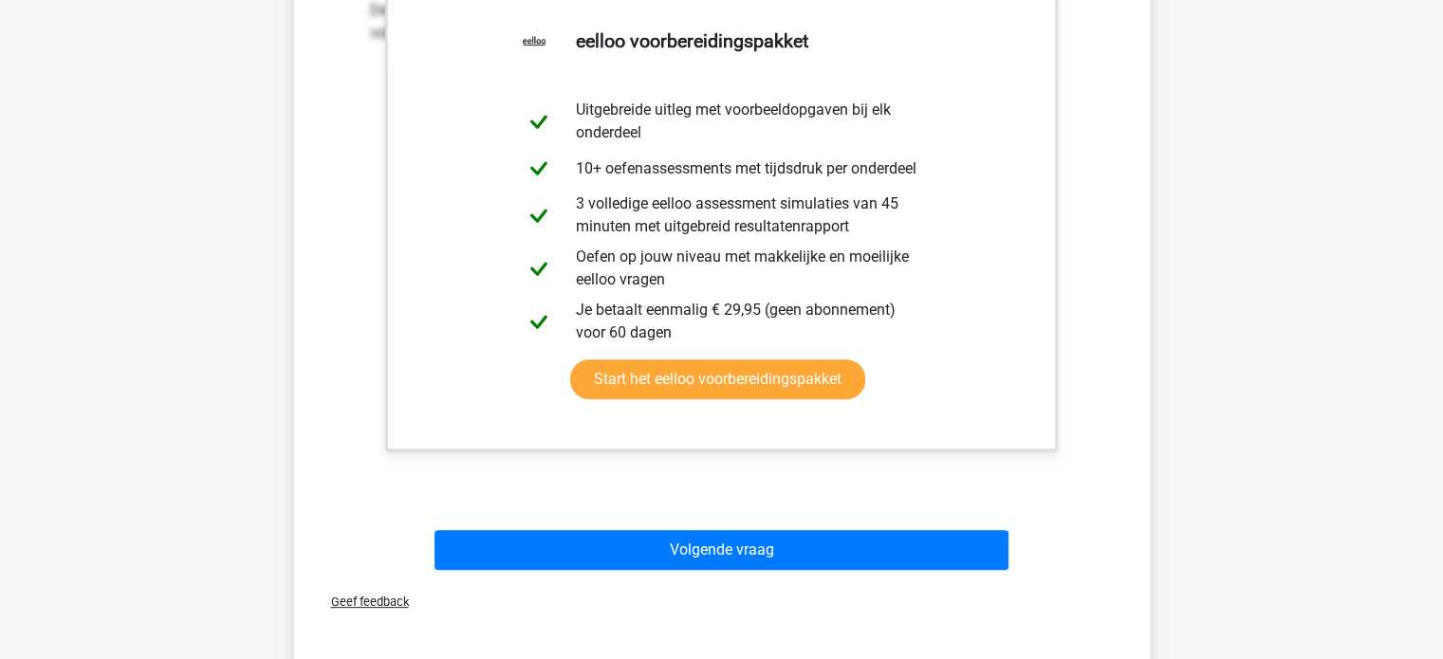
click at [782, 527] on div "Volgende vraag" at bounding box center [721, 546] width 795 height 63
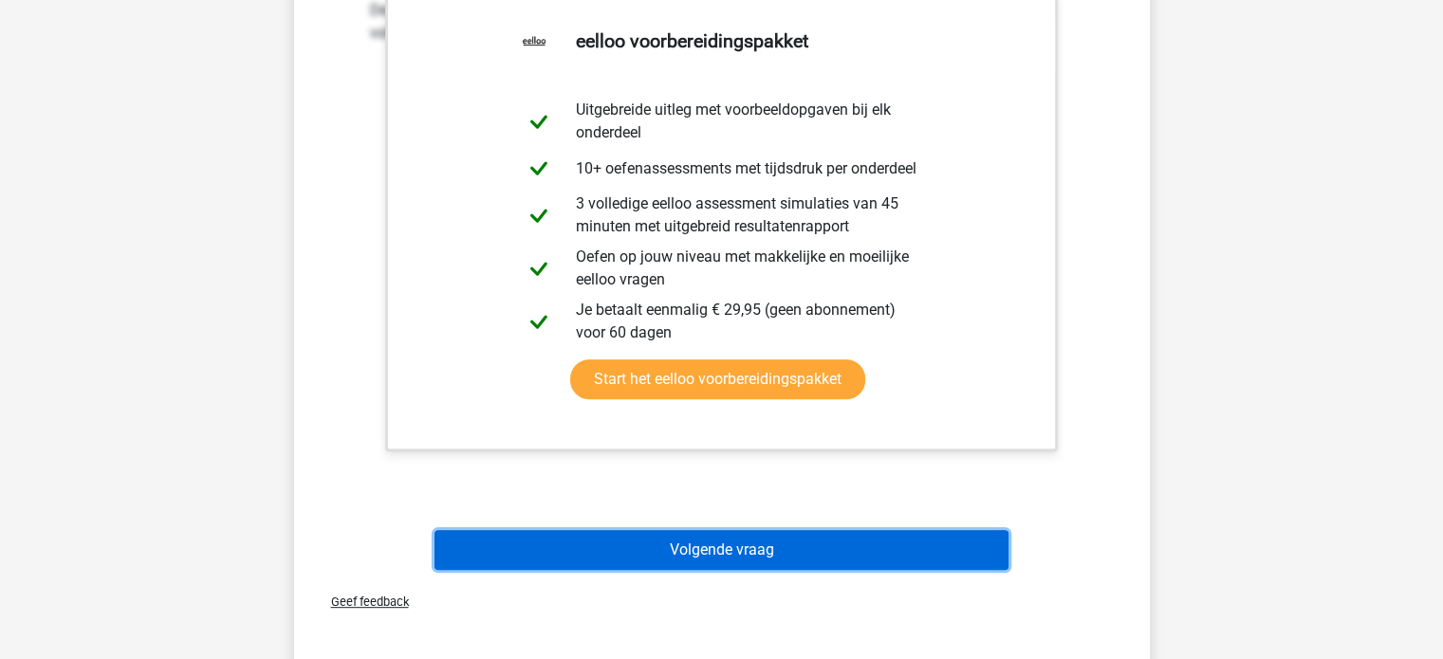
click at [782, 549] on button "Volgende vraag" at bounding box center [721, 550] width 574 height 40
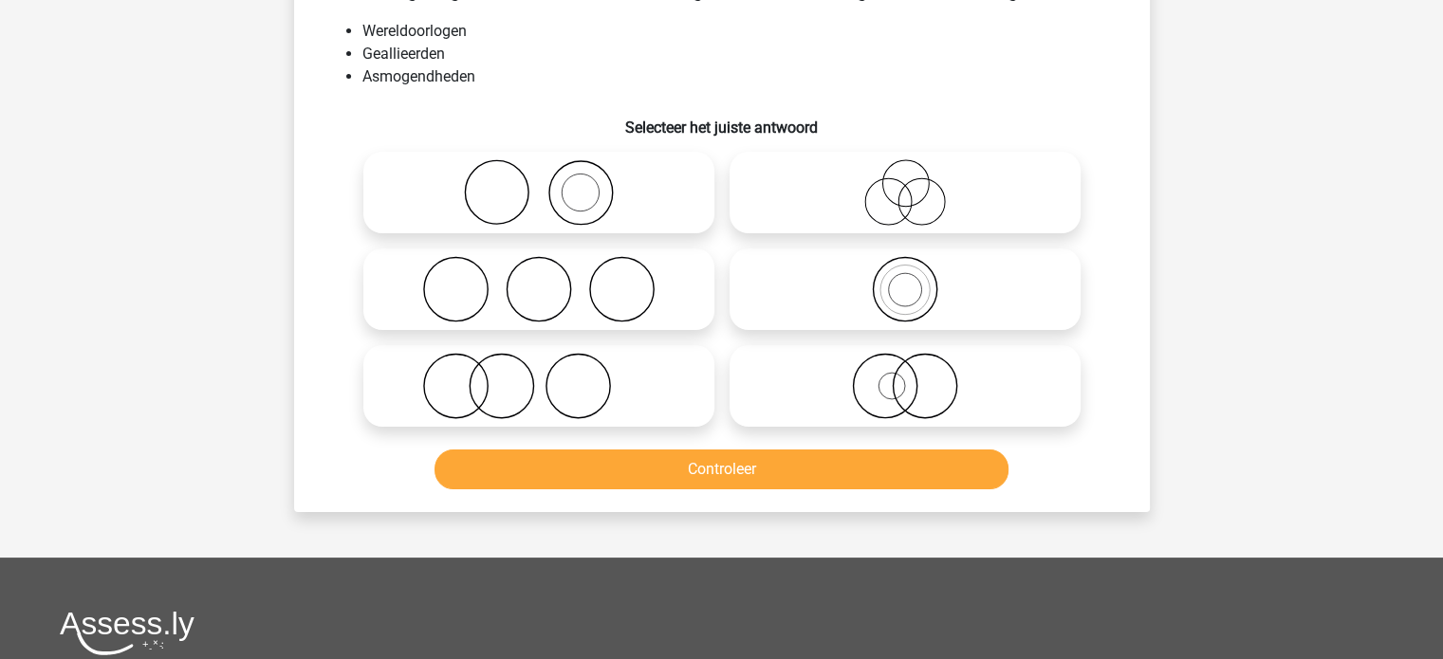
scroll to position [87, 0]
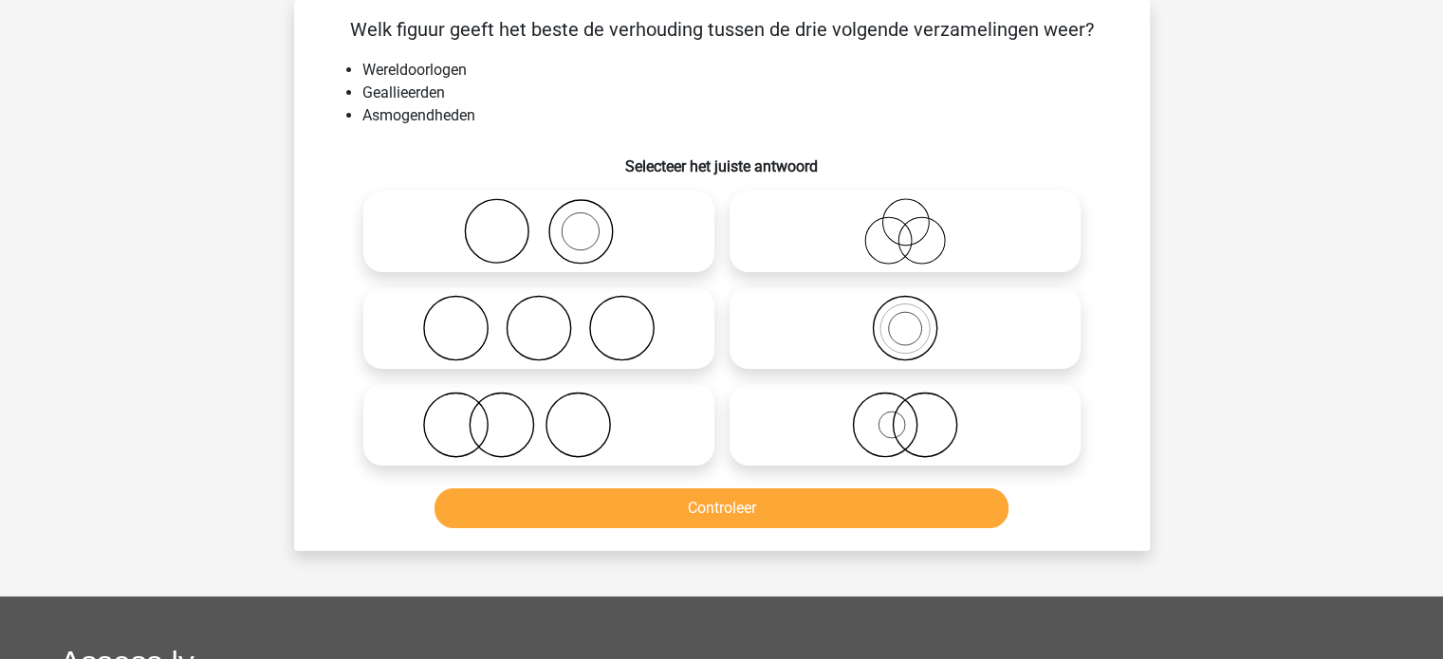
click at [825, 242] on icon at bounding box center [905, 231] width 336 height 66
click at [905, 222] on input "radio" at bounding box center [911, 216] width 12 height 12
radio input "true"
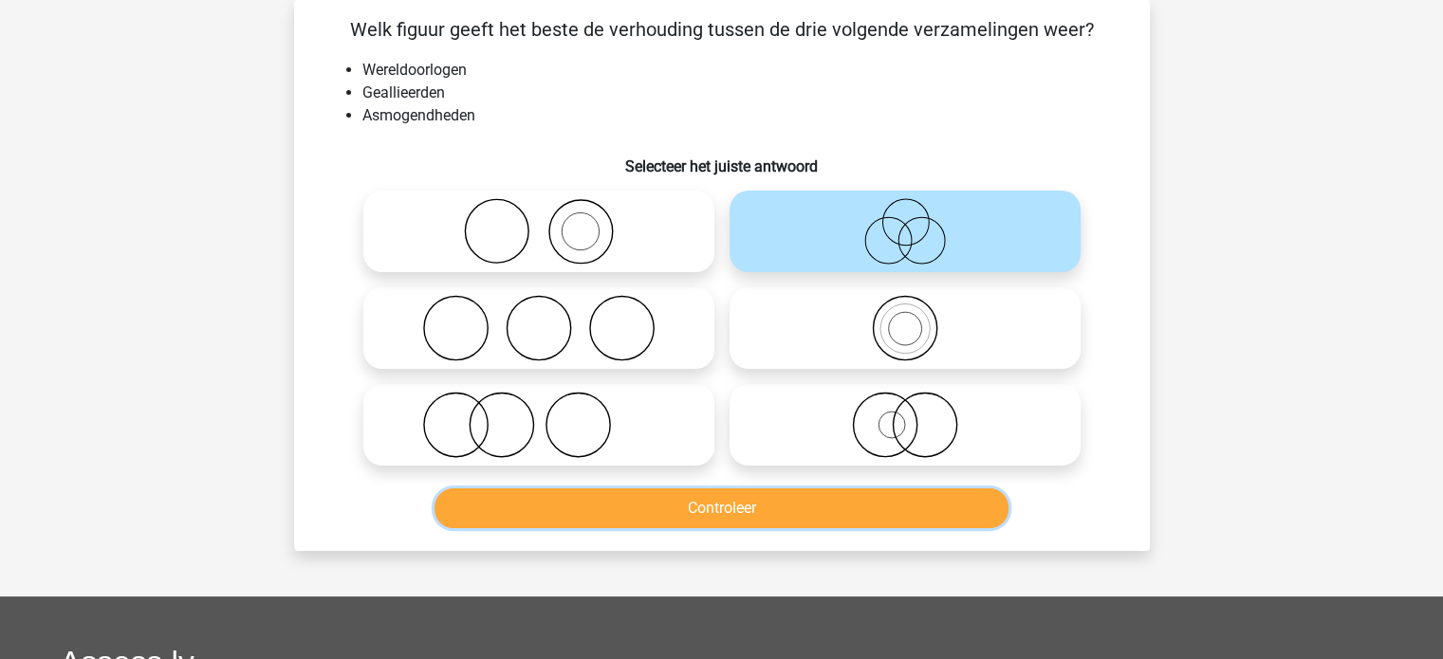
click at [785, 498] on button "Controleer" at bounding box center [721, 508] width 574 height 40
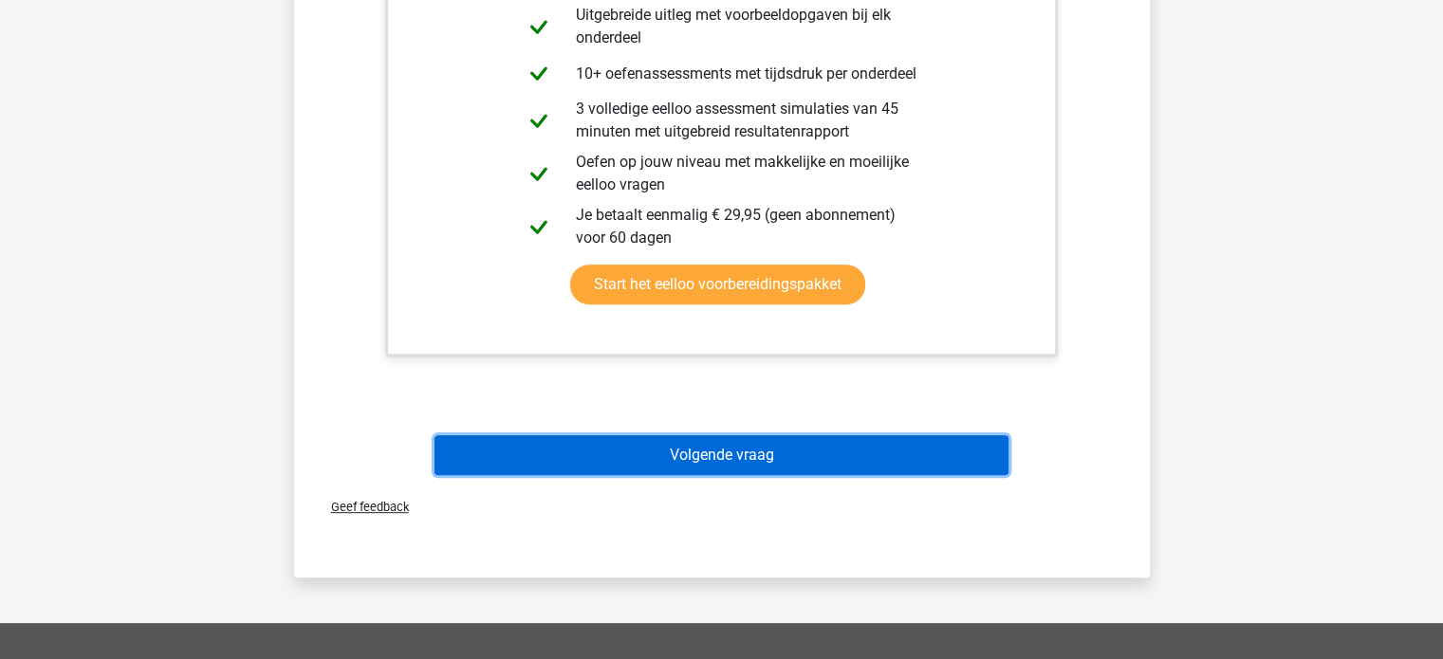
click at [751, 443] on button "Volgende vraag" at bounding box center [721, 455] width 574 height 40
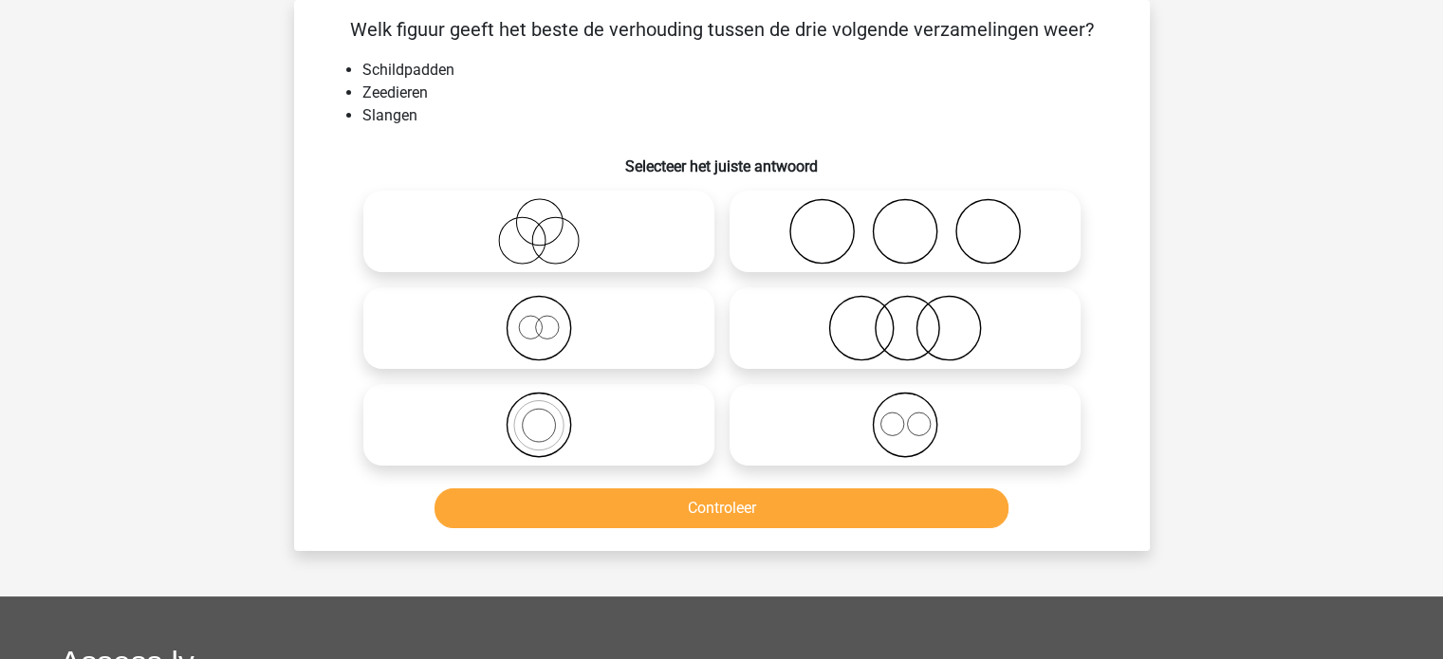
click at [807, 230] on icon at bounding box center [905, 231] width 336 height 66
click at [905, 222] on input "radio" at bounding box center [911, 216] width 12 height 12
radio input "true"
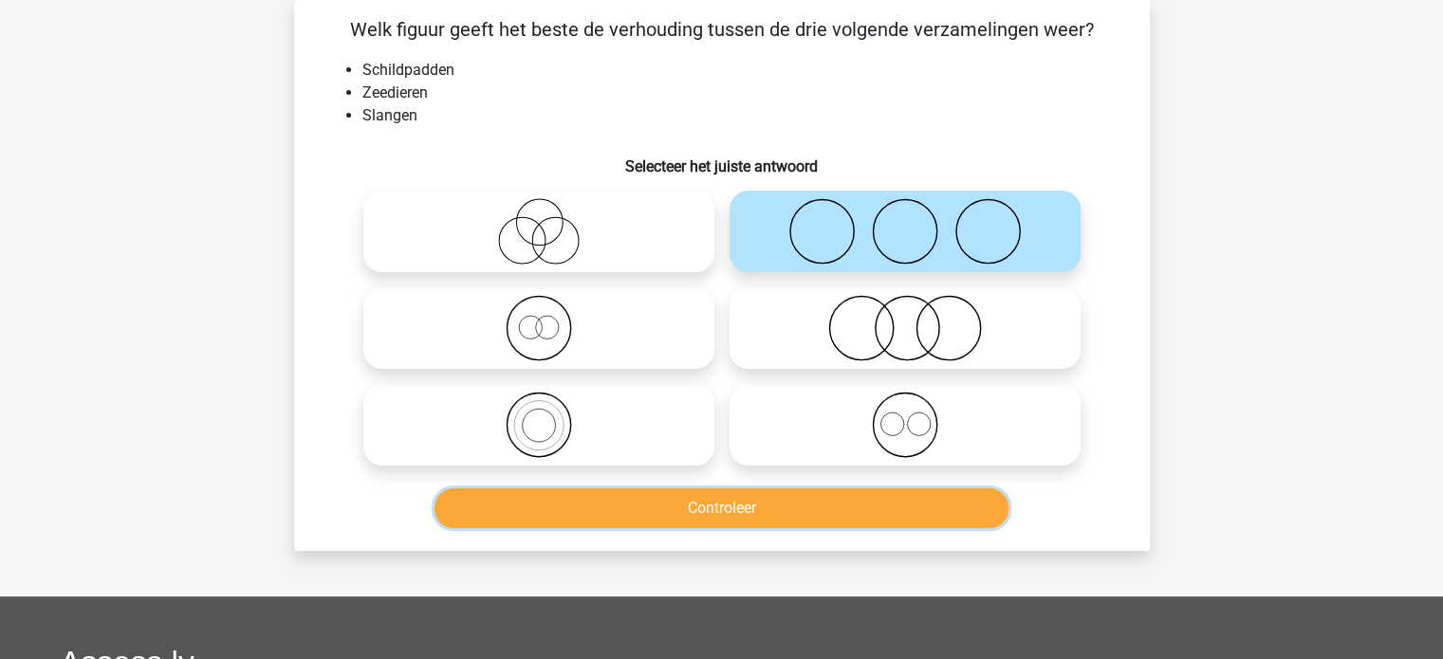
click at [625, 503] on button "Controleer" at bounding box center [721, 508] width 574 height 40
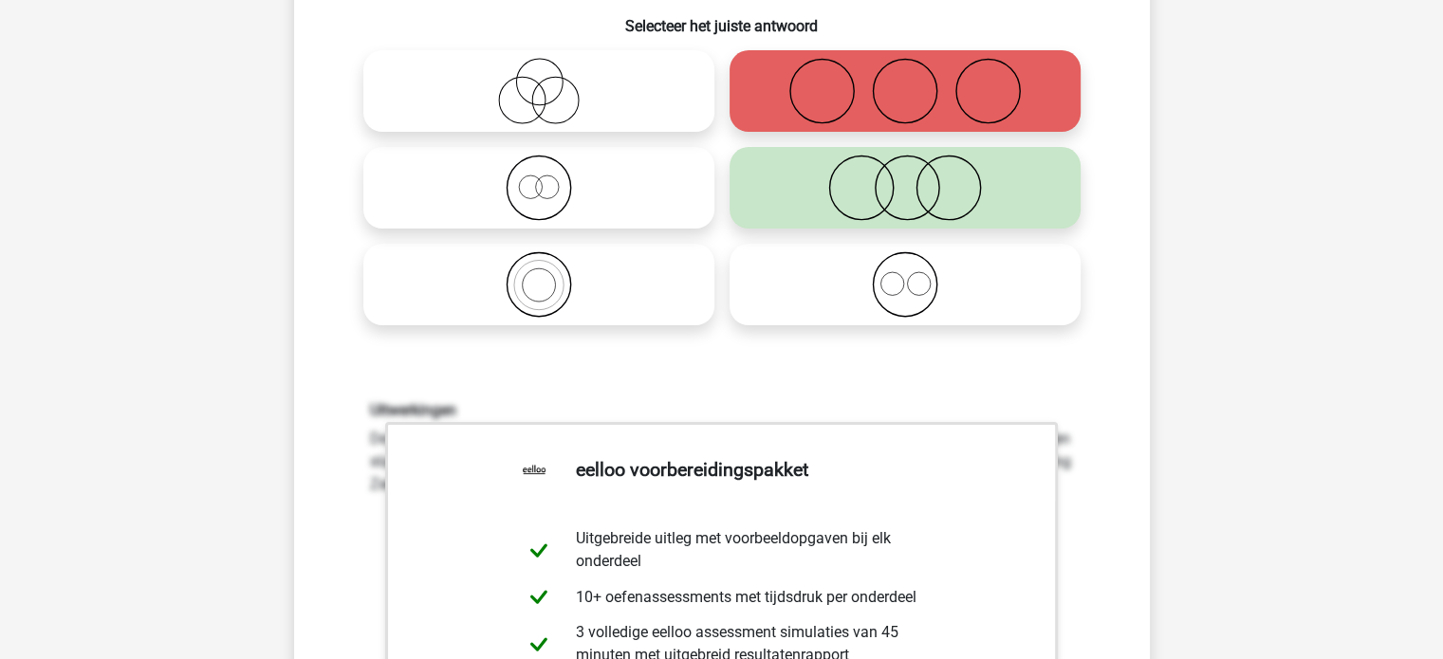
scroll to position [562, 0]
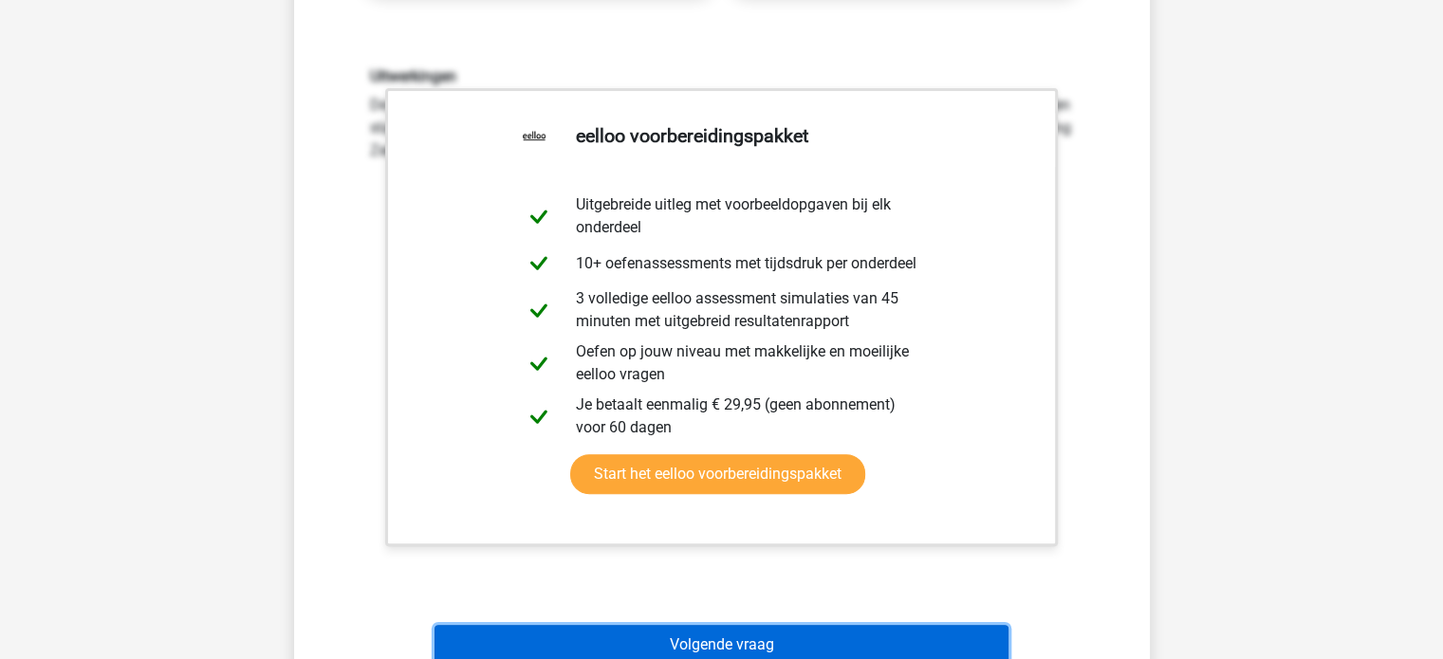
click at [776, 633] on button "Volgende vraag" at bounding box center [721, 645] width 574 height 40
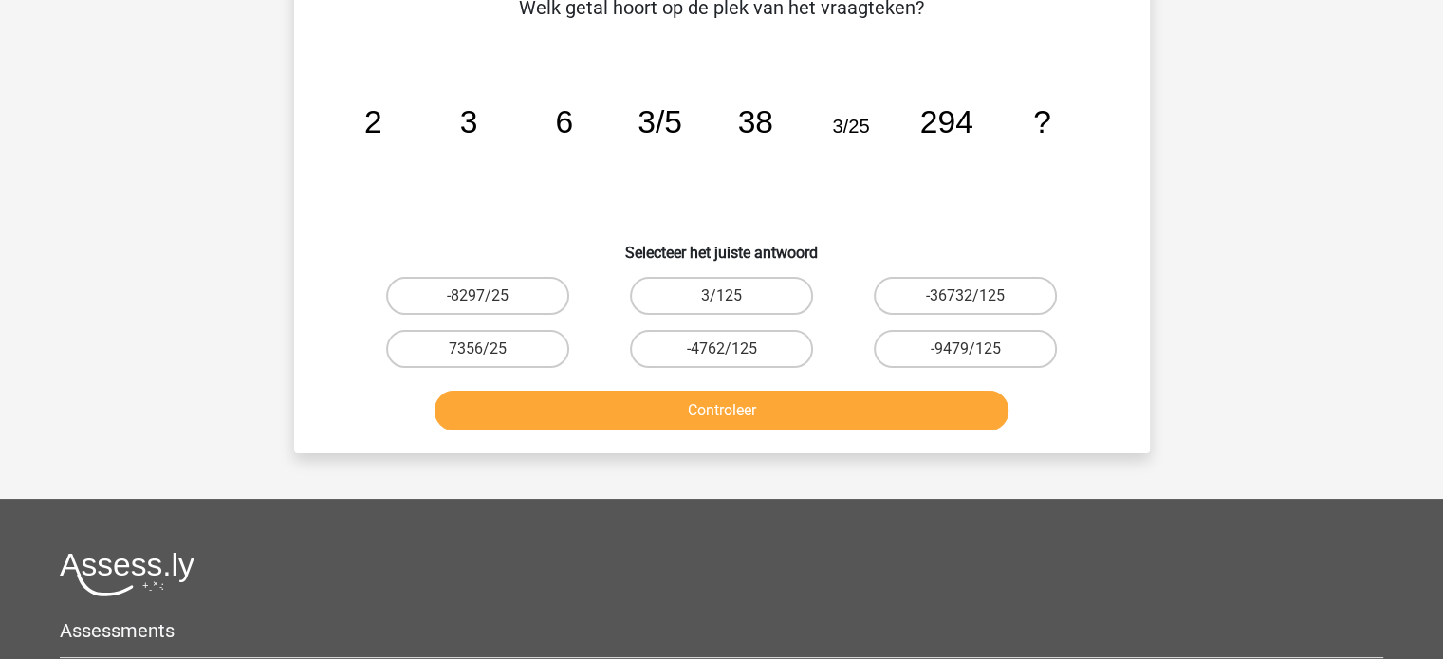
scroll to position [87, 0]
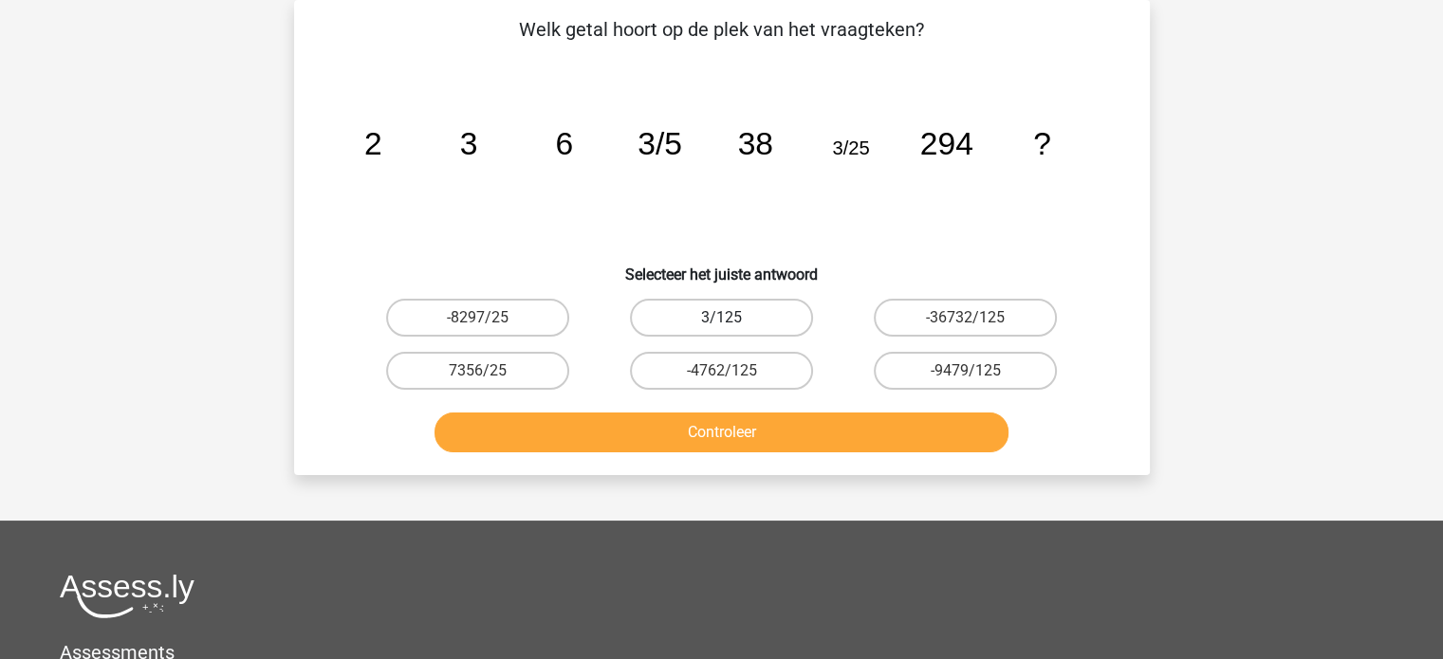
click at [698, 322] on label "3/125" at bounding box center [721, 318] width 183 height 38
click at [721, 322] on input "3/125" at bounding box center [727, 324] width 12 height 12
radio input "true"
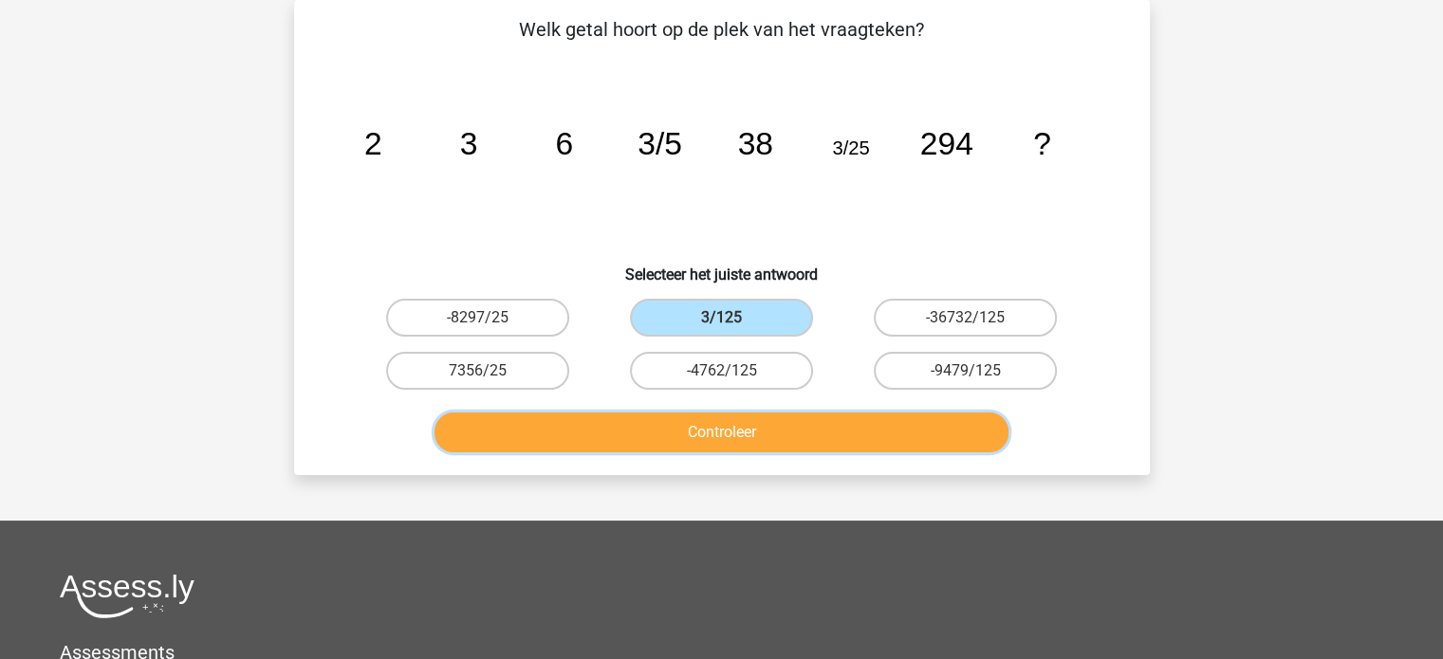
click at [720, 423] on button "Controleer" at bounding box center [721, 433] width 574 height 40
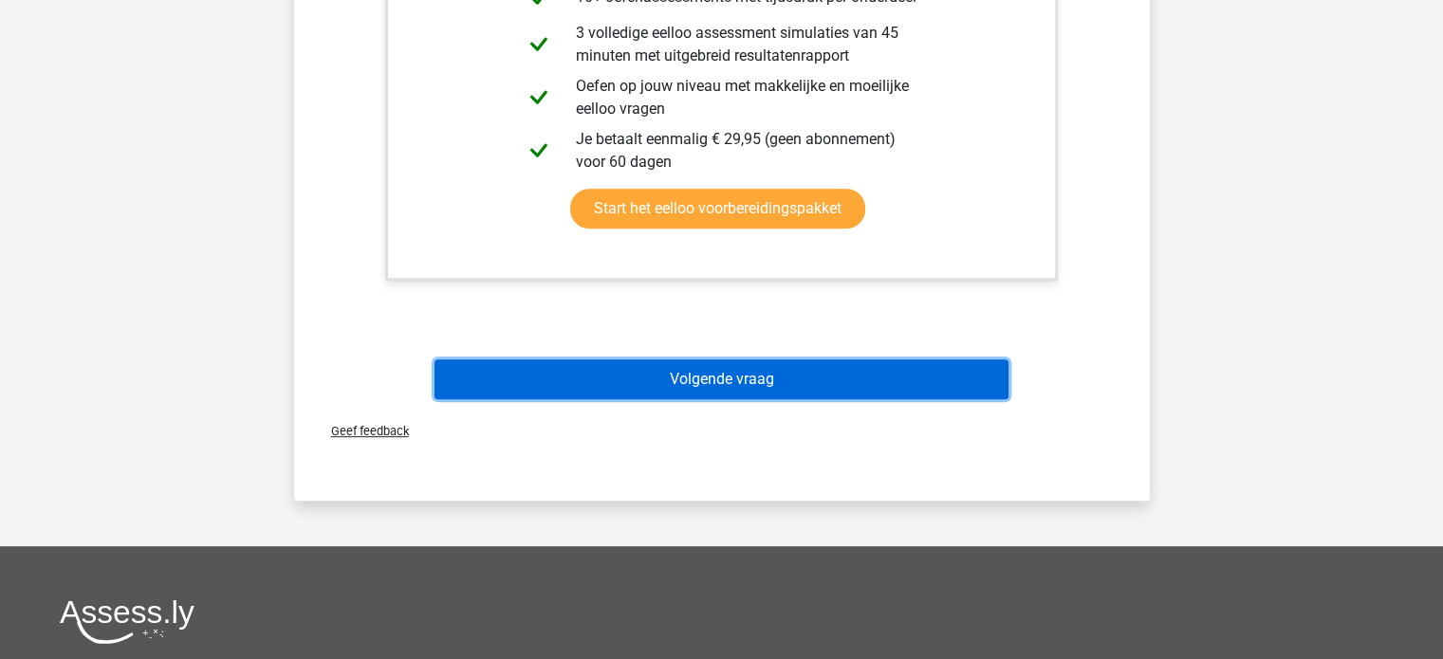
click at [721, 393] on button "Volgende vraag" at bounding box center [721, 379] width 574 height 40
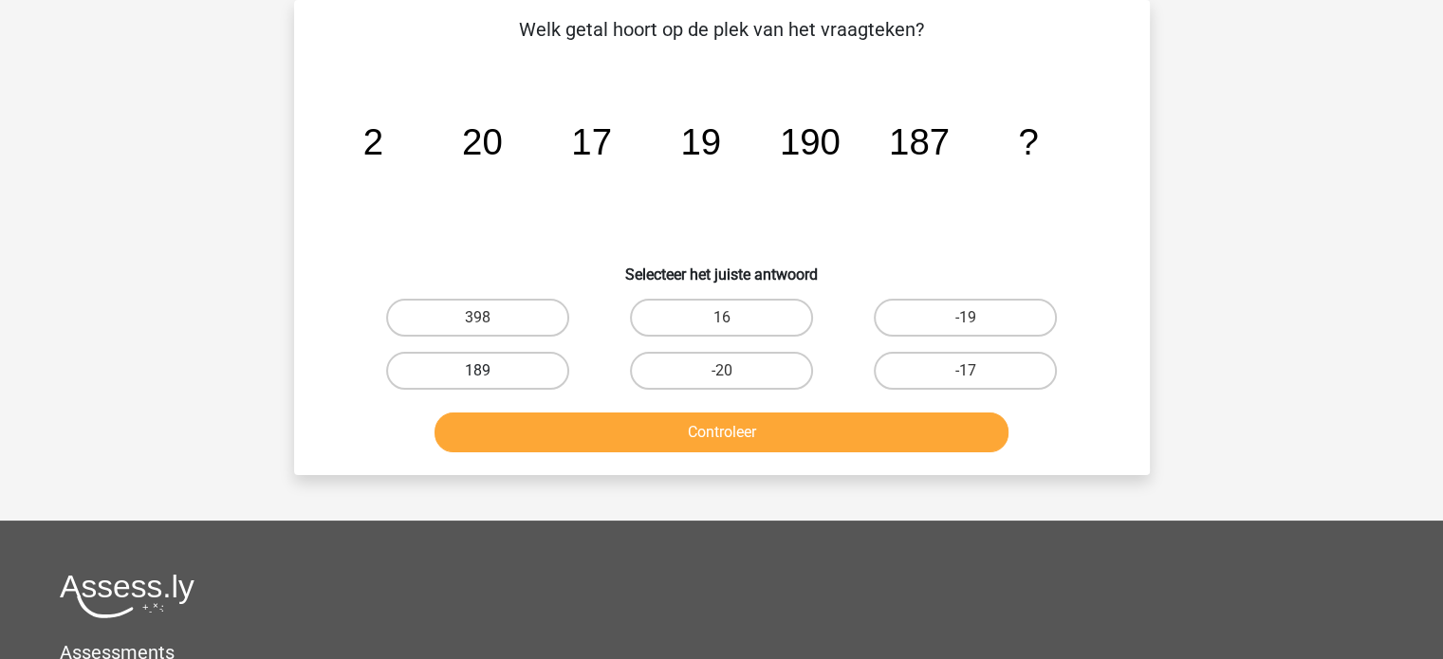
click at [512, 363] on label "189" at bounding box center [477, 371] width 183 height 38
click at [489, 371] on input "189" at bounding box center [483, 377] width 12 height 12
radio input "true"
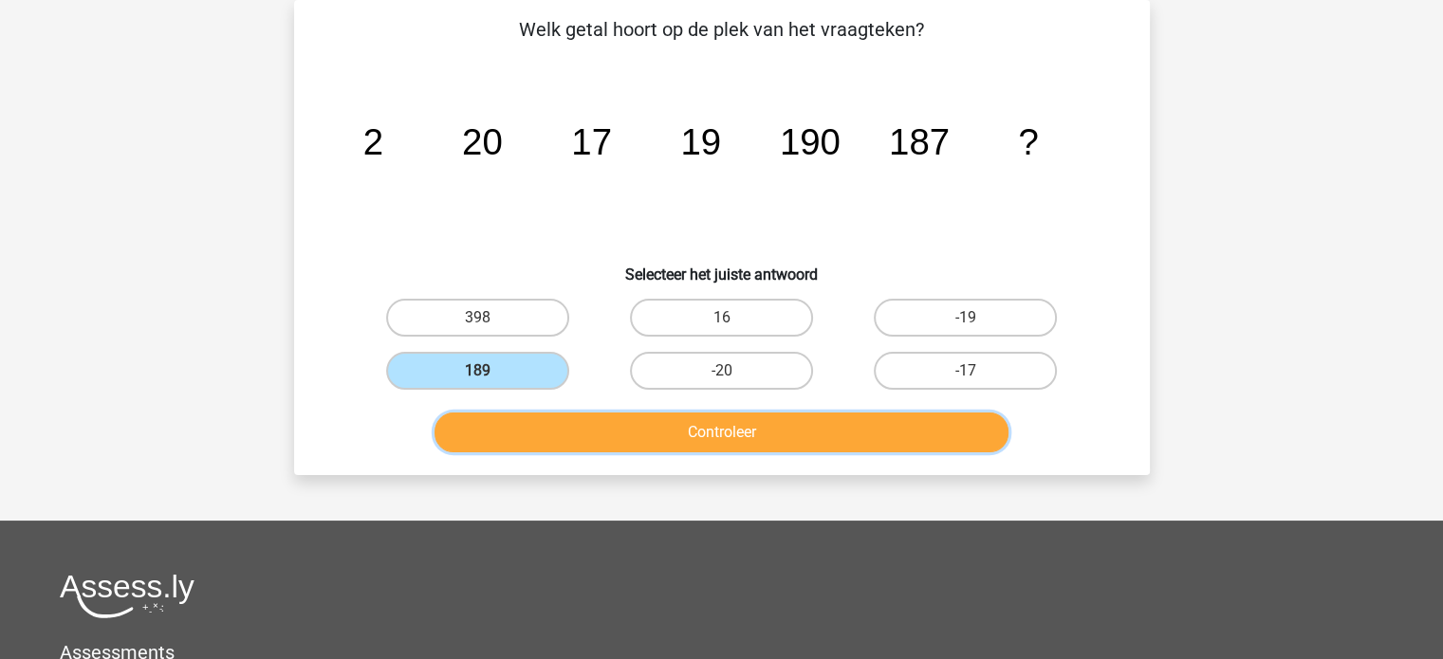
click at [589, 431] on button "Controleer" at bounding box center [721, 433] width 574 height 40
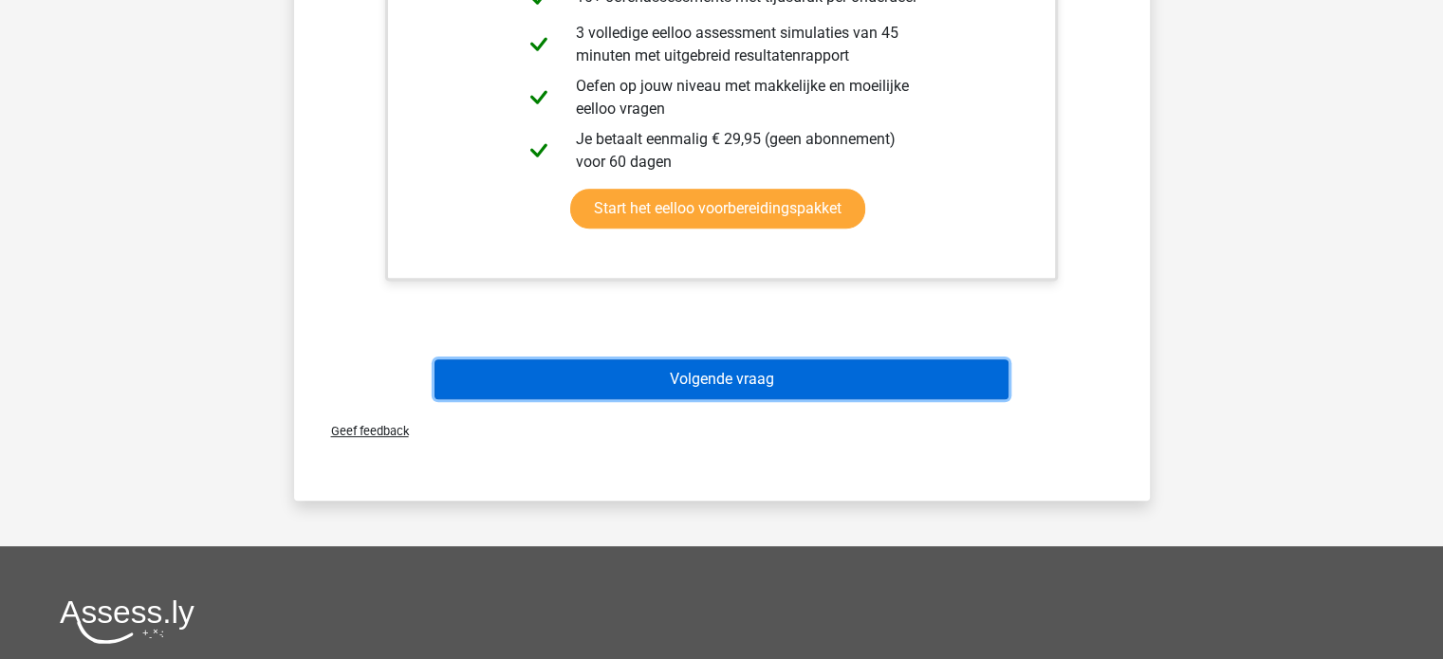
click at [715, 371] on button "Volgende vraag" at bounding box center [721, 379] width 574 height 40
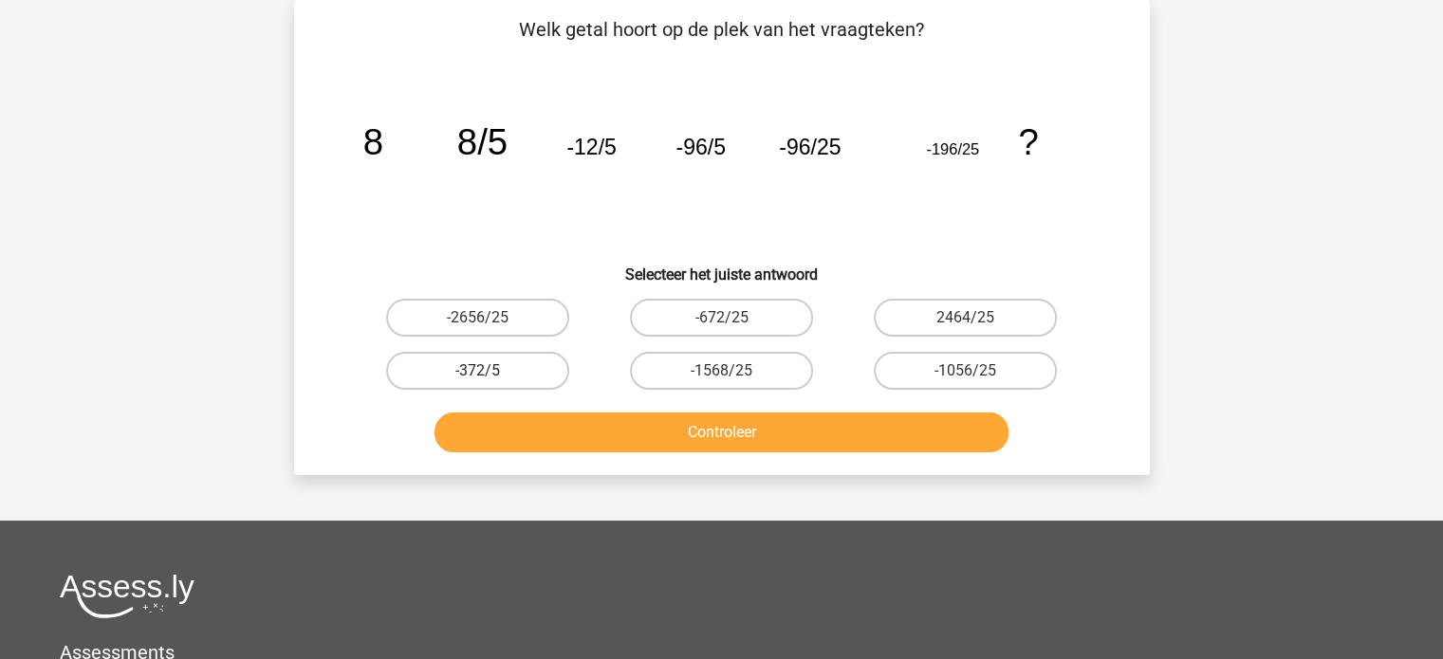
click at [520, 367] on label "-372/5" at bounding box center [477, 371] width 183 height 38
click at [489, 371] on input "-372/5" at bounding box center [483, 377] width 12 height 12
radio input "true"
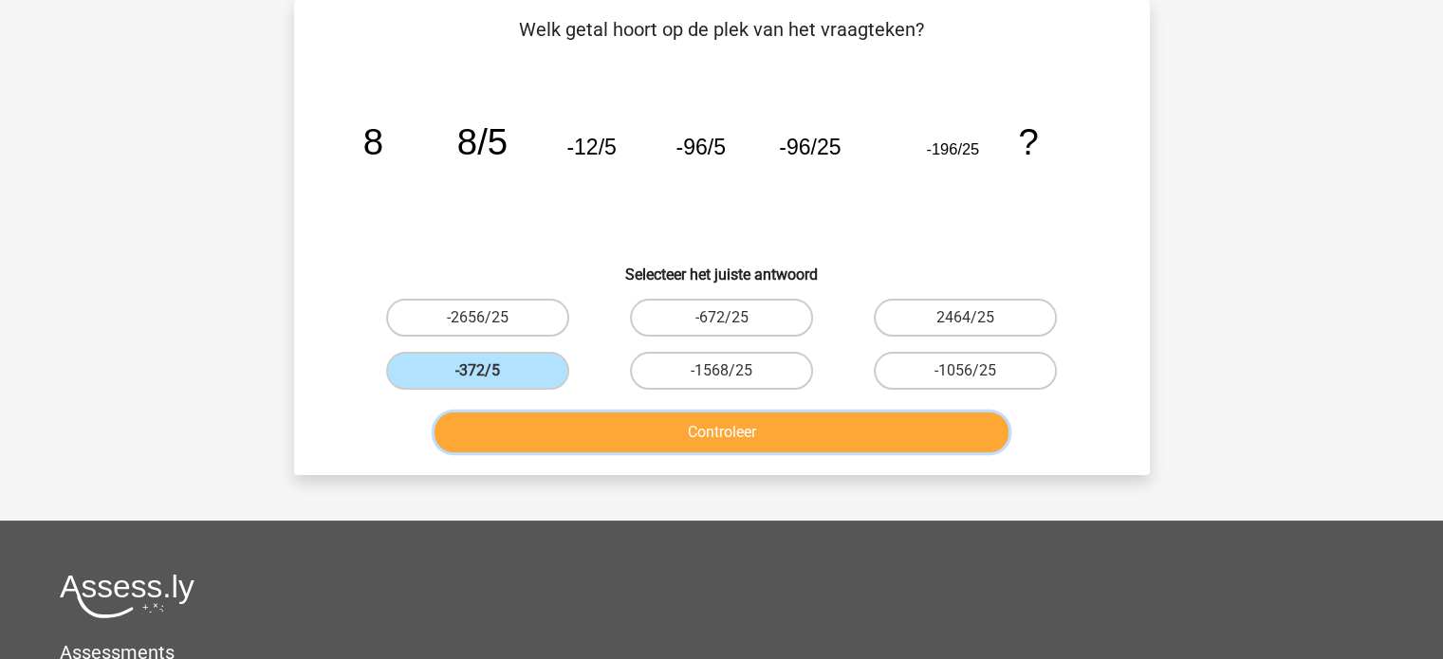
click at [569, 426] on button "Controleer" at bounding box center [721, 433] width 574 height 40
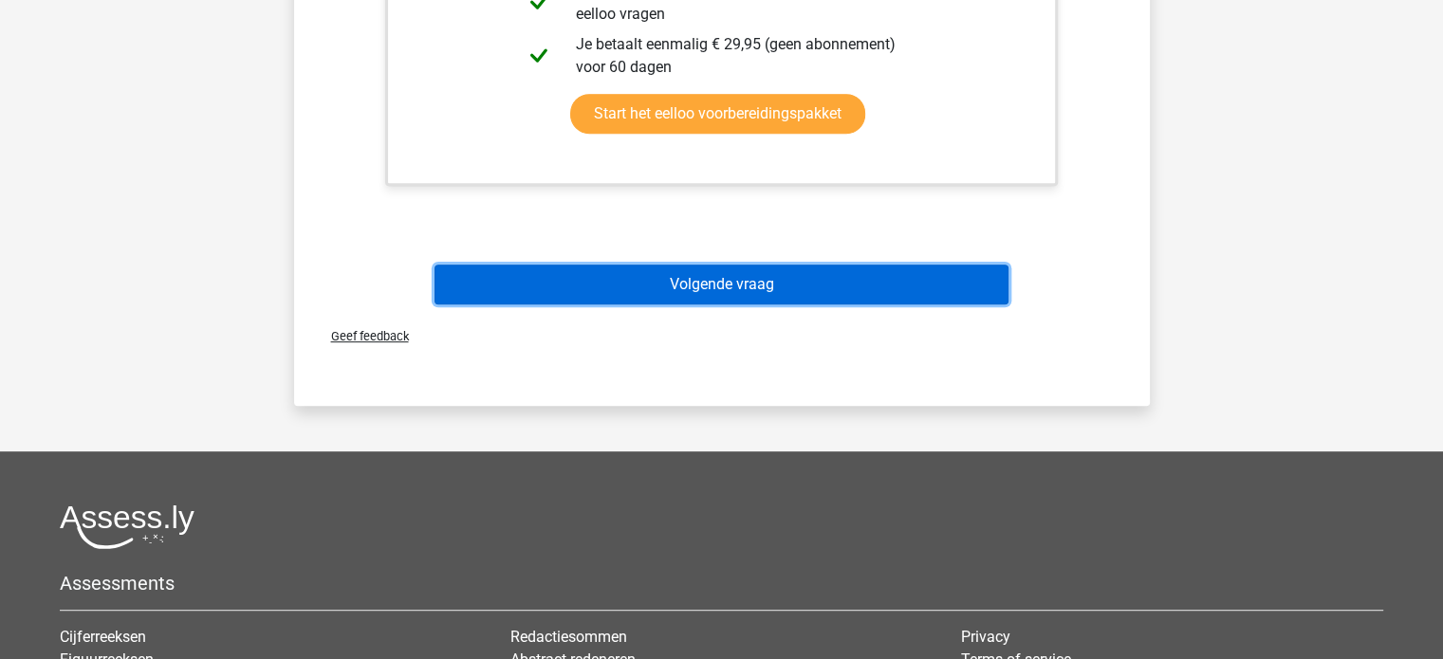
click at [703, 281] on button "Volgende vraag" at bounding box center [721, 285] width 574 height 40
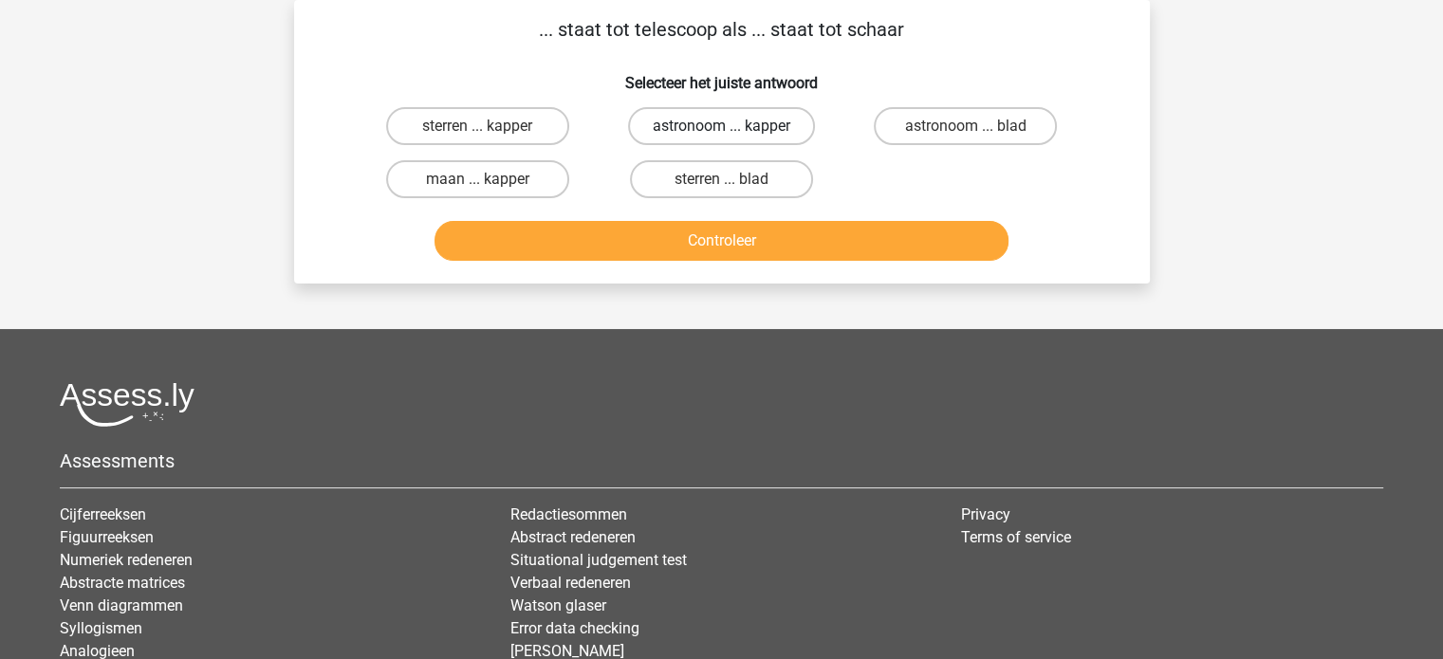
click at [744, 123] on label "astronoom ... kapper" at bounding box center [721, 126] width 187 height 38
click at [733, 126] on input "astronoom ... kapper" at bounding box center [727, 132] width 12 height 12
radio input "true"
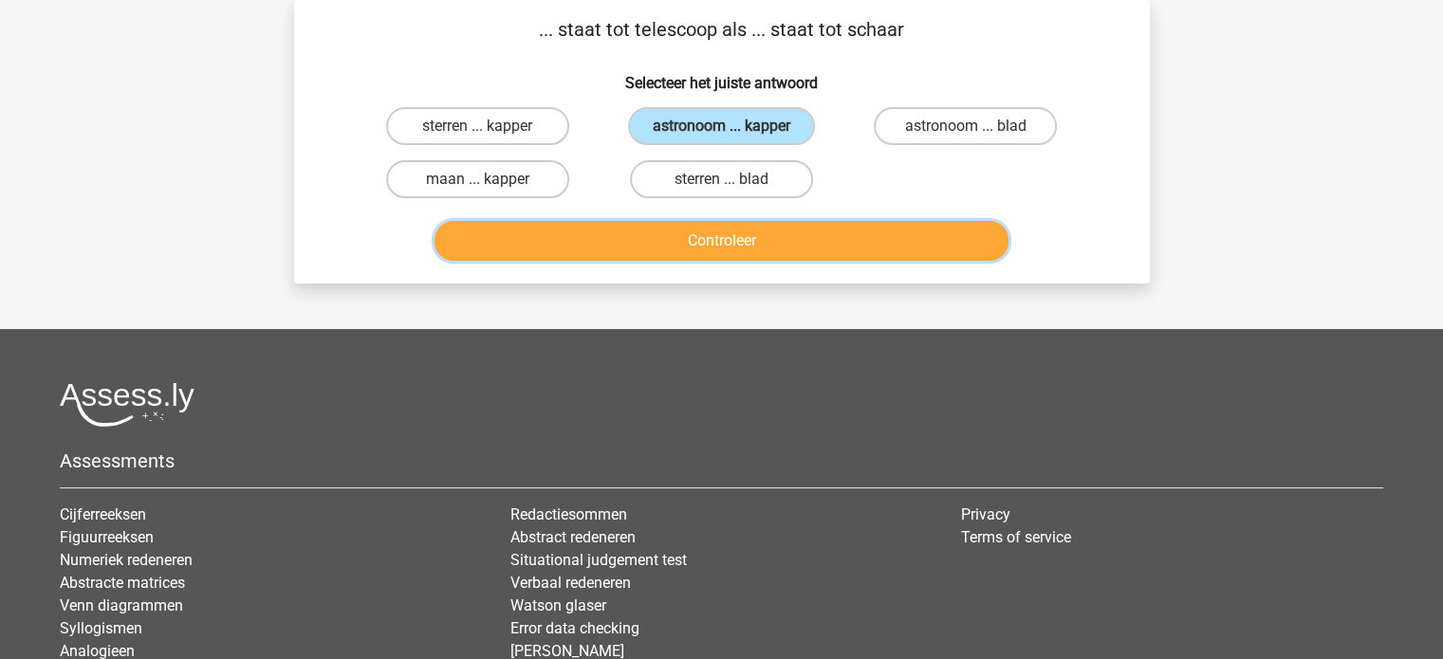
click at [775, 235] on button "Controleer" at bounding box center [721, 241] width 574 height 40
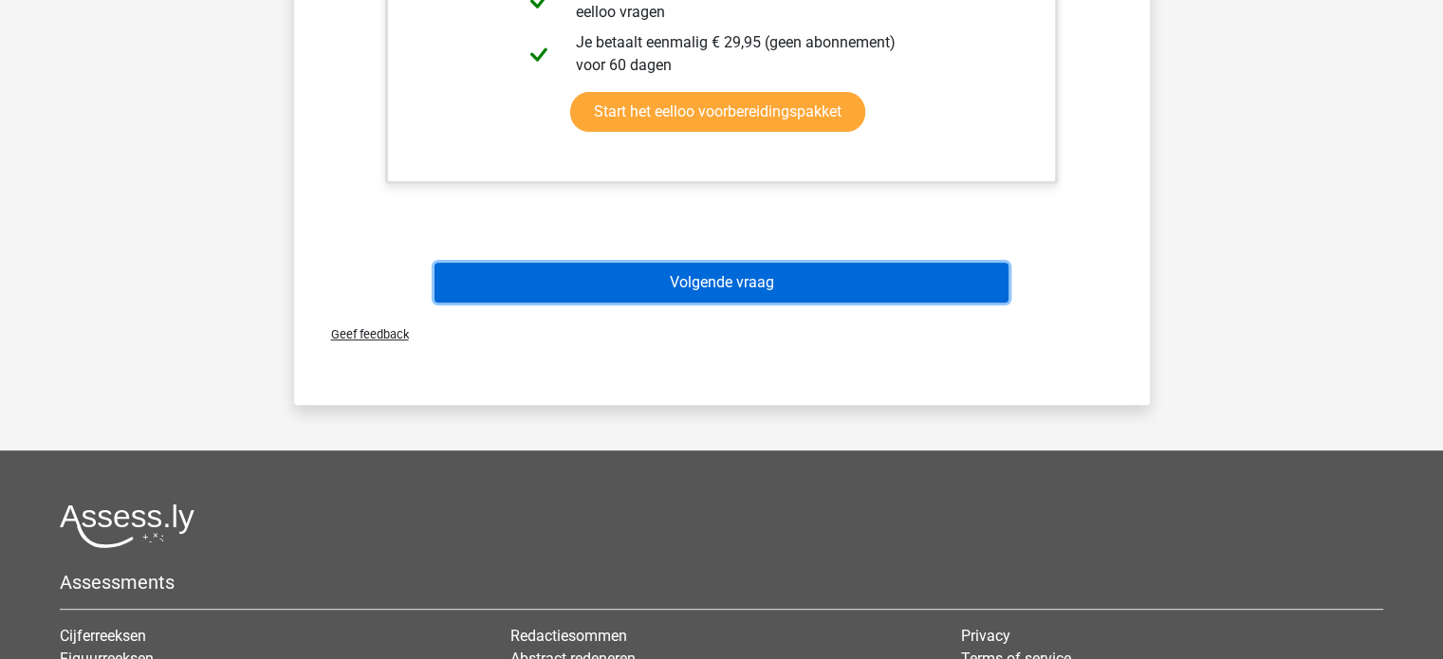
click at [777, 287] on button "Volgende vraag" at bounding box center [721, 283] width 574 height 40
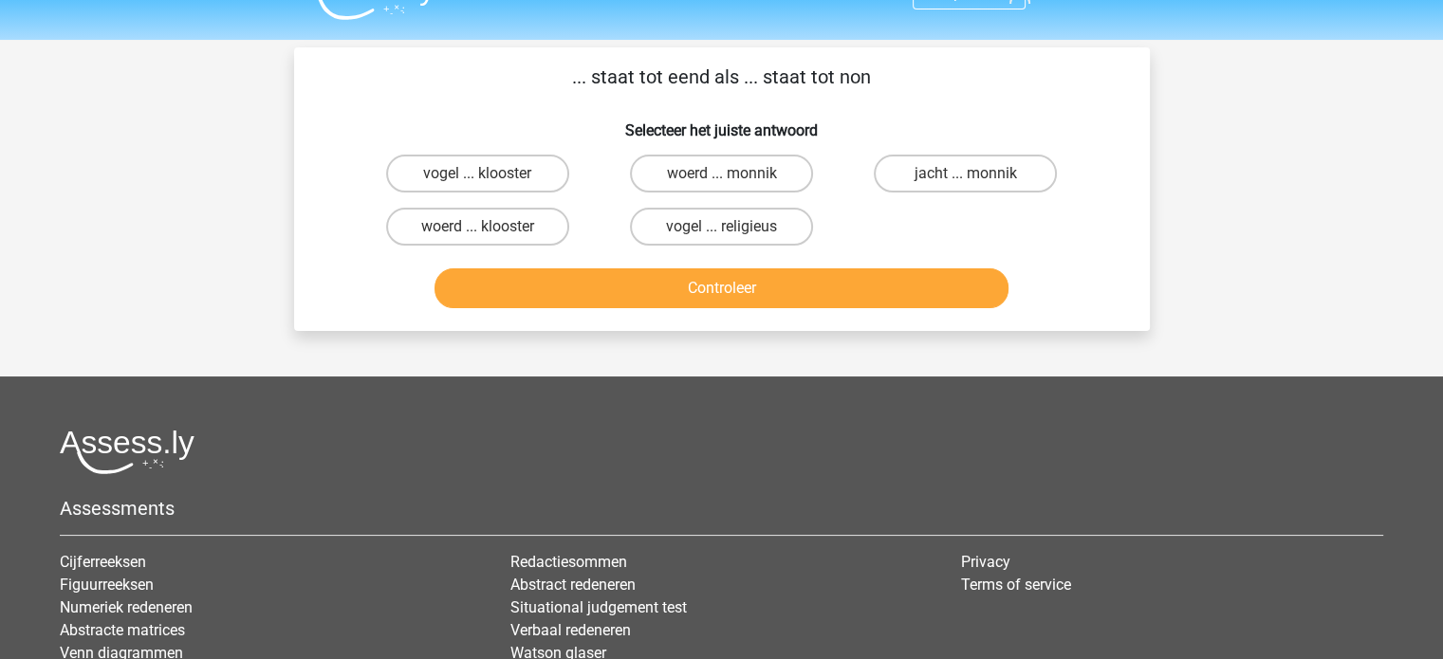
scroll to position [0, 0]
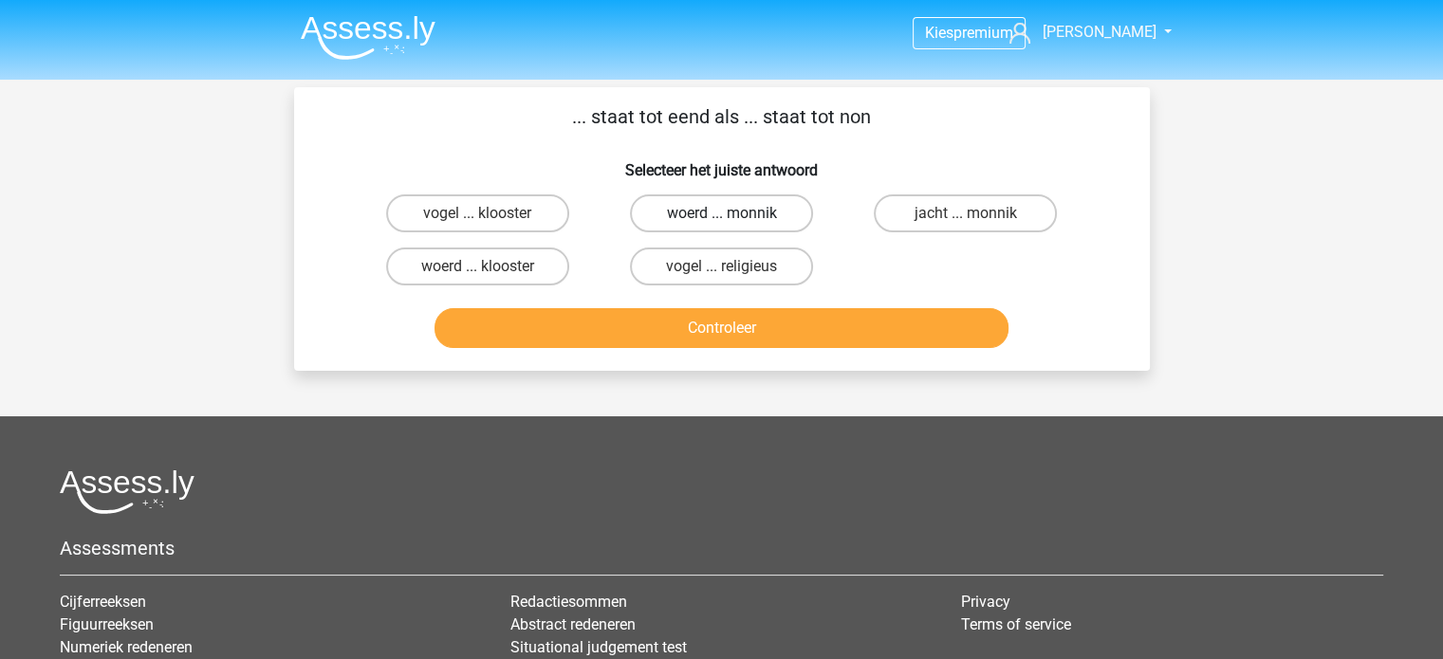
click at [726, 212] on label "woerd ... monnik" at bounding box center [721, 213] width 183 height 38
click at [726, 213] on input "woerd ... monnik" at bounding box center [727, 219] width 12 height 12
radio input "true"
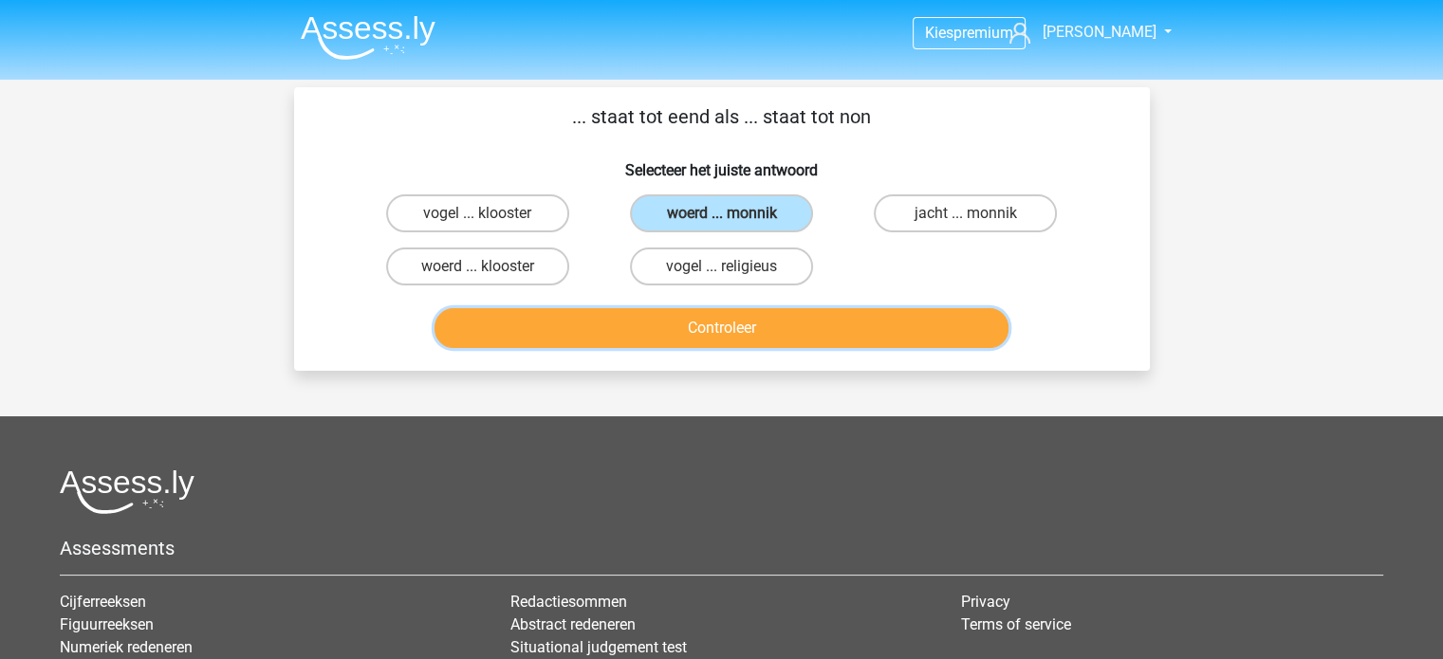
click at [740, 317] on button "Controleer" at bounding box center [721, 328] width 574 height 40
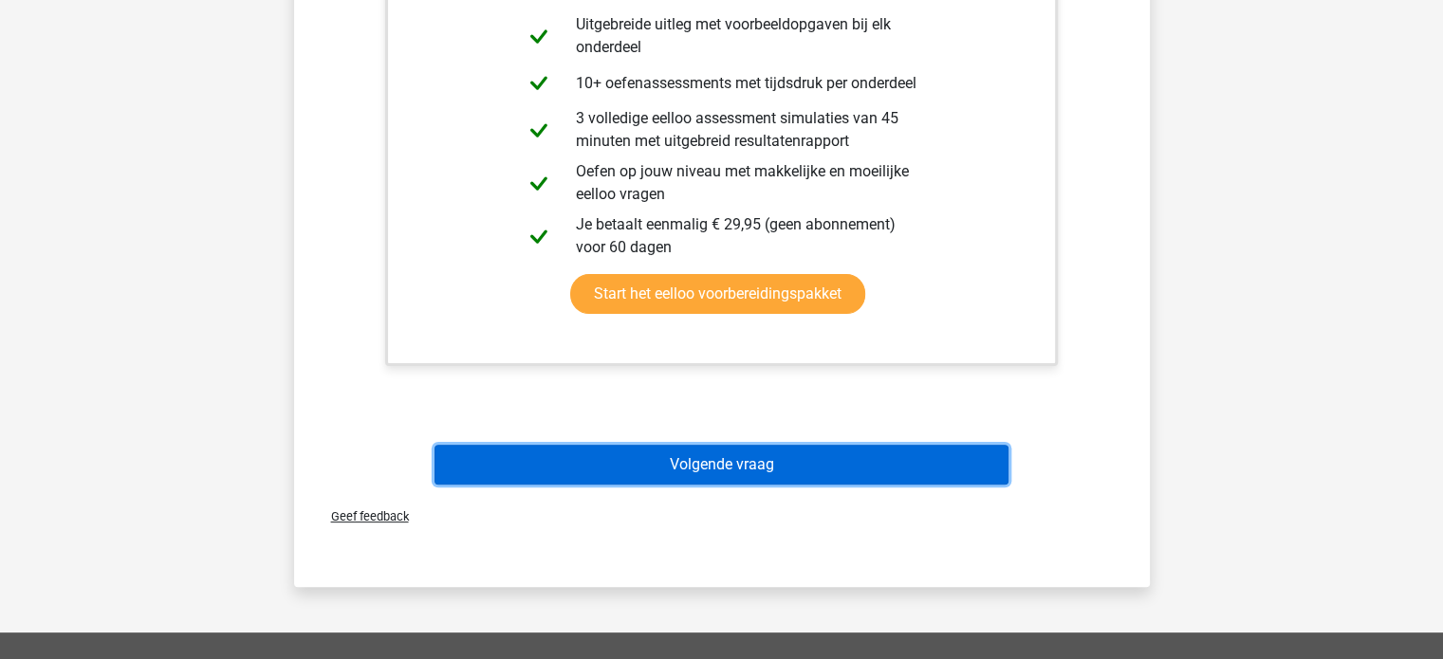
click at [759, 455] on button "Volgende vraag" at bounding box center [721, 465] width 574 height 40
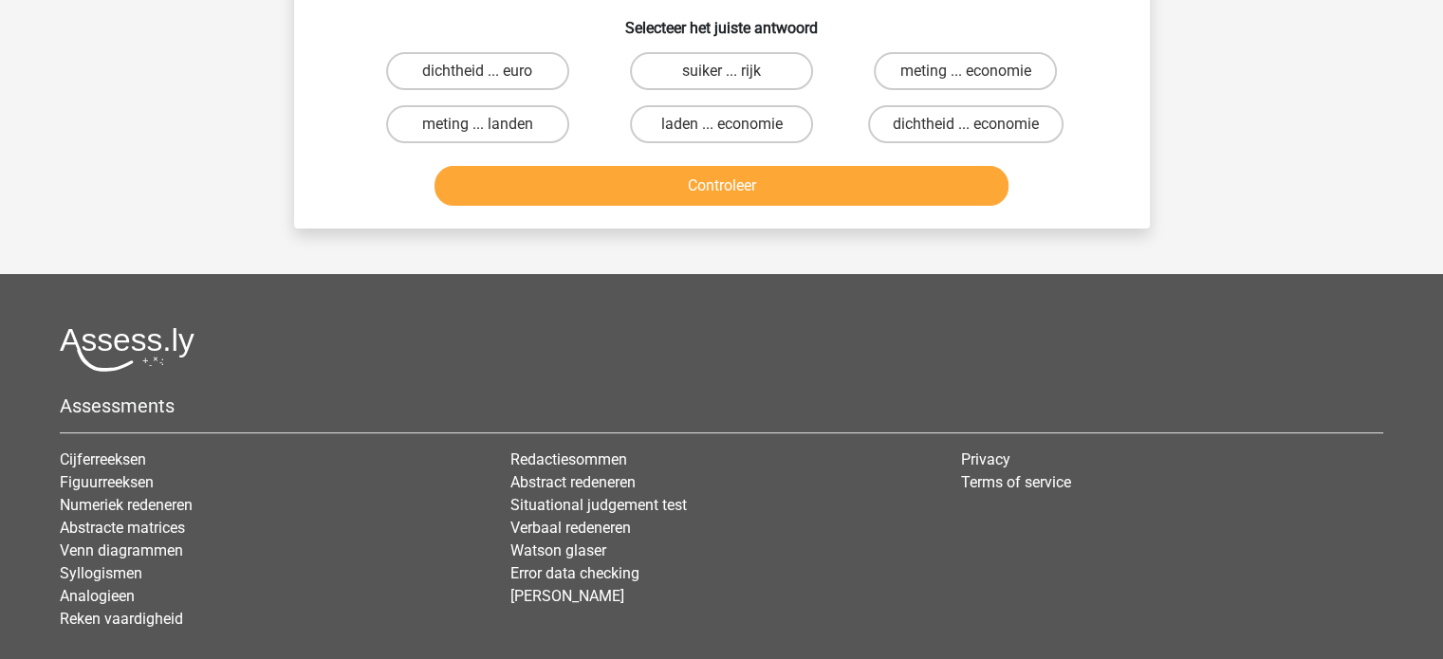
scroll to position [87, 0]
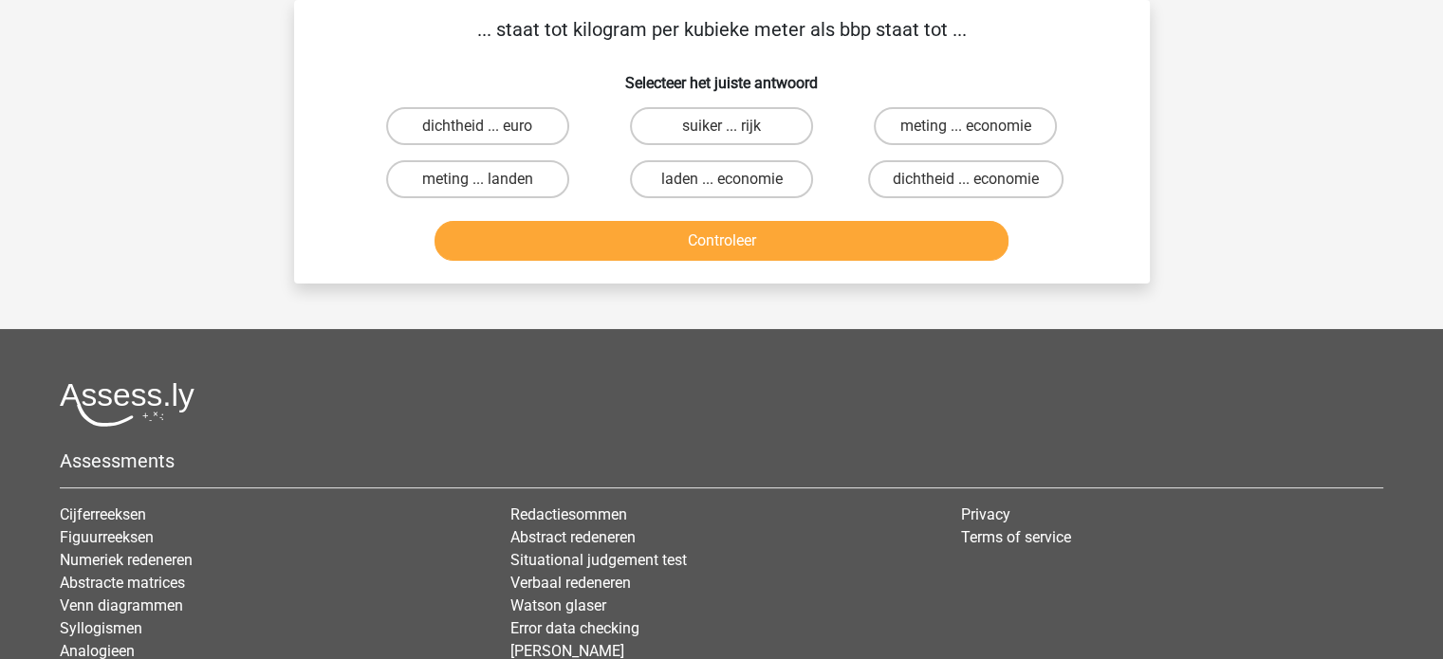
drag, startPoint x: 698, startPoint y: 170, endPoint x: 713, endPoint y: 224, distance: 56.2
click at [698, 171] on label "laden ... economie" at bounding box center [721, 179] width 183 height 38
click at [721, 179] on input "laden ... economie" at bounding box center [727, 185] width 12 height 12
radio input "true"
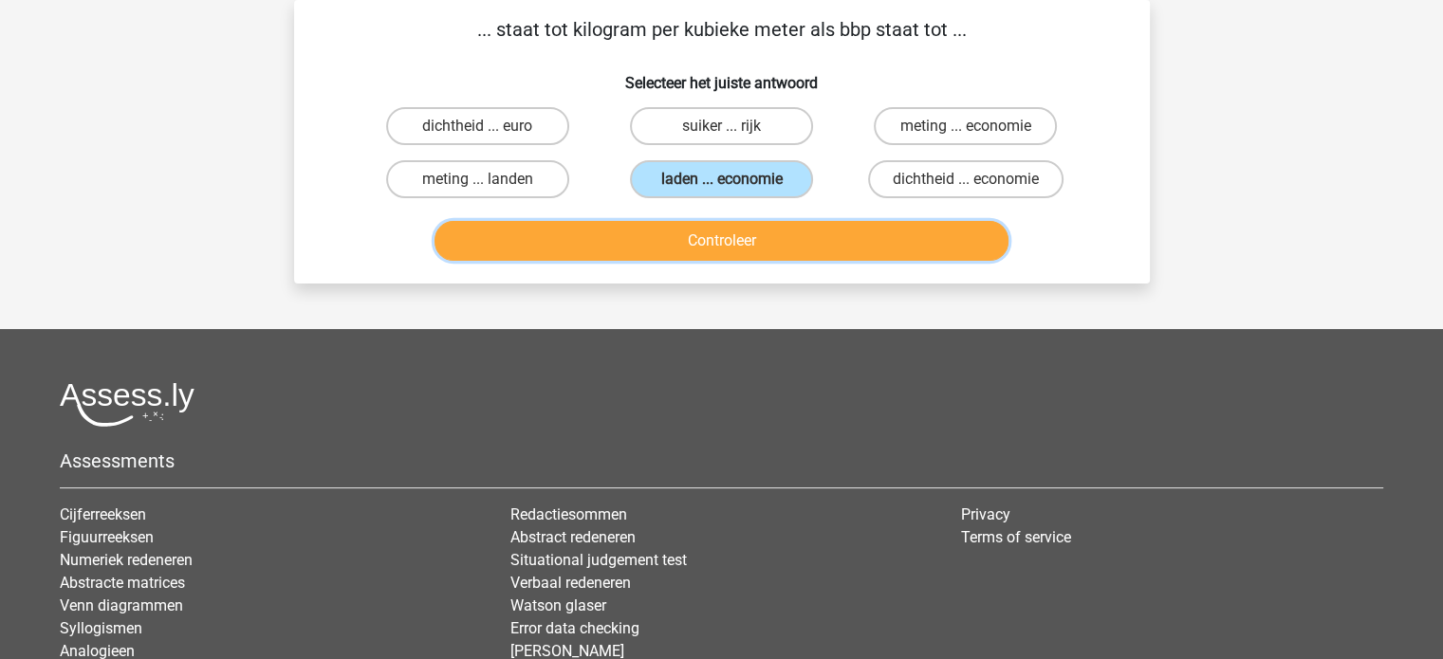
click at [714, 225] on button "Controleer" at bounding box center [721, 241] width 574 height 40
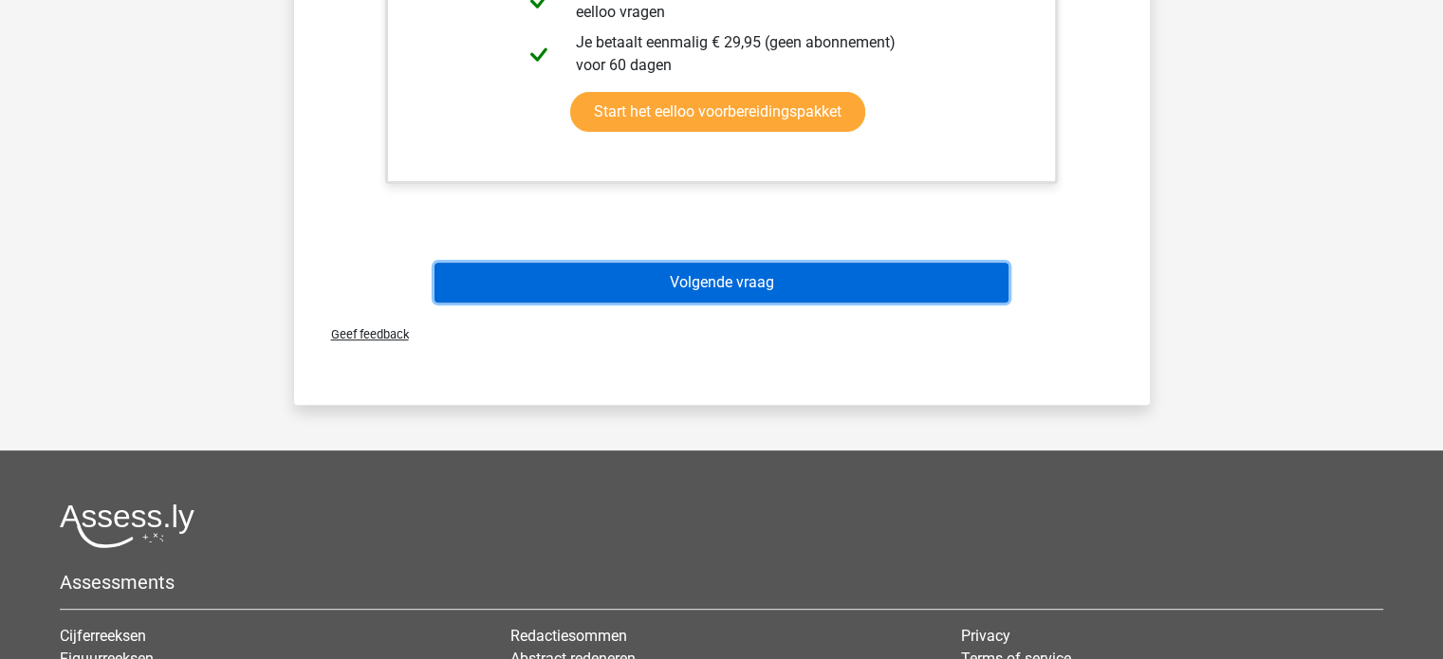
click at [709, 285] on button "Volgende vraag" at bounding box center [721, 283] width 574 height 40
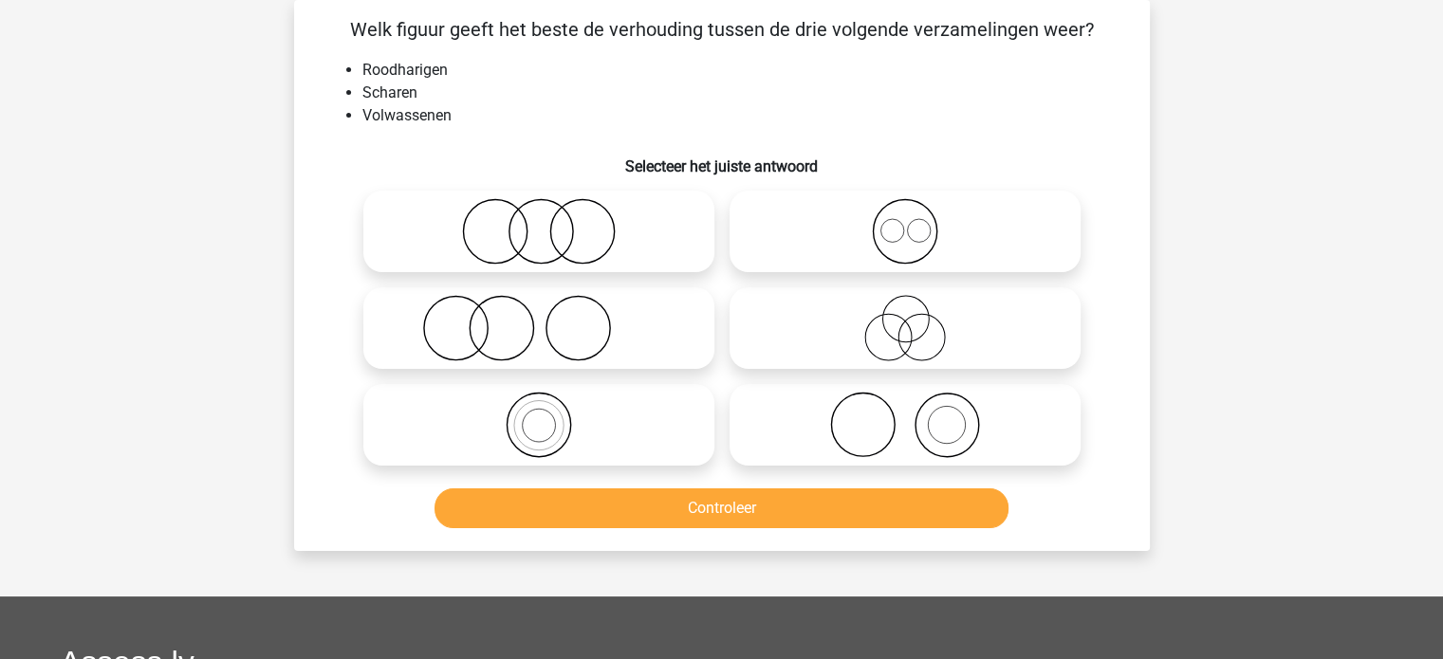
click at [792, 461] on label at bounding box center [904, 425] width 351 height 82
click at [905, 415] on input "radio" at bounding box center [911, 409] width 12 height 12
radio input "true"
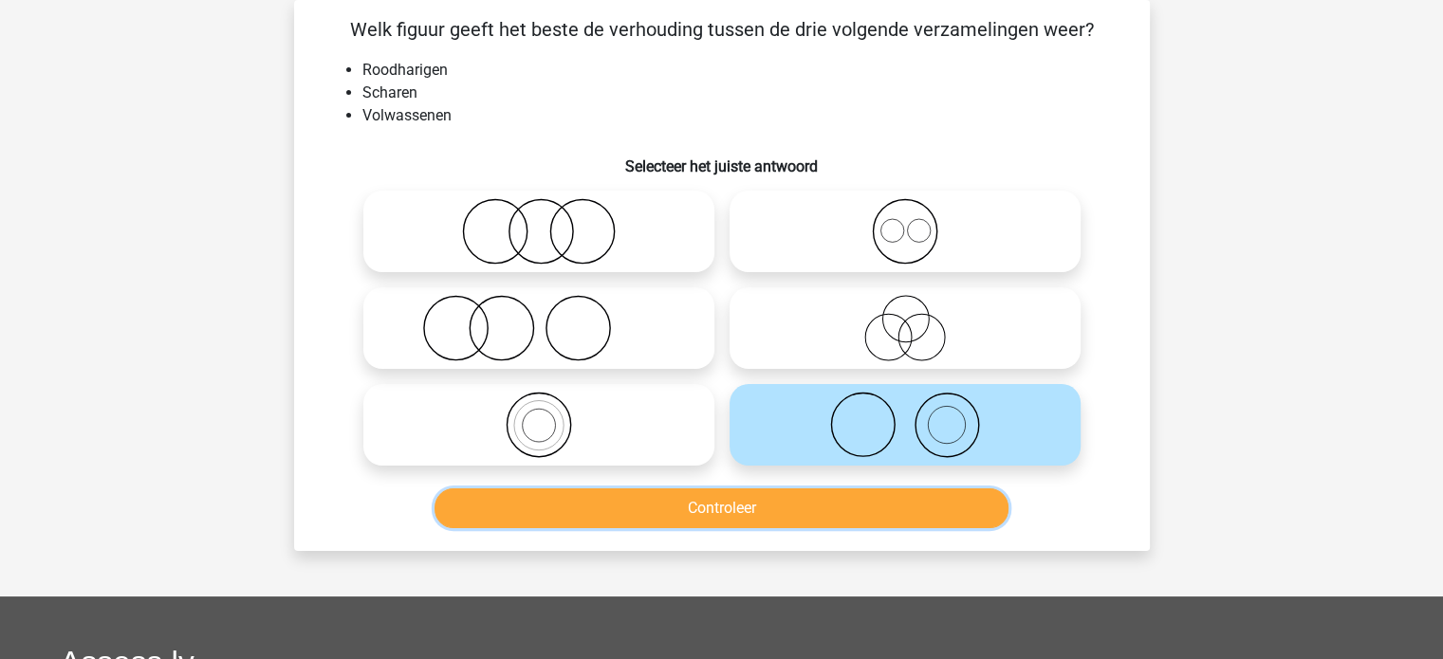
click at [766, 510] on button "Controleer" at bounding box center [721, 508] width 574 height 40
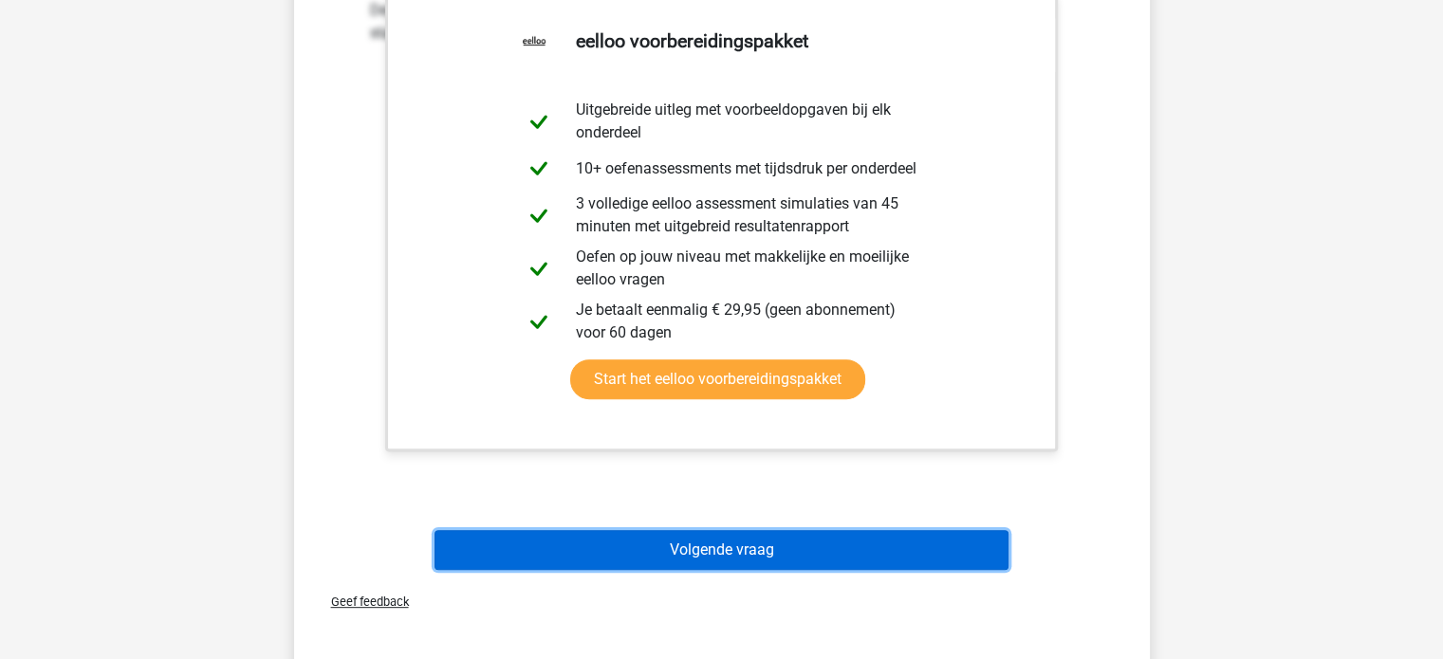
click at [752, 542] on button "Volgende vraag" at bounding box center [721, 550] width 574 height 40
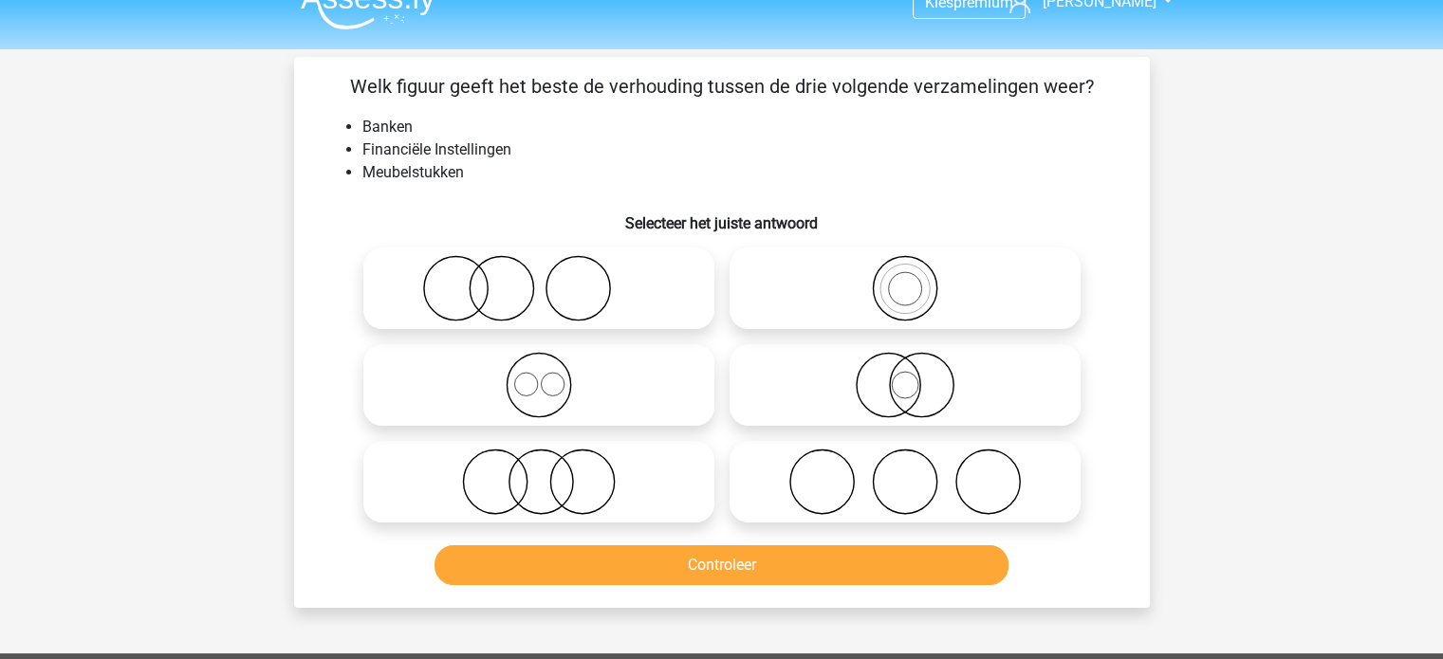
scroll to position [0, 0]
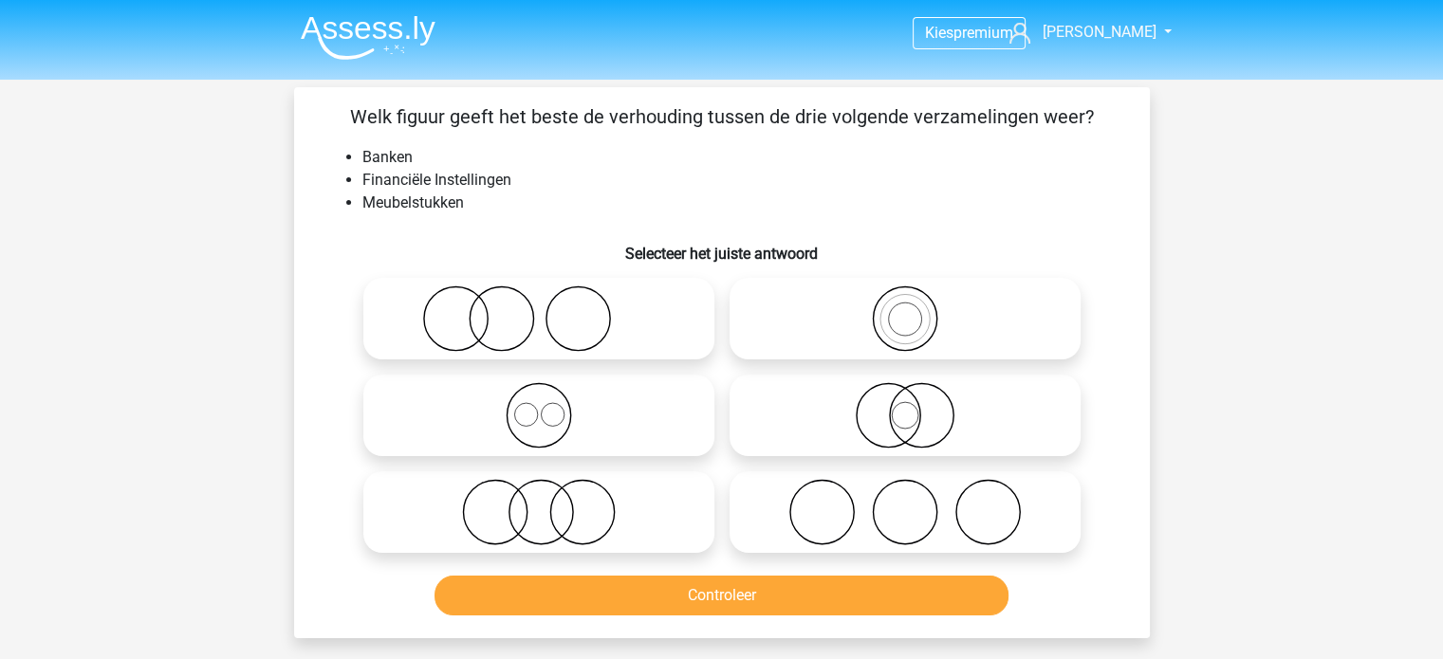
click at [813, 391] on icon at bounding box center [905, 415] width 336 height 66
click at [905, 394] on input "radio" at bounding box center [911, 400] width 12 height 12
radio input "true"
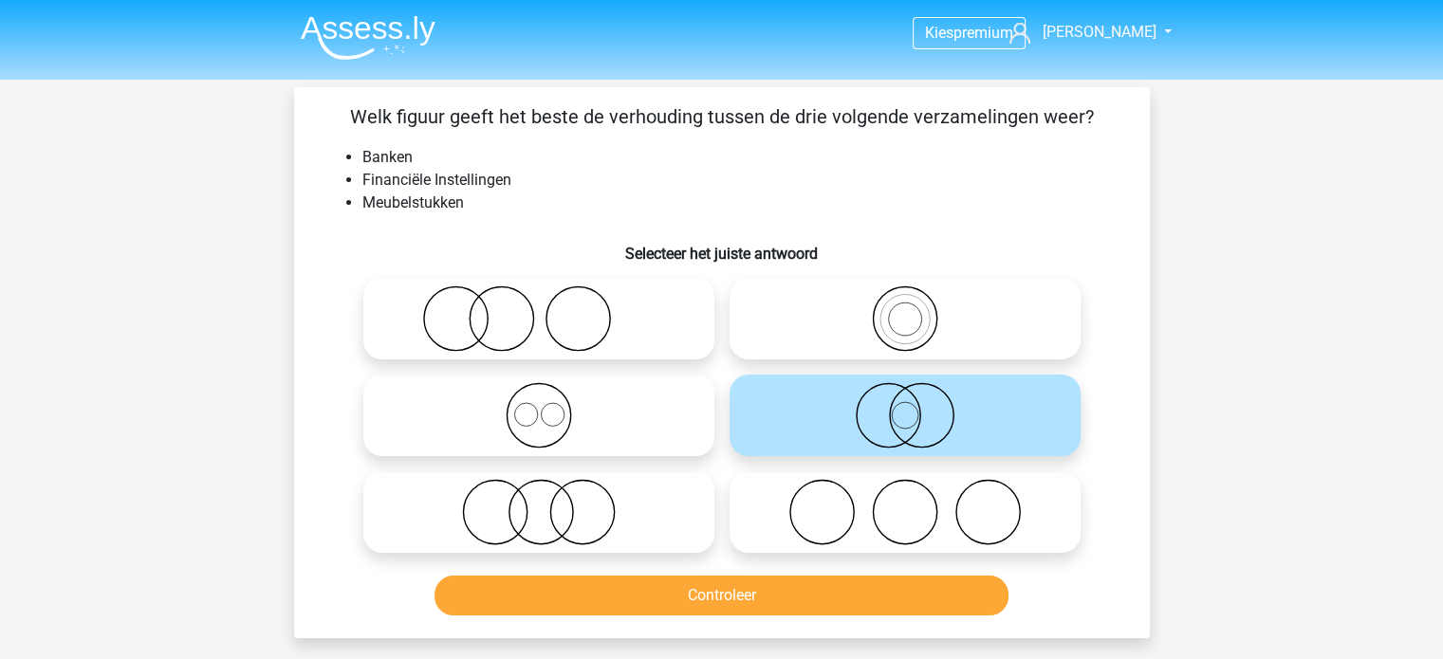
click at [691, 401] on icon at bounding box center [539, 415] width 336 height 66
click at [551, 401] on input "radio" at bounding box center [545, 400] width 12 height 12
radio input "true"
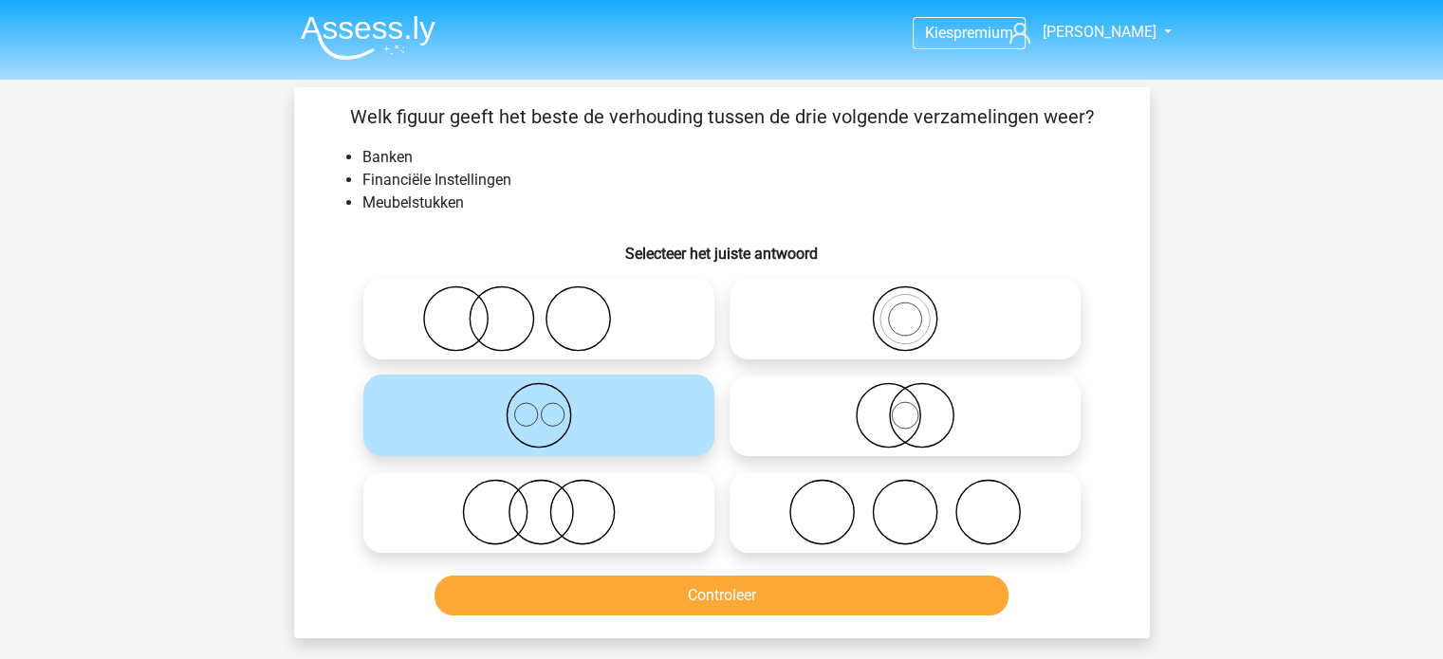
click at [781, 535] on icon at bounding box center [905, 512] width 336 height 66
click at [905, 503] on input "radio" at bounding box center [911, 496] width 12 height 12
radio input "true"
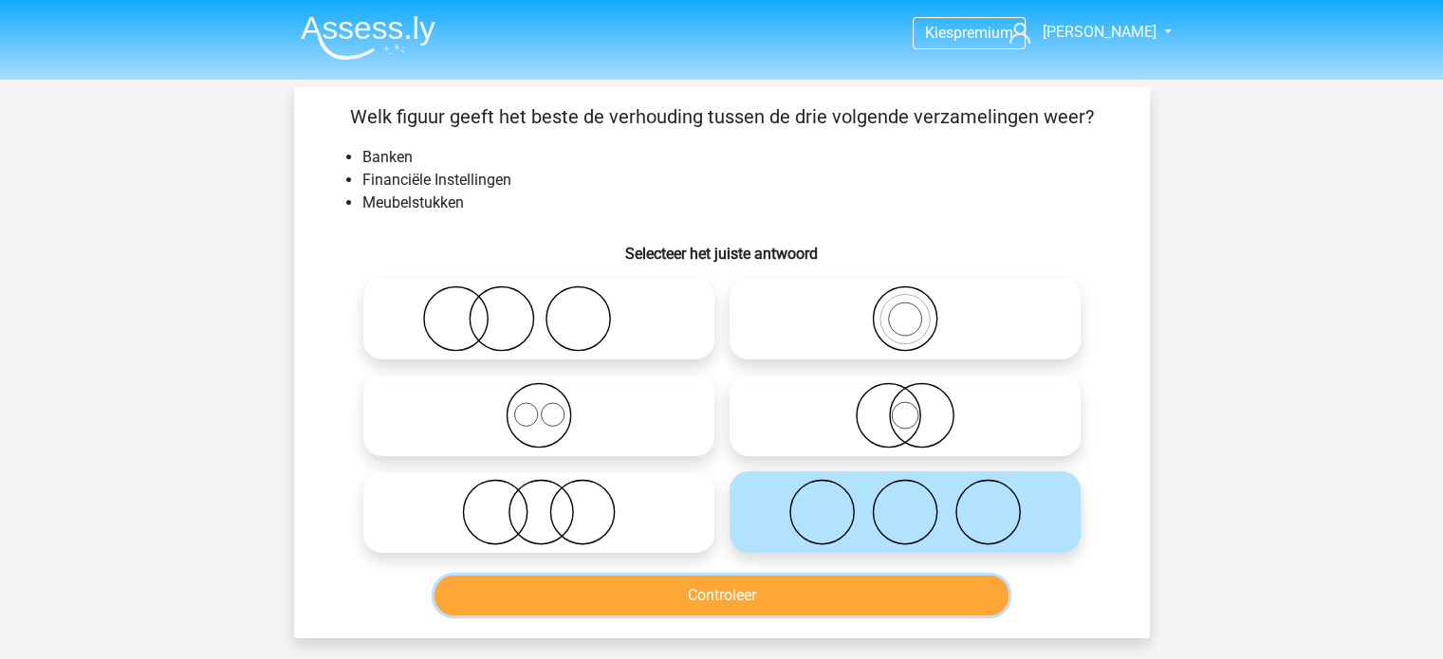
click at [770, 591] on button "Controleer" at bounding box center [721, 596] width 574 height 40
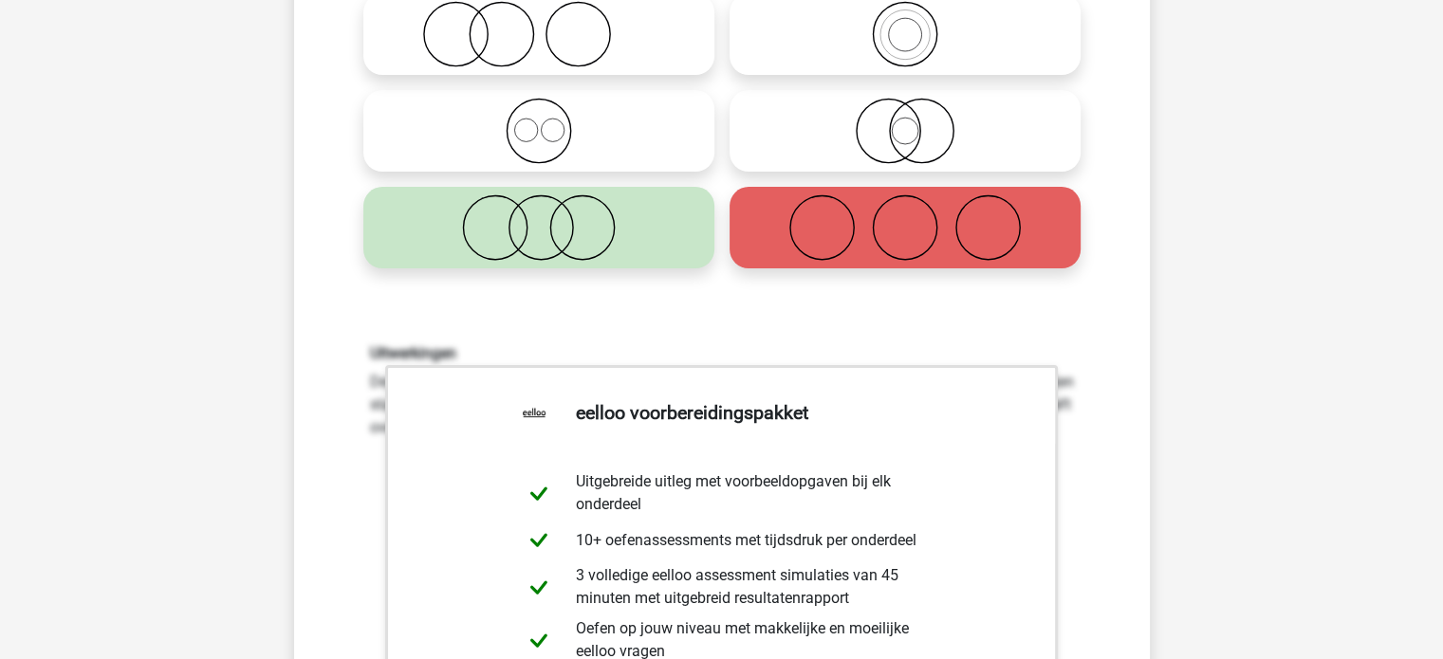
scroll to position [854, 0]
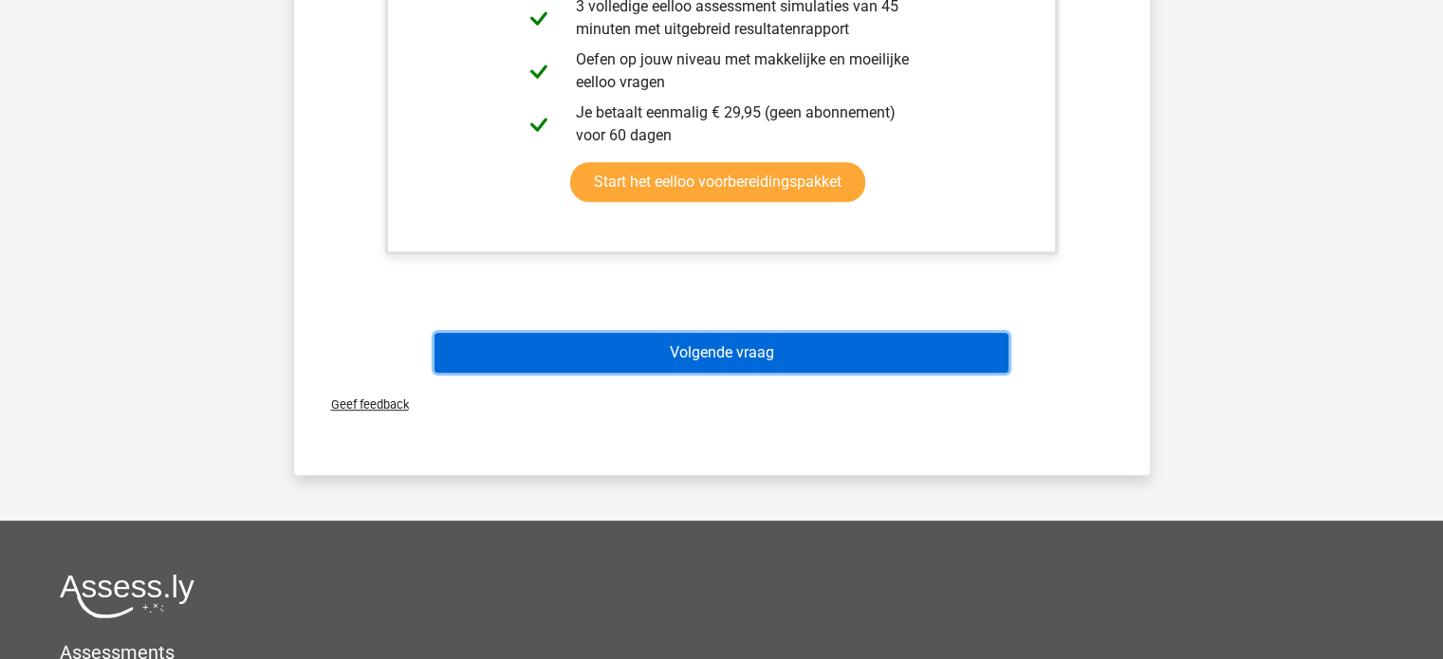
click at [712, 351] on button "Volgende vraag" at bounding box center [721, 353] width 574 height 40
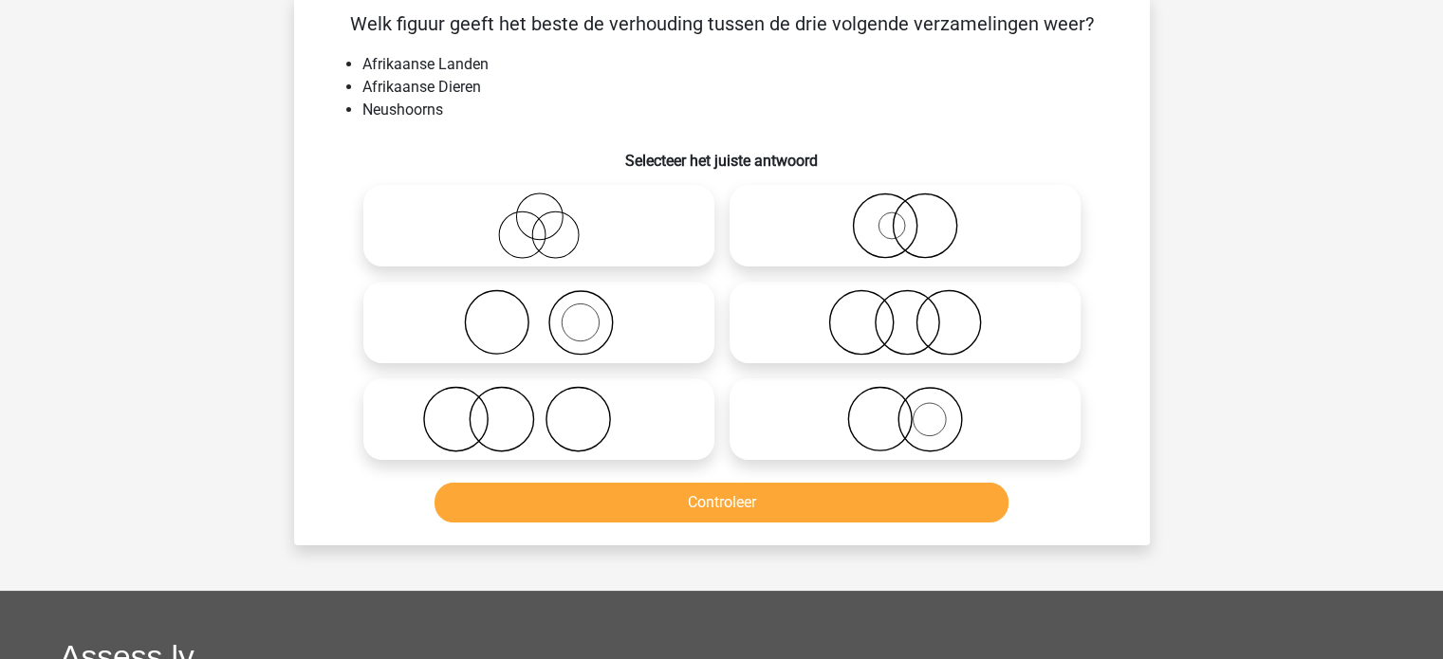
scroll to position [87, 0]
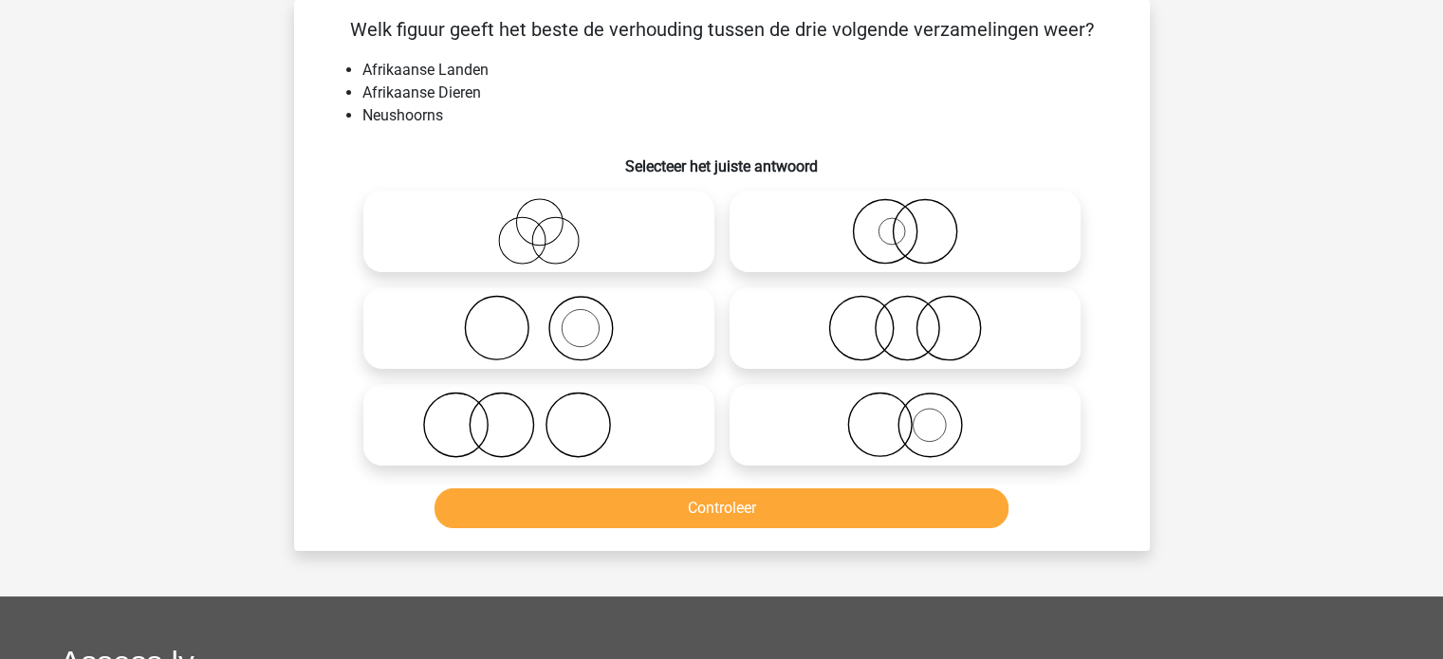
click at [656, 231] on icon at bounding box center [539, 231] width 336 height 66
click at [551, 222] on input "radio" at bounding box center [545, 216] width 12 height 12
radio input "true"
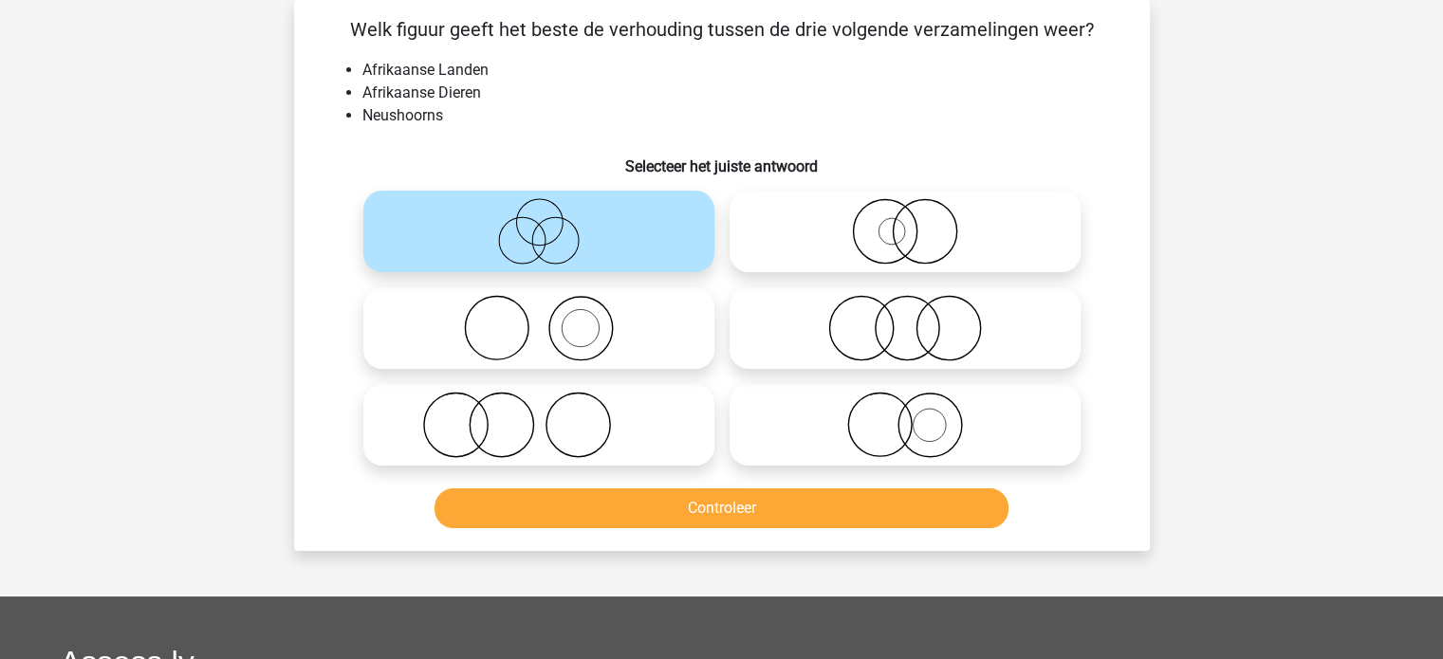
click at [789, 424] on icon at bounding box center [905, 425] width 336 height 66
click at [905, 415] on input "radio" at bounding box center [911, 409] width 12 height 12
radio input "true"
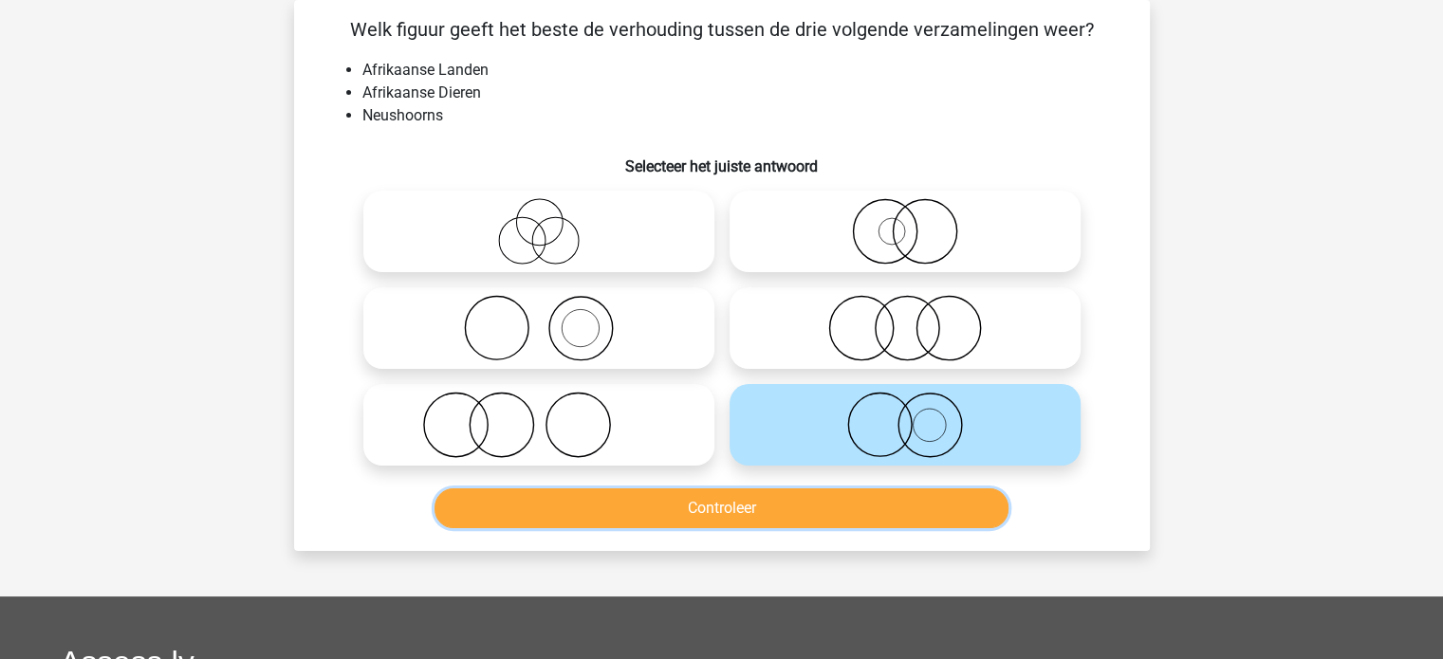
click at [782, 497] on button "Controleer" at bounding box center [721, 508] width 574 height 40
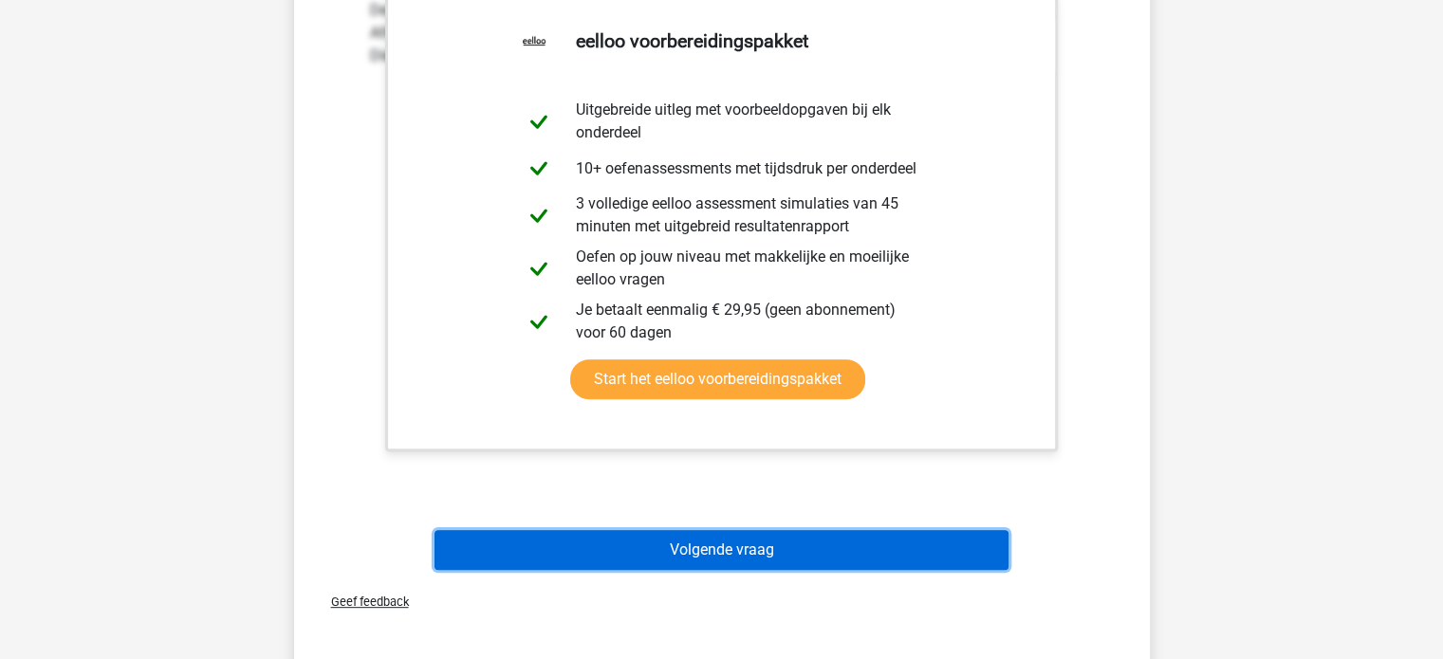
click at [777, 558] on button "Volgende vraag" at bounding box center [721, 550] width 574 height 40
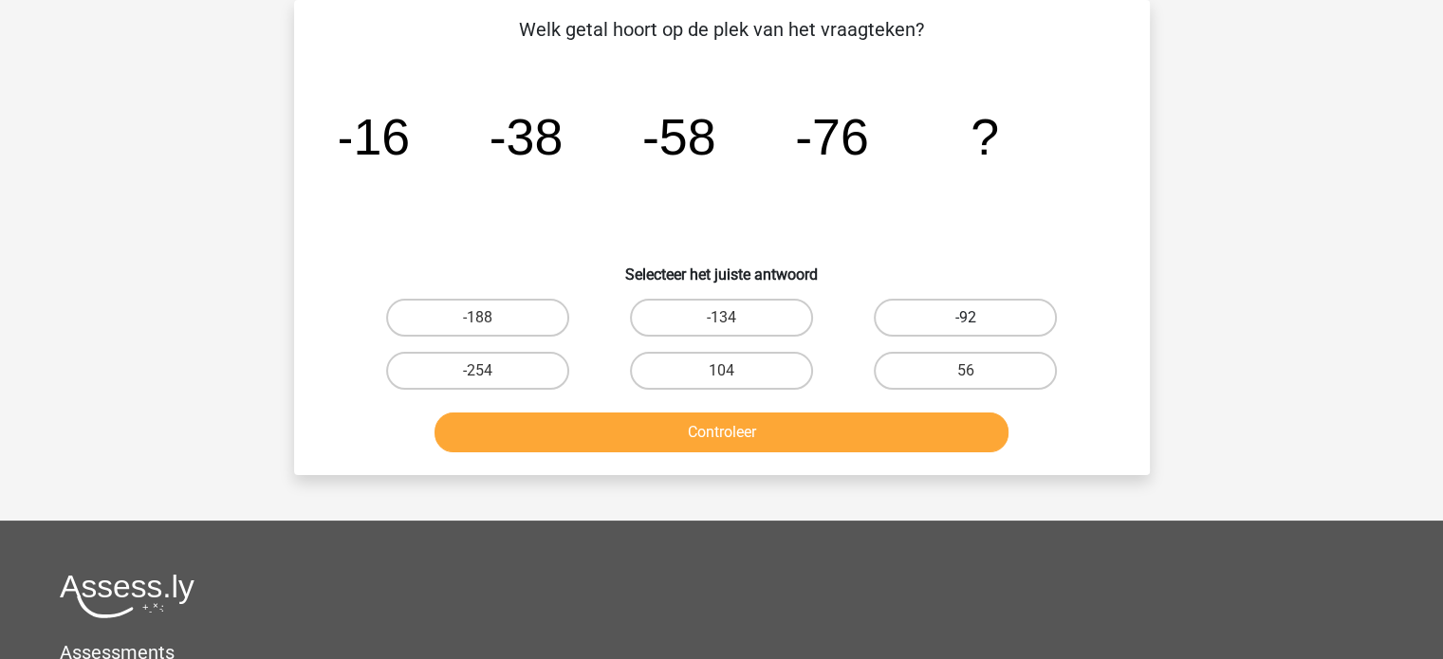
click at [920, 313] on label "-92" at bounding box center [965, 318] width 183 height 38
click at [966, 318] on input "-92" at bounding box center [972, 324] width 12 height 12
radio input "true"
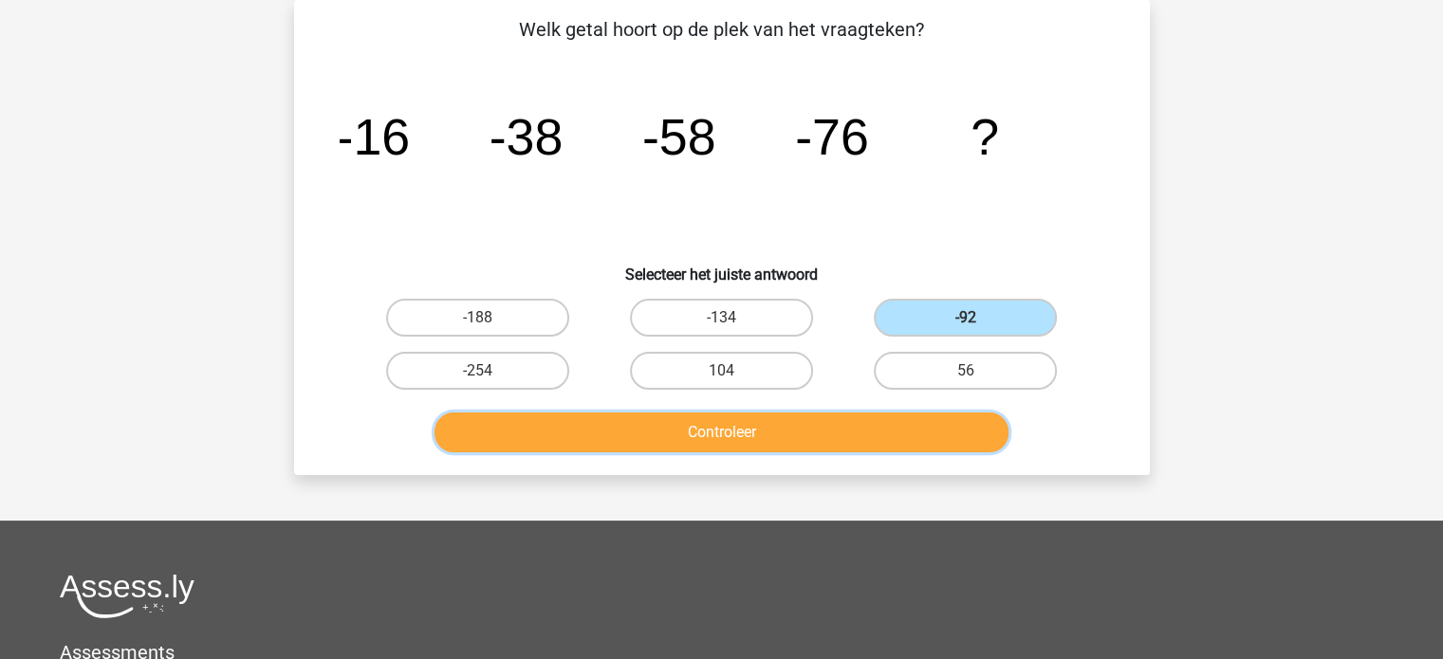
click at [817, 439] on button "Controleer" at bounding box center [721, 433] width 574 height 40
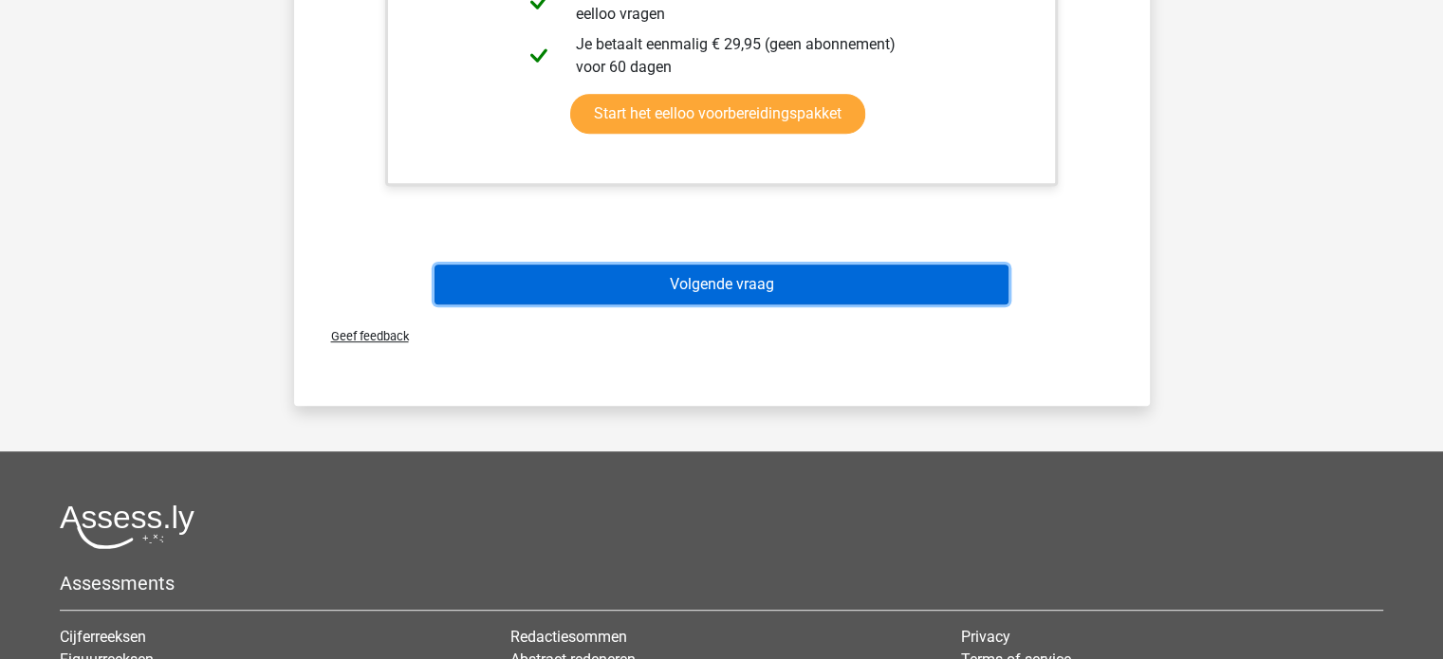
click at [785, 291] on button "Volgende vraag" at bounding box center [721, 285] width 574 height 40
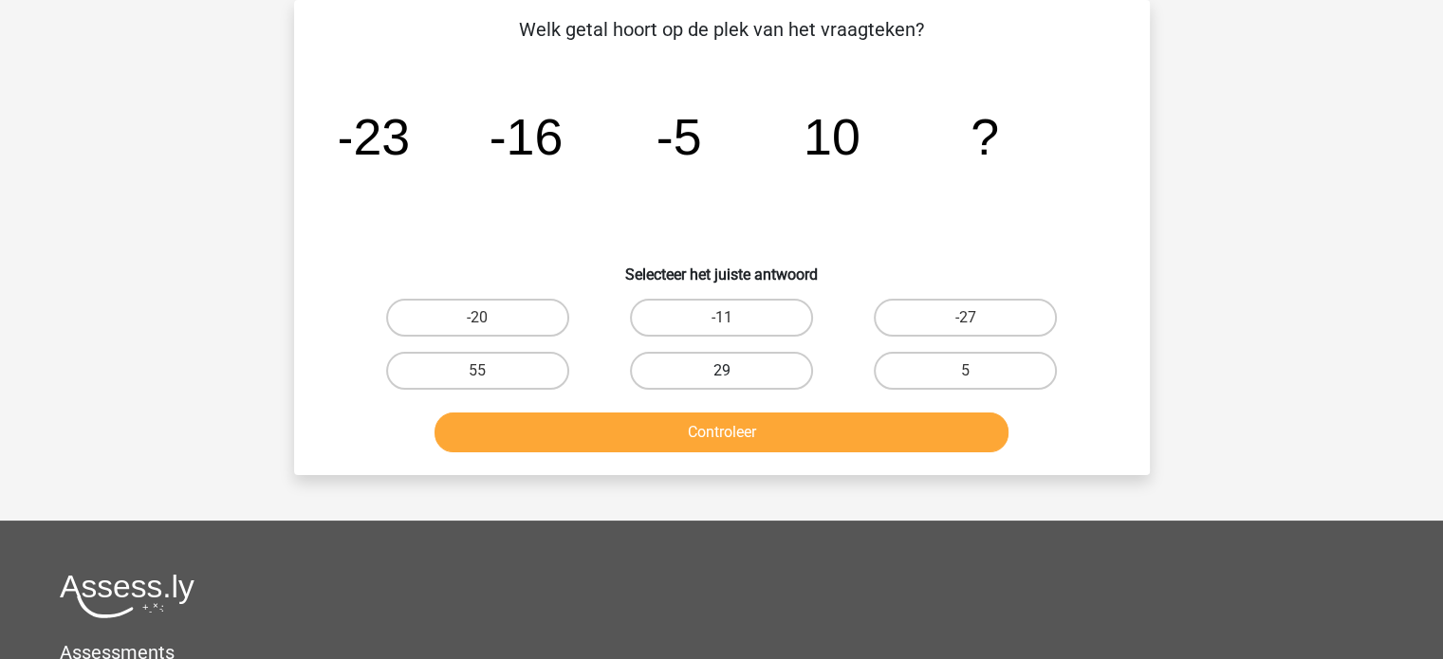
click at [647, 358] on label "29" at bounding box center [721, 371] width 183 height 38
click at [721, 371] on input "29" at bounding box center [727, 377] width 12 height 12
radio input "true"
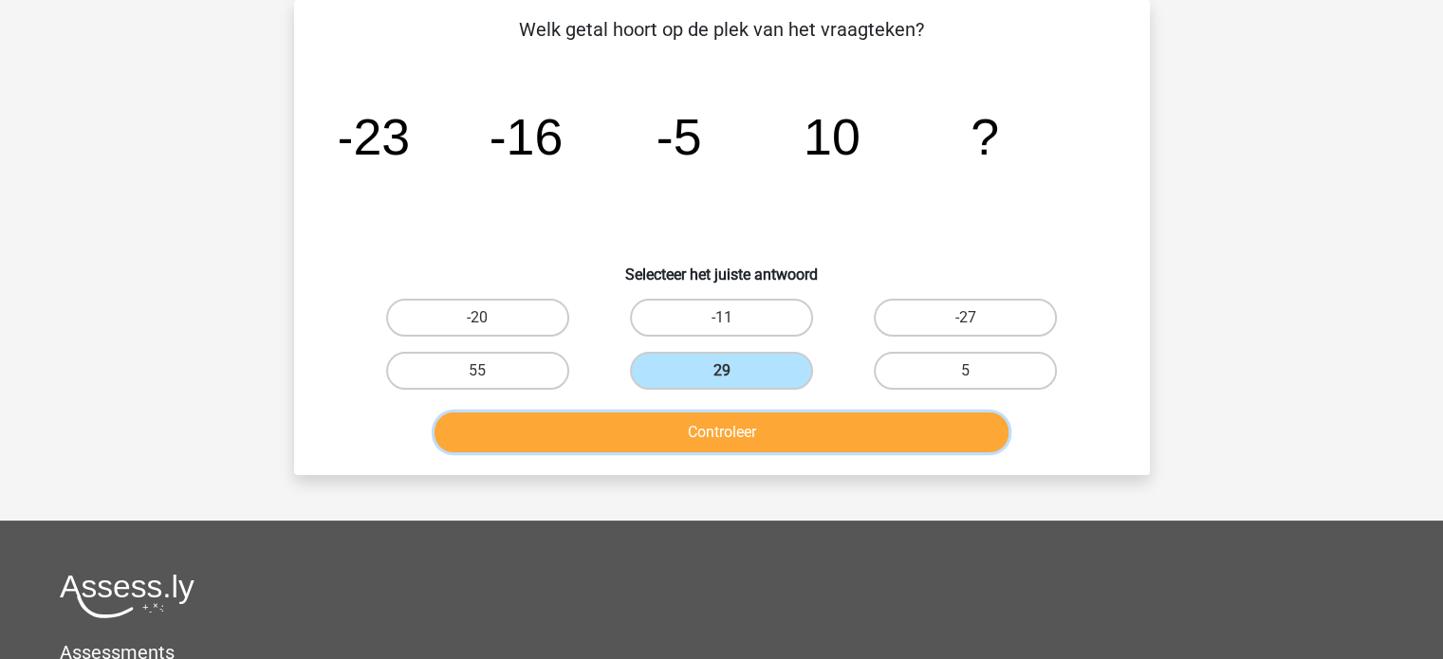
click at [660, 439] on button "Controleer" at bounding box center [721, 433] width 574 height 40
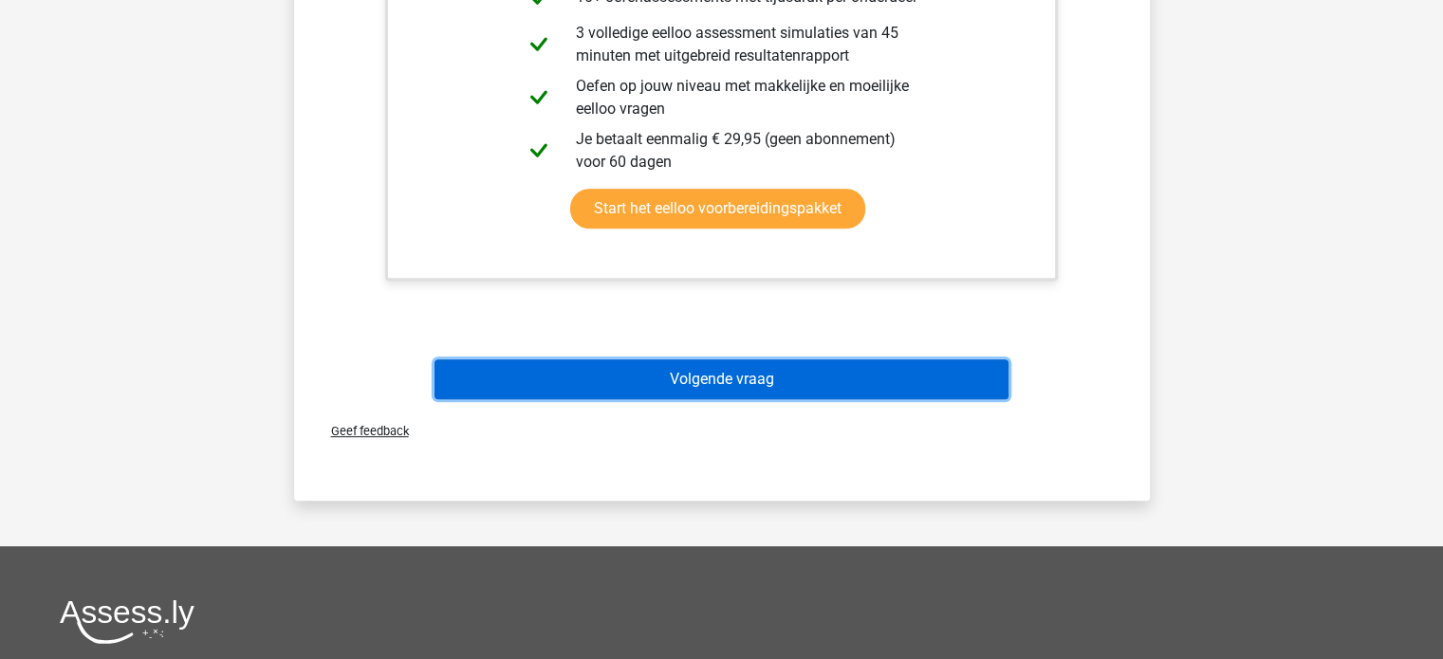
click at [675, 384] on button "Volgende vraag" at bounding box center [721, 379] width 574 height 40
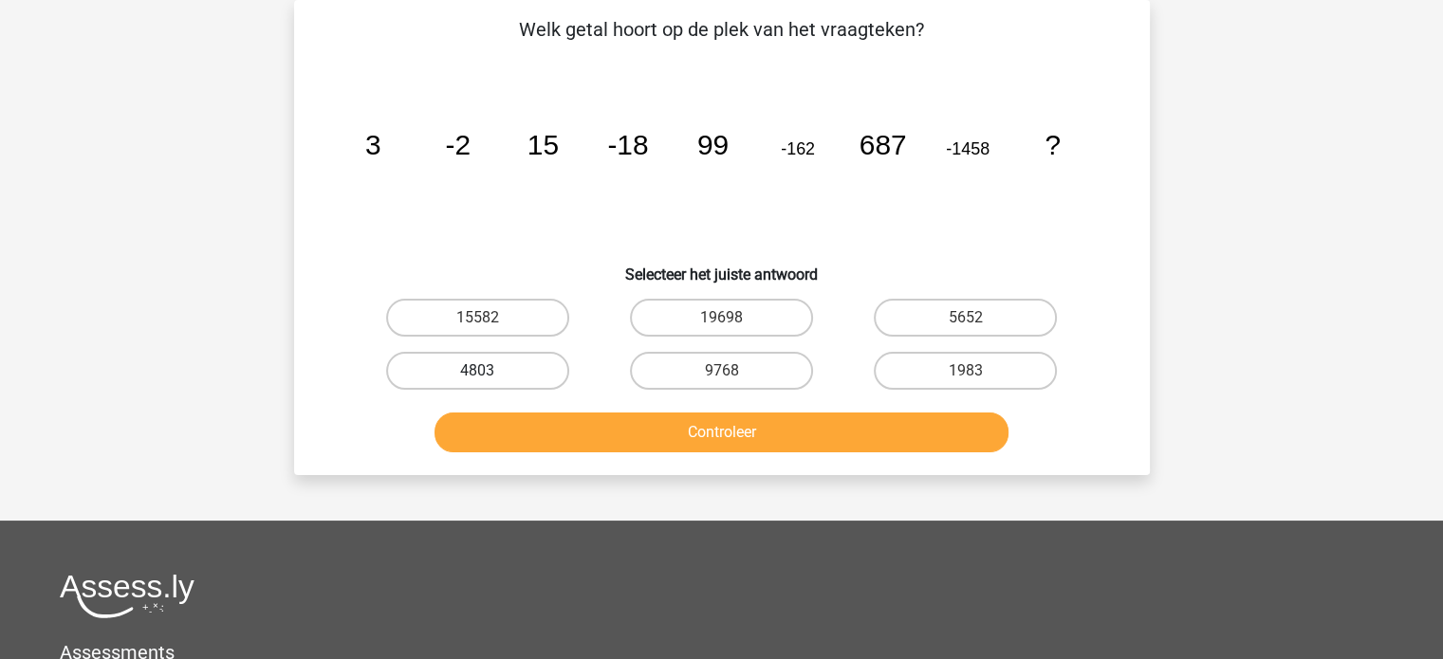
click at [524, 363] on label "4803" at bounding box center [477, 371] width 183 height 38
click at [489, 371] on input "4803" at bounding box center [483, 377] width 12 height 12
radio input "true"
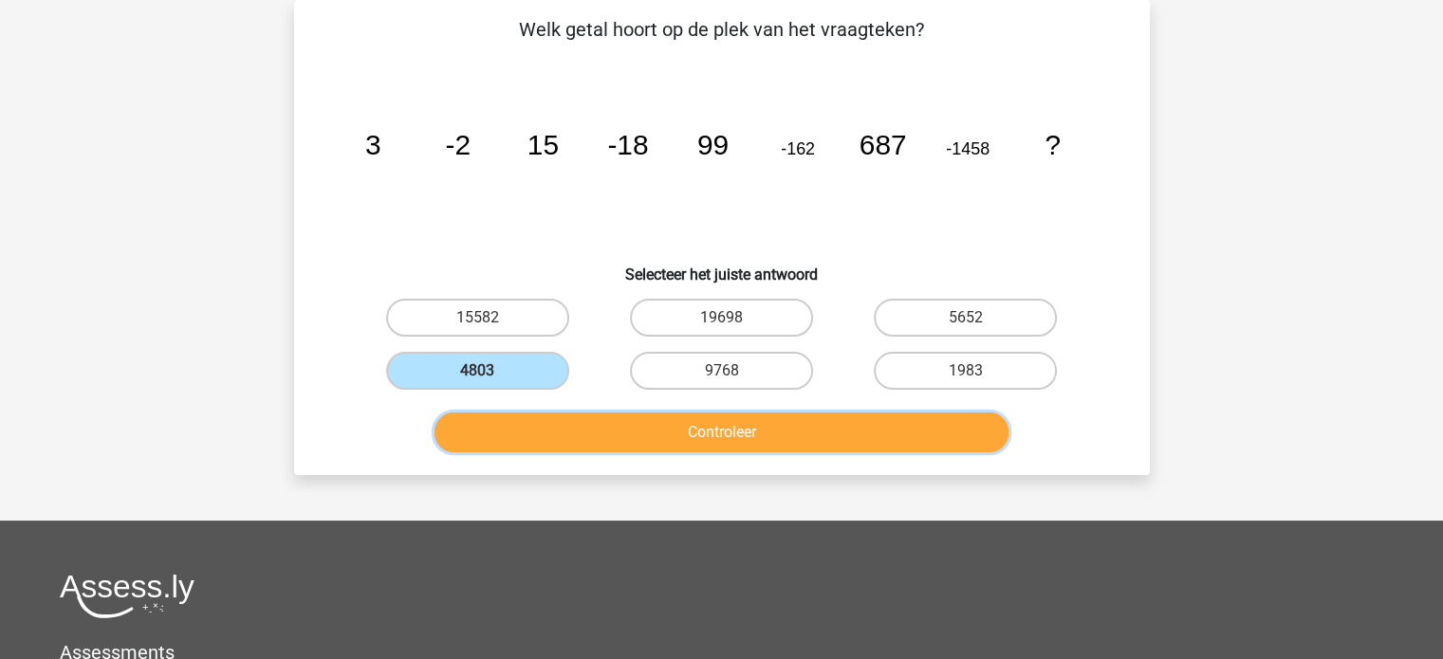
click at [665, 416] on button "Controleer" at bounding box center [721, 433] width 574 height 40
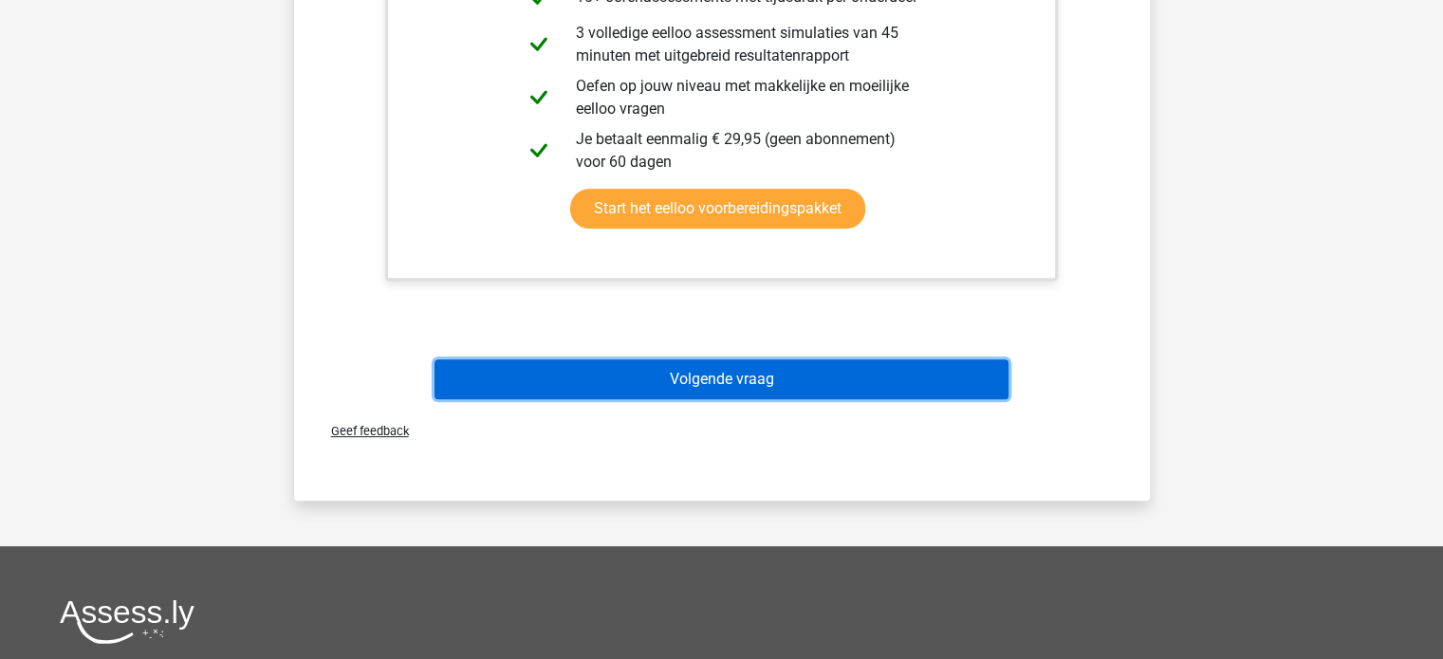
click at [747, 375] on button "Volgende vraag" at bounding box center [721, 379] width 574 height 40
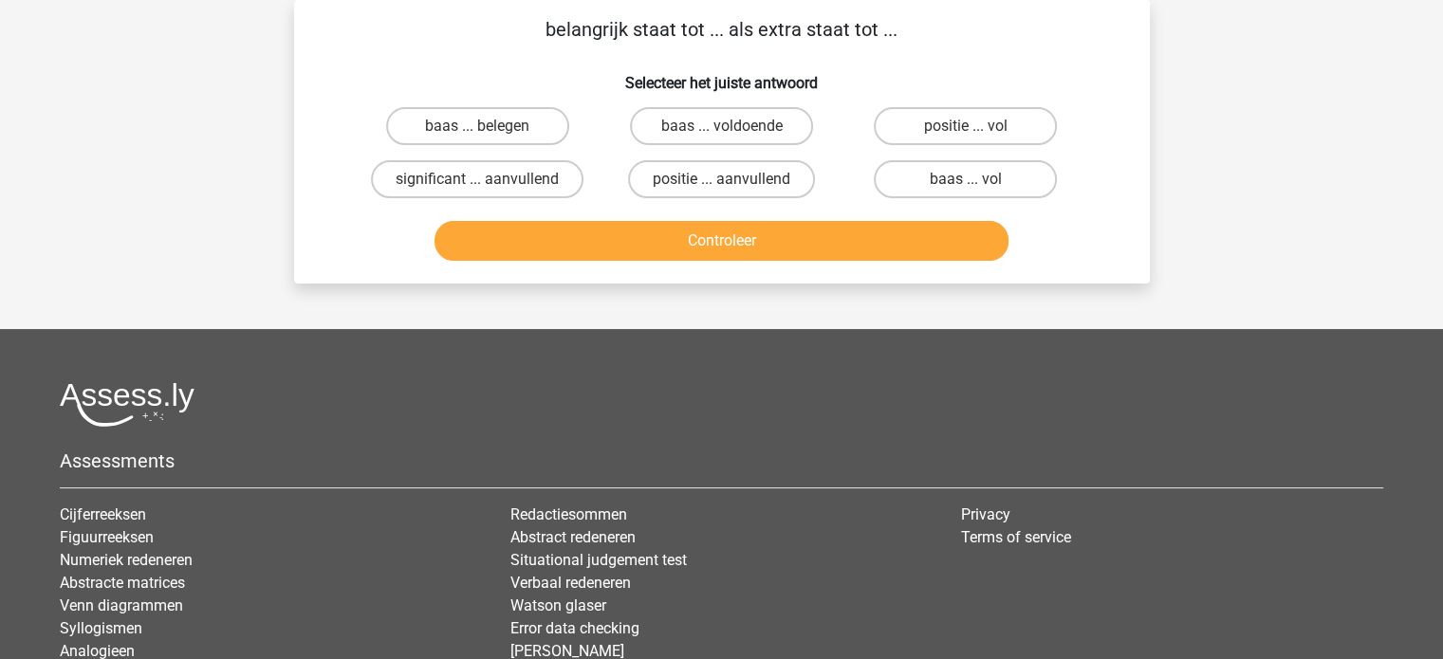
scroll to position [0, 0]
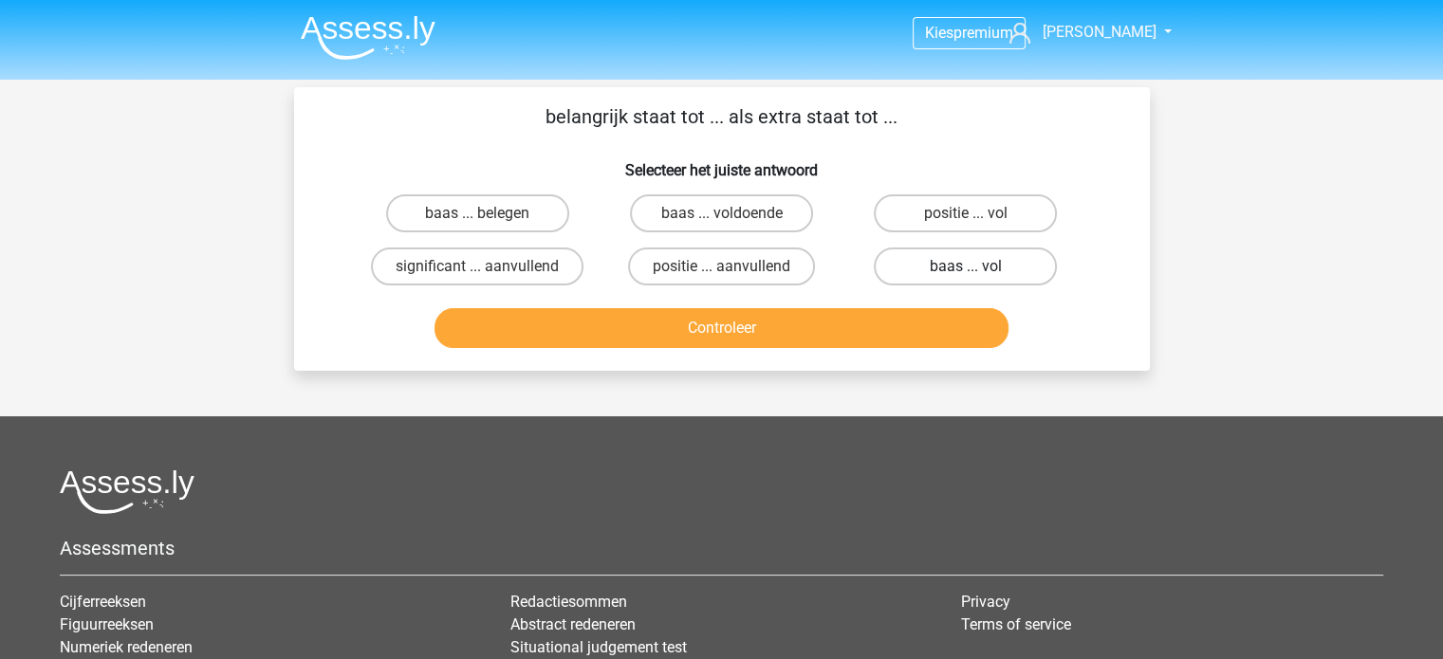
click at [930, 274] on label "baas ... vol" at bounding box center [965, 267] width 183 height 38
click at [966, 274] on input "baas ... vol" at bounding box center [972, 273] width 12 height 12
radio input "true"
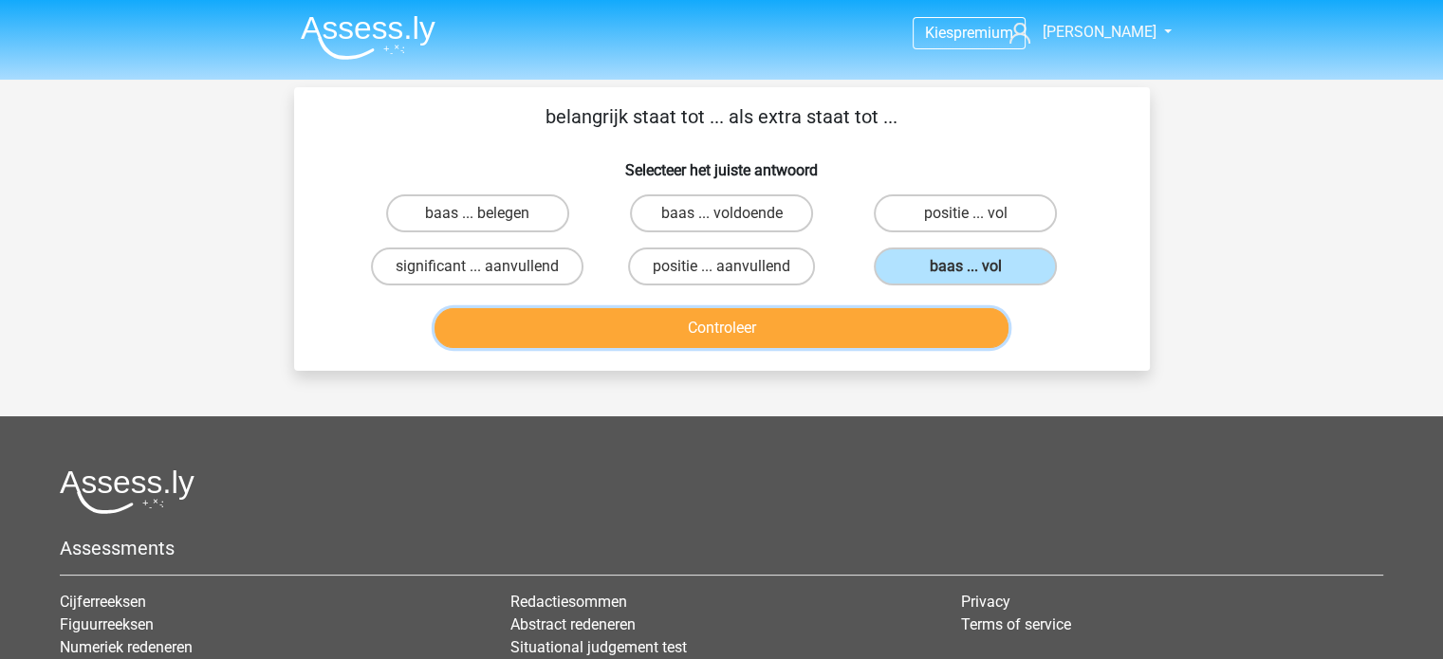
click at [922, 328] on button "Controleer" at bounding box center [721, 328] width 574 height 40
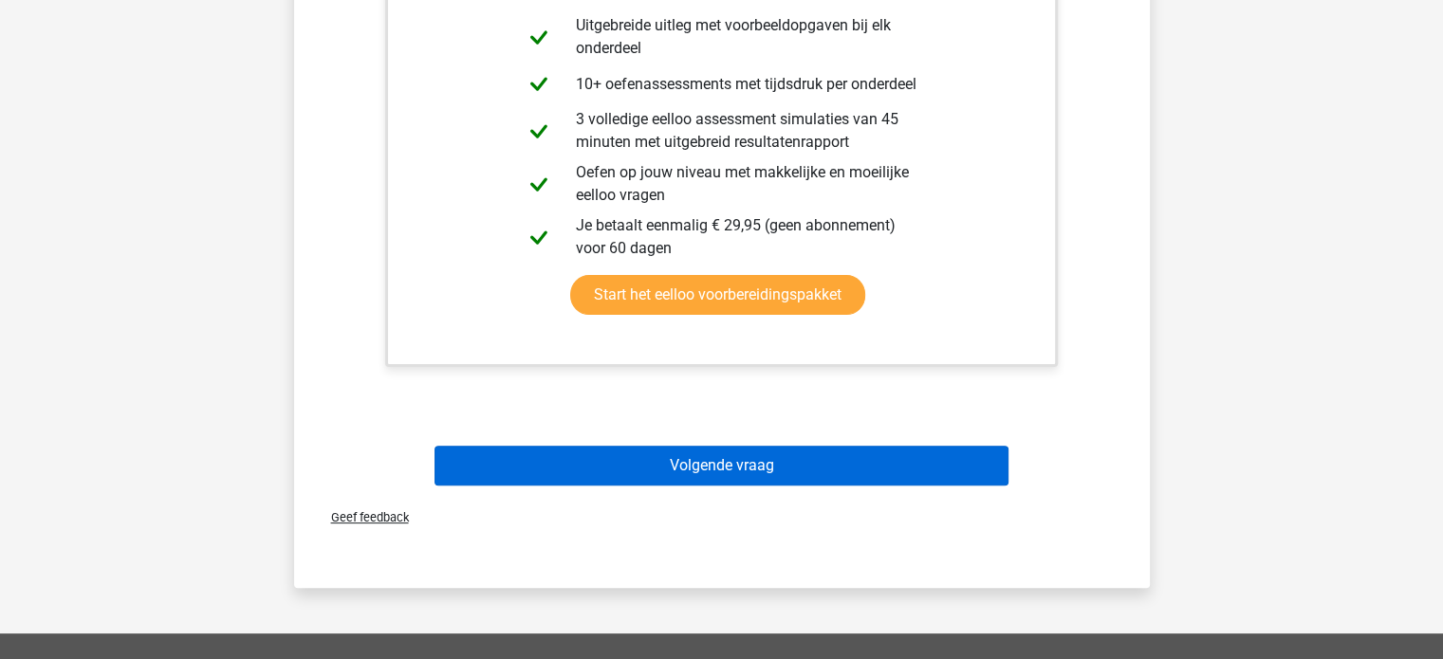
scroll to position [474, 0]
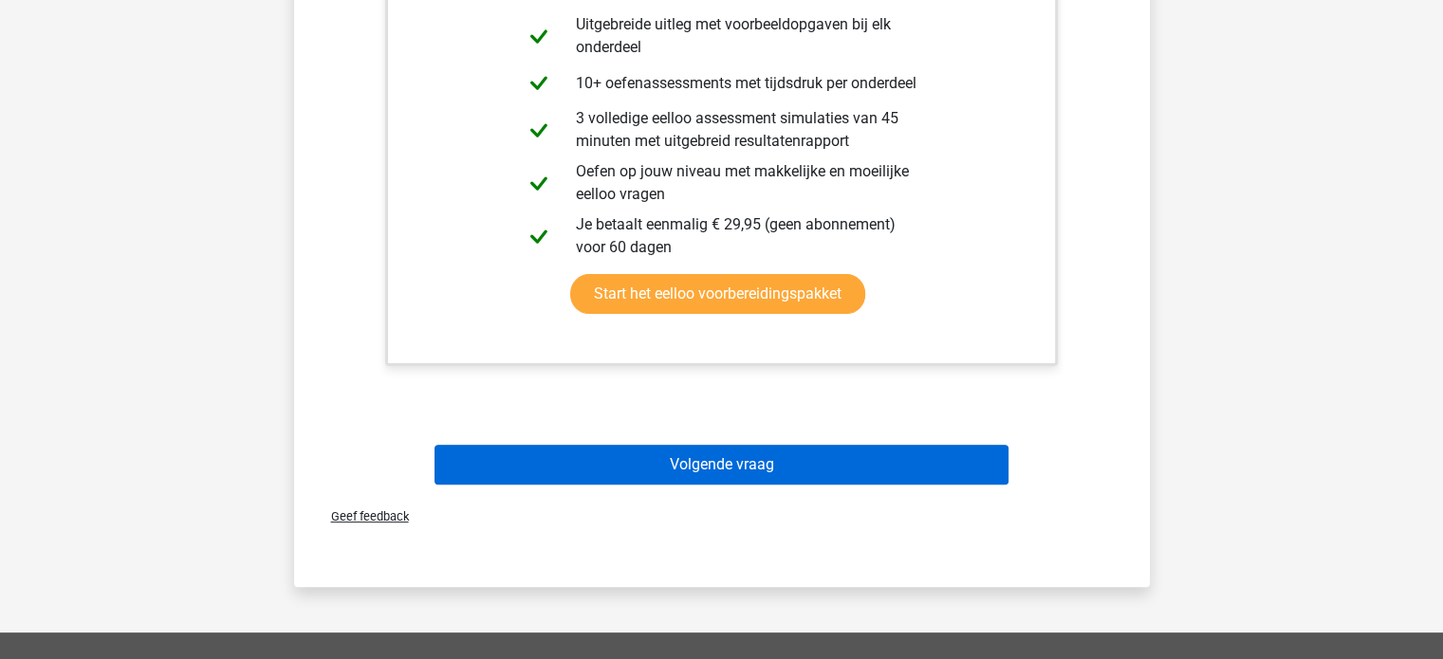
click at [675, 481] on div "Volgende vraag" at bounding box center [722, 468] width 732 height 47
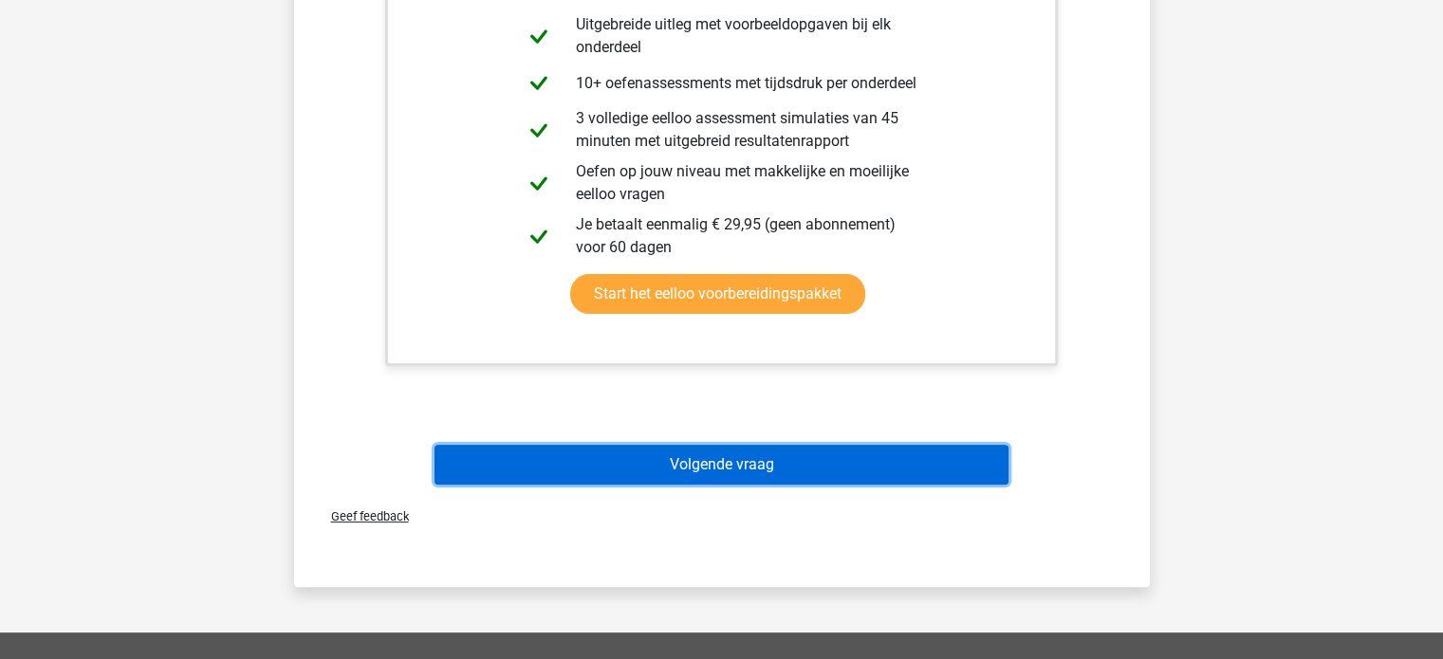
click at [673, 470] on button "Volgende vraag" at bounding box center [721, 465] width 574 height 40
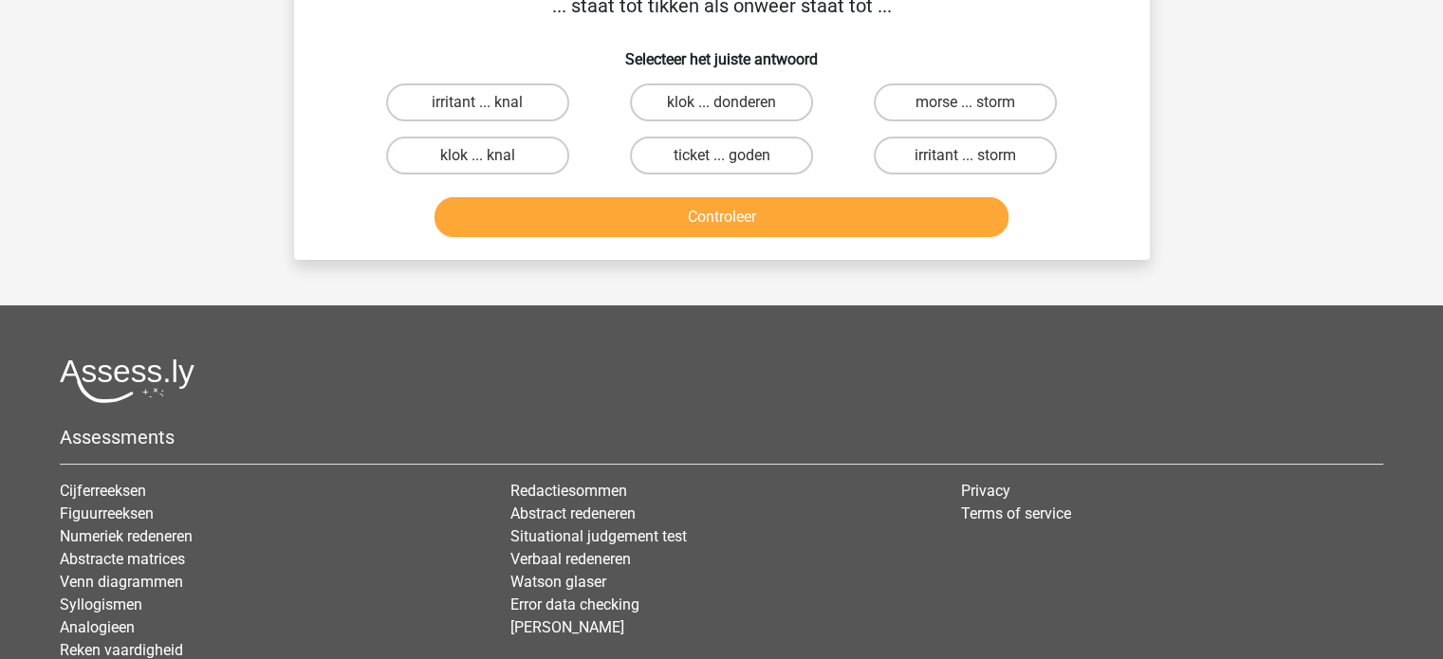
scroll to position [87, 0]
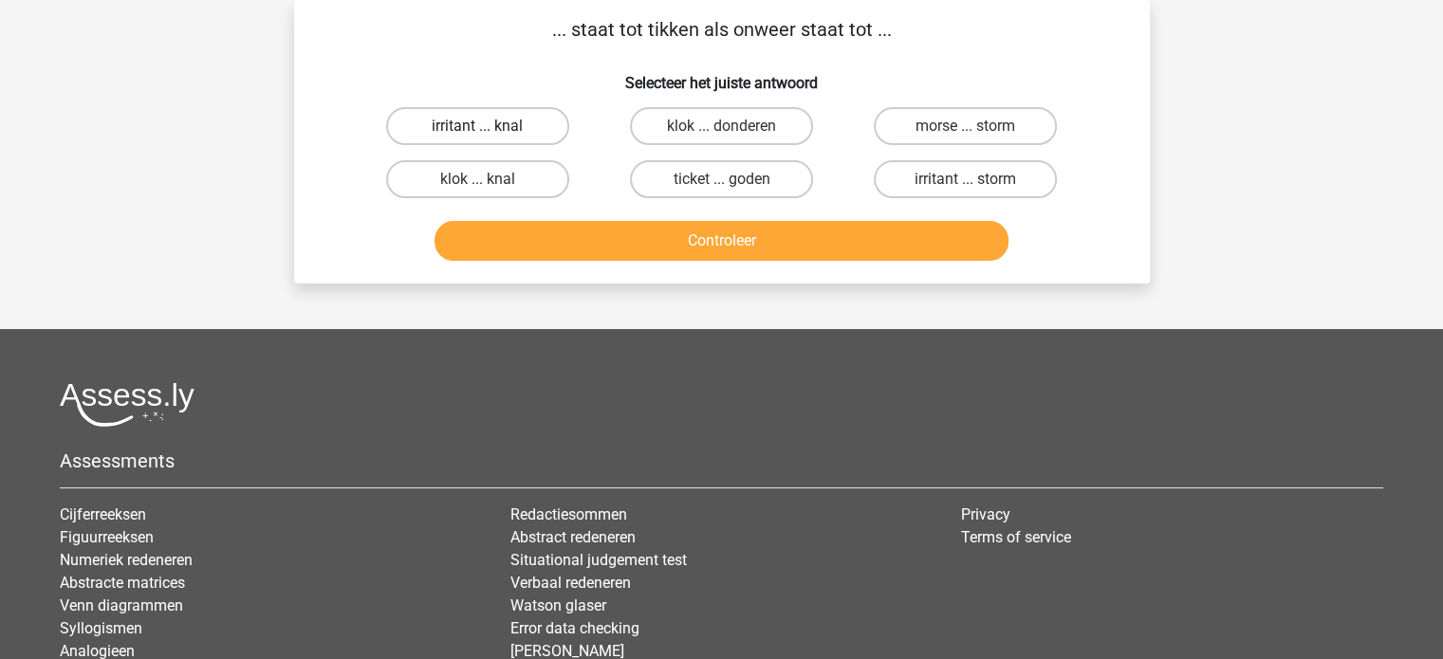
click at [524, 127] on label "irritant ... knal" at bounding box center [477, 126] width 183 height 38
click at [489, 127] on input "irritant ... knal" at bounding box center [483, 132] width 12 height 12
radio input "true"
click at [911, 123] on label "morse ... storm" at bounding box center [965, 126] width 183 height 38
click at [966, 126] on input "morse ... storm" at bounding box center [972, 132] width 12 height 12
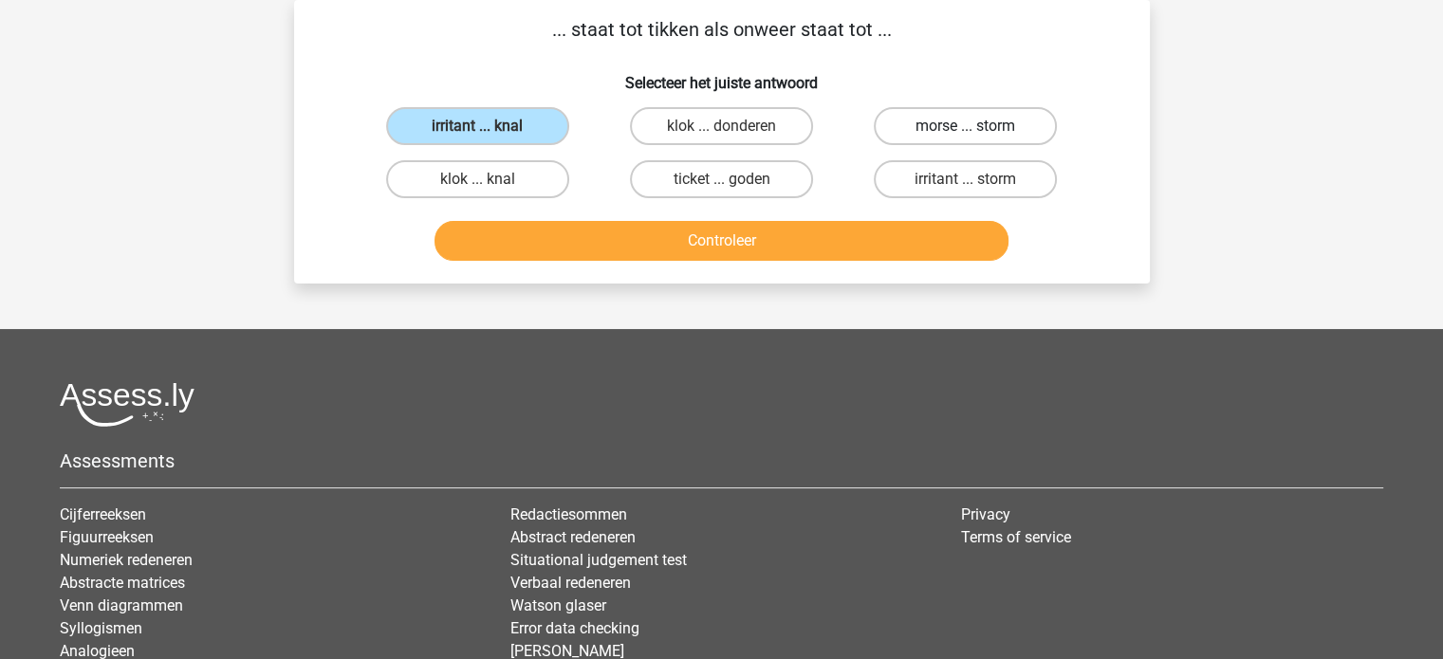
radio input "true"
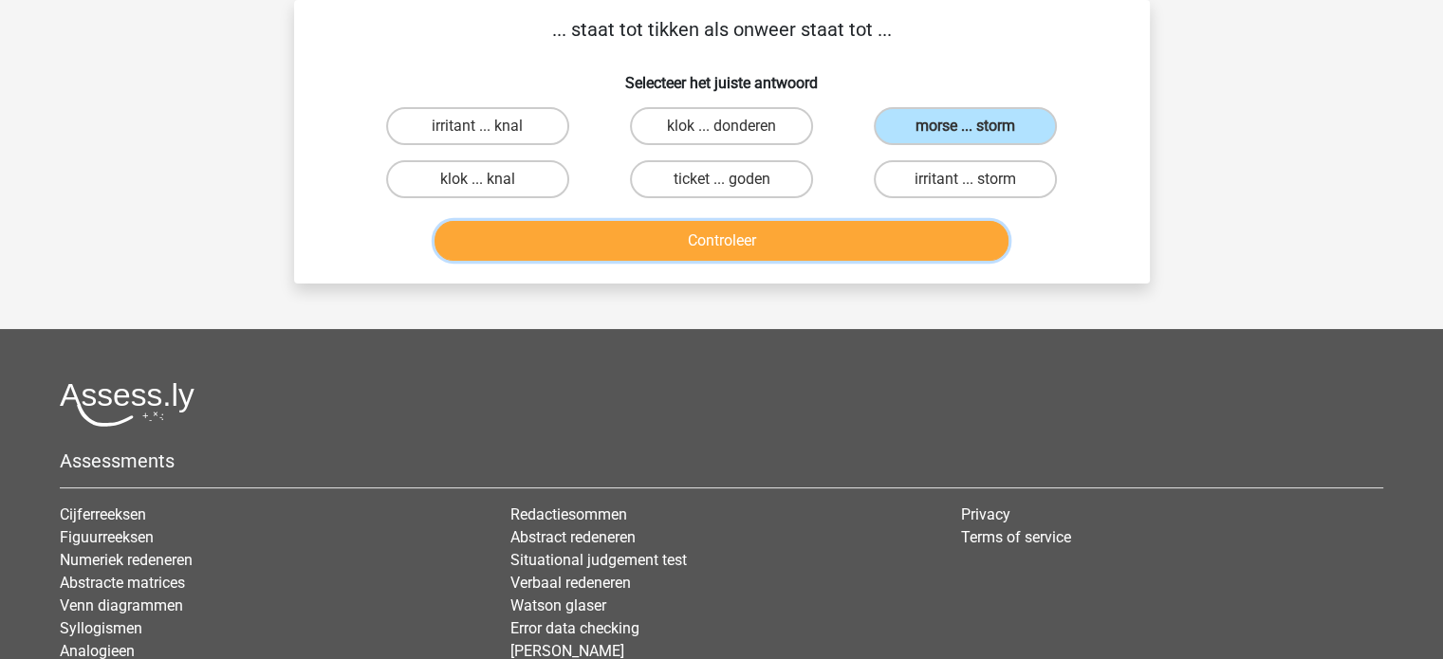
click at [843, 234] on button "Controleer" at bounding box center [721, 241] width 574 height 40
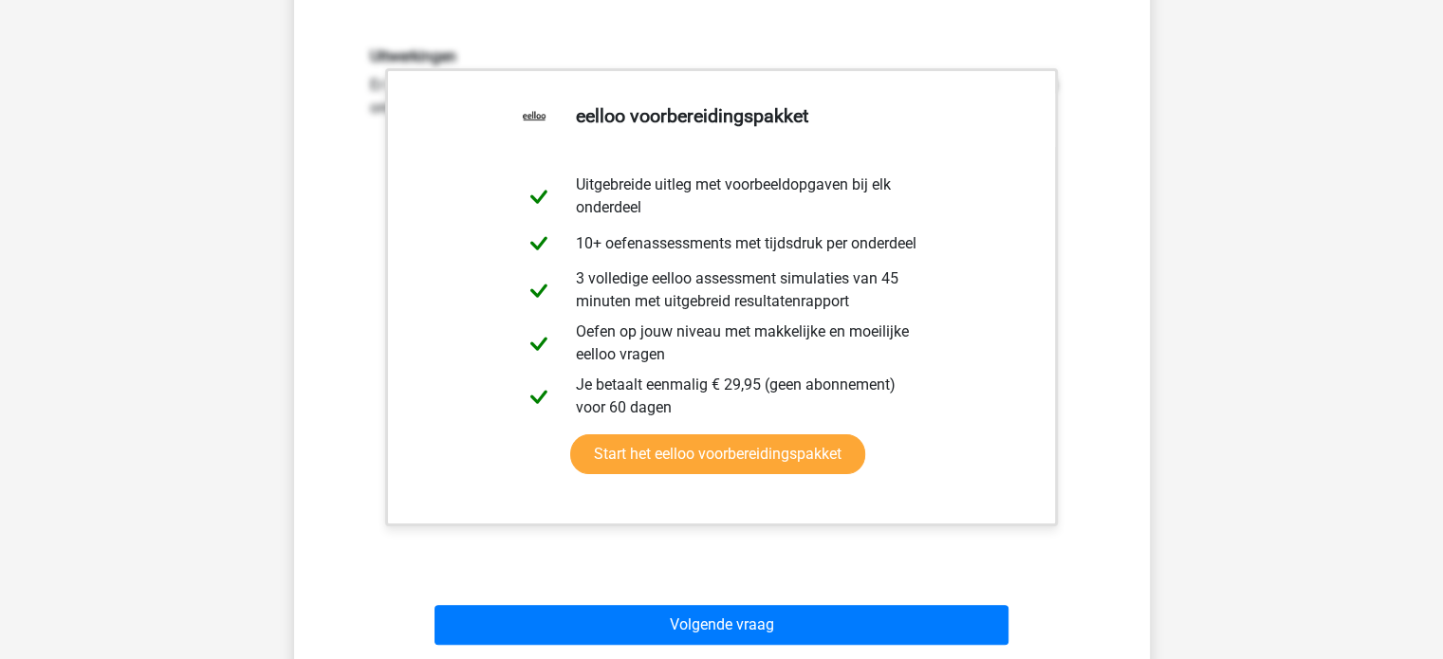
scroll to position [751, 0]
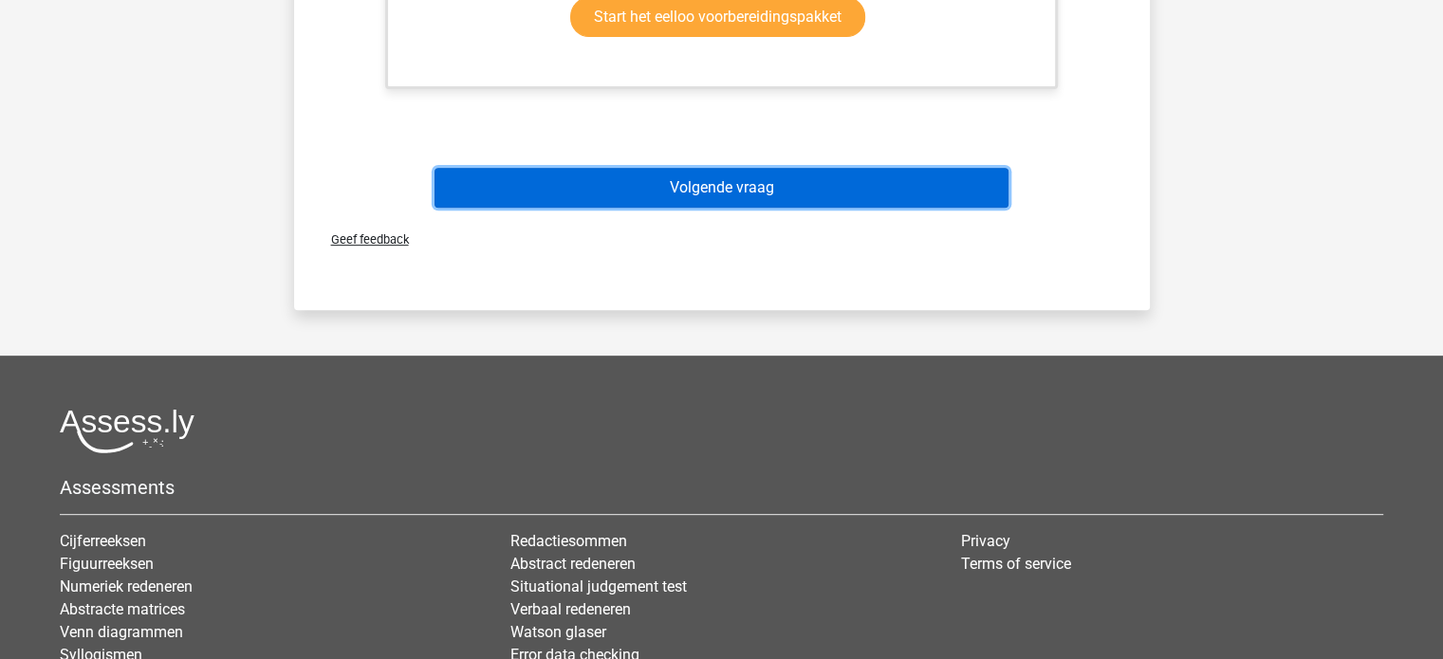
click at [713, 189] on button "Volgende vraag" at bounding box center [721, 188] width 574 height 40
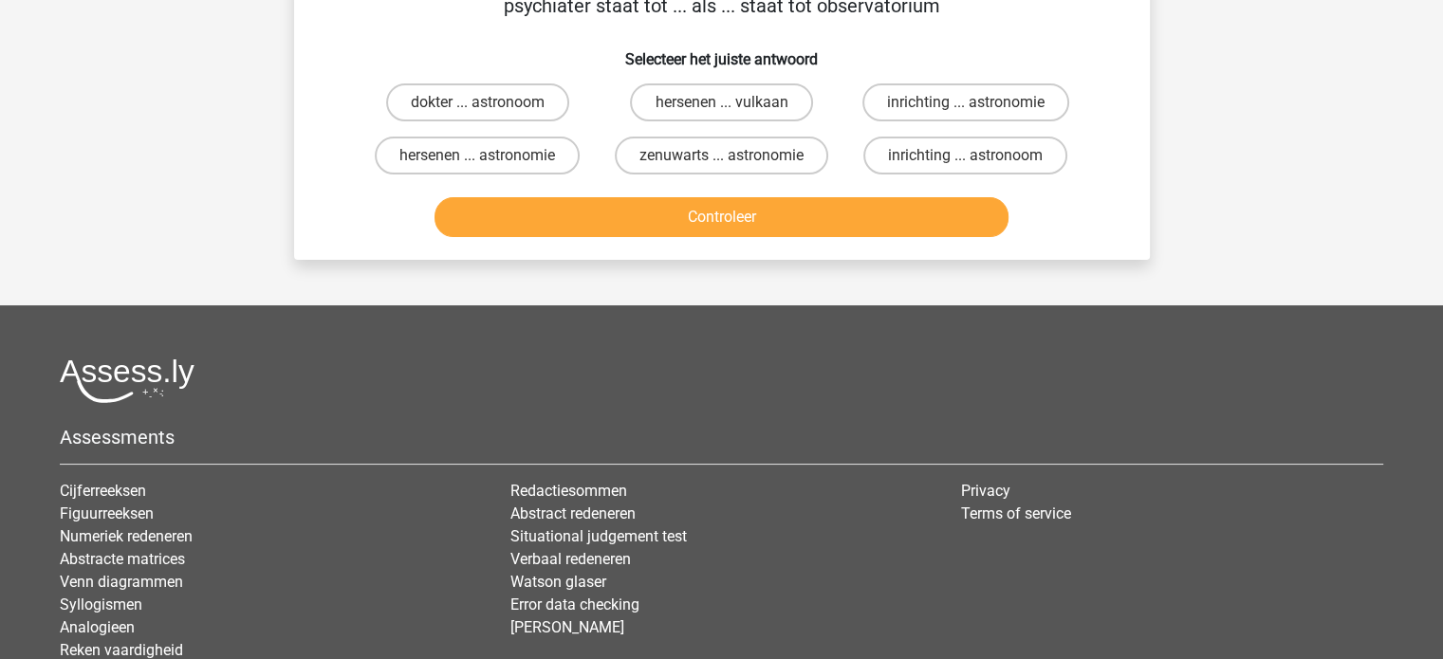
scroll to position [87, 0]
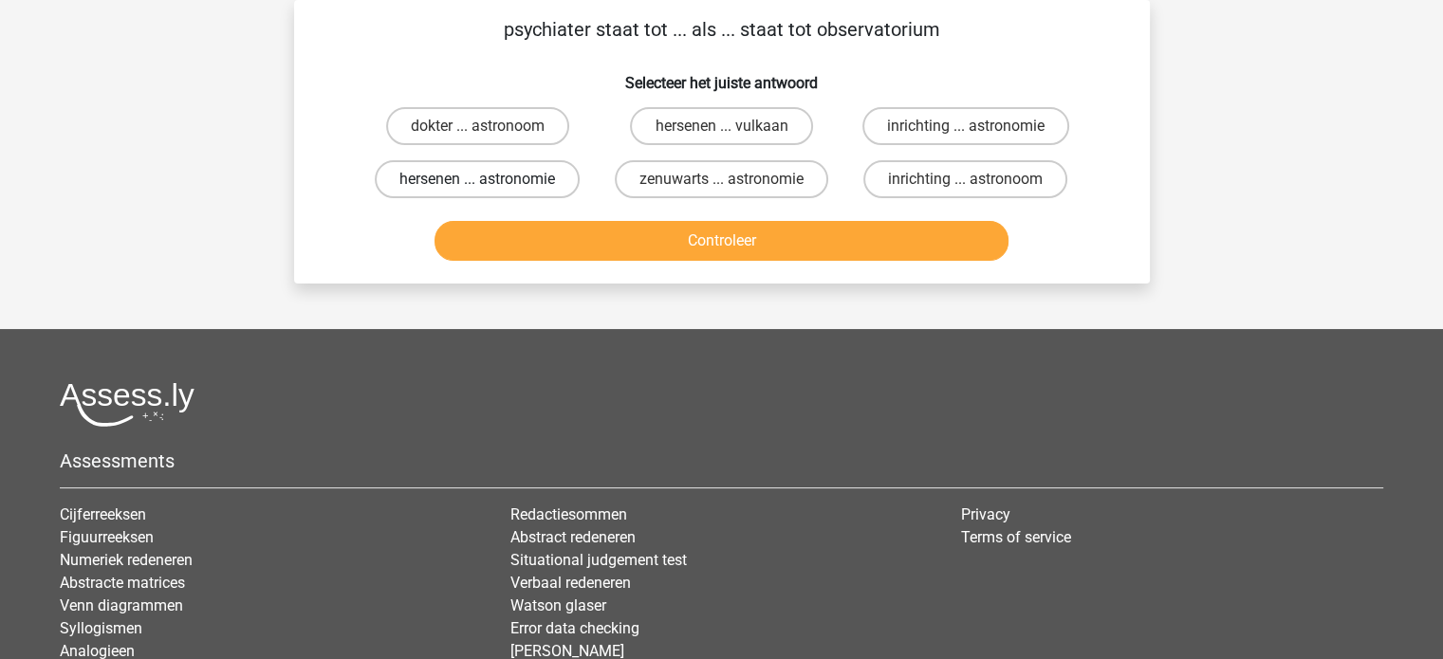
click at [564, 183] on label "hersenen ... astronomie" at bounding box center [477, 179] width 205 height 38
click at [489, 183] on input "hersenen ... astronomie" at bounding box center [483, 185] width 12 height 12
radio input "true"
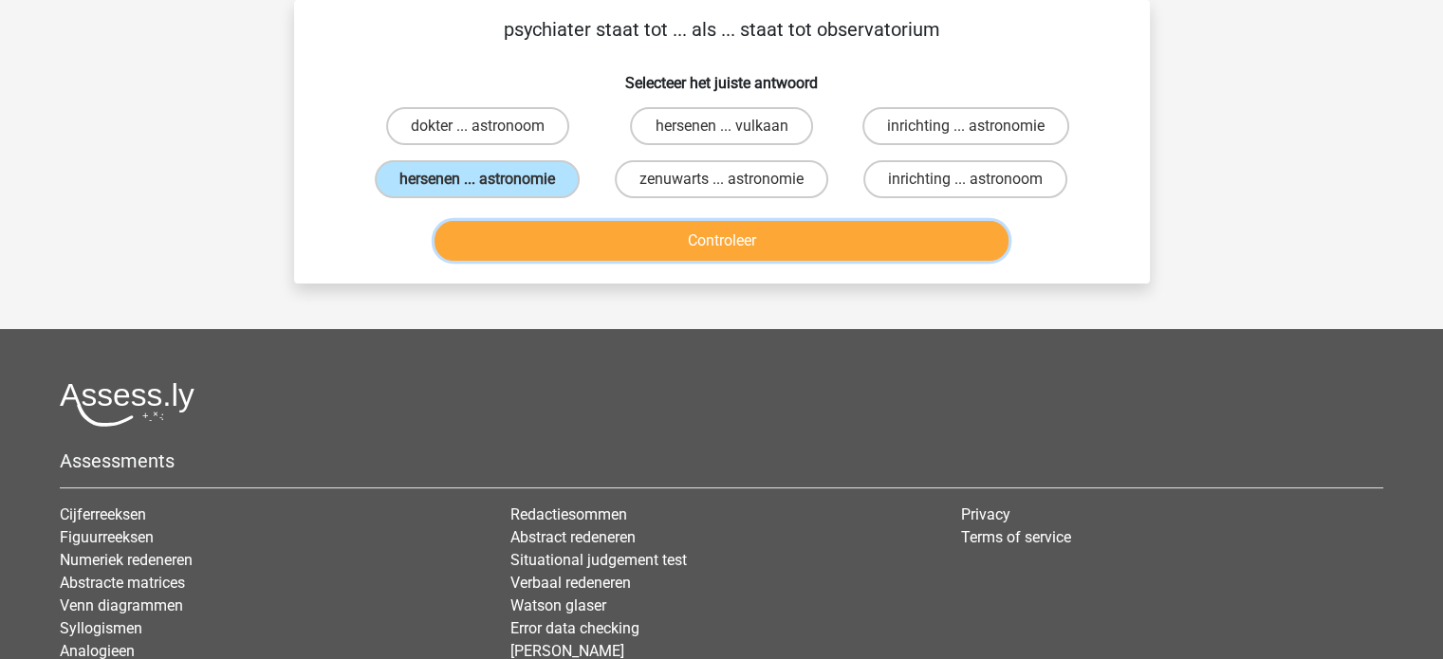
click at [641, 239] on button "Controleer" at bounding box center [721, 241] width 574 height 40
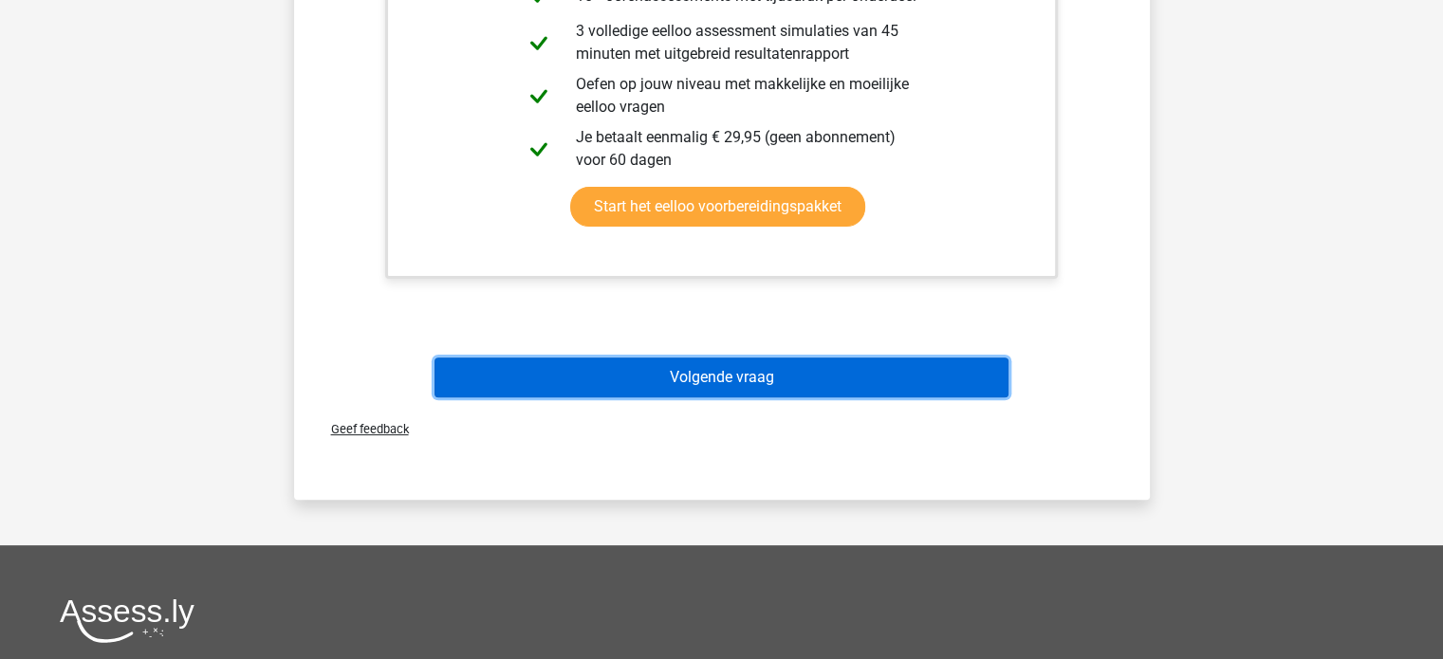
click at [808, 372] on button "Volgende vraag" at bounding box center [721, 378] width 574 height 40
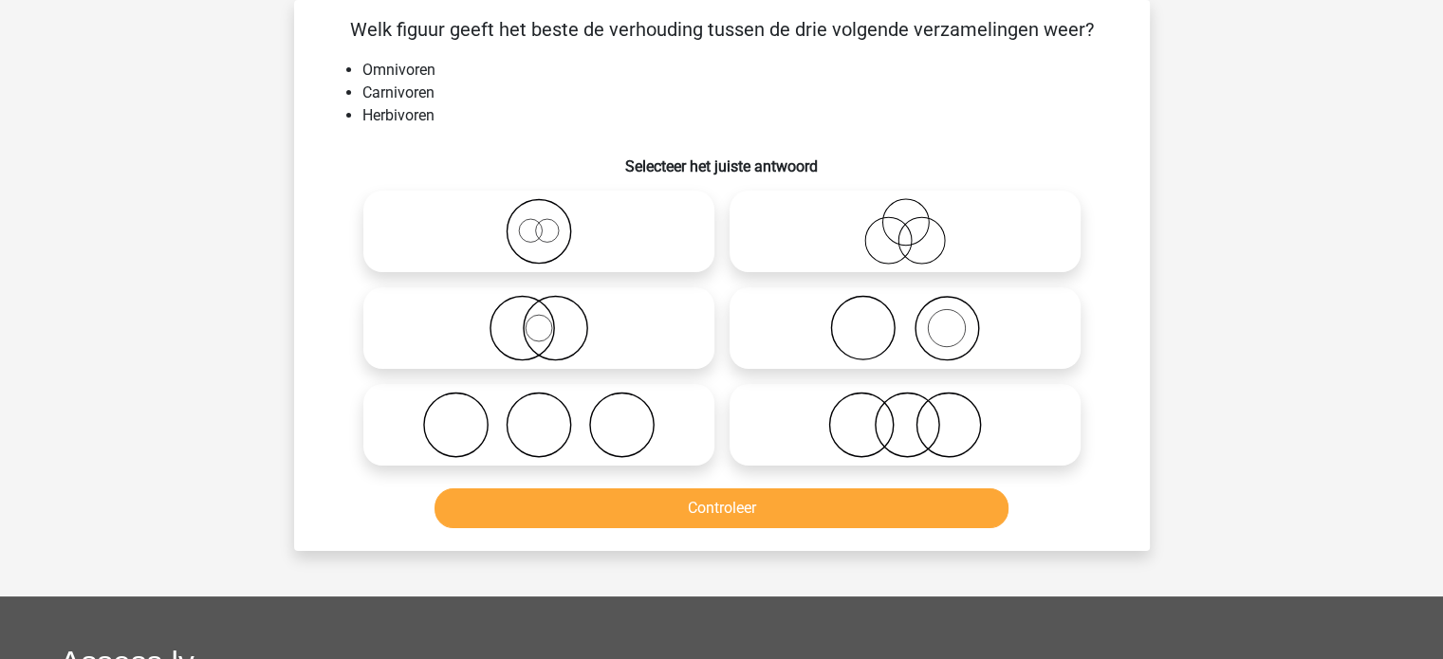
click at [548, 230] on icon at bounding box center [539, 231] width 336 height 66
click at [548, 222] on input "radio" at bounding box center [545, 216] width 12 height 12
radio input "true"
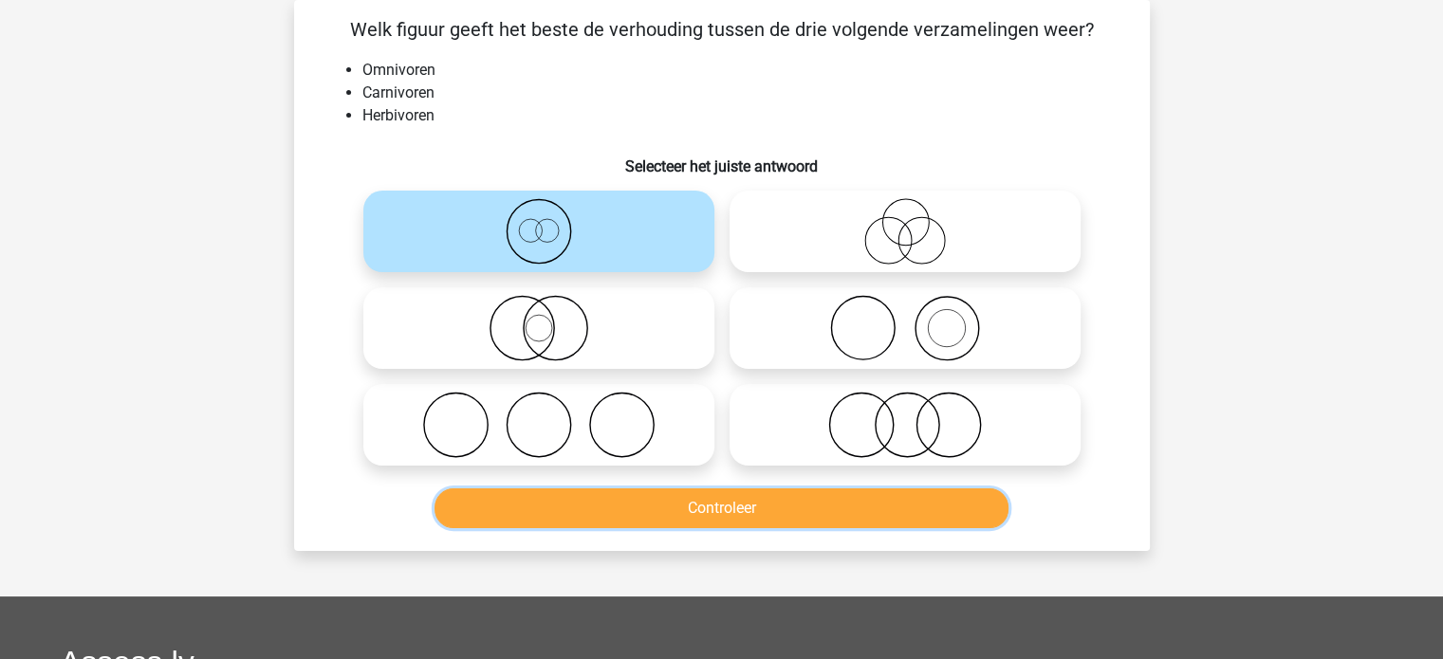
click at [653, 502] on button "Controleer" at bounding box center [721, 508] width 574 height 40
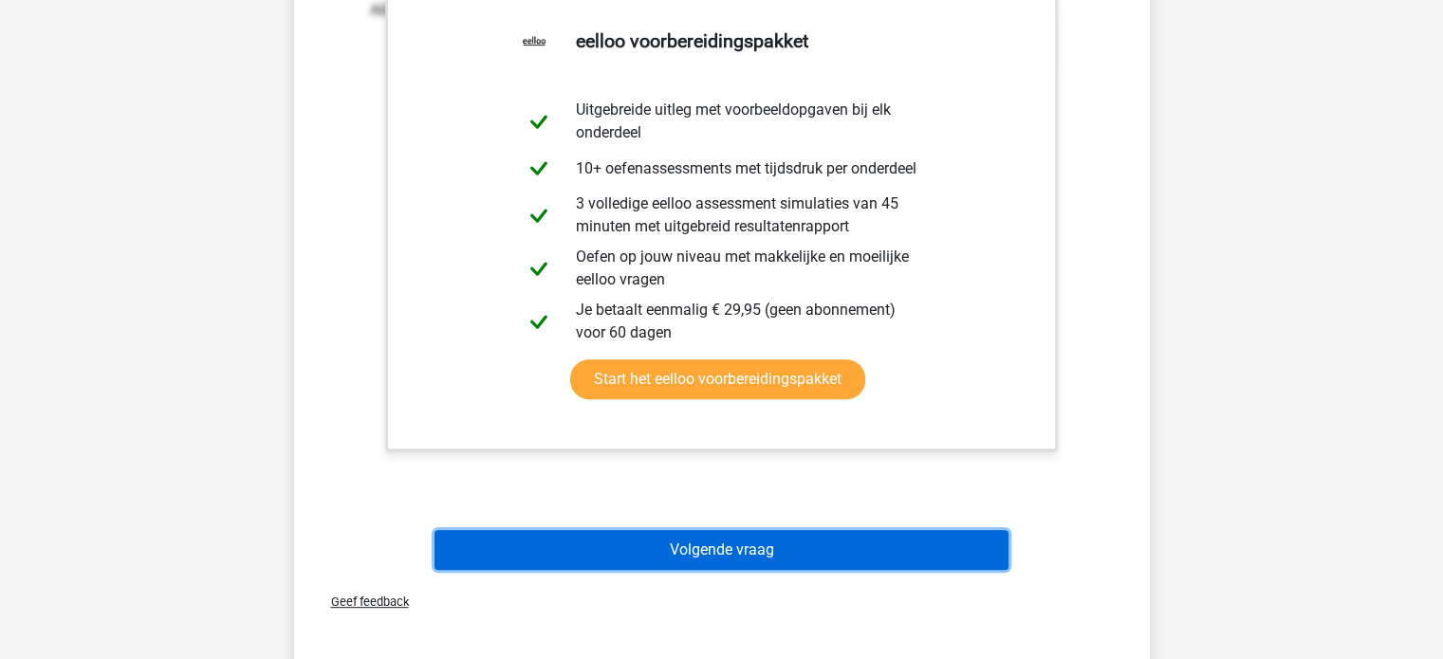
click at [755, 548] on button "Volgende vraag" at bounding box center [721, 550] width 574 height 40
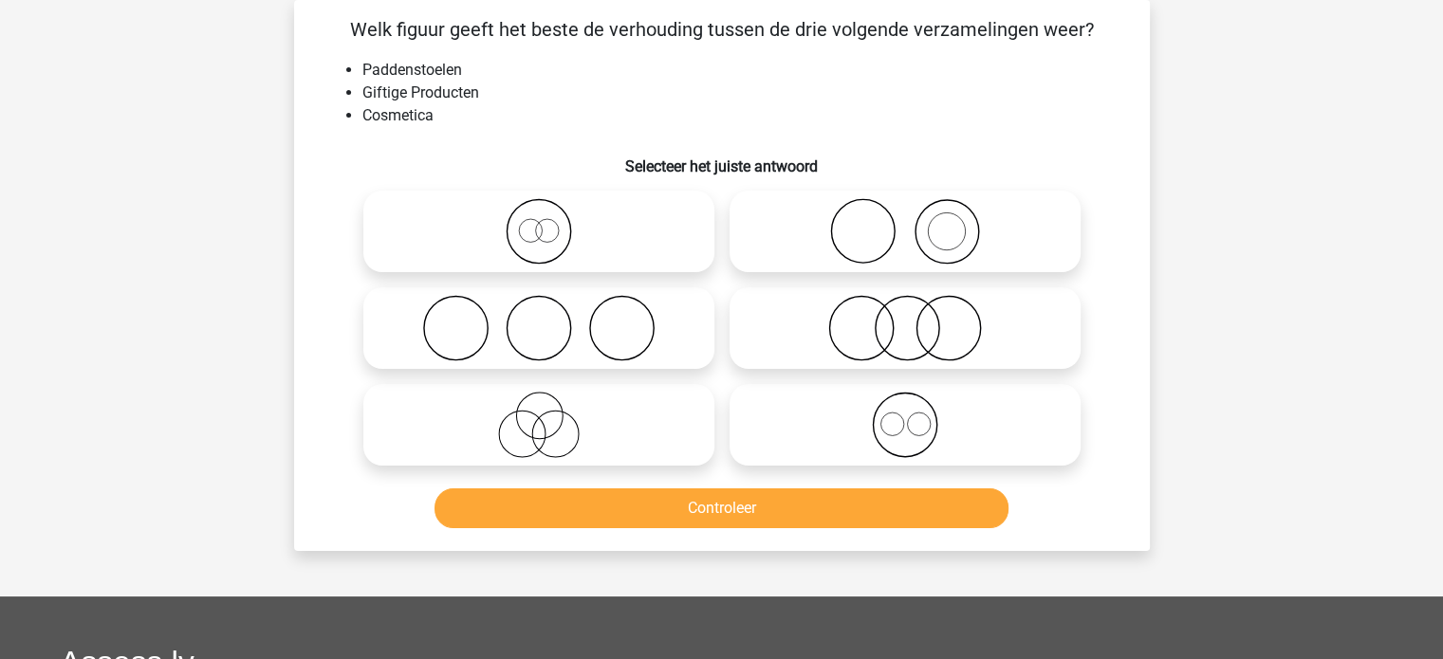
click at [838, 235] on icon at bounding box center [905, 231] width 336 height 66
click at [905, 222] on input "radio" at bounding box center [911, 216] width 12 height 12
radio input "true"
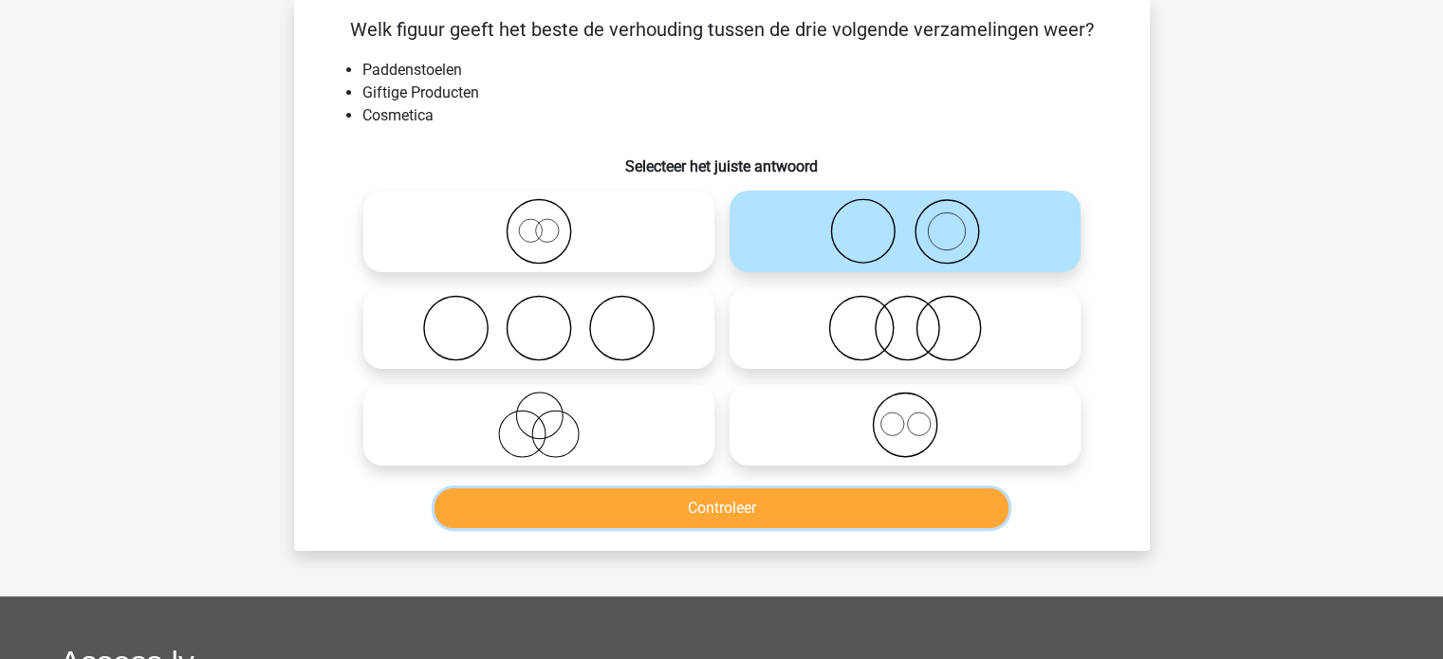
click at [729, 506] on button "Controleer" at bounding box center [721, 508] width 574 height 40
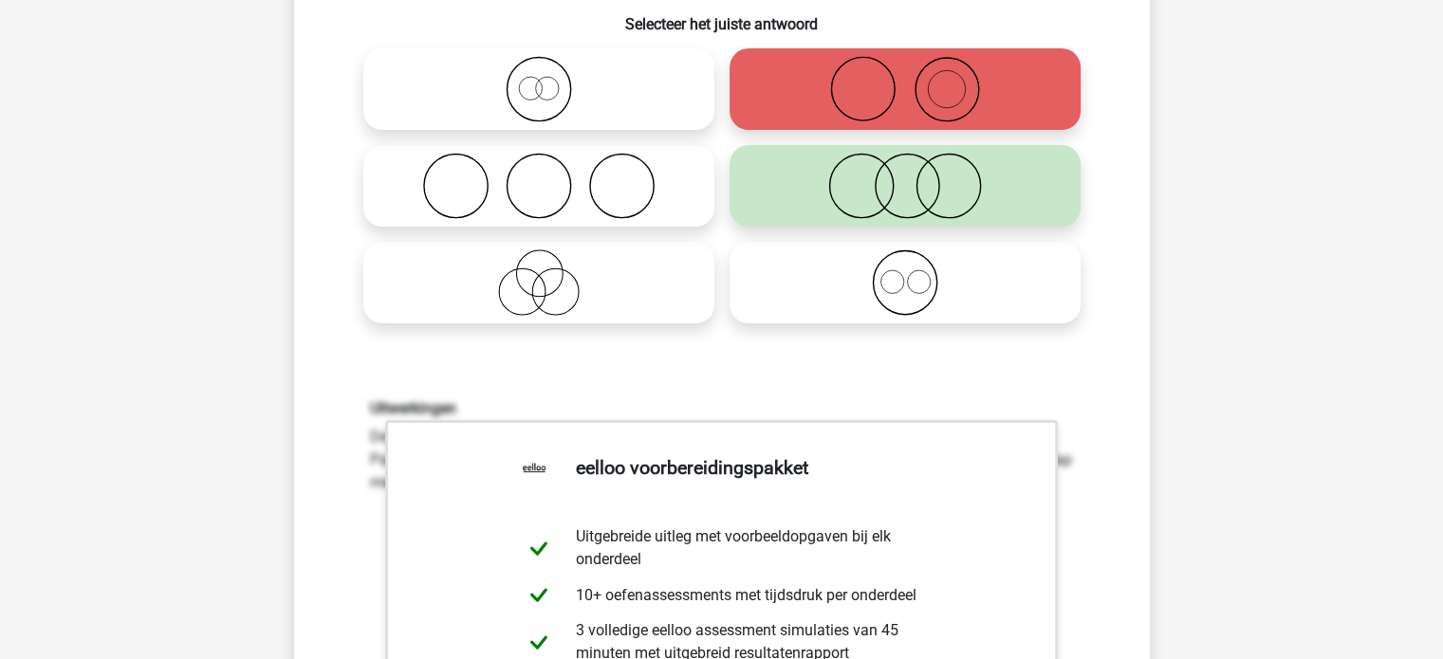
scroll to position [562, 0]
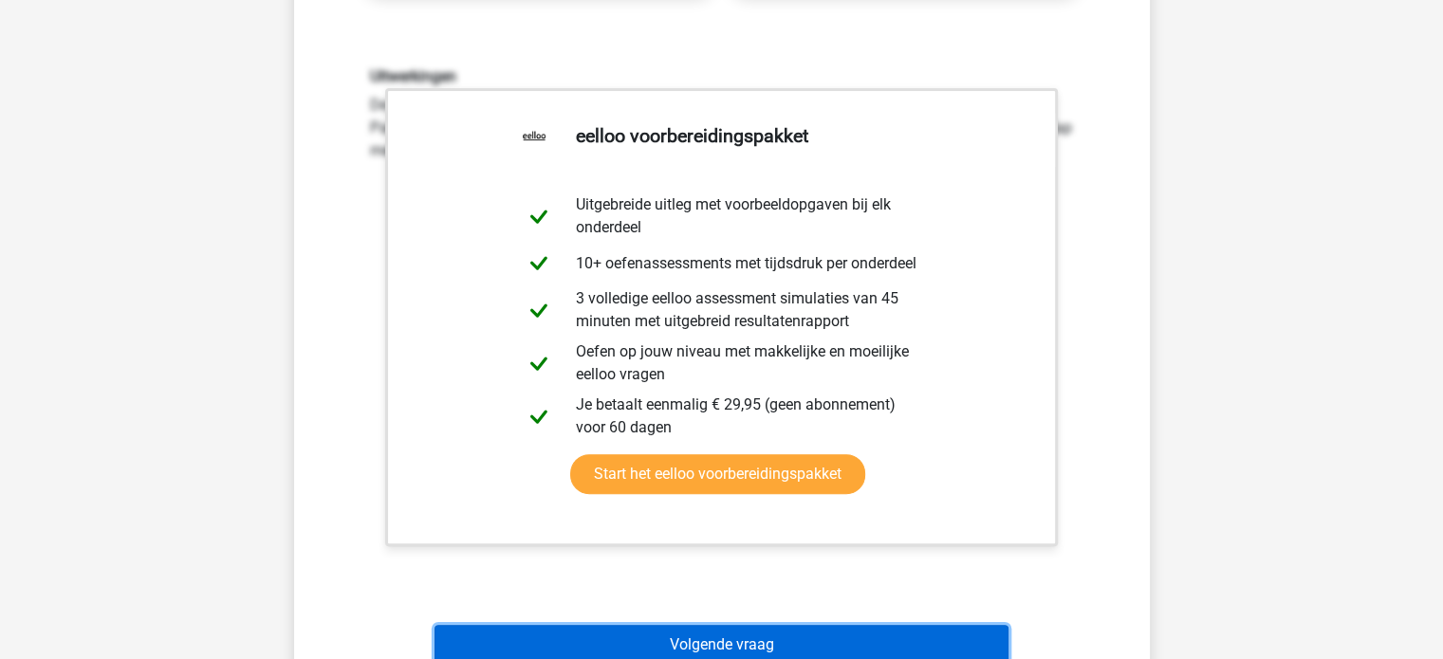
click at [785, 633] on button "Volgende vraag" at bounding box center [721, 645] width 574 height 40
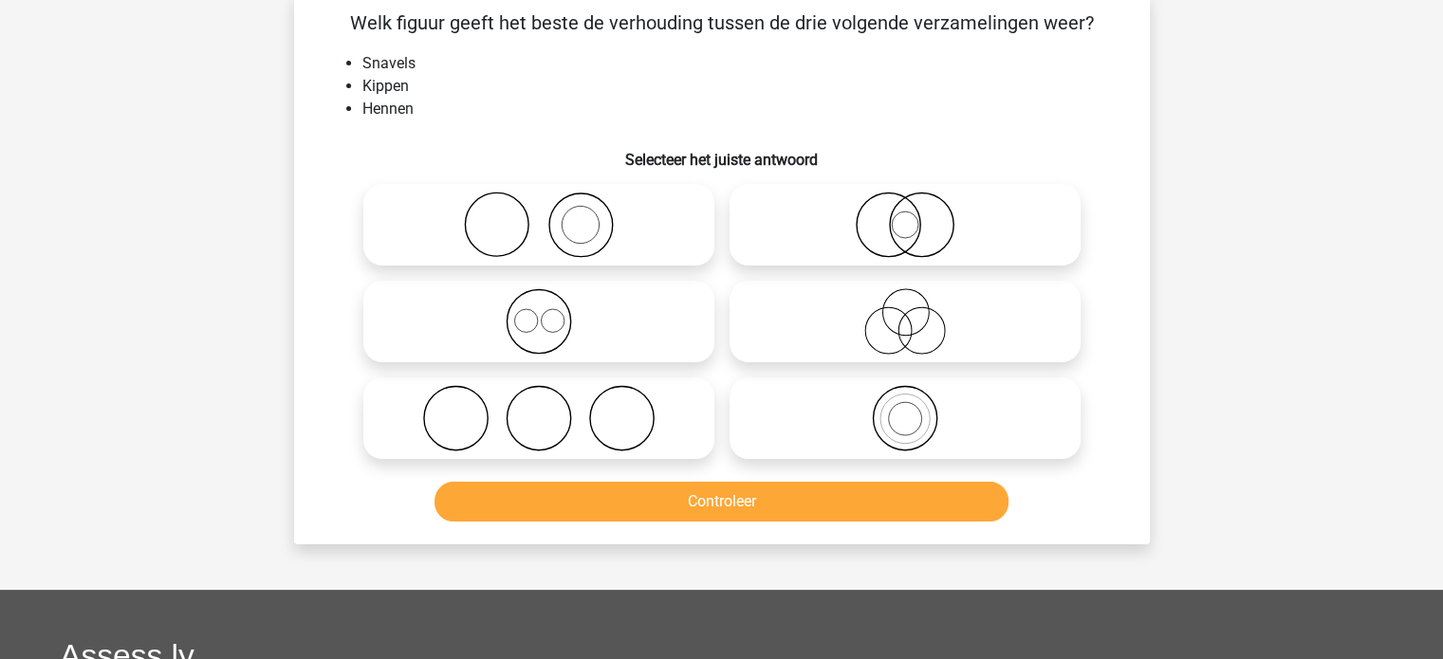
scroll to position [87, 0]
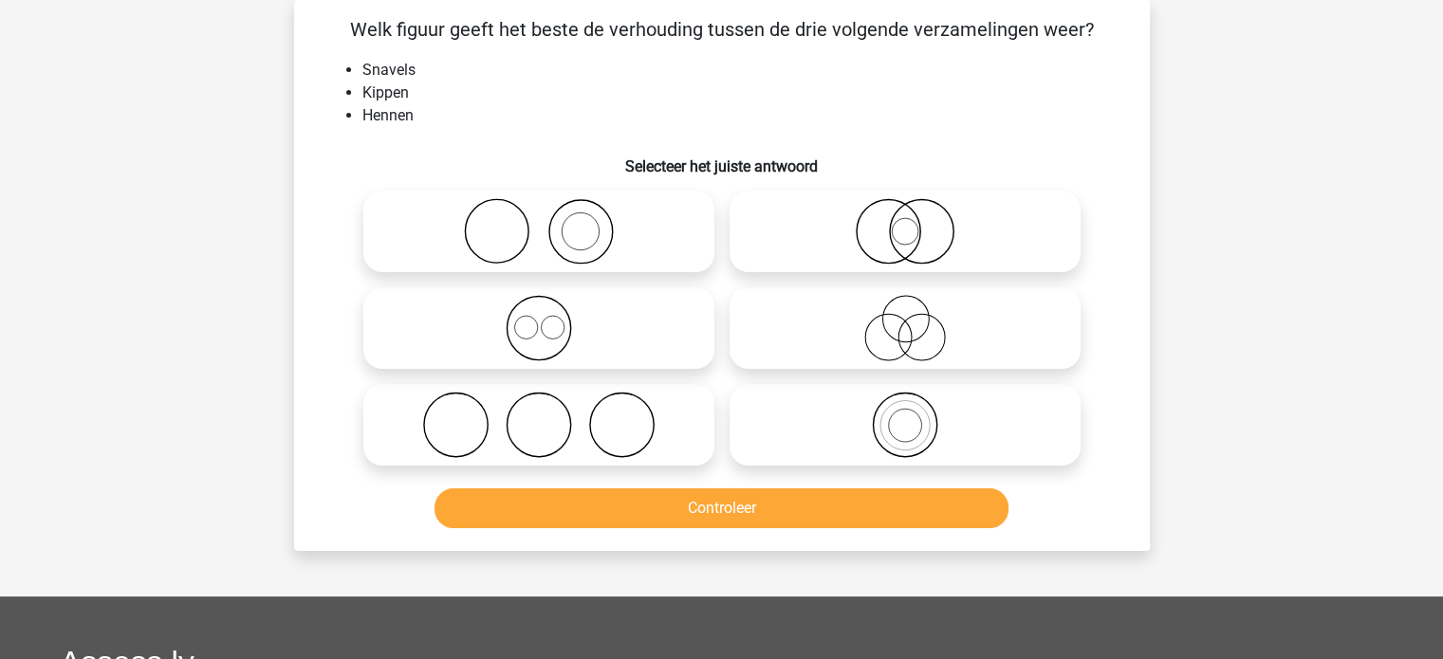
click at [770, 409] on icon at bounding box center [905, 425] width 336 height 66
click at [905, 409] on input "radio" at bounding box center [911, 409] width 12 height 12
radio input "true"
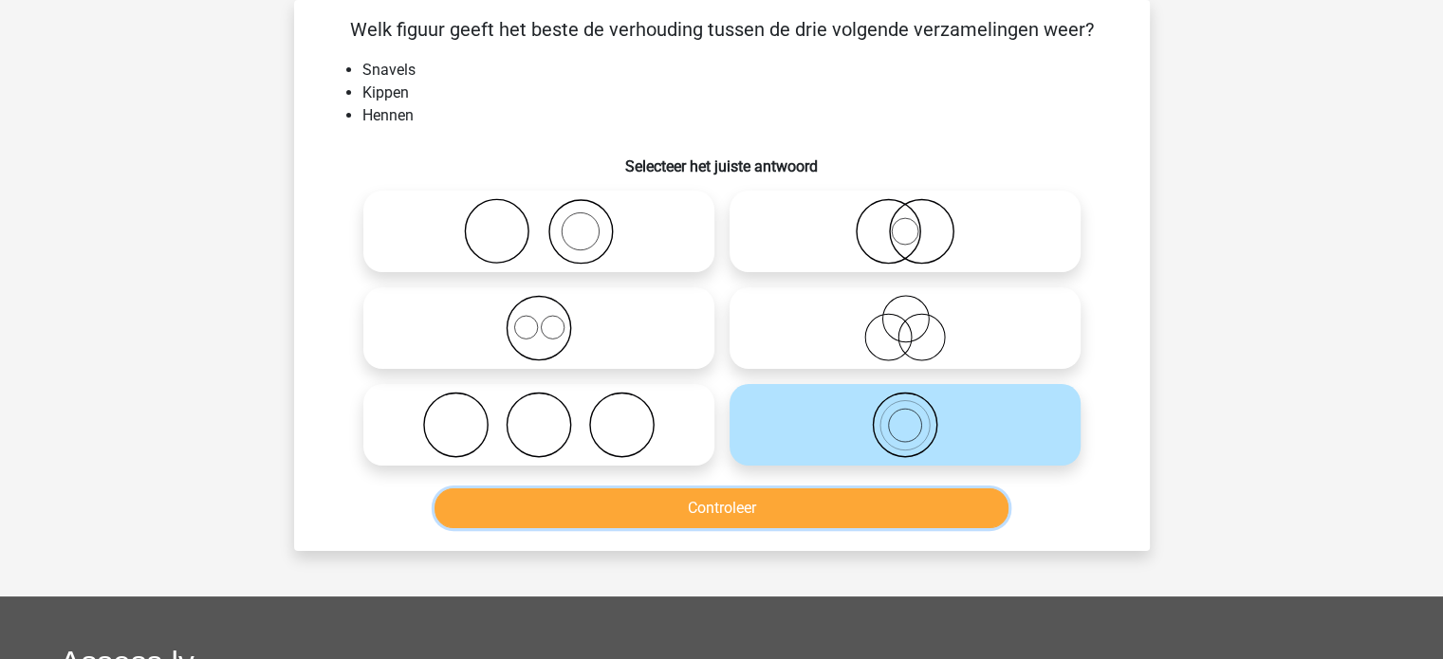
click at [750, 506] on button "Controleer" at bounding box center [721, 508] width 574 height 40
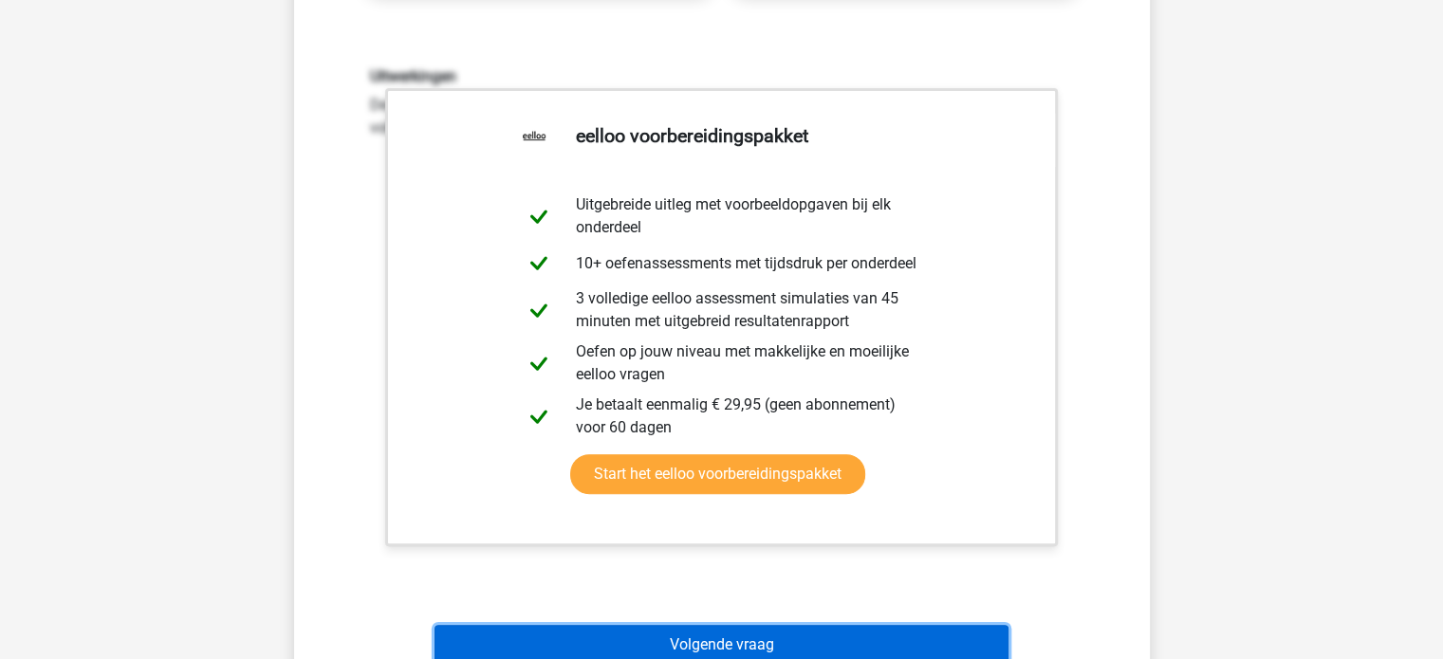
click at [713, 629] on button "Volgende vraag" at bounding box center [721, 645] width 574 height 40
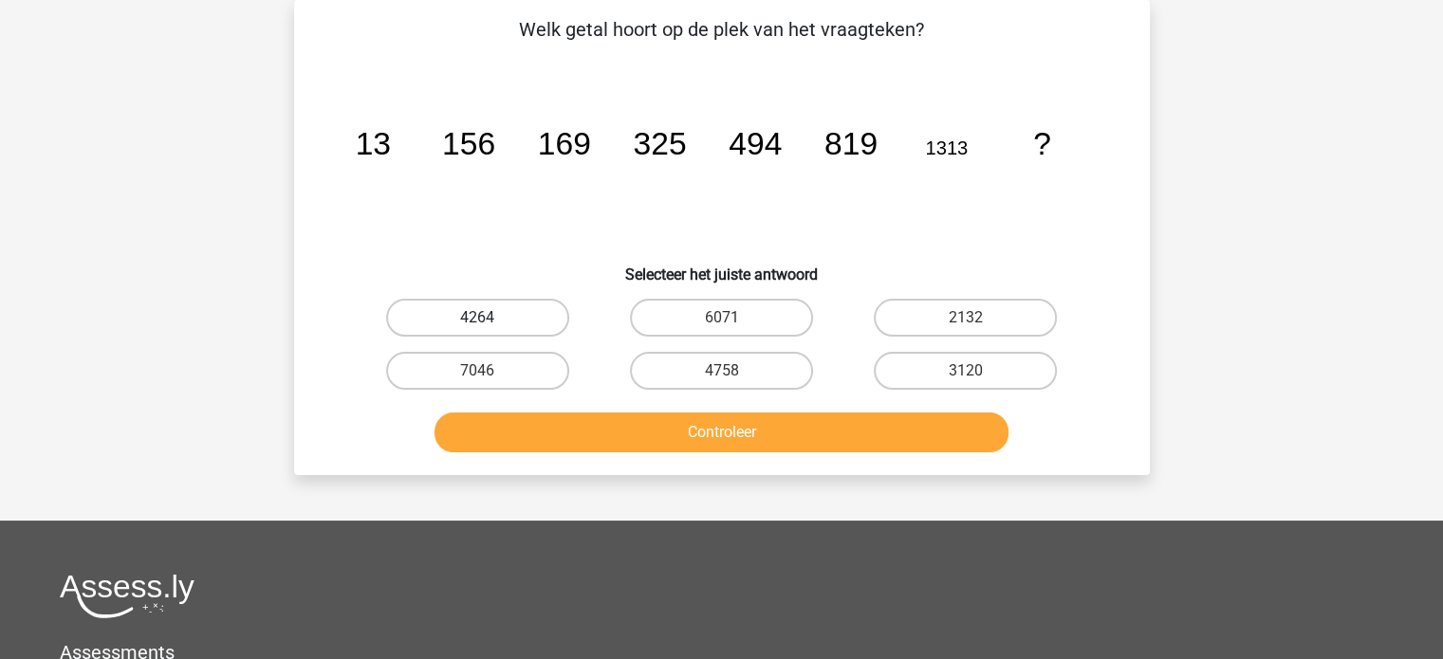
click at [506, 313] on label "4264" at bounding box center [477, 318] width 183 height 38
click at [489, 318] on input "4264" at bounding box center [483, 324] width 12 height 12
radio input "true"
click at [573, 451] on div "Controleer" at bounding box center [722, 436] width 732 height 47
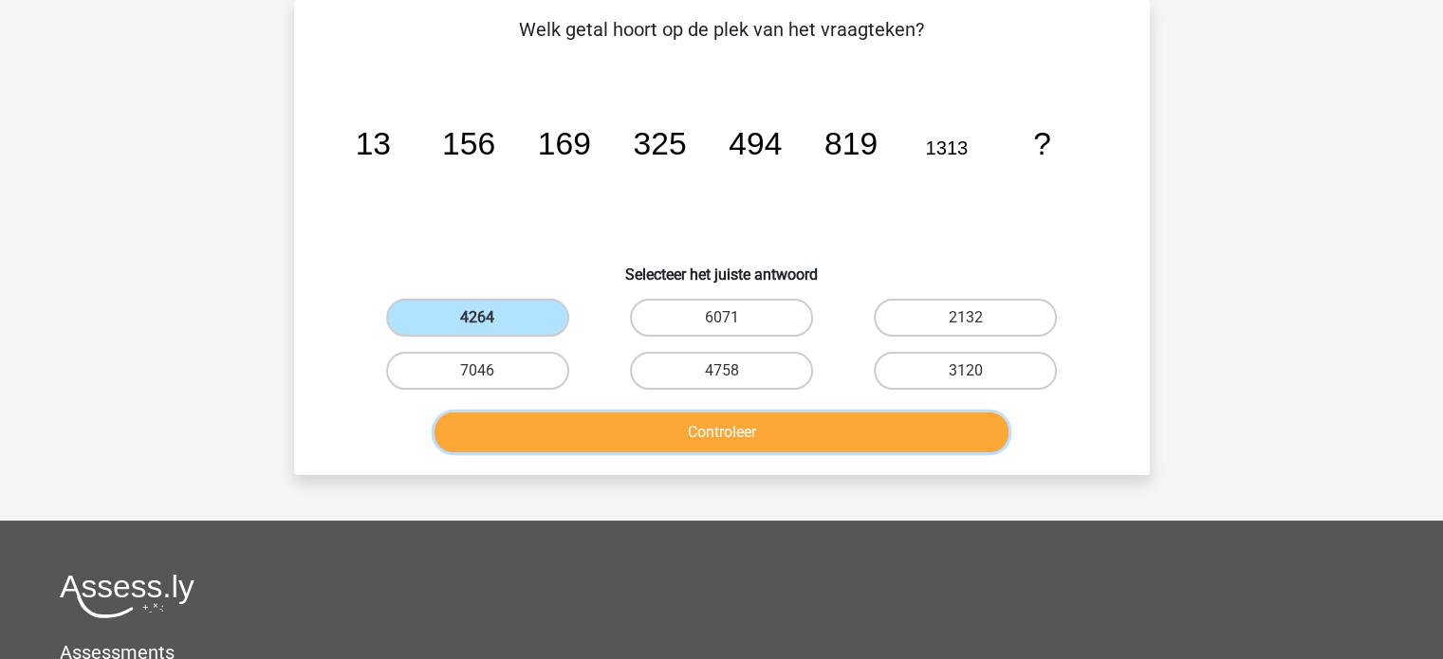
click at [568, 434] on button "Controleer" at bounding box center [721, 433] width 574 height 40
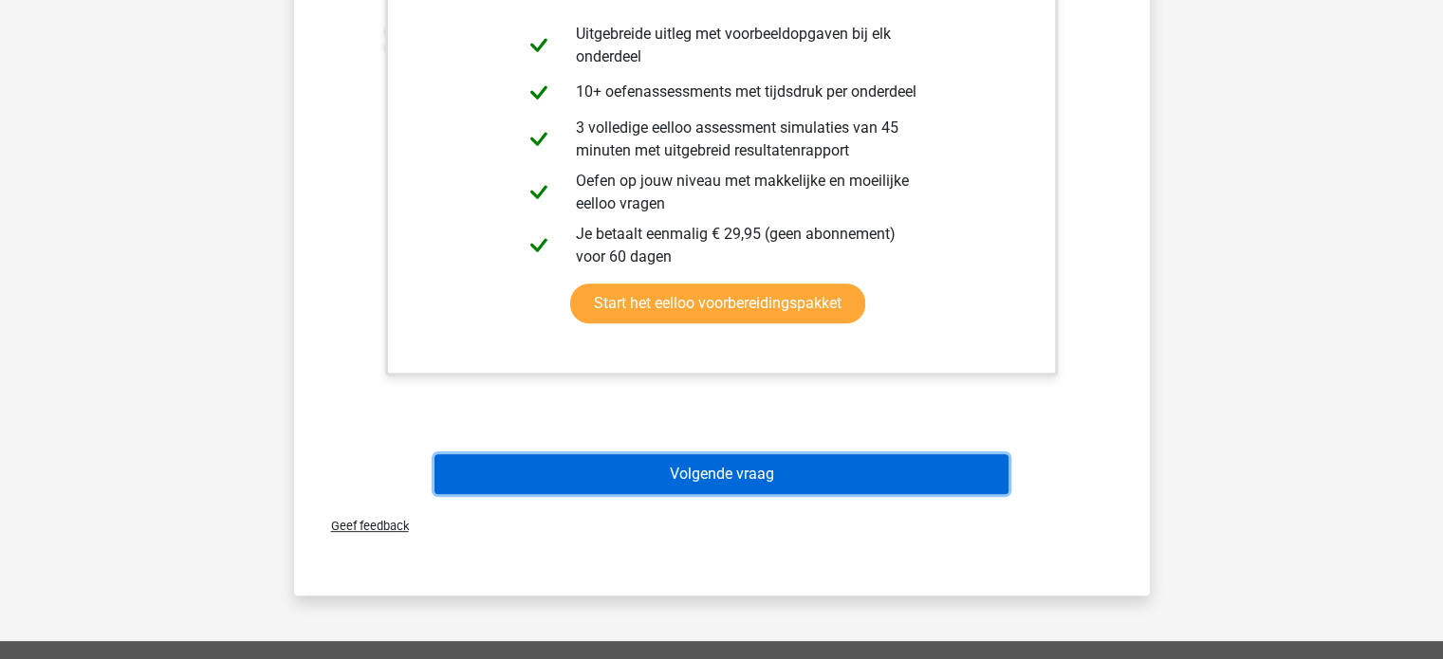
click at [837, 472] on button "Volgende vraag" at bounding box center [721, 474] width 574 height 40
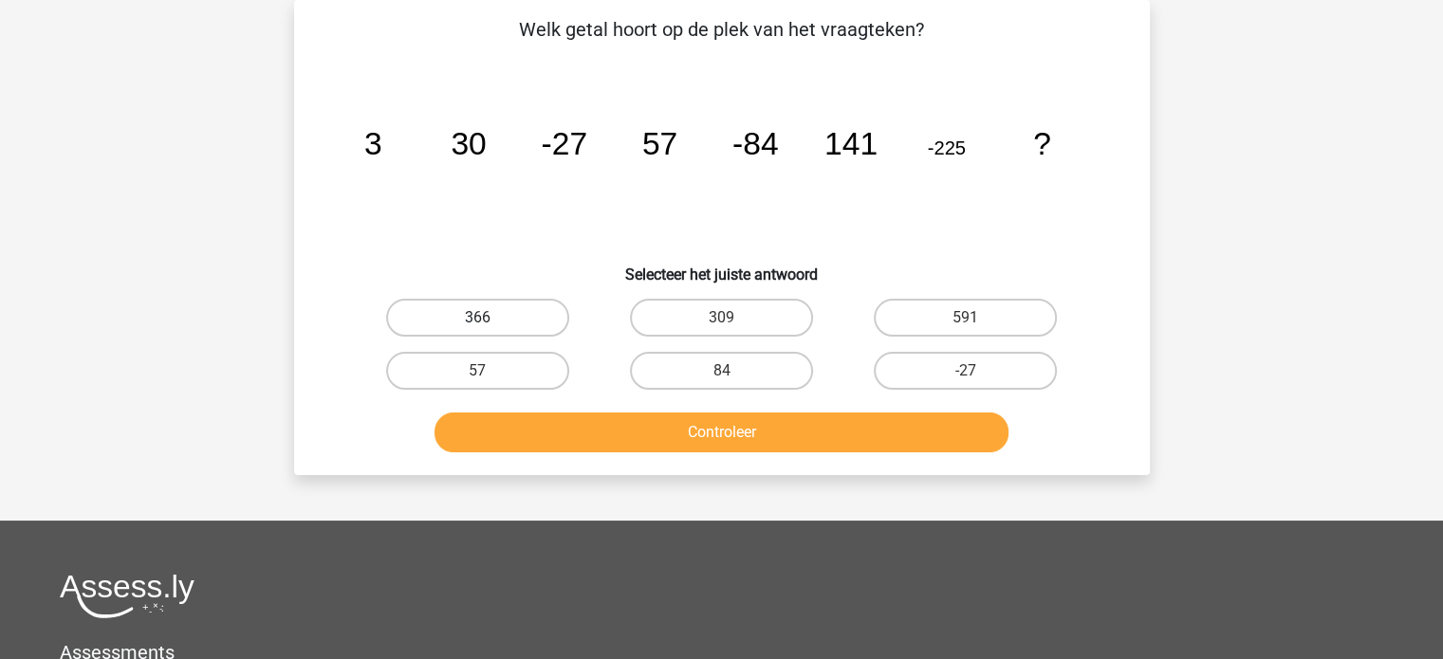
click at [524, 333] on label "366" at bounding box center [477, 318] width 183 height 38
click at [489, 330] on input "366" at bounding box center [483, 324] width 12 height 12
radio input "true"
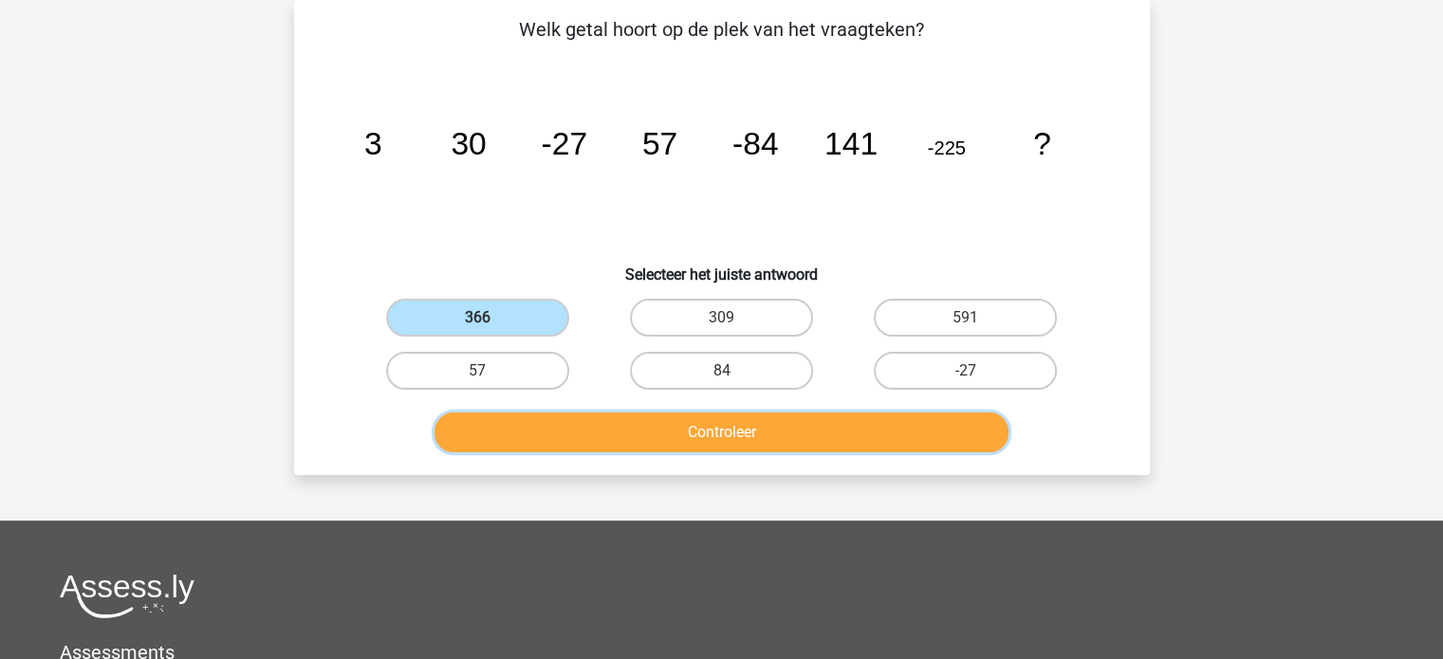
click at [690, 436] on button "Controleer" at bounding box center [721, 433] width 574 height 40
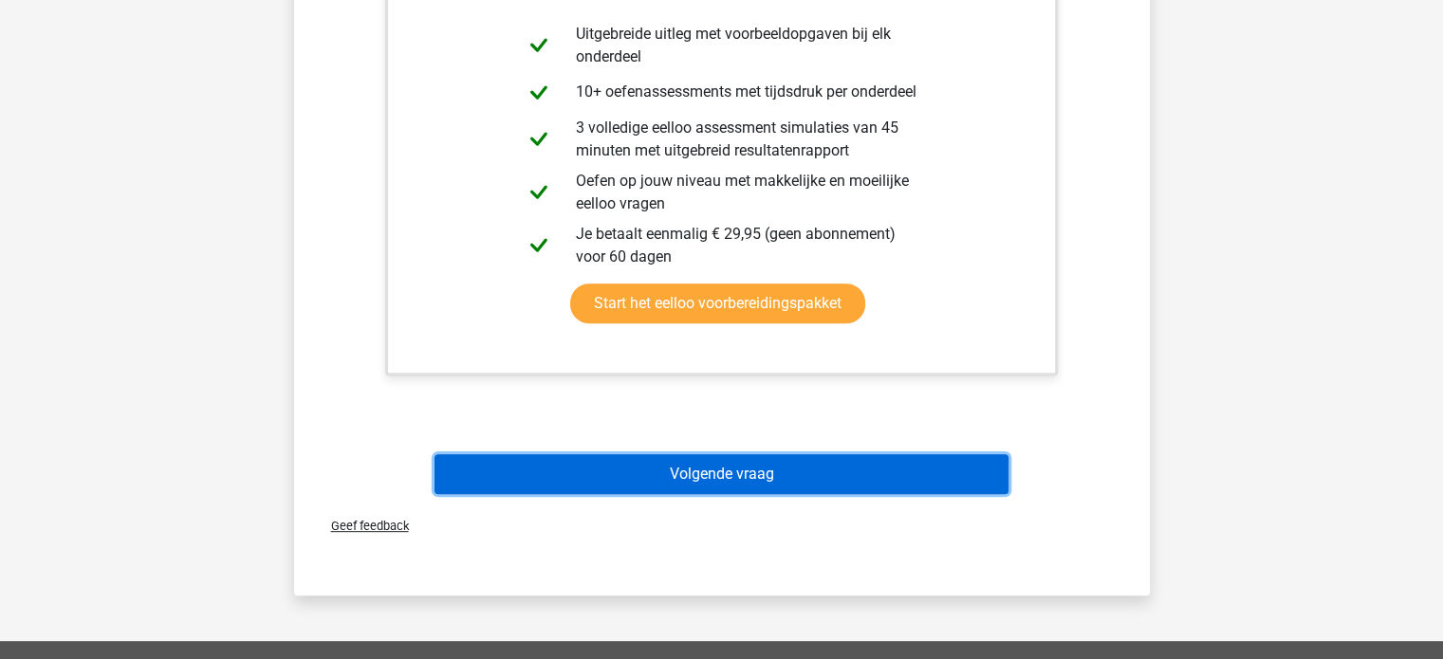
click at [763, 473] on button "Volgende vraag" at bounding box center [721, 474] width 574 height 40
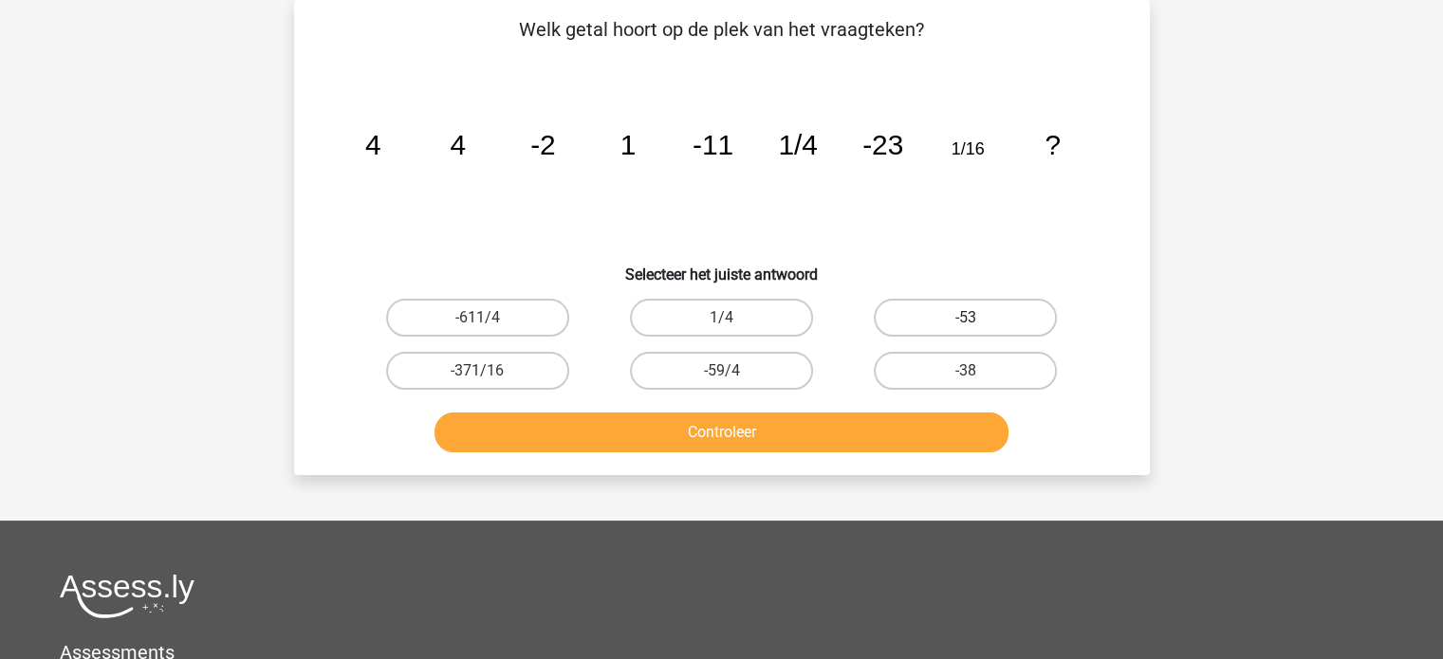
click at [894, 322] on label "-53" at bounding box center [965, 318] width 183 height 38
click at [966, 322] on input "-53" at bounding box center [972, 324] width 12 height 12
radio input "true"
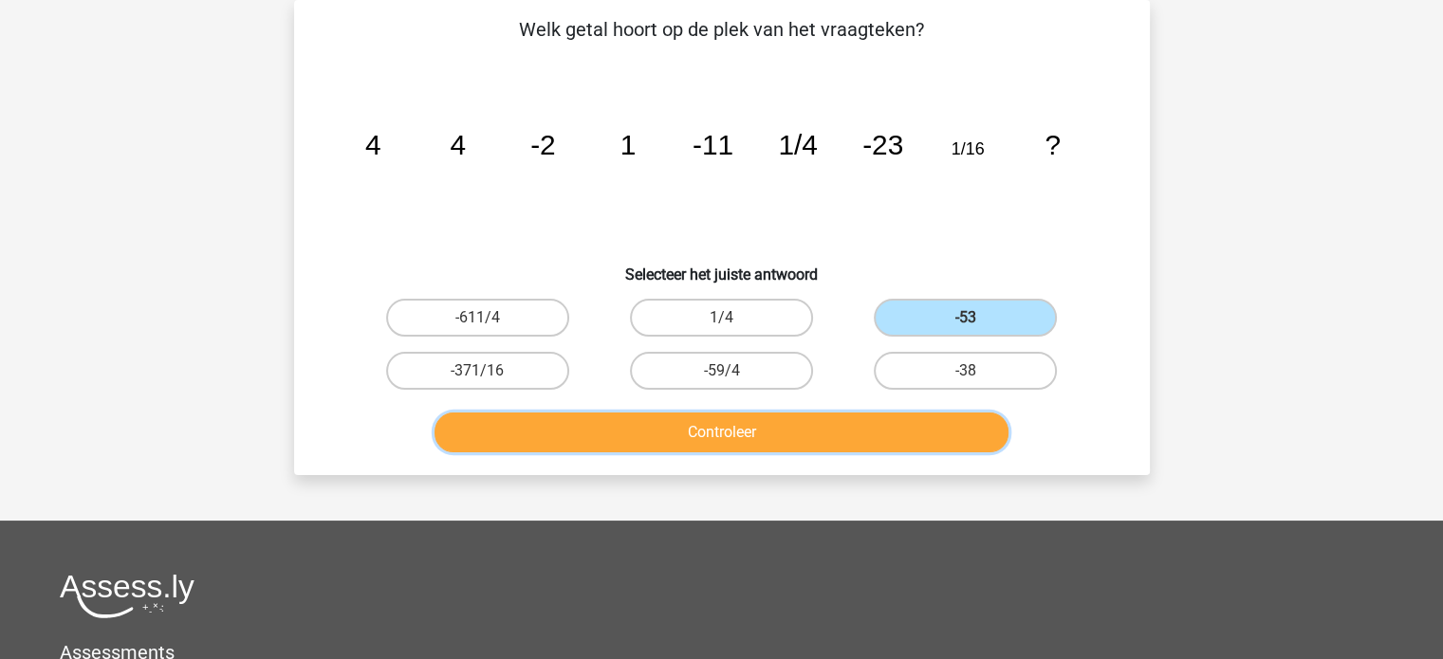
click at [840, 428] on button "Controleer" at bounding box center [721, 433] width 574 height 40
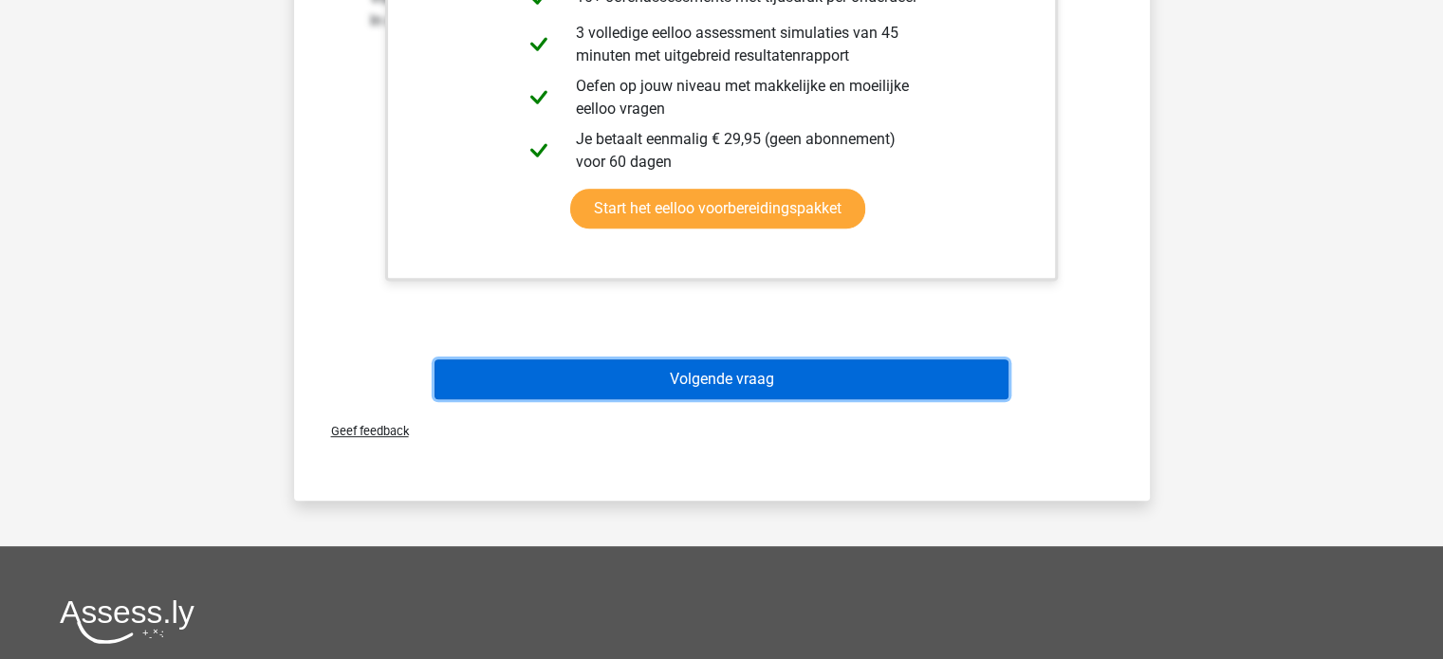
click at [693, 371] on button "Volgende vraag" at bounding box center [721, 379] width 574 height 40
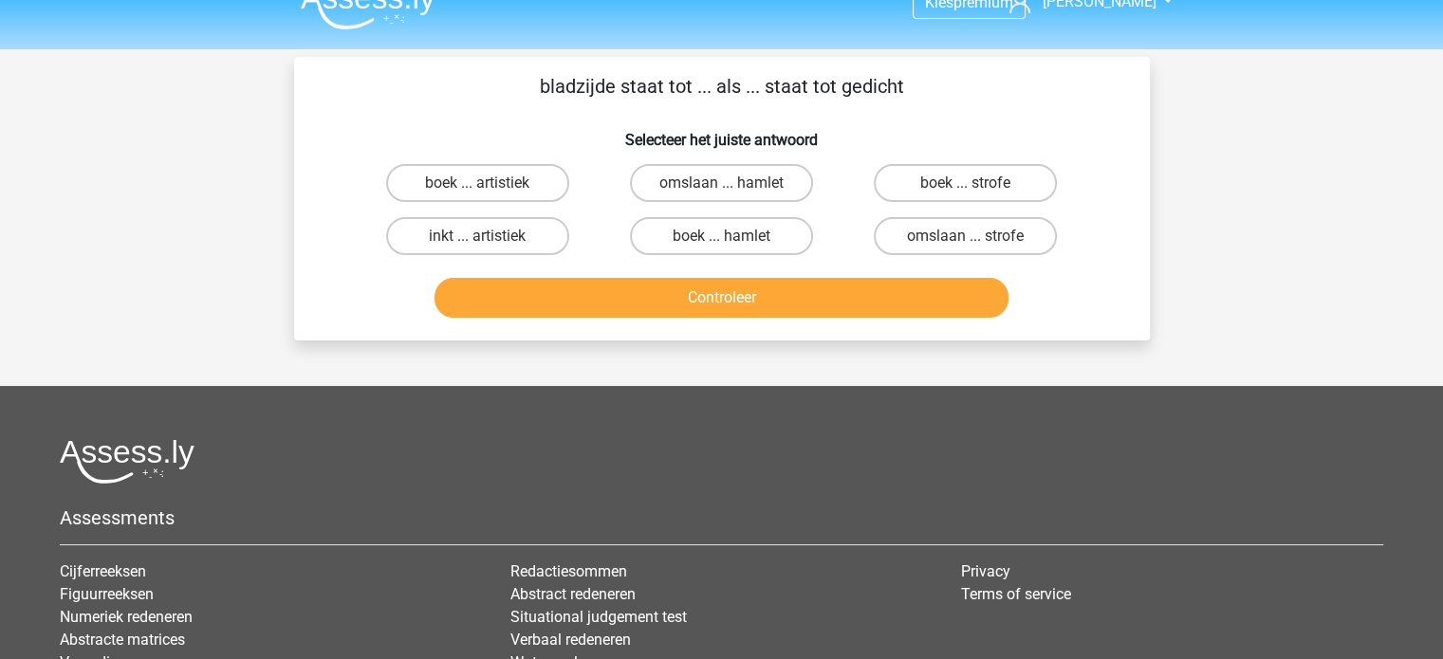
scroll to position [0, 0]
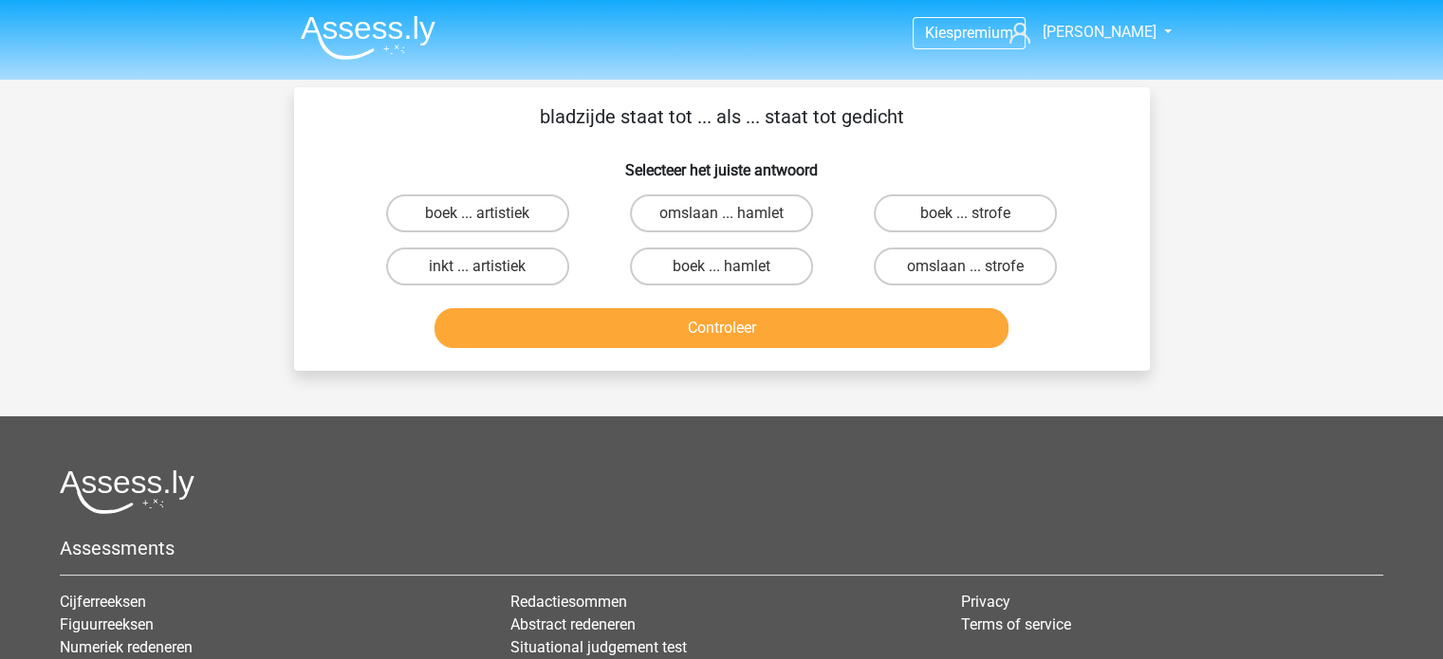
click at [869, 220] on div "boek ... strofe" at bounding box center [965, 213] width 229 height 38
click at [914, 216] on label "boek ... strofe" at bounding box center [965, 213] width 183 height 38
click at [966, 216] on input "boek ... strofe" at bounding box center [972, 219] width 12 height 12
radio input "true"
click at [890, 274] on label "omslaan ... strofe" at bounding box center [965, 267] width 183 height 38
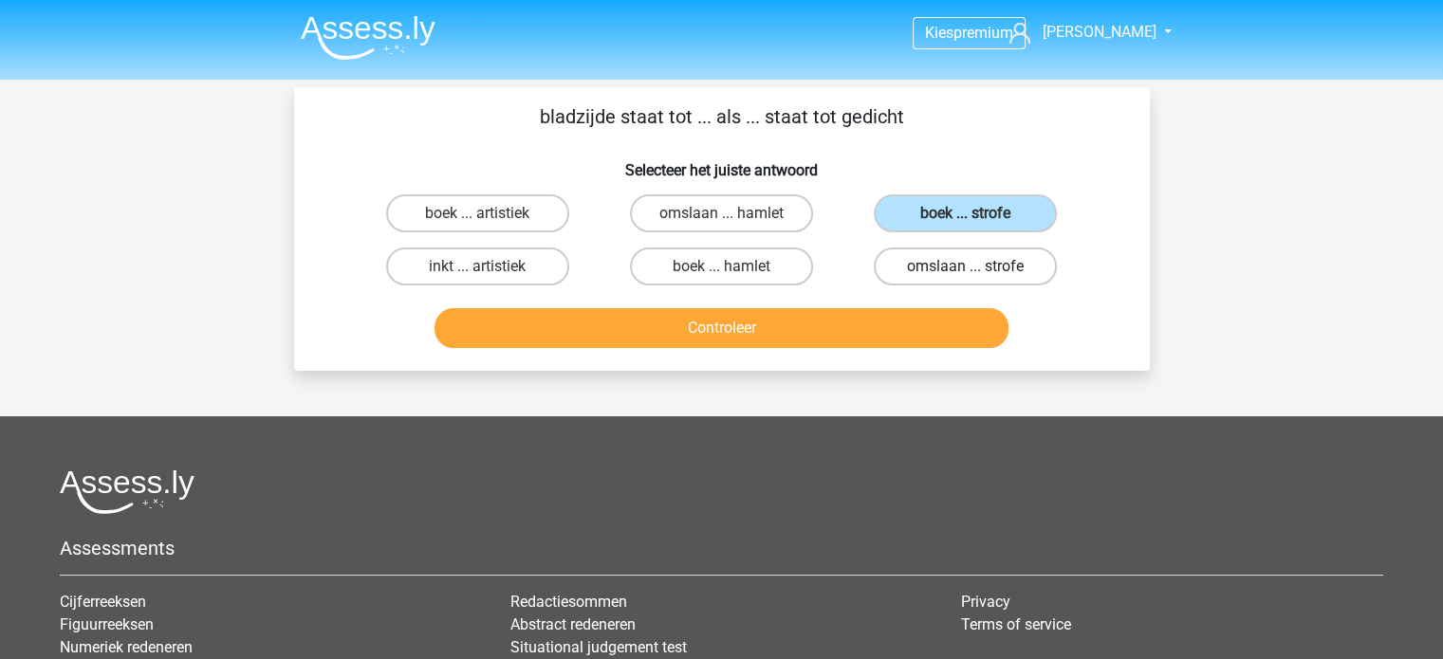
click at [966, 274] on input "omslaan ... strofe" at bounding box center [972, 273] width 12 height 12
radio input "true"
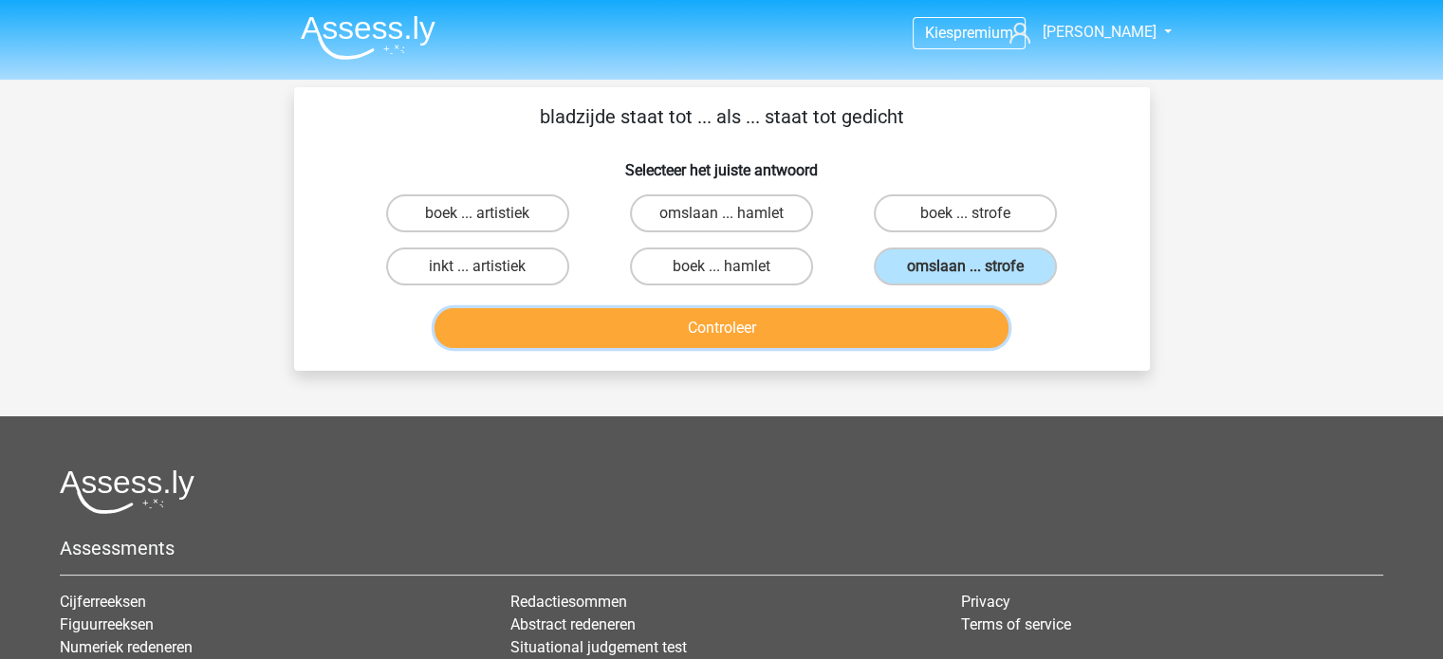
click at [872, 325] on button "Controleer" at bounding box center [721, 328] width 574 height 40
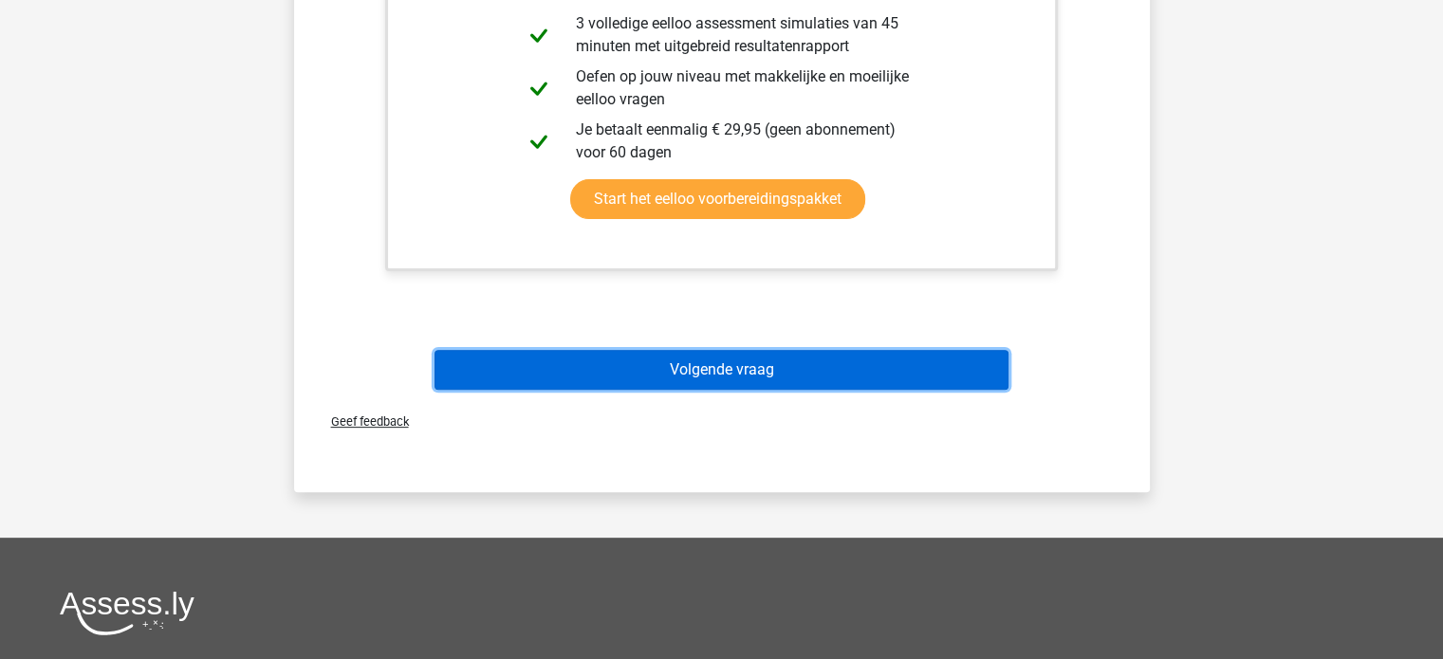
click at [777, 378] on button "Volgende vraag" at bounding box center [721, 370] width 574 height 40
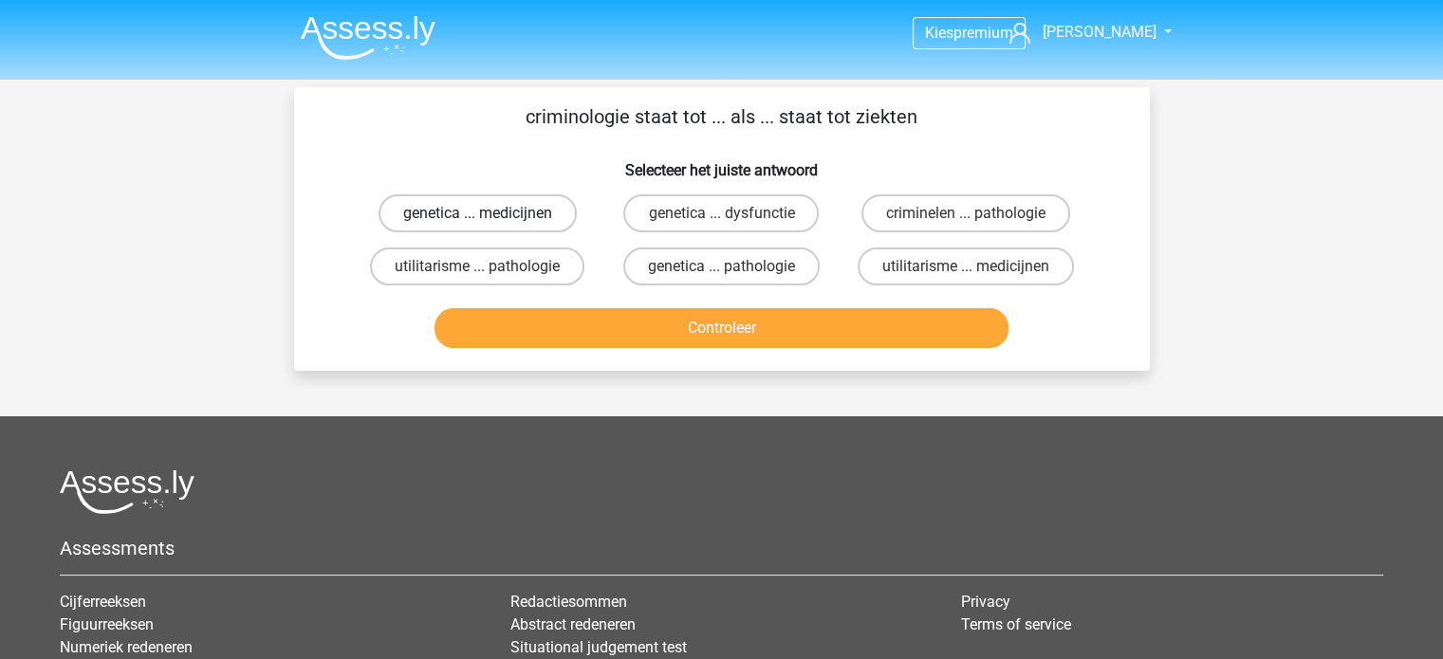
click at [551, 223] on label "genetica ... medicijnen" at bounding box center [477, 213] width 198 height 38
click at [489, 223] on input "genetica ... medicijnen" at bounding box center [483, 219] width 12 height 12
radio input "true"
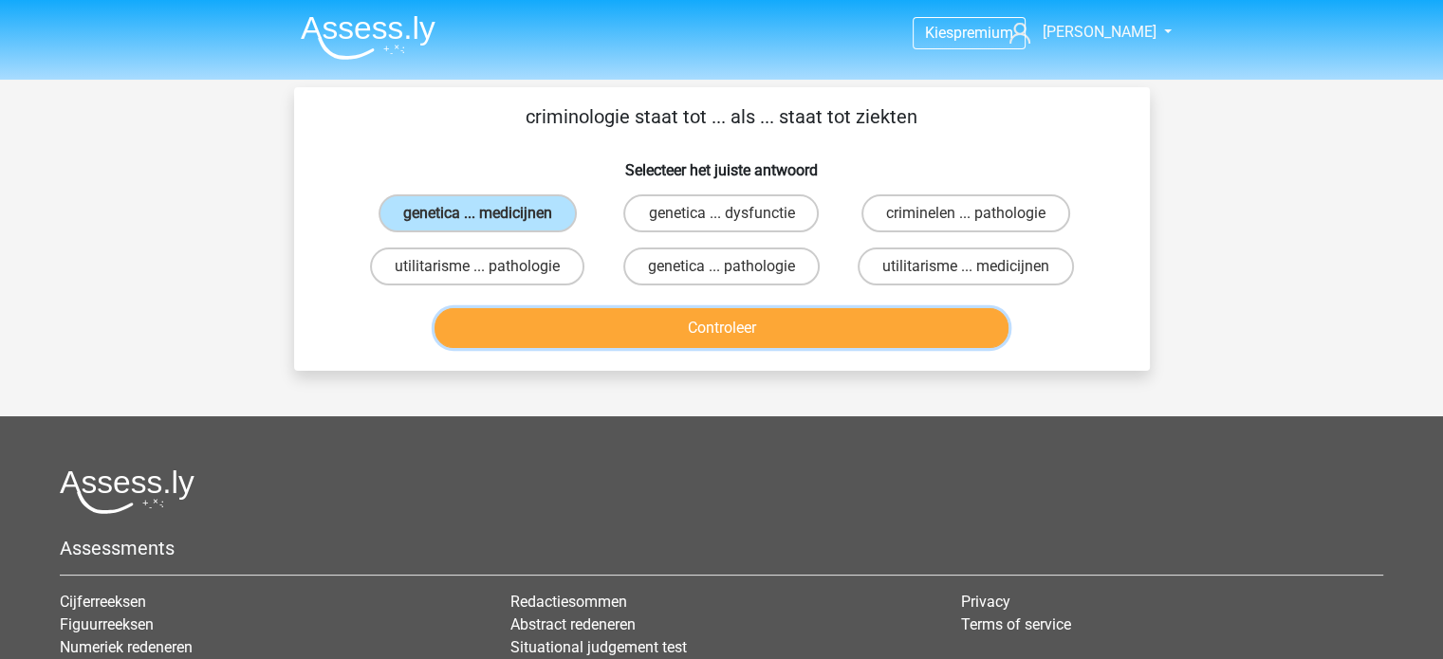
click at [606, 322] on button "Controleer" at bounding box center [721, 328] width 574 height 40
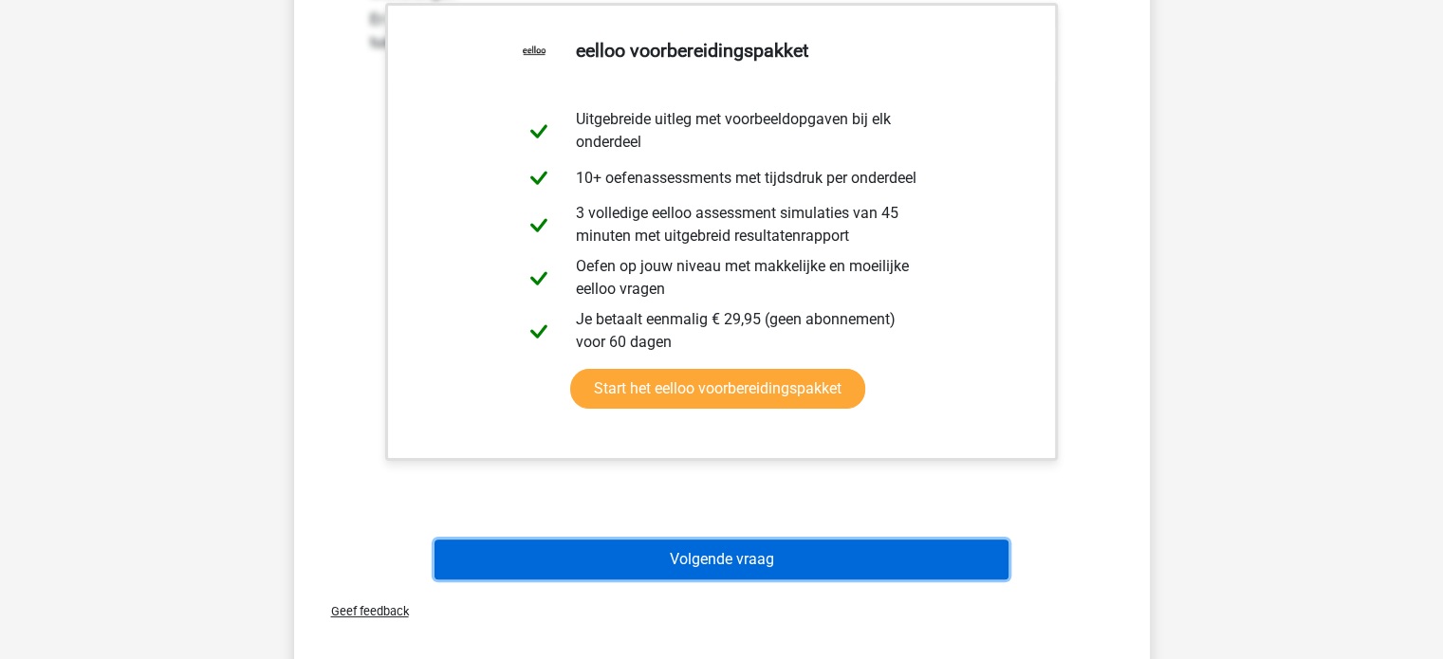
click at [766, 551] on button "Volgende vraag" at bounding box center [721, 560] width 574 height 40
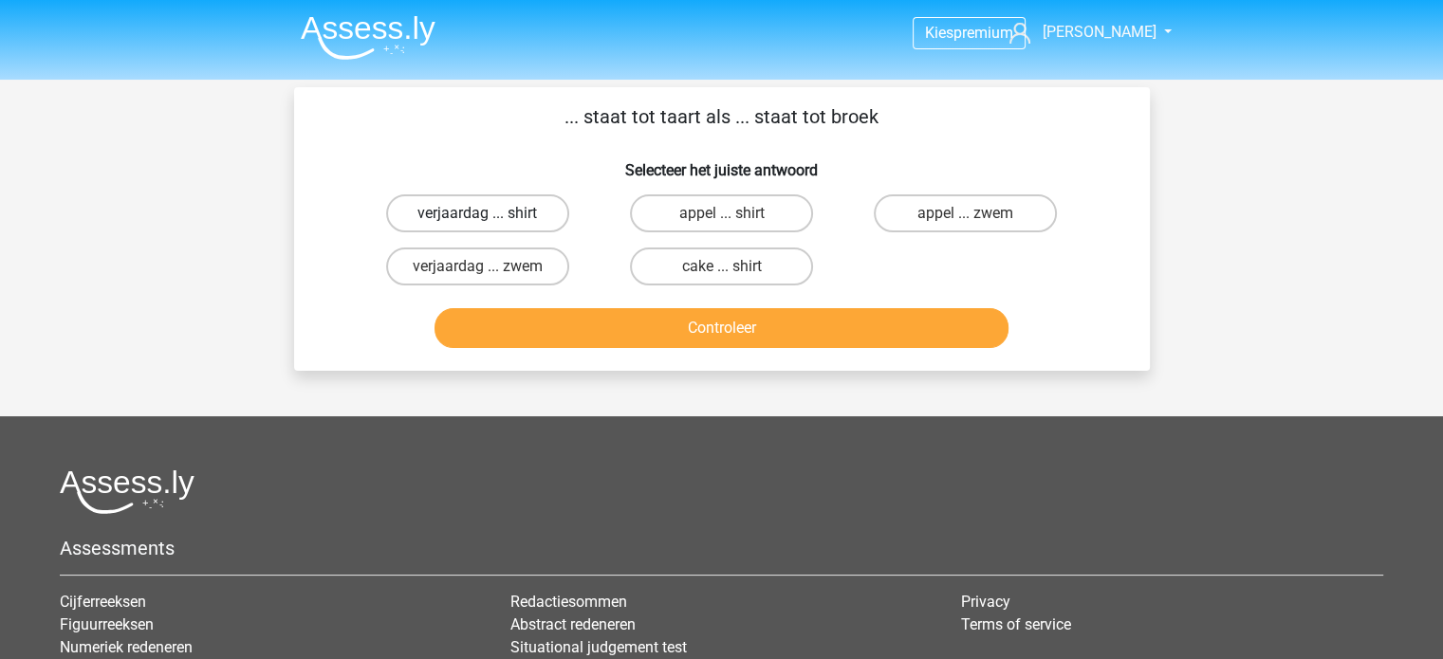
click at [523, 223] on label "verjaardag ... shirt" at bounding box center [477, 213] width 183 height 38
click at [489, 223] on input "verjaardag ... shirt" at bounding box center [483, 219] width 12 height 12
radio input "true"
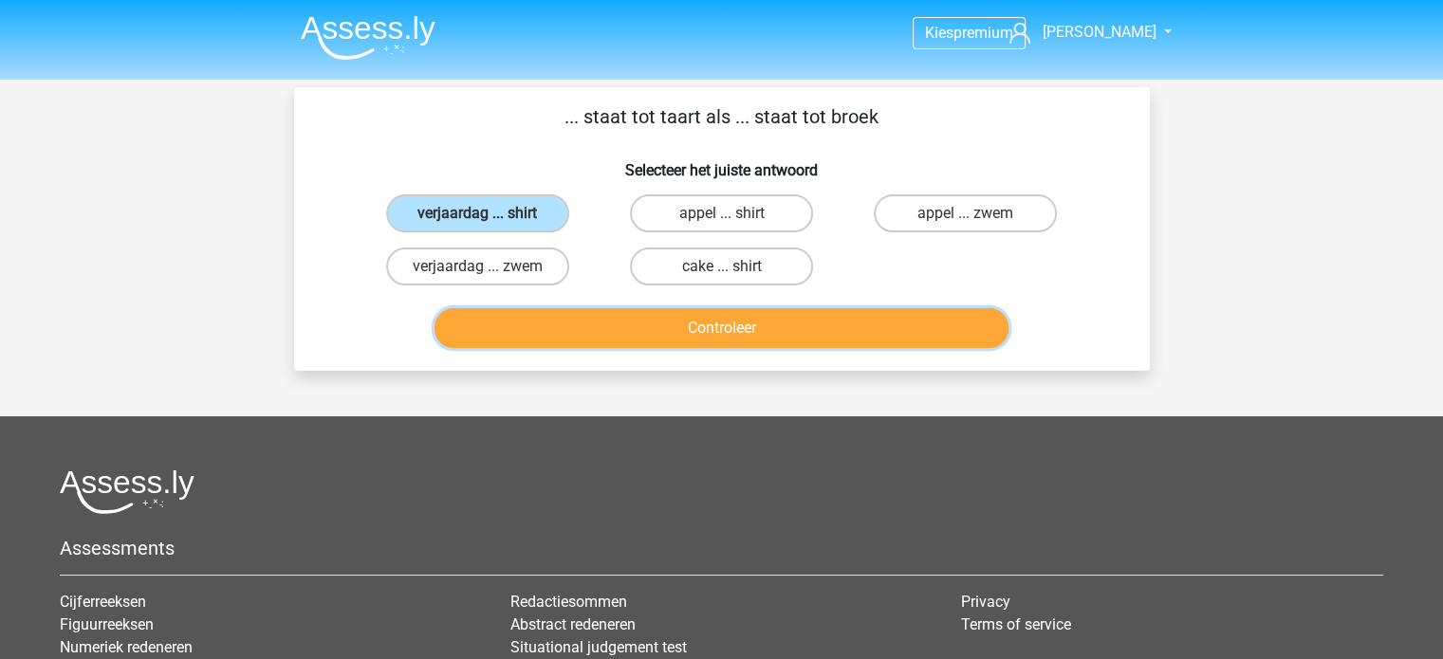
click at [674, 336] on button "Controleer" at bounding box center [721, 328] width 574 height 40
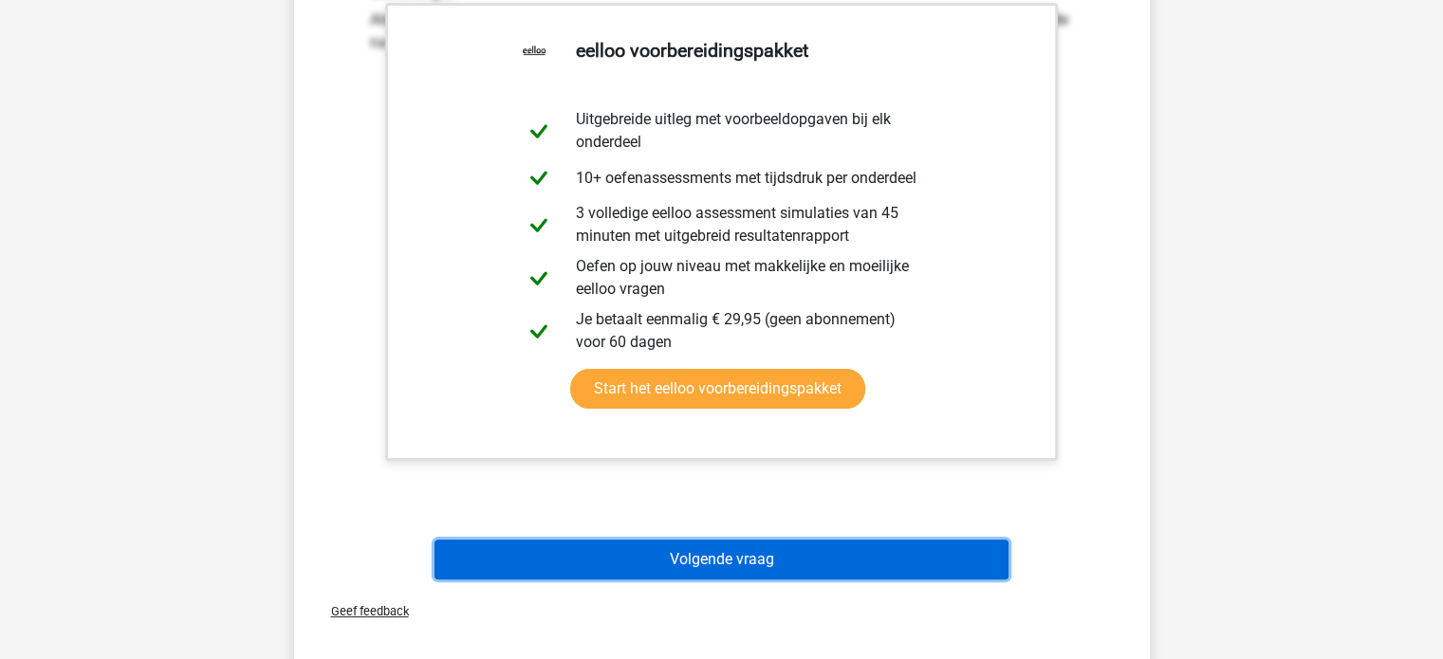
click at [718, 543] on button "Volgende vraag" at bounding box center [721, 560] width 574 height 40
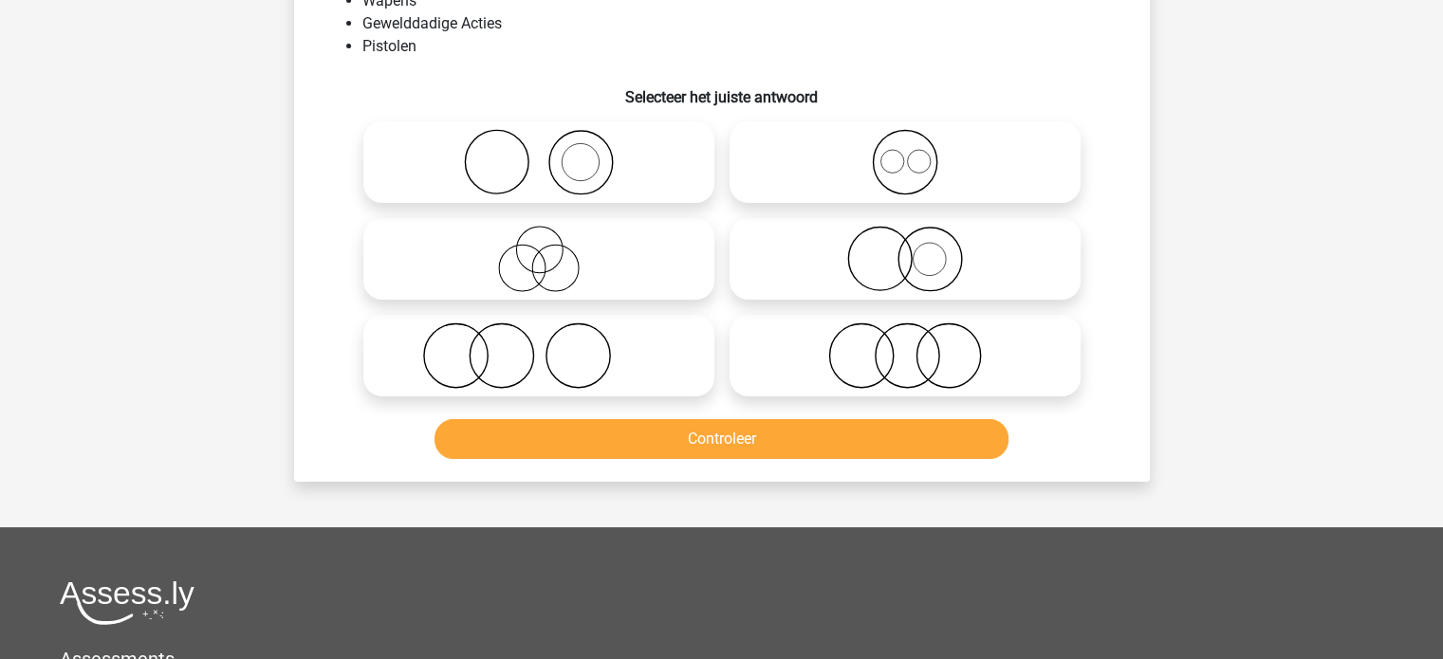
scroll to position [87, 0]
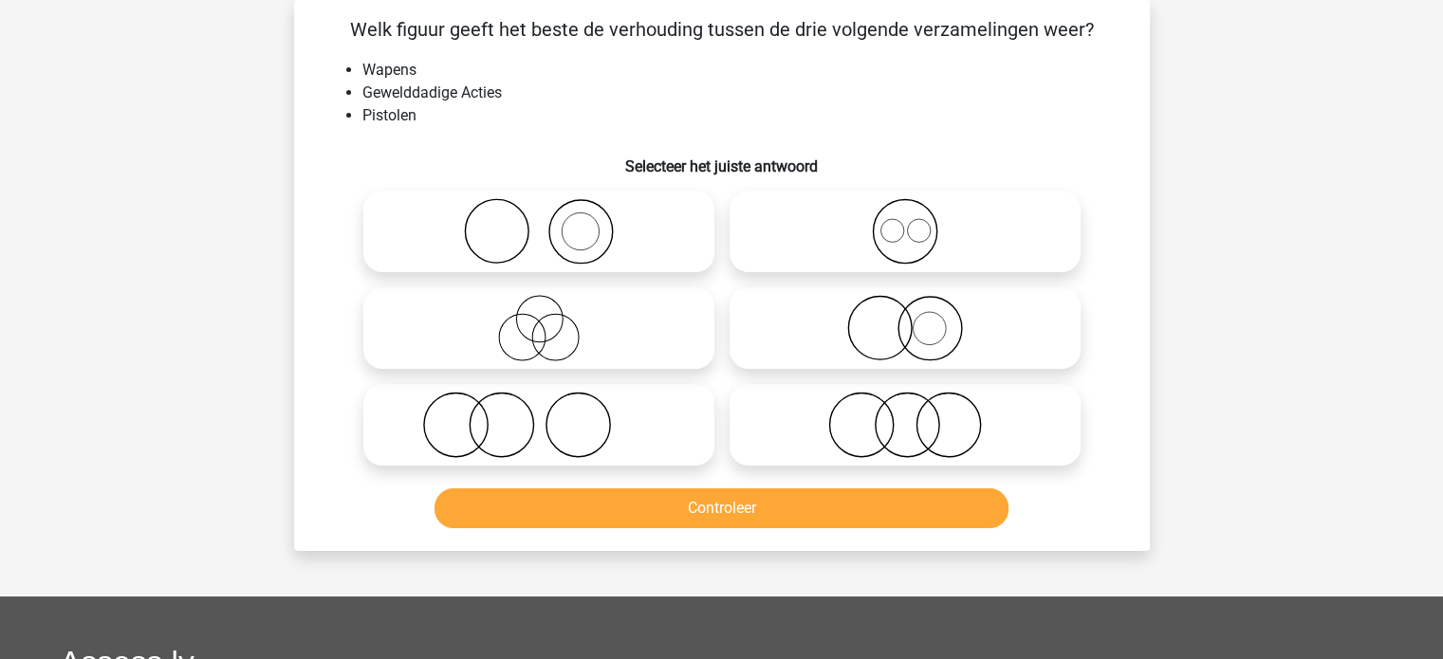
click at [580, 229] on icon at bounding box center [539, 231] width 336 height 66
click at [551, 222] on input "radio" at bounding box center [545, 216] width 12 height 12
radio input "true"
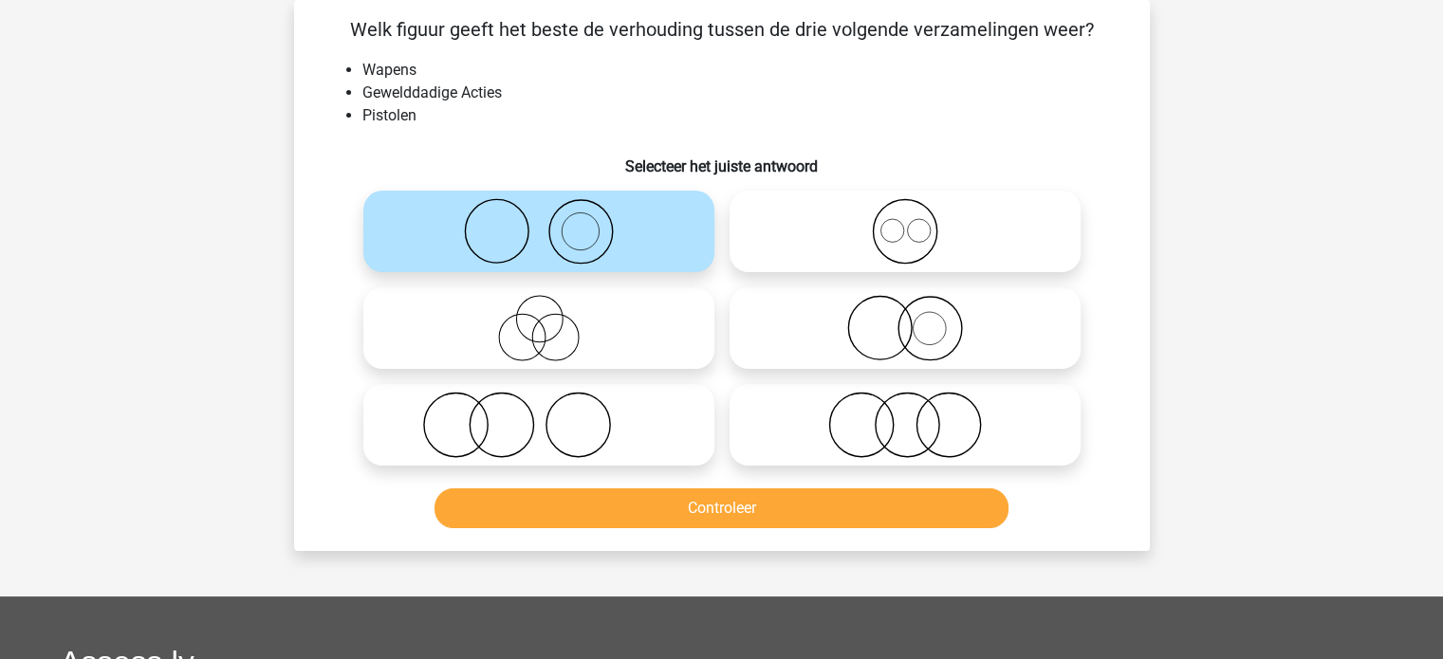
click at [852, 411] on icon at bounding box center [905, 425] width 336 height 66
click at [905, 411] on input "radio" at bounding box center [911, 409] width 12 height 12
radio input "true"
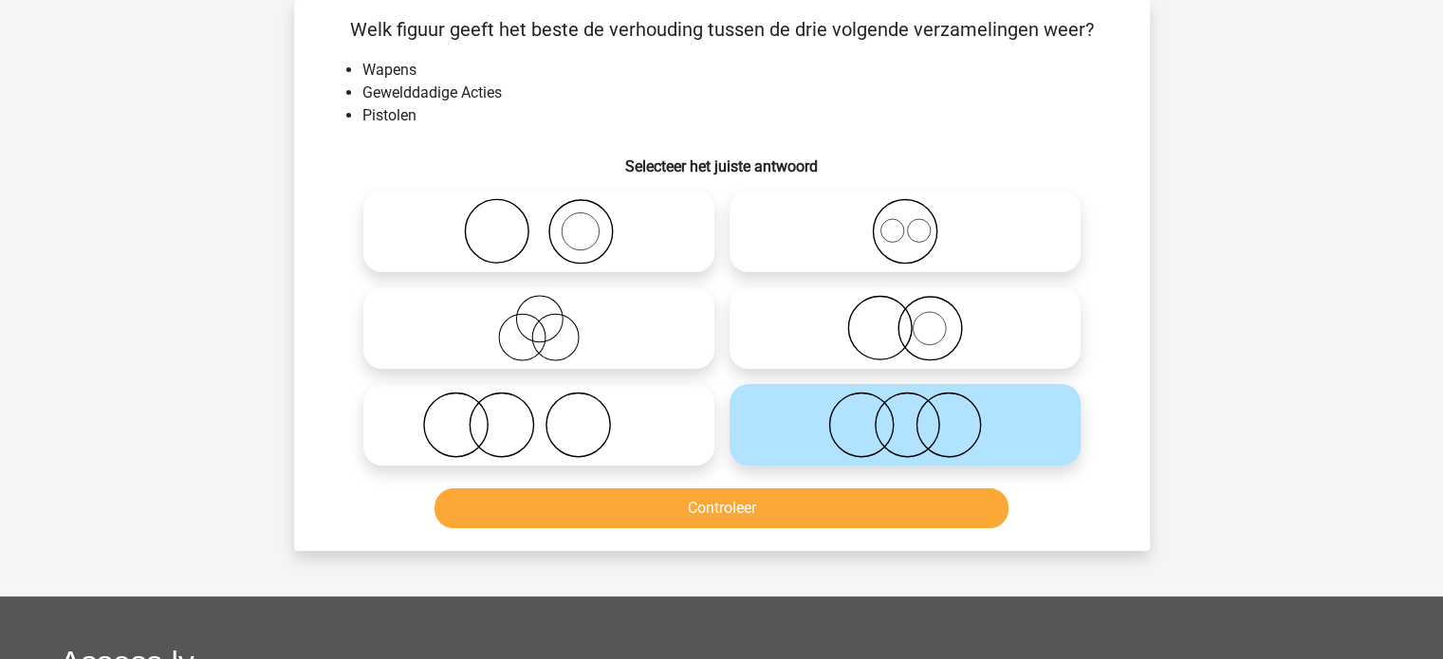
click at [559, 437] on icon at bounding box center [539, 425] width 336 height 66
click at [551, 415] on input "radio" at bounding box center [545, 409] width 12 height 12
radio input "true"
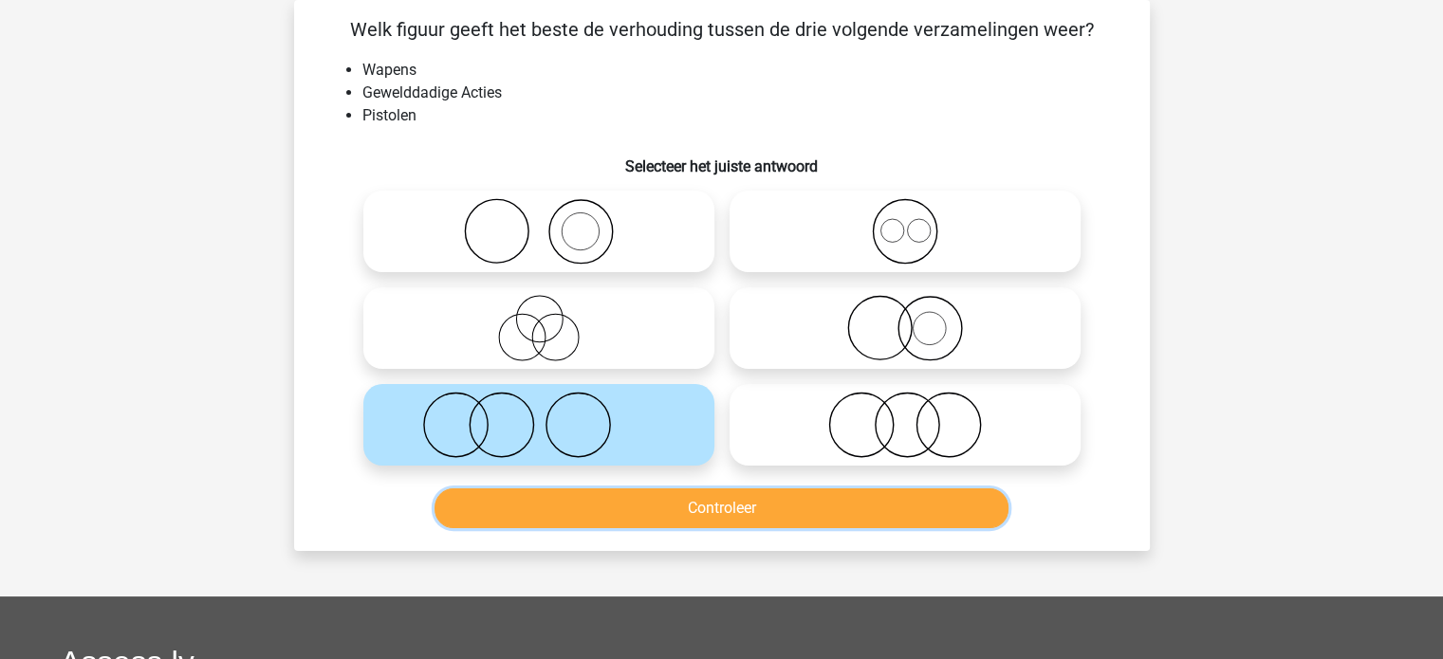
click at [607, 514] on button "Controleer" at bounding box center [721, 508] width 574 height 40
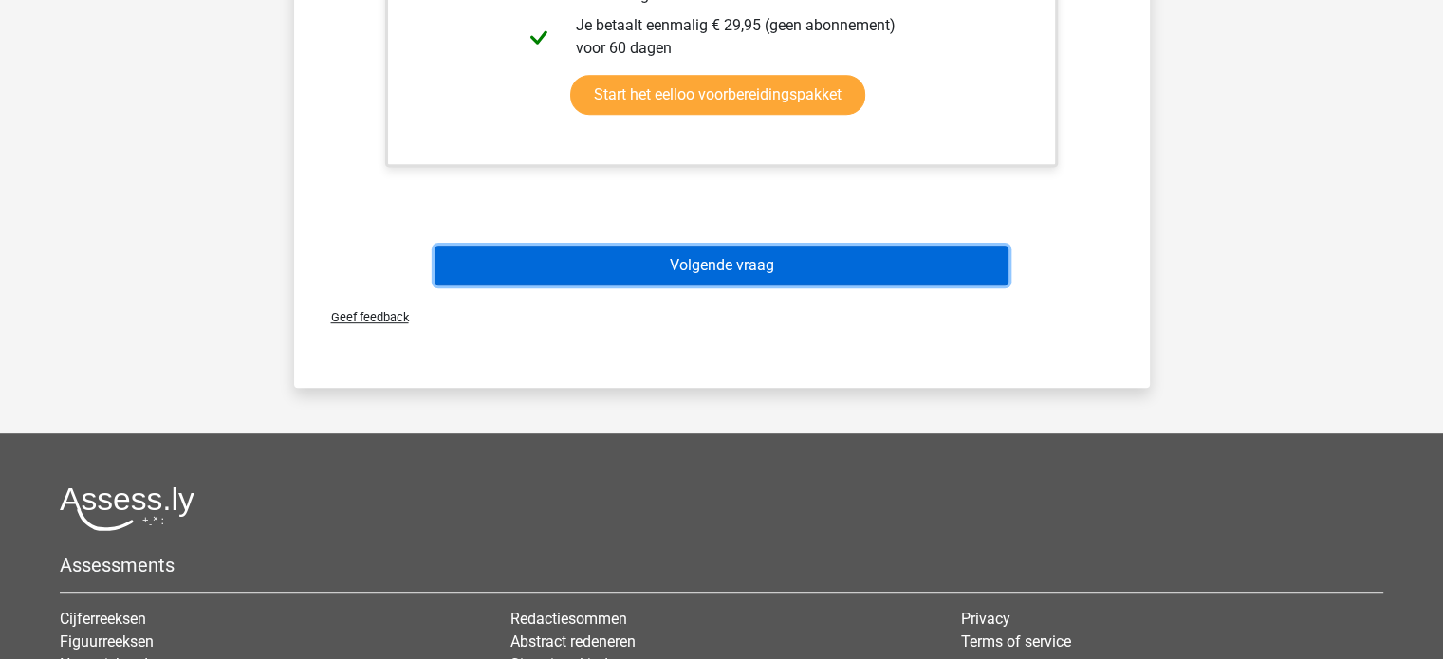
click at [655, 267] on button "Volgende vraag" at bounding box center [721, 266] width 574 height 40
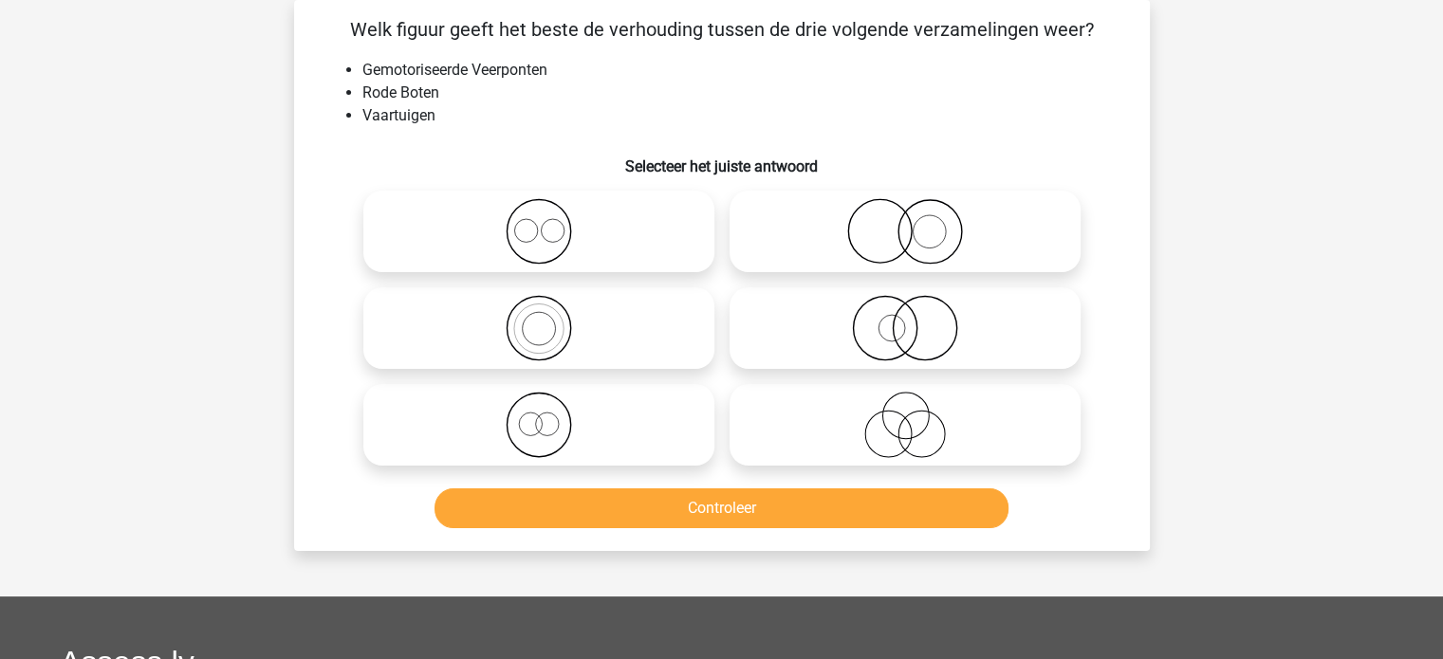
click at [584, 318] on icon at bounding box center [539, 328] width 336 height 66
click at [551, 318] on input "radio" at bounding box center [545, 312] width 12 height 12
radio input "true"
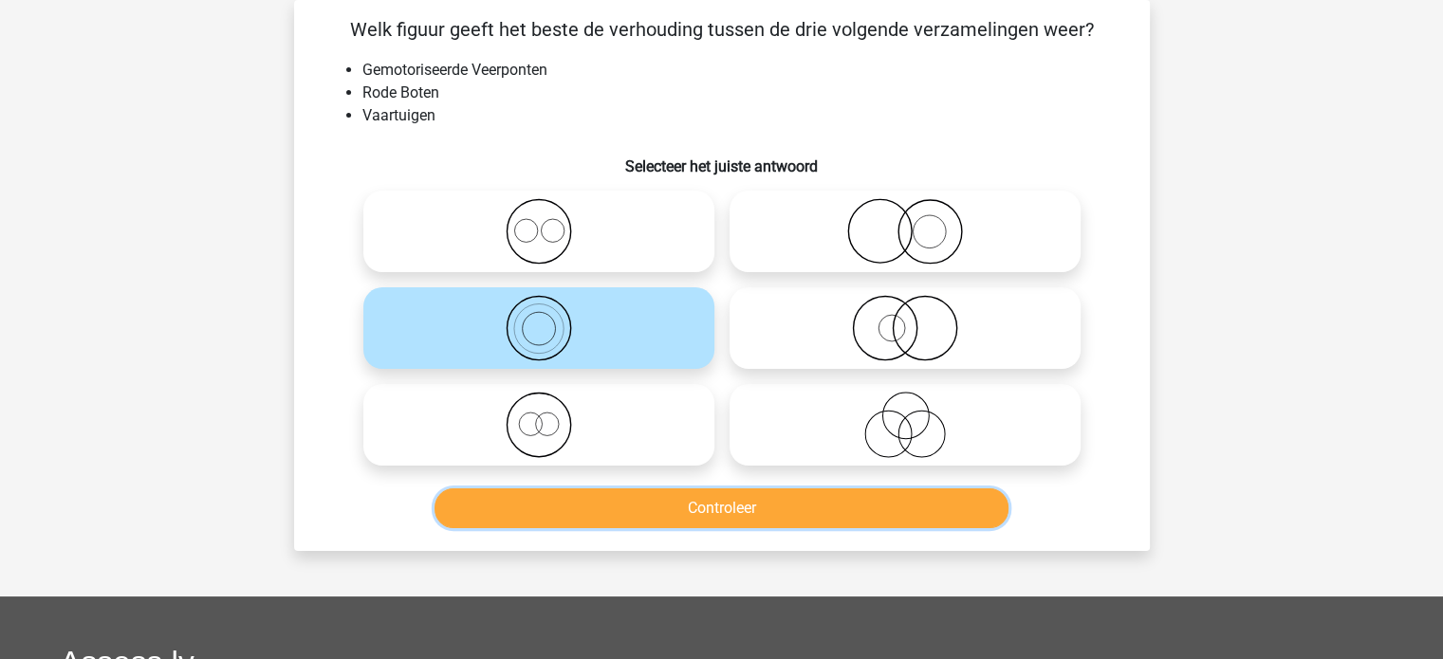
click at [641, 499] on button "Controleer" at bounding box center [721, 508] width 574 height 40
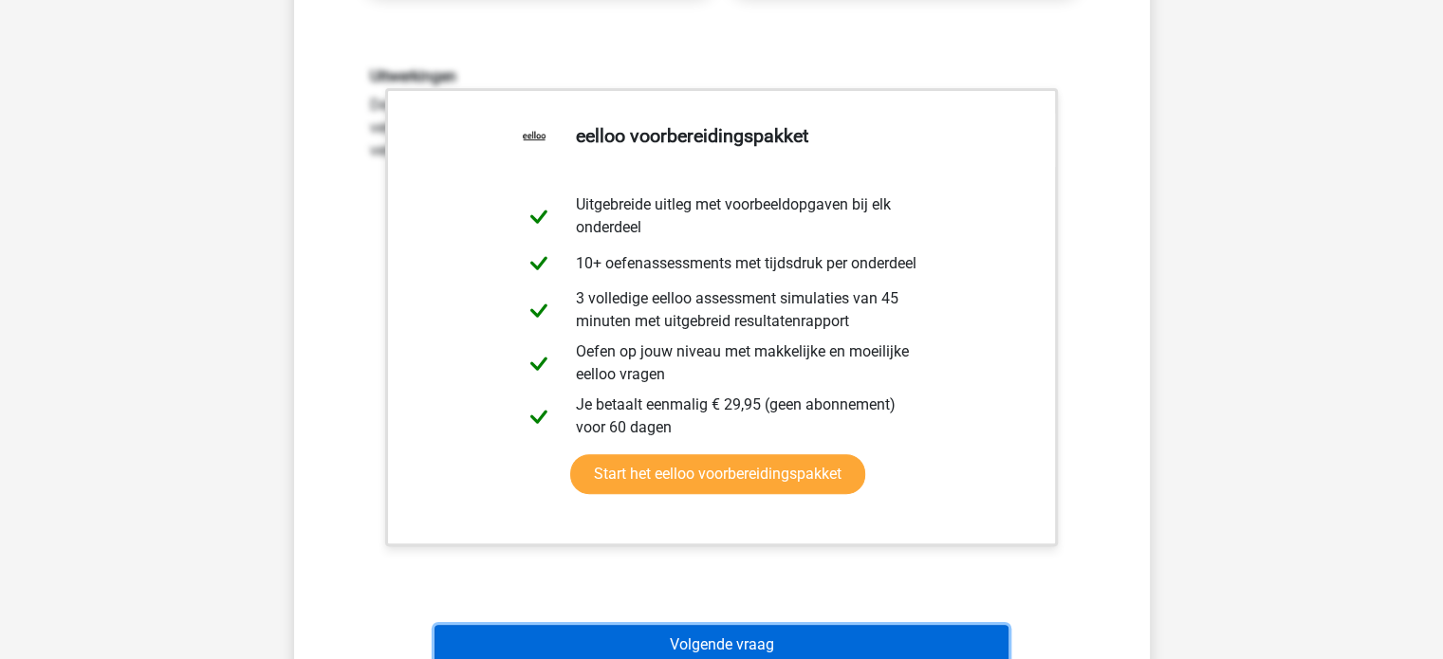
click at [725, 640] on button "Volgende vraag" at bounding box center [721, 645] width 574 height 40
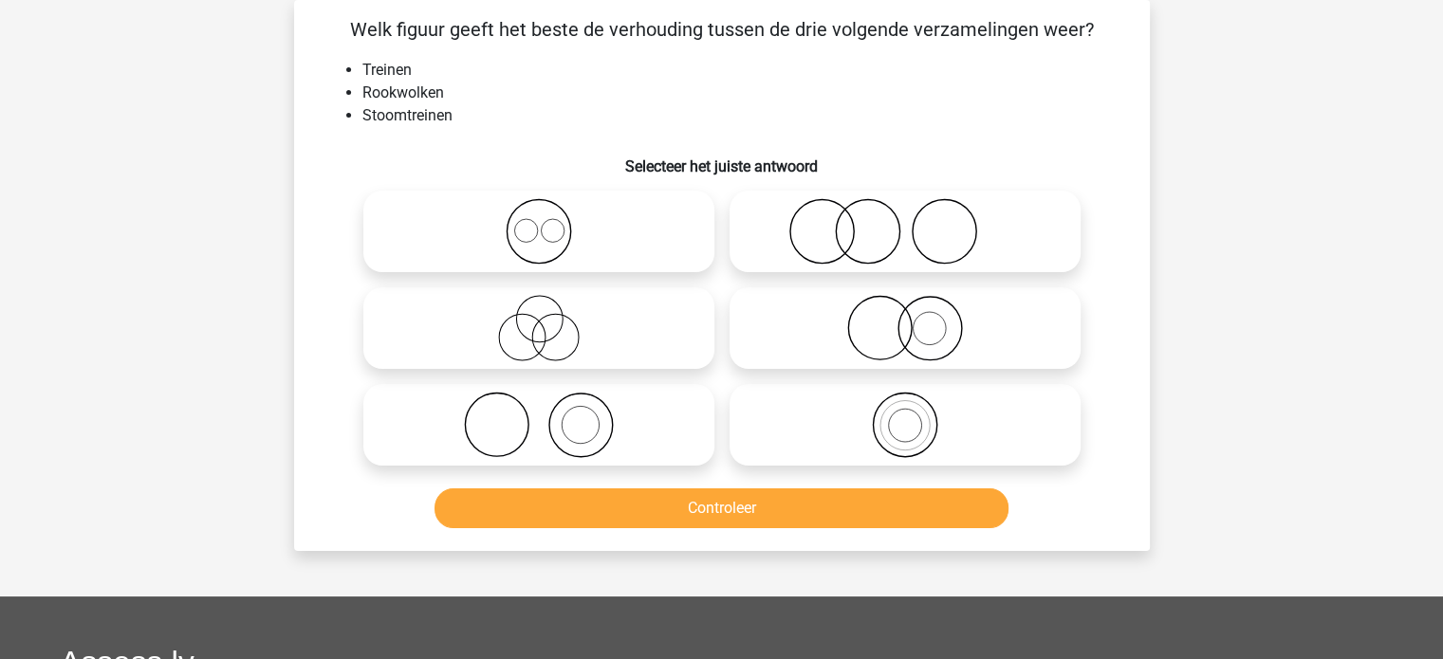
drag, startPoint x: 624, startPoint y: 438, endPoint x: 674, endPoint y: 504, distance: 82.5
click at [624, 437] on icon at bounding box center [539, 425] width 336 height 66
click at [551, 415] on input "radio" at bounding box center [545, 409] width 12 height 12
radio input "true"
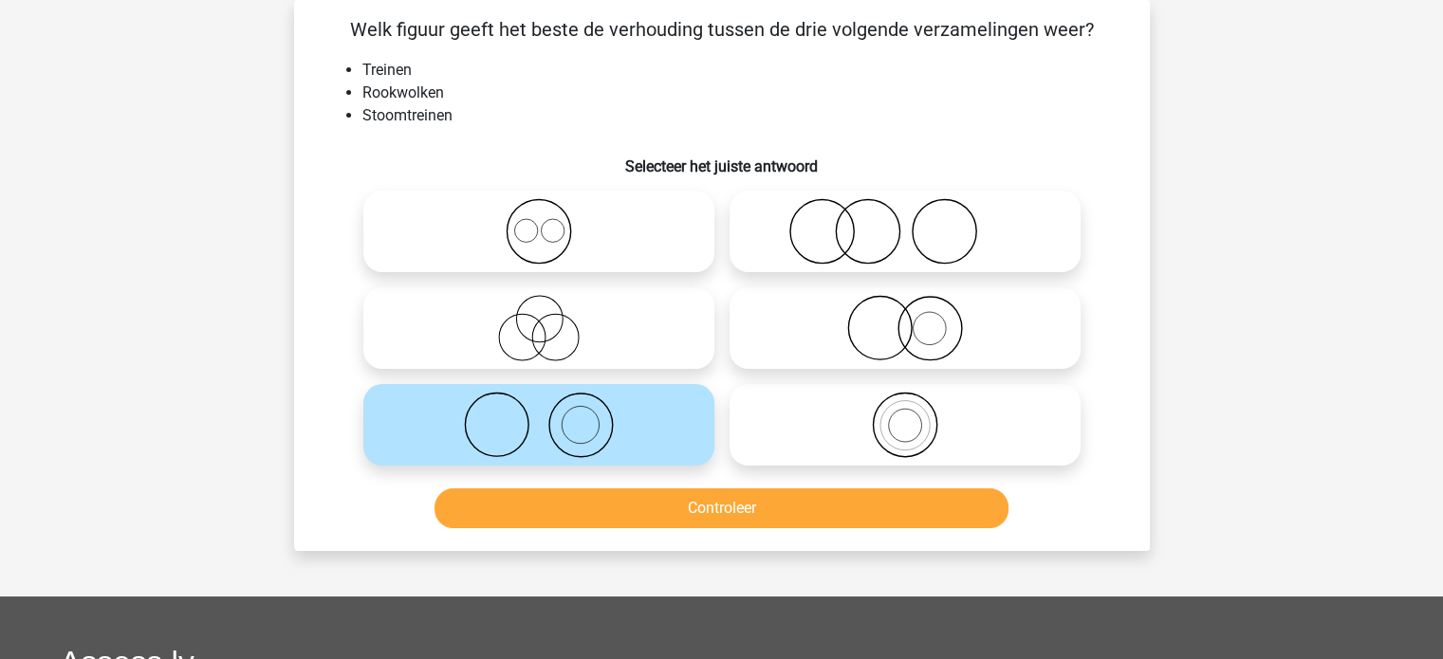
click at [816, 304] on icon at bounding box center [905, 328] width 336 height 66
click at [905, 306] on input "radio" at bounding box center [911, 312] width 12 height 12
radio input "true"
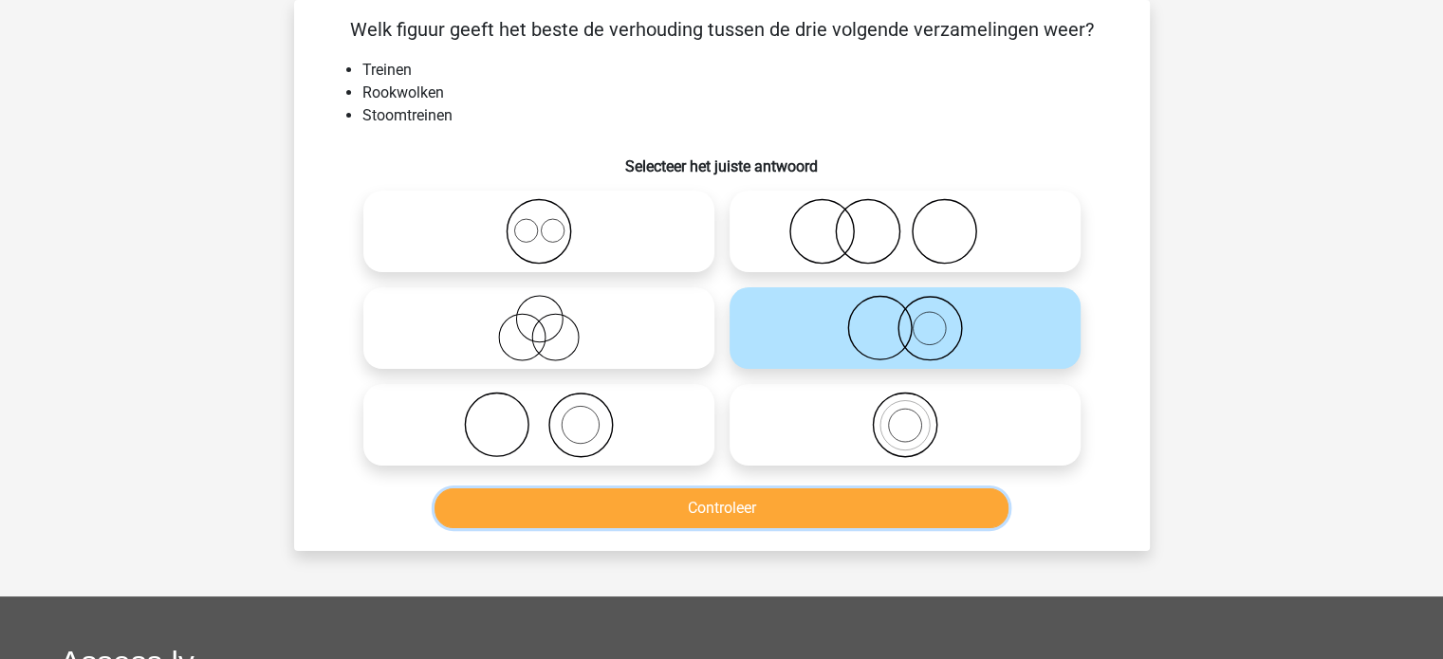
click at [773, 518] on button "Controleer" at bounding box center [721, 508] width 574 height 40
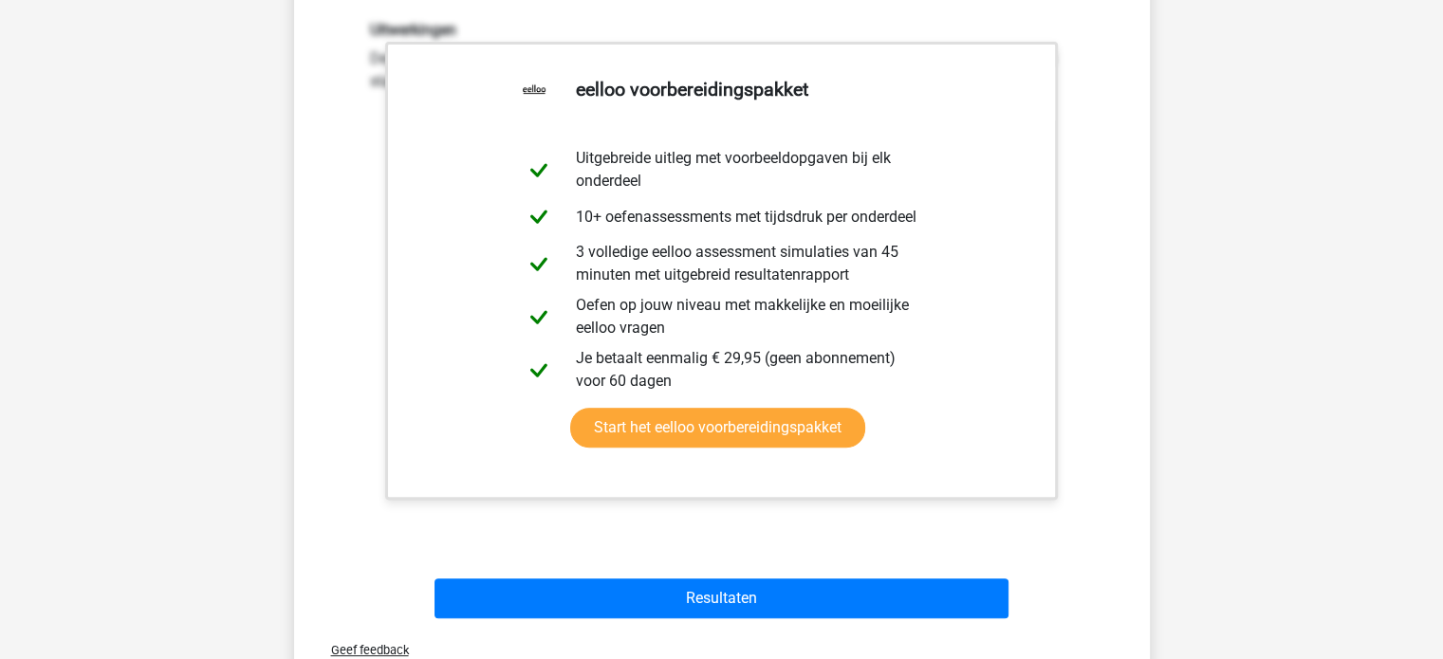
scroll to position [751, 0]
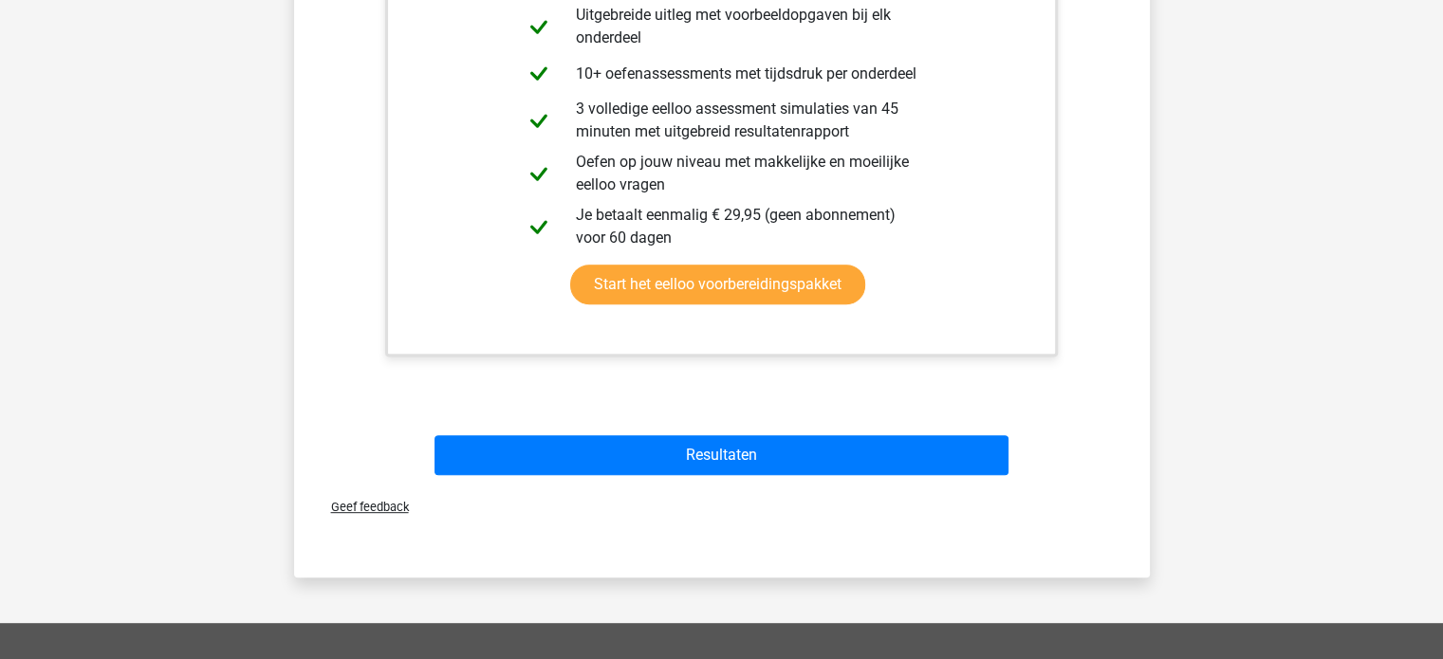
click at [600, 434] on div "Resultaten" at bounding box center [721, 451] width 795 height 63
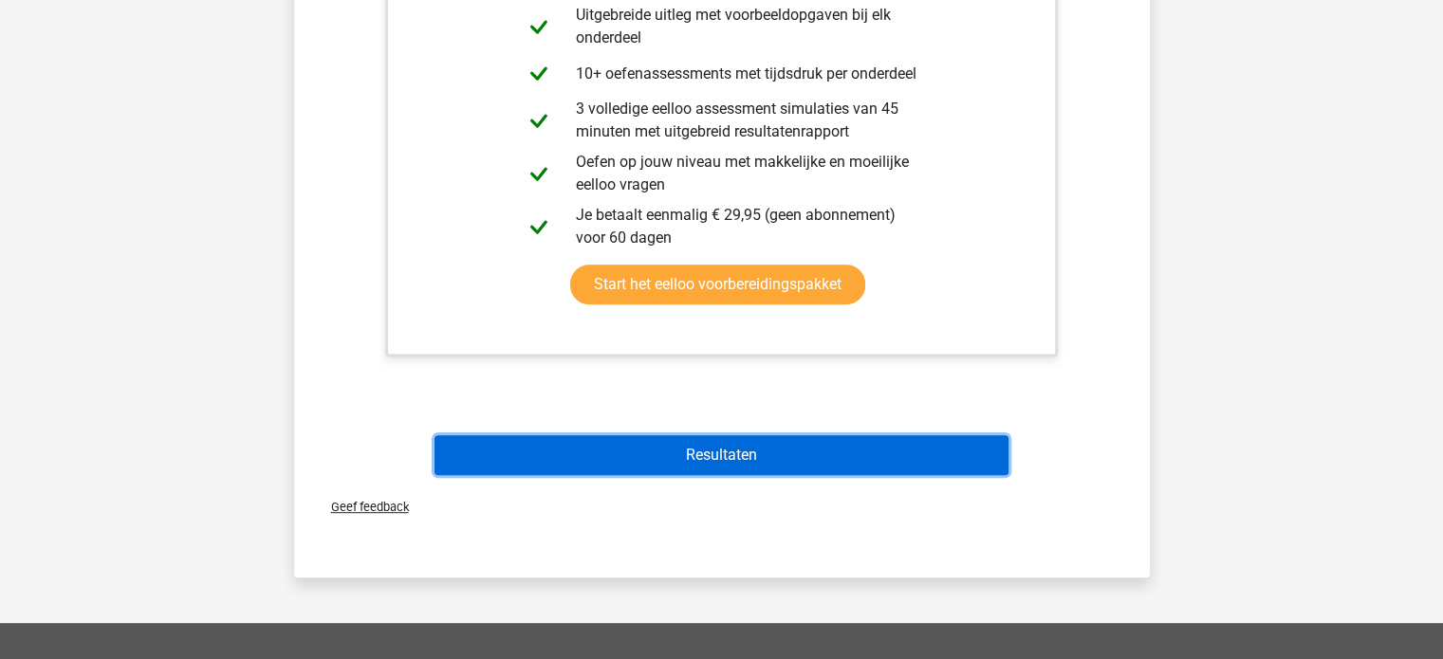
click at [600, 460] on button "Resultaten" at bounding box center [721, 455] width 574 height 40
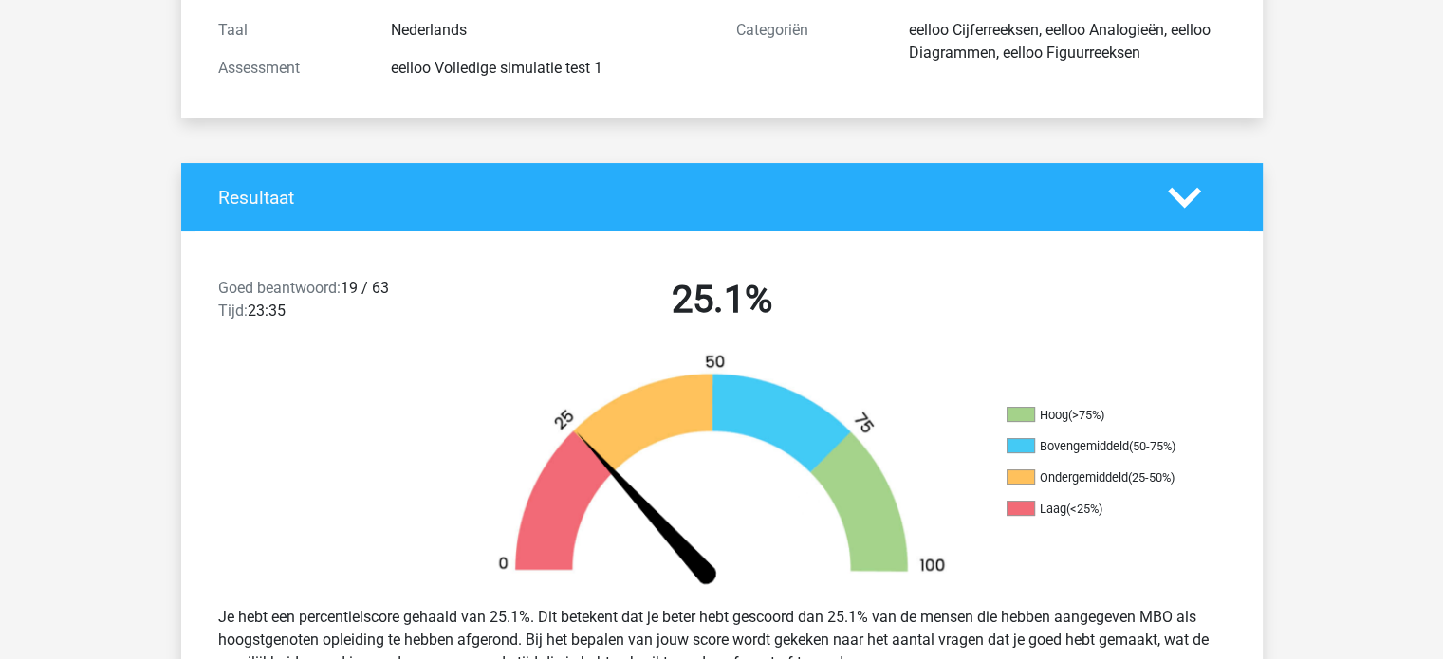
scroll to position [285, 0]
